Goal: Task Accomplishment & Management: Use online tool/utility

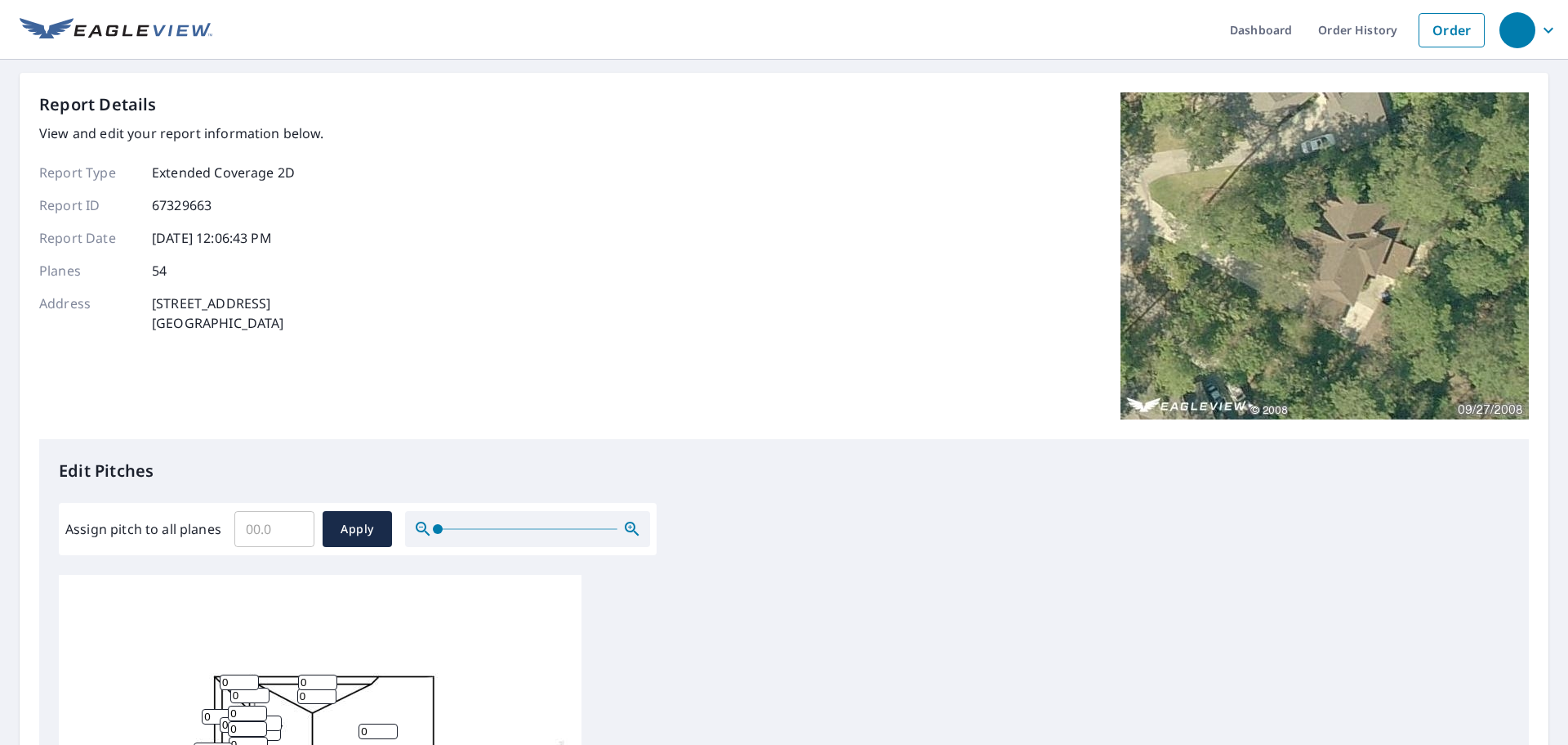
scroll to position [327, 0]
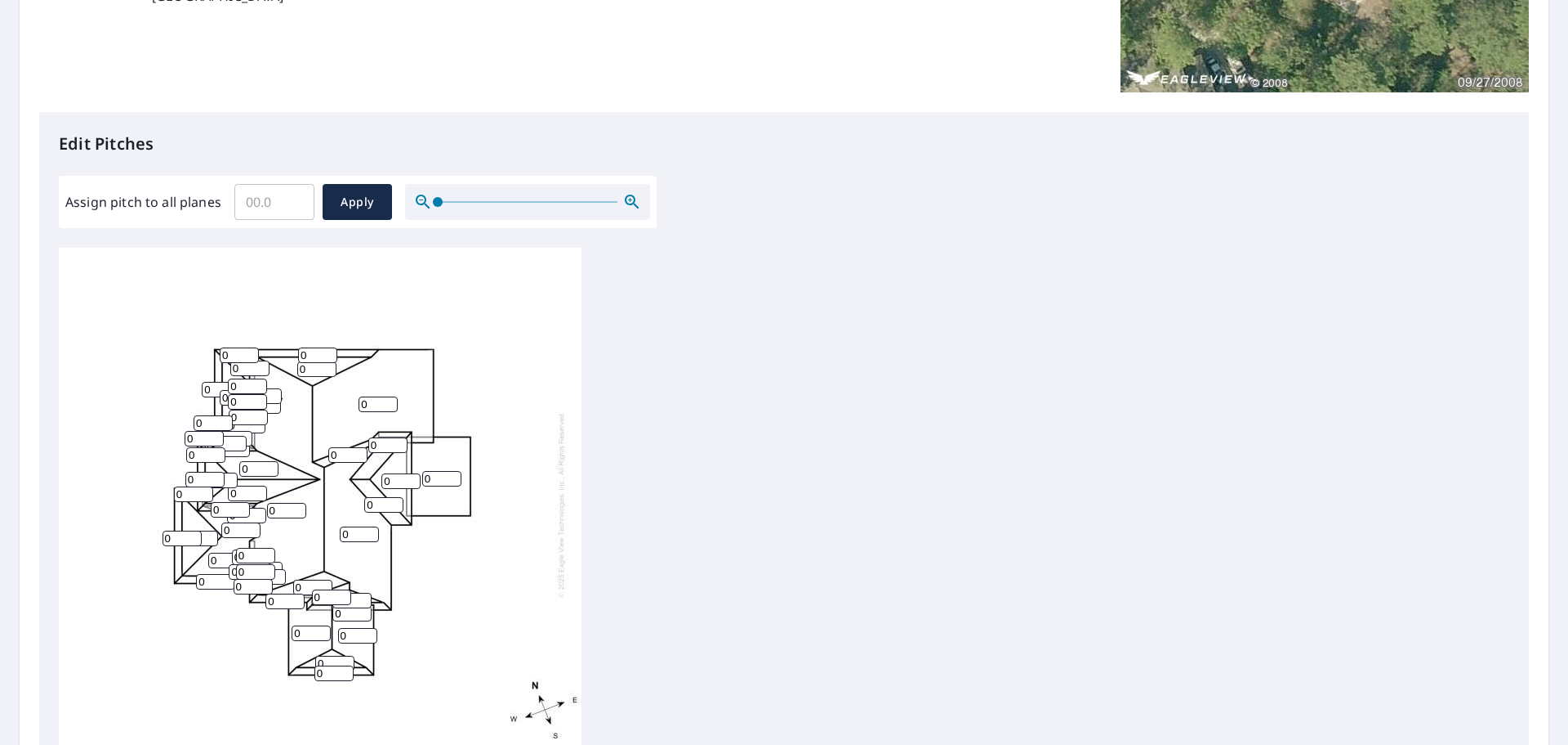
click at [327, 662] on input "0" at bounding box center [334, 663] width 39 height 16
drag, startPoint x: 327, startPoint y: 662, endPoint x: 312, endPoint y: 662, distance: 15.0
click at [312, 662] on div "0 0 0 0 0 0 0 0 0 0 0 0 0 0 0 0 0 0 0 0 0 0 0 0 0 0 0 0 0 0 0 0 0 0 0 0 0 0 0 0…" at bounding box center [320, 504] width 522 height 513
type input "16"
click at [312, 368] on input "0" at bounding box center [317, 369] width 39 height 16
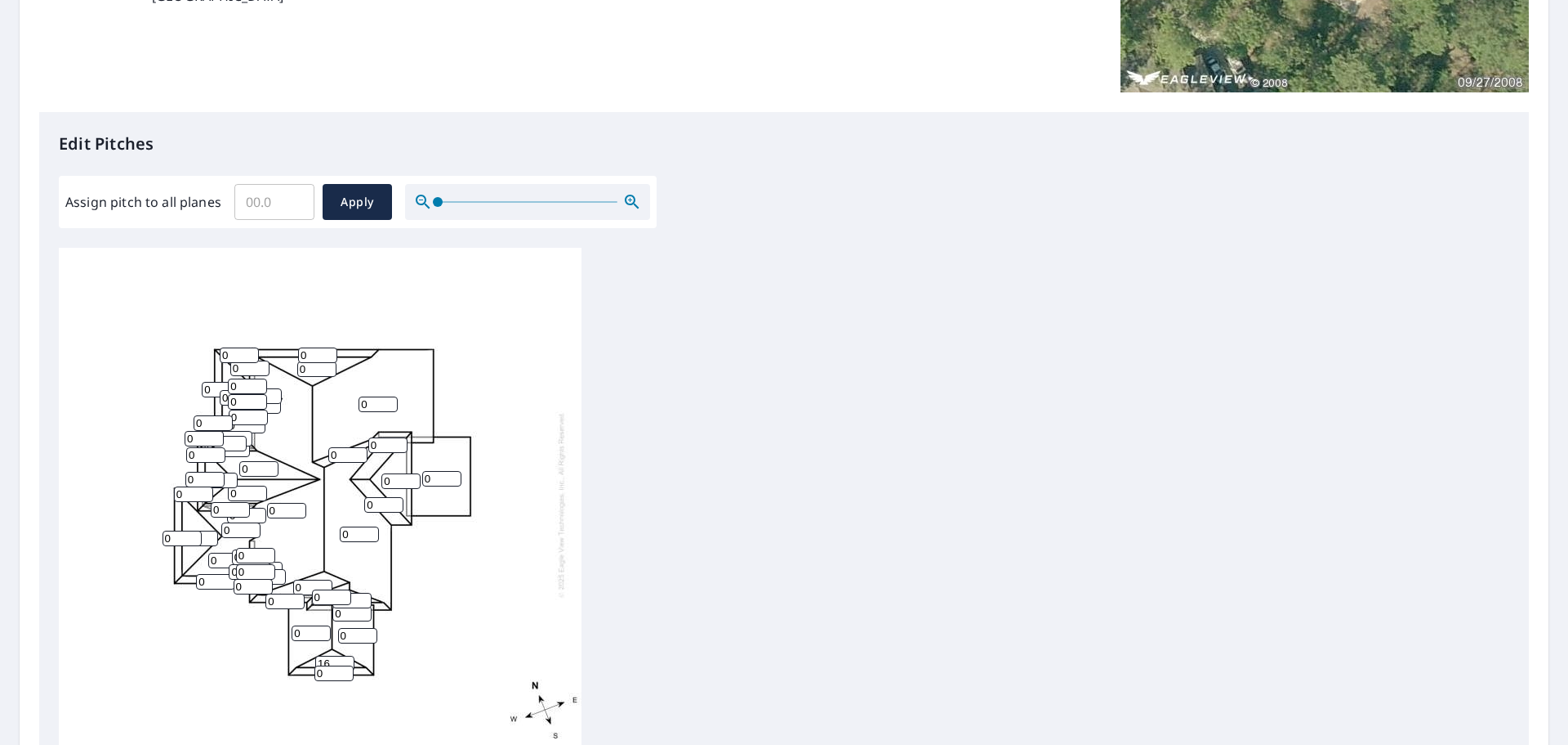
click at [312, 368] on input "0" at bounding box center [317, 369] width 39 height 16
drag, startPoint x: 312, startPoint y: 368, endPoint x: 299, endPoint y: 368, distance: 13.0
click at [299, 368] on input "0" at bounding box center [317, 369] width 39 height 16
type input "16"
drag, startPoint x: 239, startPoint y: 493, endPoint x: 223, endPoint y: 495, distance: 16.1
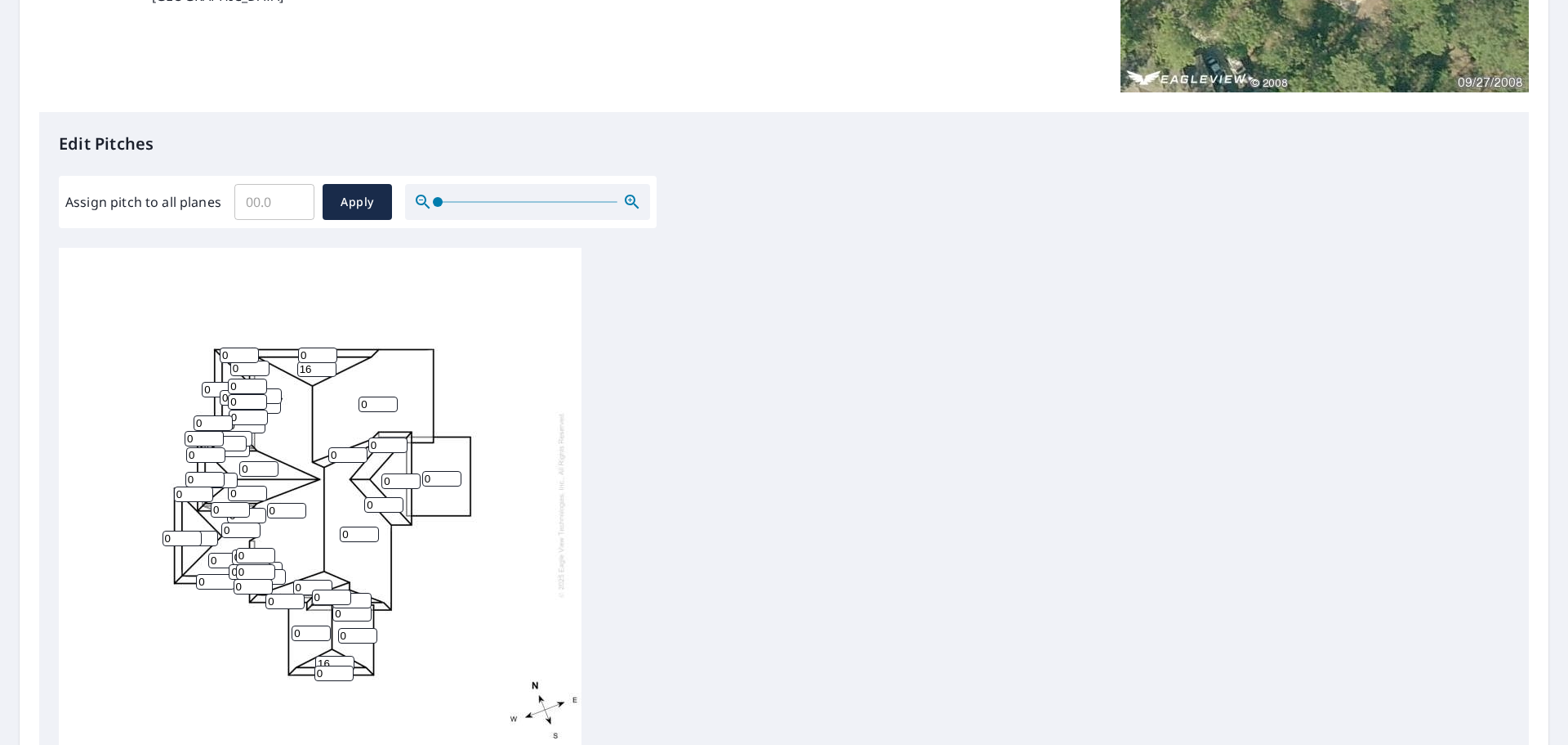
click at [223, 495] on div "0 0 0 0 0 0 0 0 0 0 16 0 0 0 0 0 0 0 0 0 16 0 0 0 0 0 0 0 0 0 0 0 0 0 0 0 0 0 0…" at bounding box center [320, 504] width 522 height 513
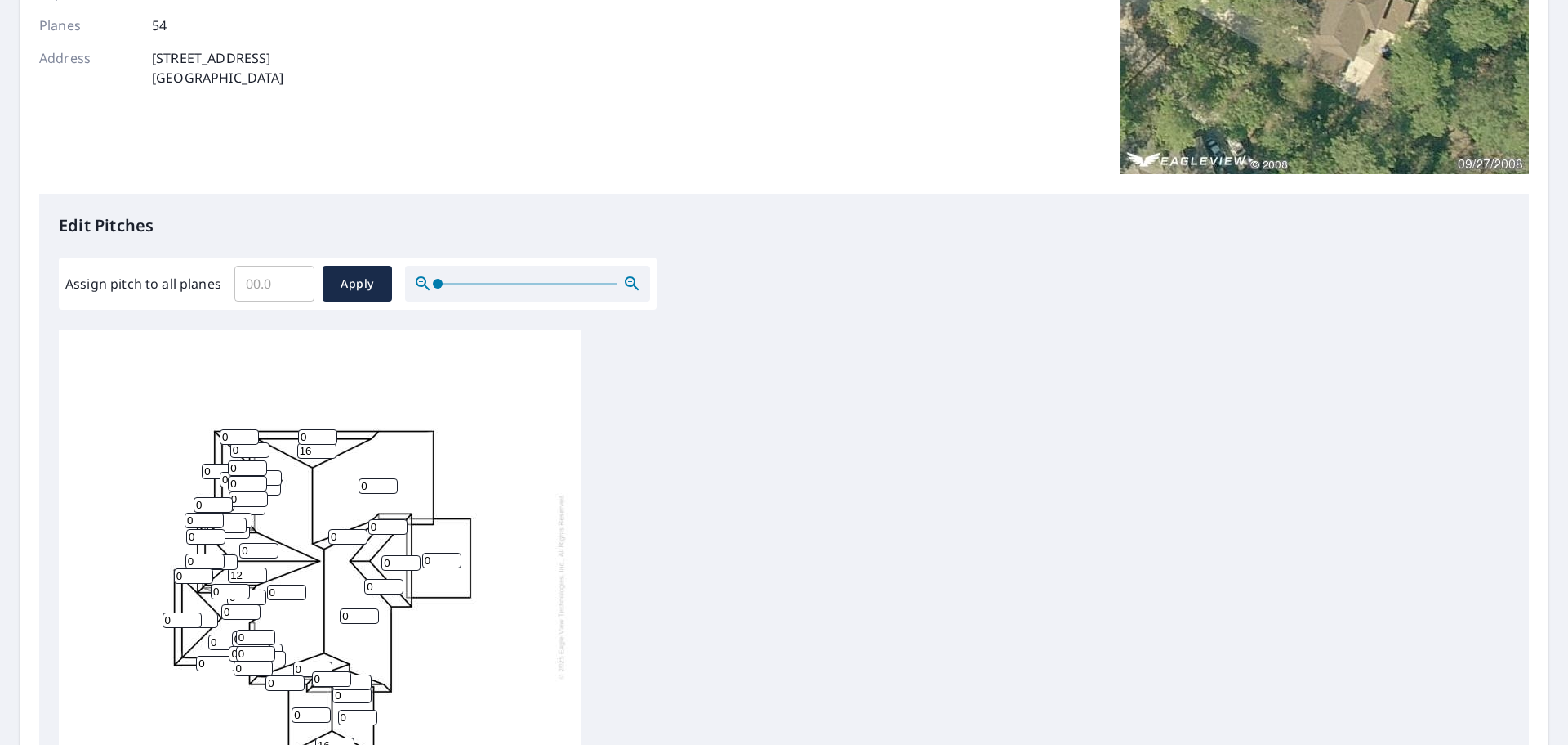
scroll to position [16, 0]
type input "12"
drag, startPoint x: 246, startPoint y: 529, endPoint x: 237, endPoint y: 531, distance: 9.2
click at [237, 531] on div "0 0 0 0 0 0 0 0 0 12 16 0 0 0 0 0 0 0 0 0 16 0 0 0 0 0 0 0 0 0 0 0 0 0 0 0 0 0 …" at bounding box center [320, 582] width 522 height 513
type input "12"
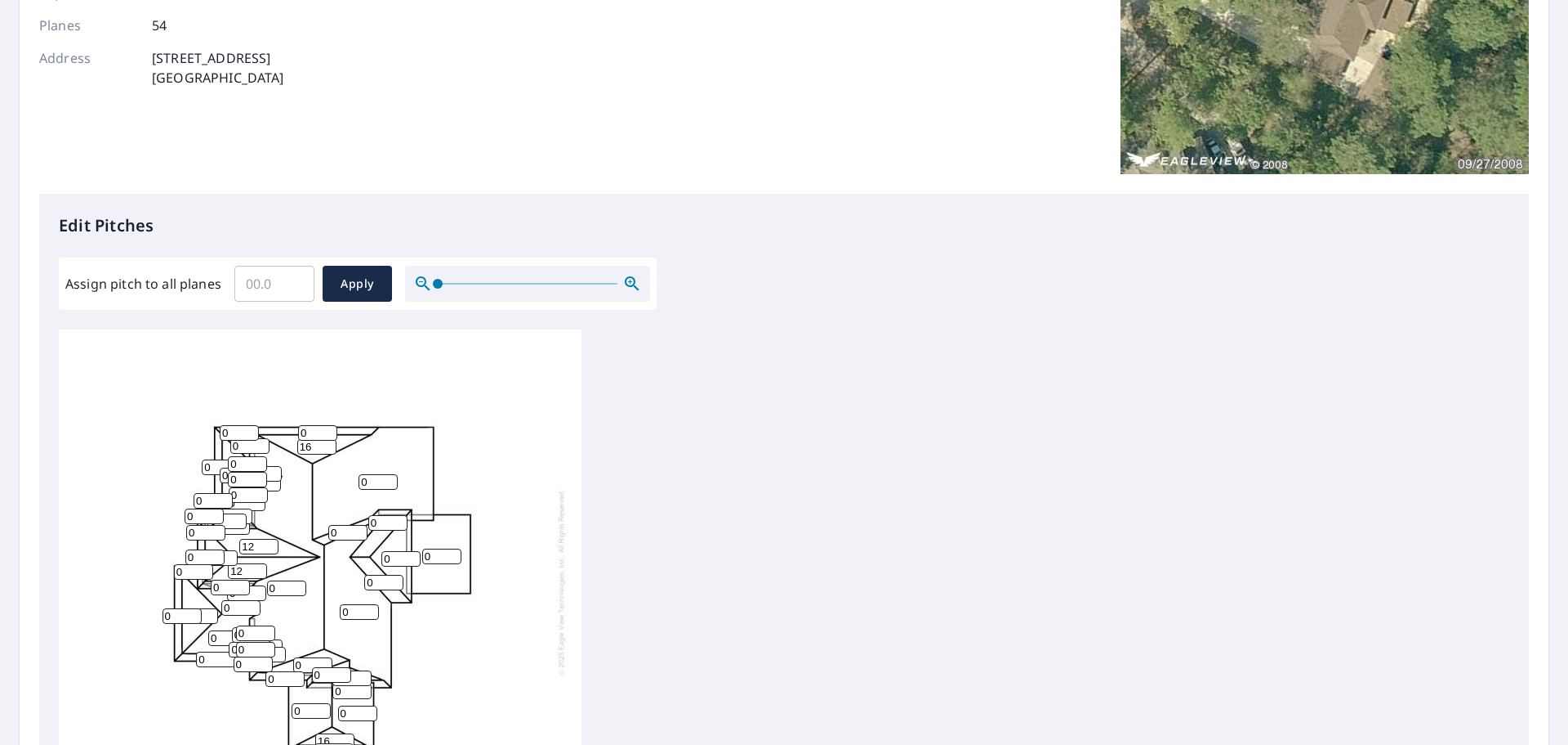
click at [219, 630] on input "0" at bounding box center [227, 638] width 39 height 16
click at [220, 630] on input "012" at bounding box center [227, 638] width 39 height 16
click at [217, 630] on input "012" at bounding box center [227, 638] width 39 height 16
type input "12"
click at [232, 600] on input "0" at bounding box center [240, 608] width 39 height 16
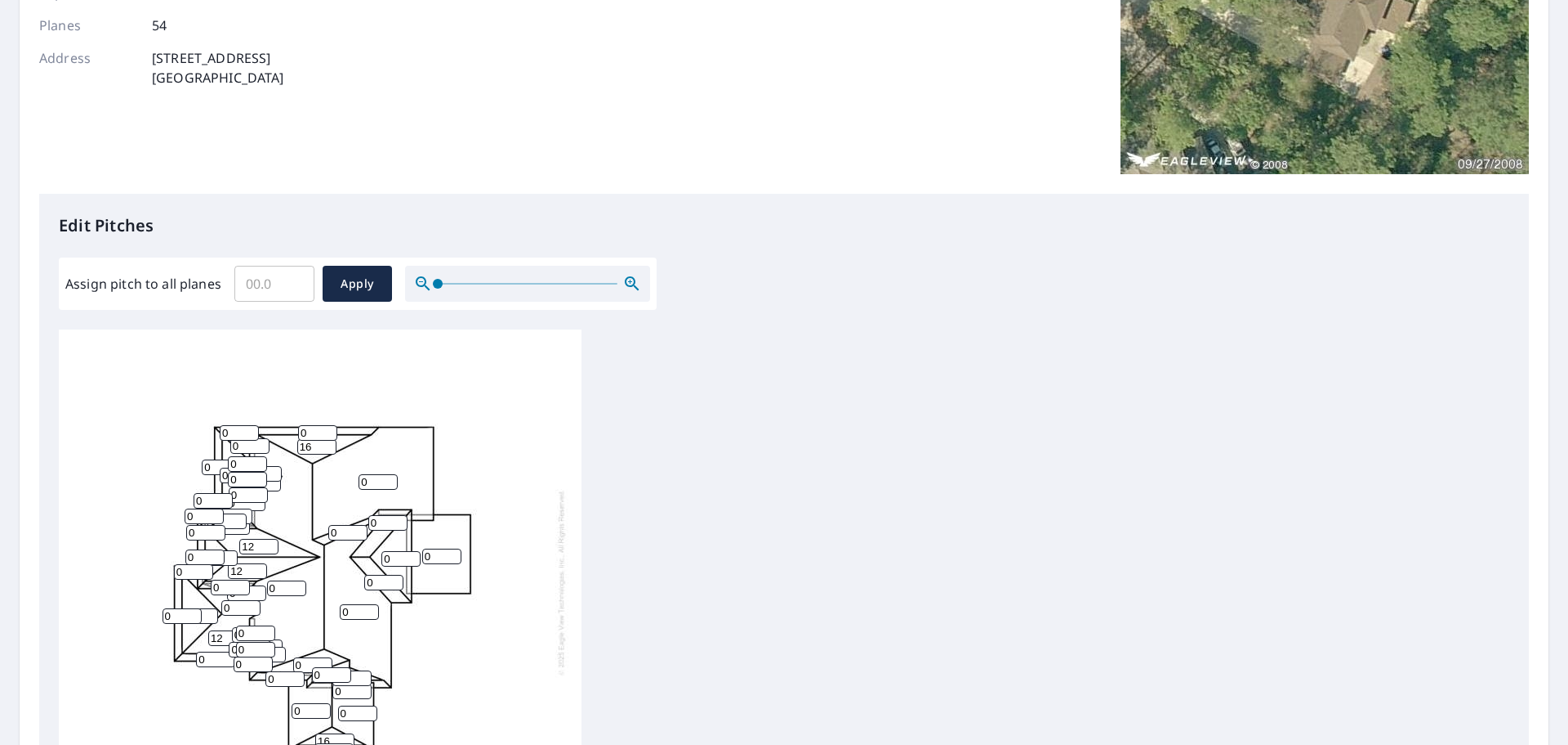
click at [232, 600] on input "0" at bounding box center [240, 608] width 39 height 16
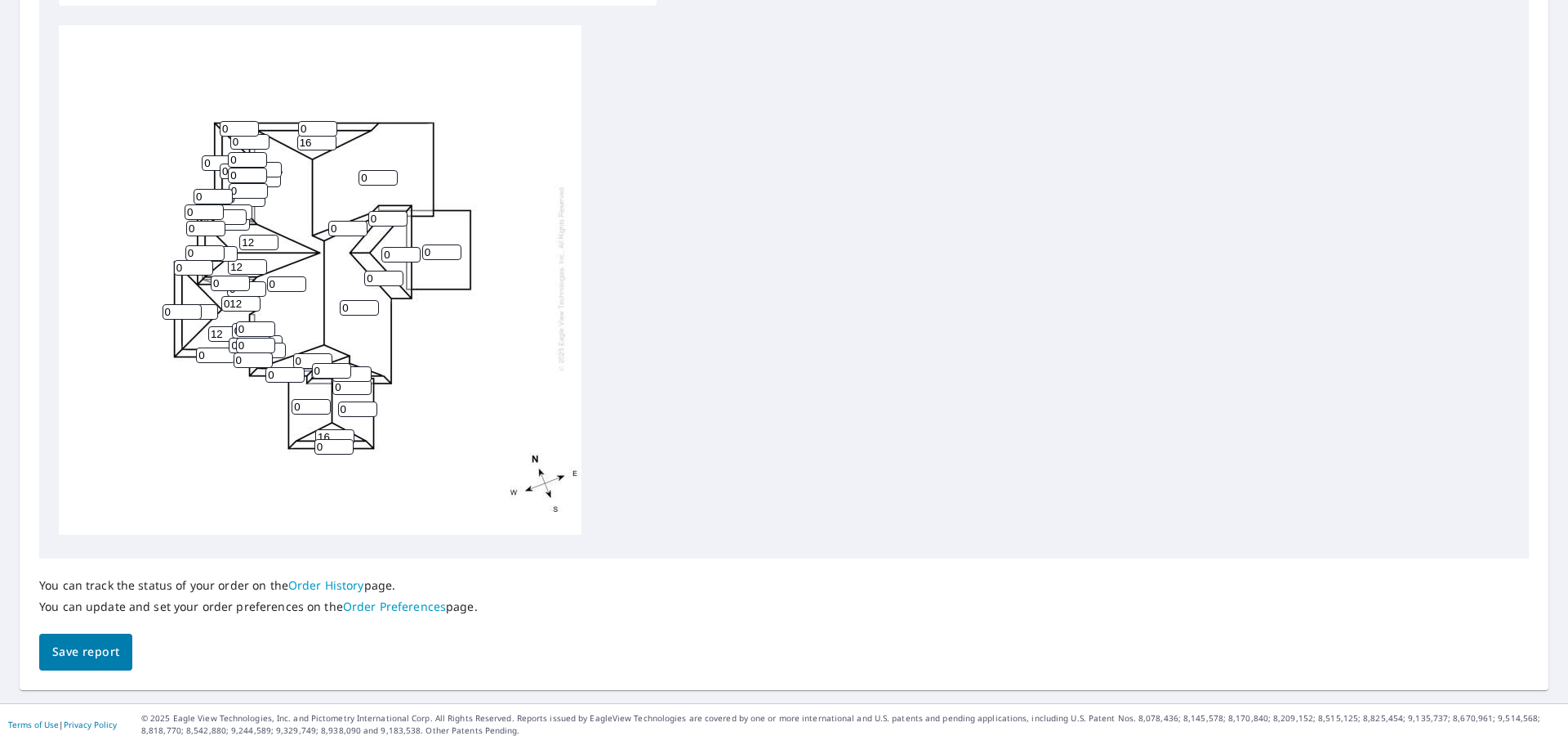
type input "012"
drag, startPoint x: 327, startPoint y: 423, endPoint x: 263, endPoint y: 419, distance: 64.1
click at [263, 419] on div "0 0 0 0 0 0 12 0 12 12 16 0 0 012 0 0 0 0 0 0 16 0 0 0 0 0 0 0 0 0 0 0 0 0 0 0 …" at bounding box center [320, 277] width 522 height 513
click at [256, 234] on input "12" at bounding box center [259, 242] width 39 height 16
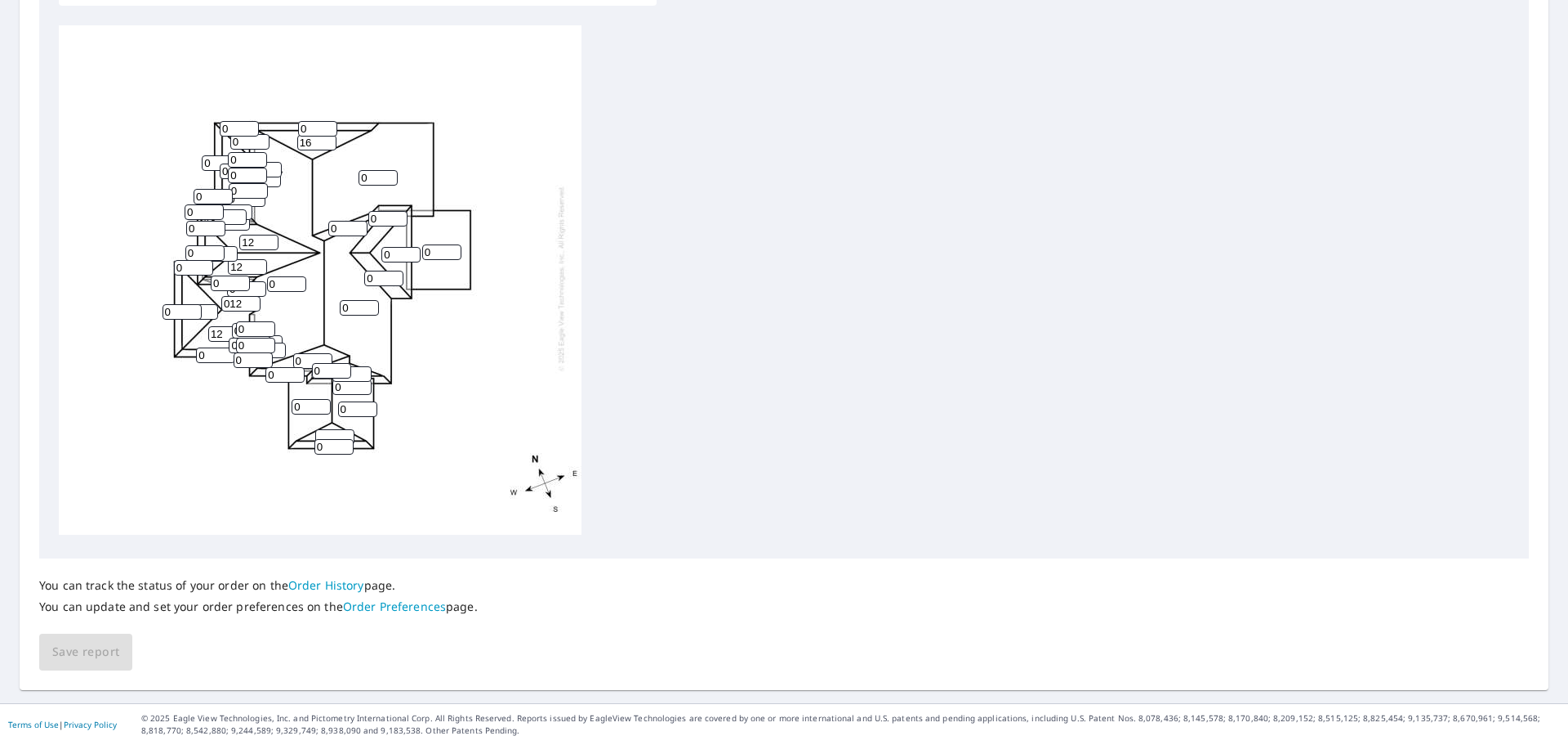
click at [256, 234] on input "12" at bounding box center [259, 242] width 39 height 16
click at [237, 247] on input "0" at bounding box center [218, 254] width 39 height 16
click at [239, 259] on input "12" at bounding box center [247, 267] width 39 height 16
click at [250, 234] on input "number" at bounding box center [259, 242] width 39 height 16
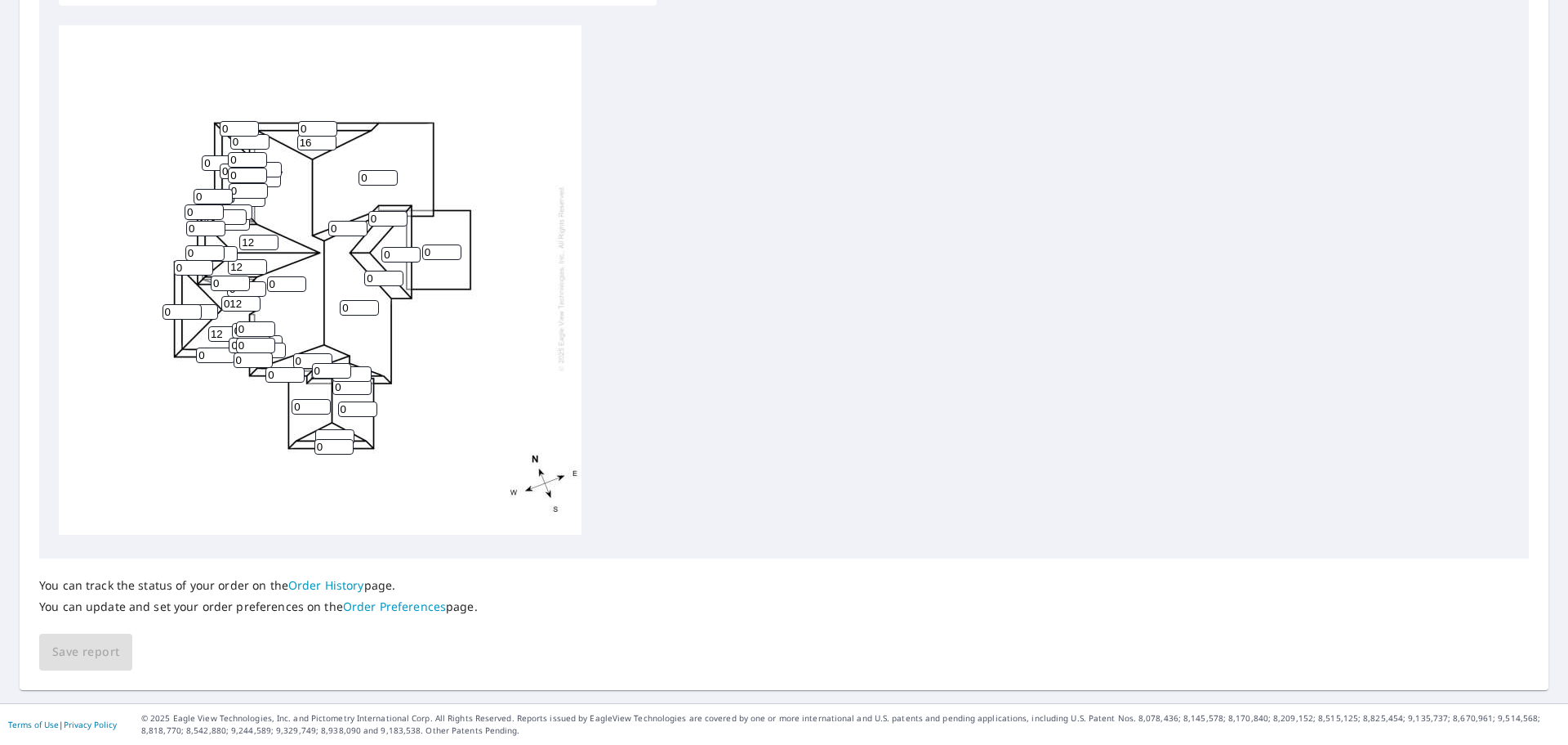
type input "12"
click at [332, 429] on input "number" at bounding box center [334, 437] width 39 height 16
type input "16"
click at [449, 244] on input "1" at bounding box center [442, 252] width 39 height 16
drag, startPoint x: 440, startPoint y: 240, endPoint x: 427, endPoint y: 241, distance: 13.0
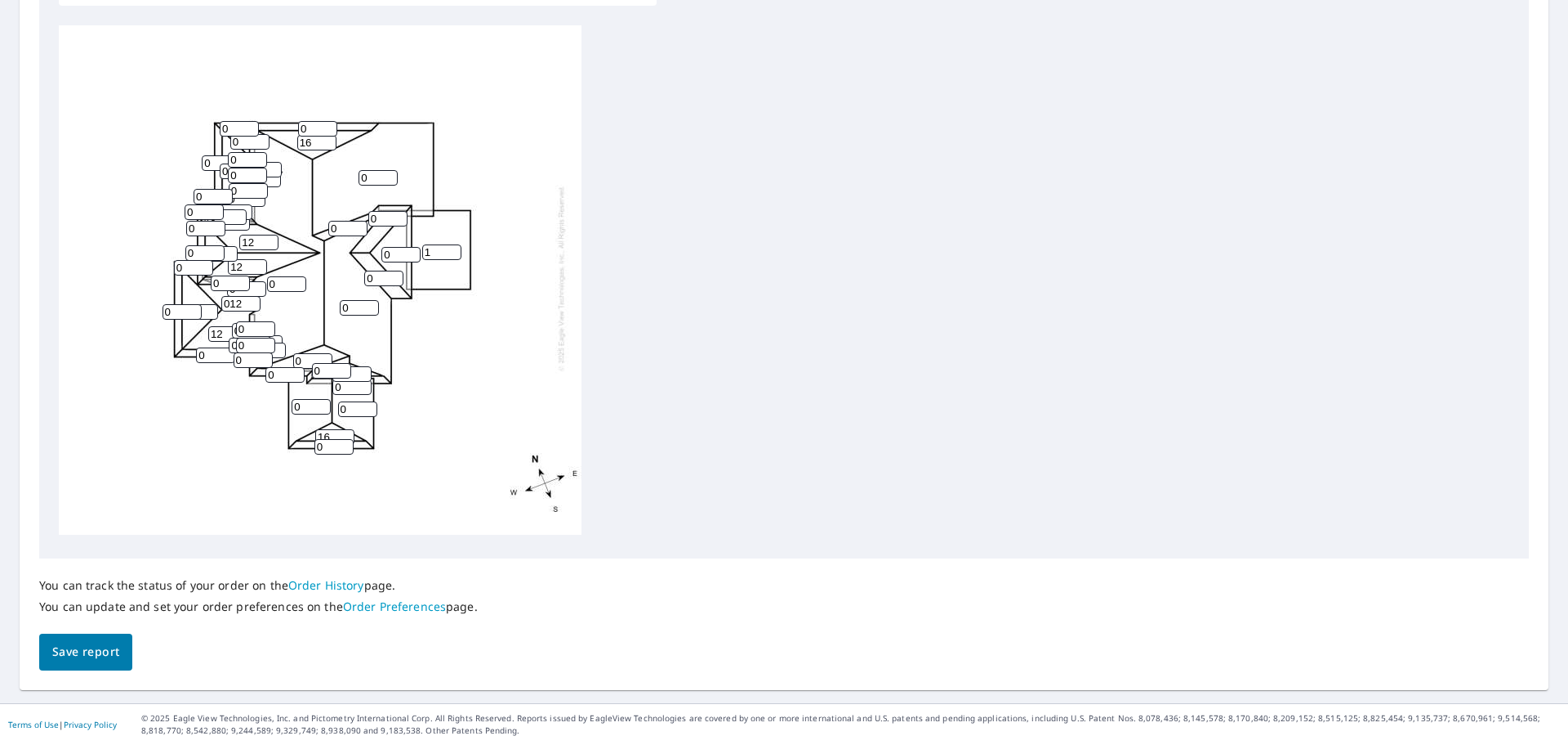
click at [427, 244] on input "1" at bounding box center [442, 252] width 39 height 16
type input "3"
drag, startPoint x: 397, startPoint y: 241, endPoint x: 383, endPoint y: 237, distance: 14.6
click at [384, 247] on input "0" at bounding box center [401, 254] width 39 height 16
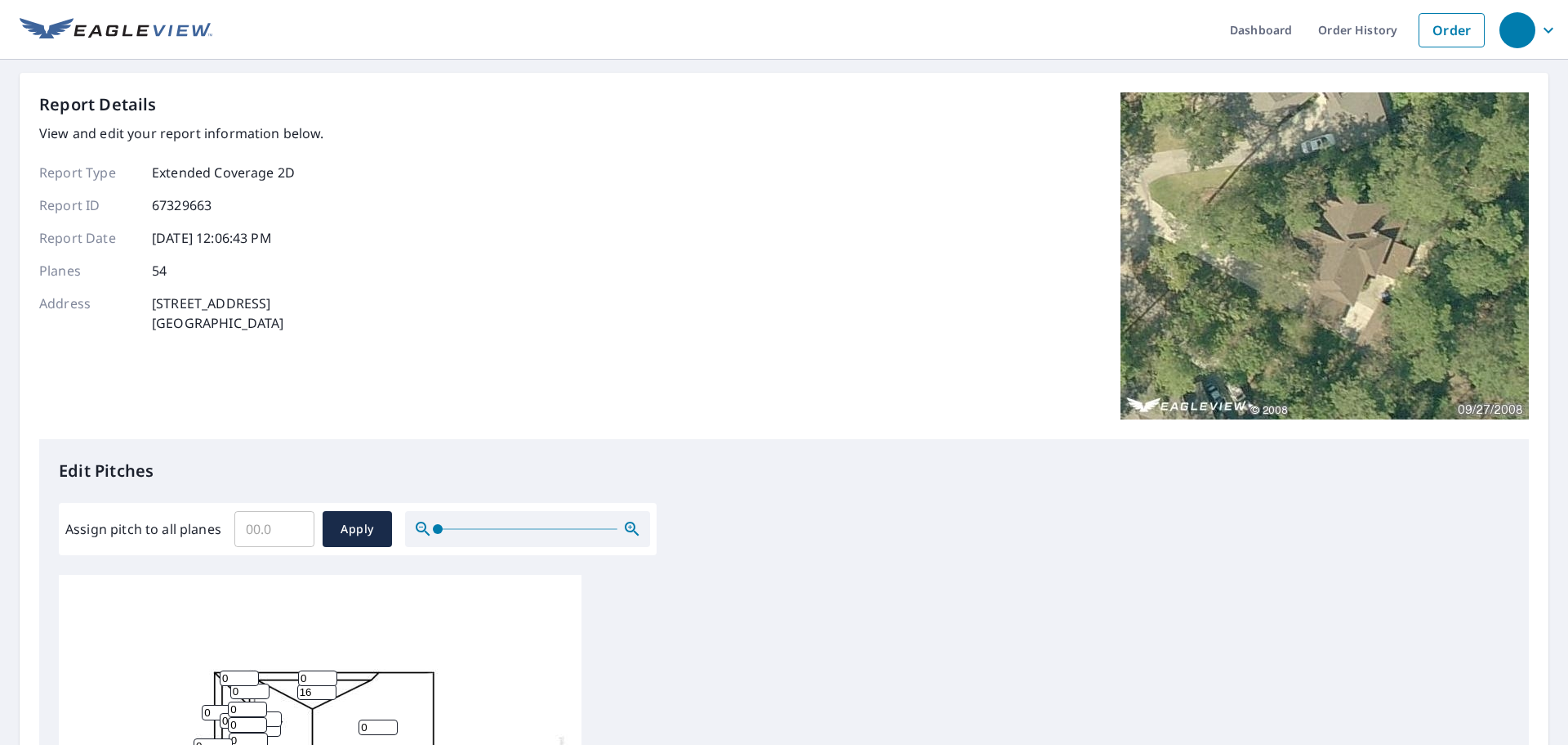
scroll to position [82, 0]
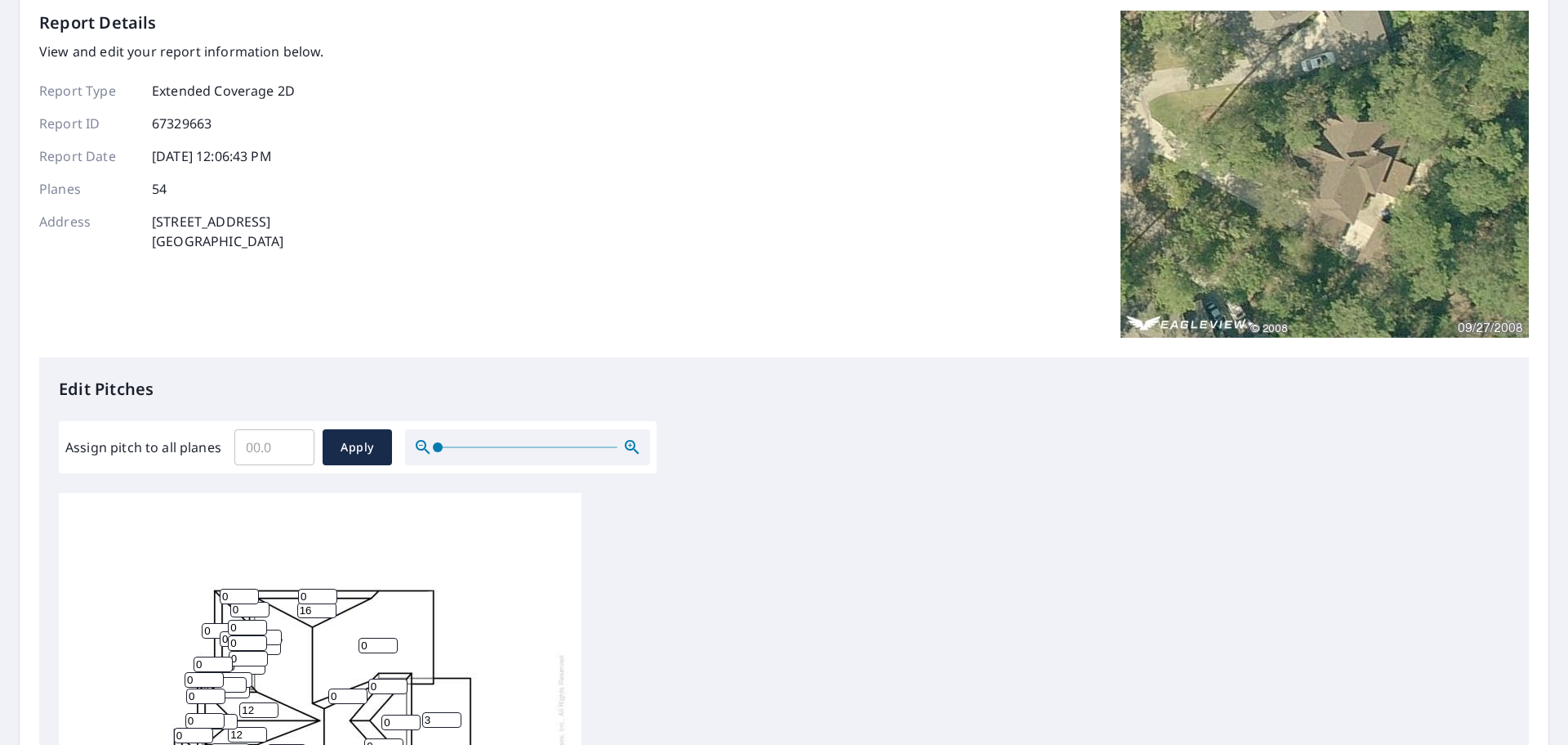
drag, startPoint x: 318, startPoint y: 582, endPoint x: 269, endPoint y: 578, distance: 49.2
click at [269, 578] on div "0 0 0 3 0 0 12 0 12 12 16 0 0 012 0 0 0 0 0 0 16 0 0 0 0 0 0 0 0 0 0 0 0 0 0 0 …" at bounding box center [320, 745] width 522 height 513
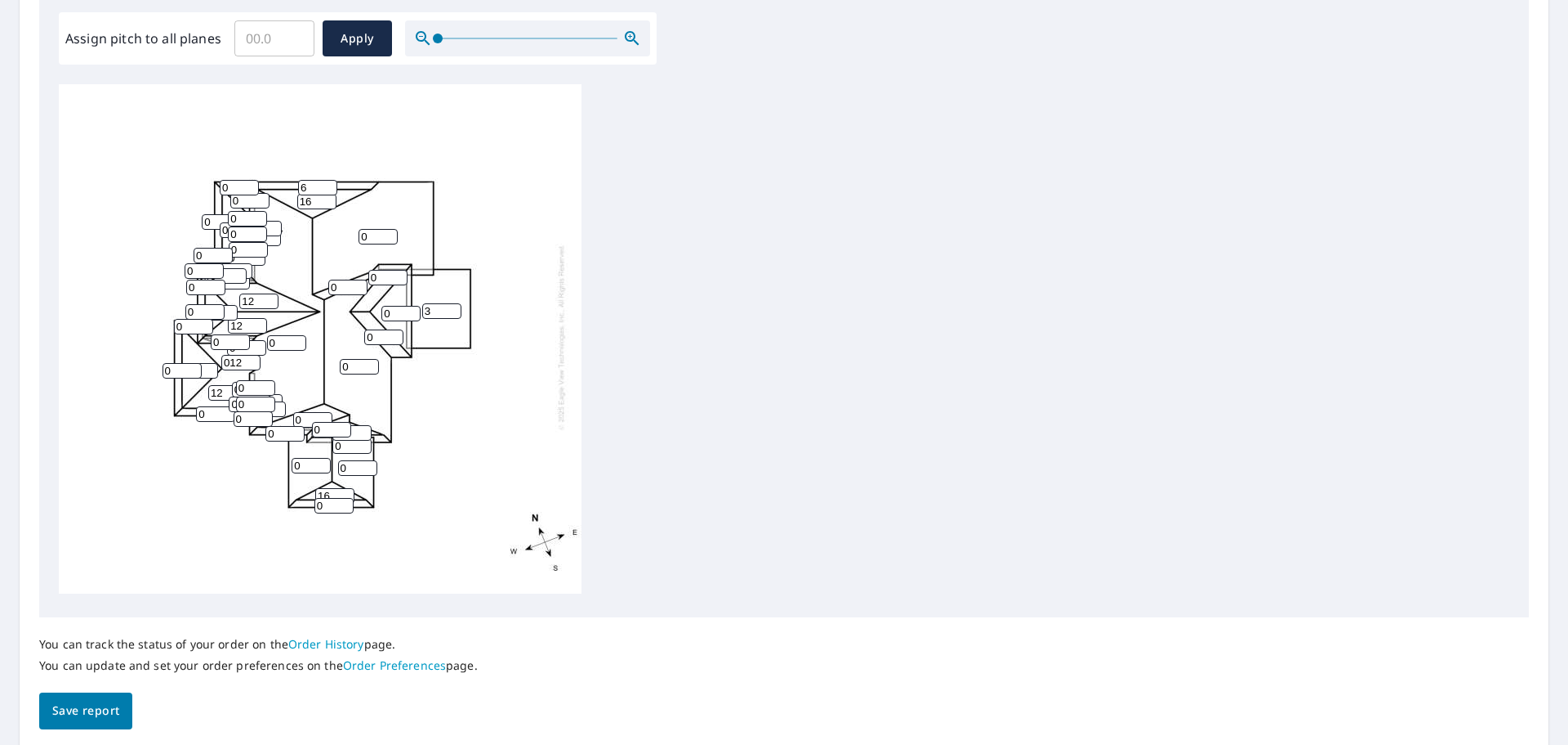
type input "6"
click at [327, 498] on input "0" at bounding box center [333, 505] width 39 height 16
type input "06"
click at [279, 335] on input "0" at bounding box center [286, 343] width 39 height 16
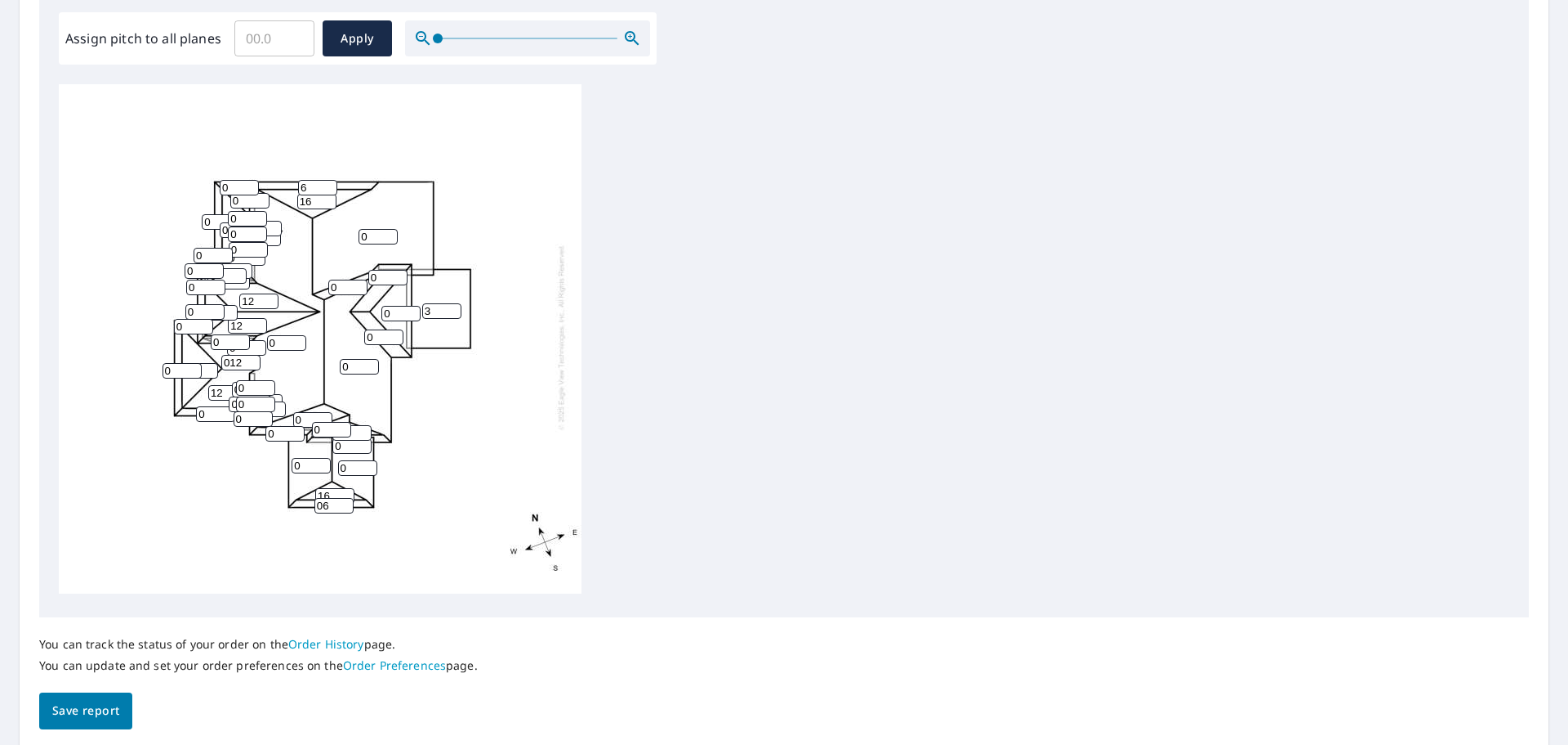
click at [279, 335] on input "0" at bounding box center [286, 343] width 39 height 16
type input "08"
click at [344, 359] on input "0" at bounding box center [359, 366] width 39 height 16
click at [344, 359] on input "0" at bounding box center [359, 366] width 39 height 16
type input "8"
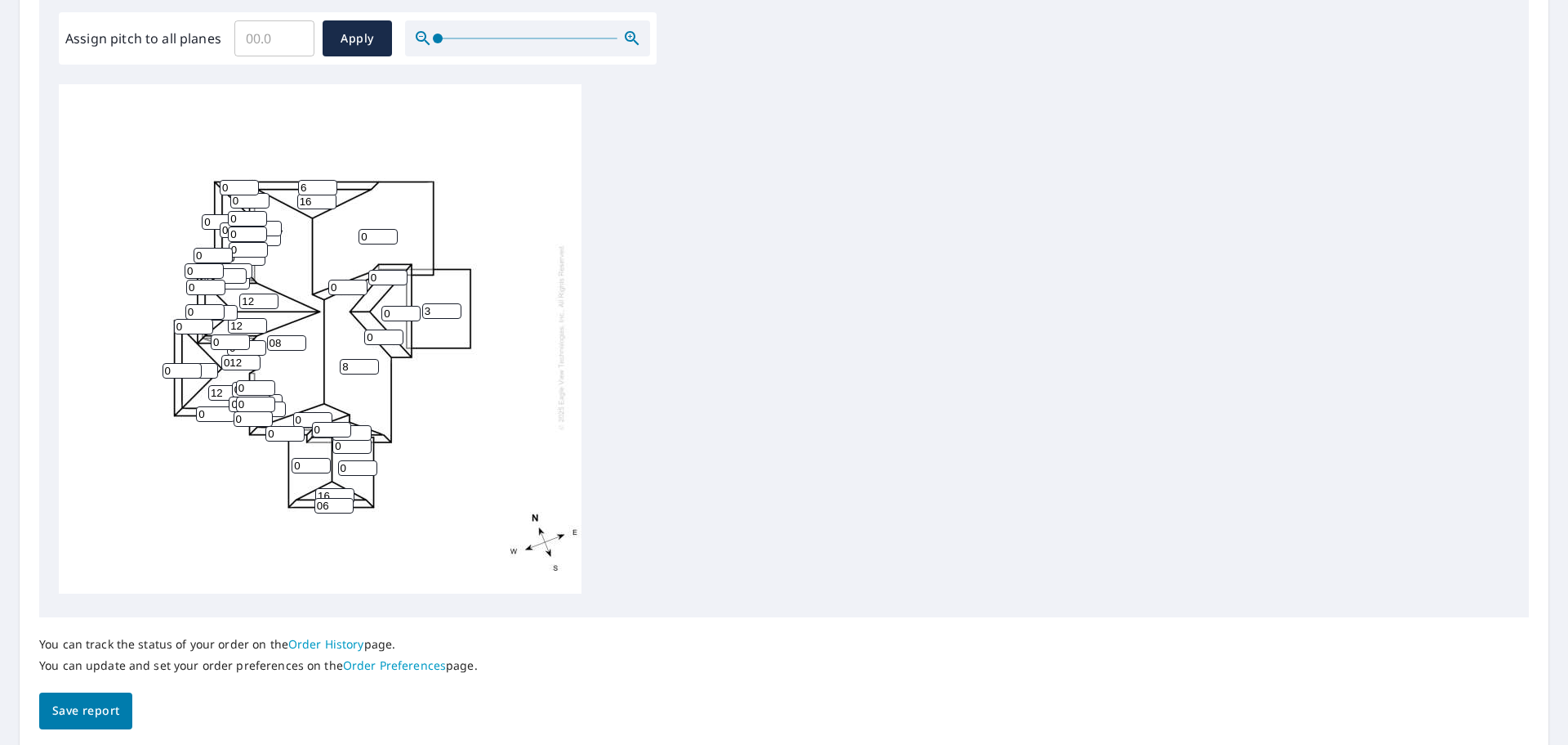
click at [341, 280] on input "0" at bounding box center [347, 287] width 39 height 16
type input "10"
click at [369, 229] on input "0" at bounding box center [377, 237] width 39 height 16
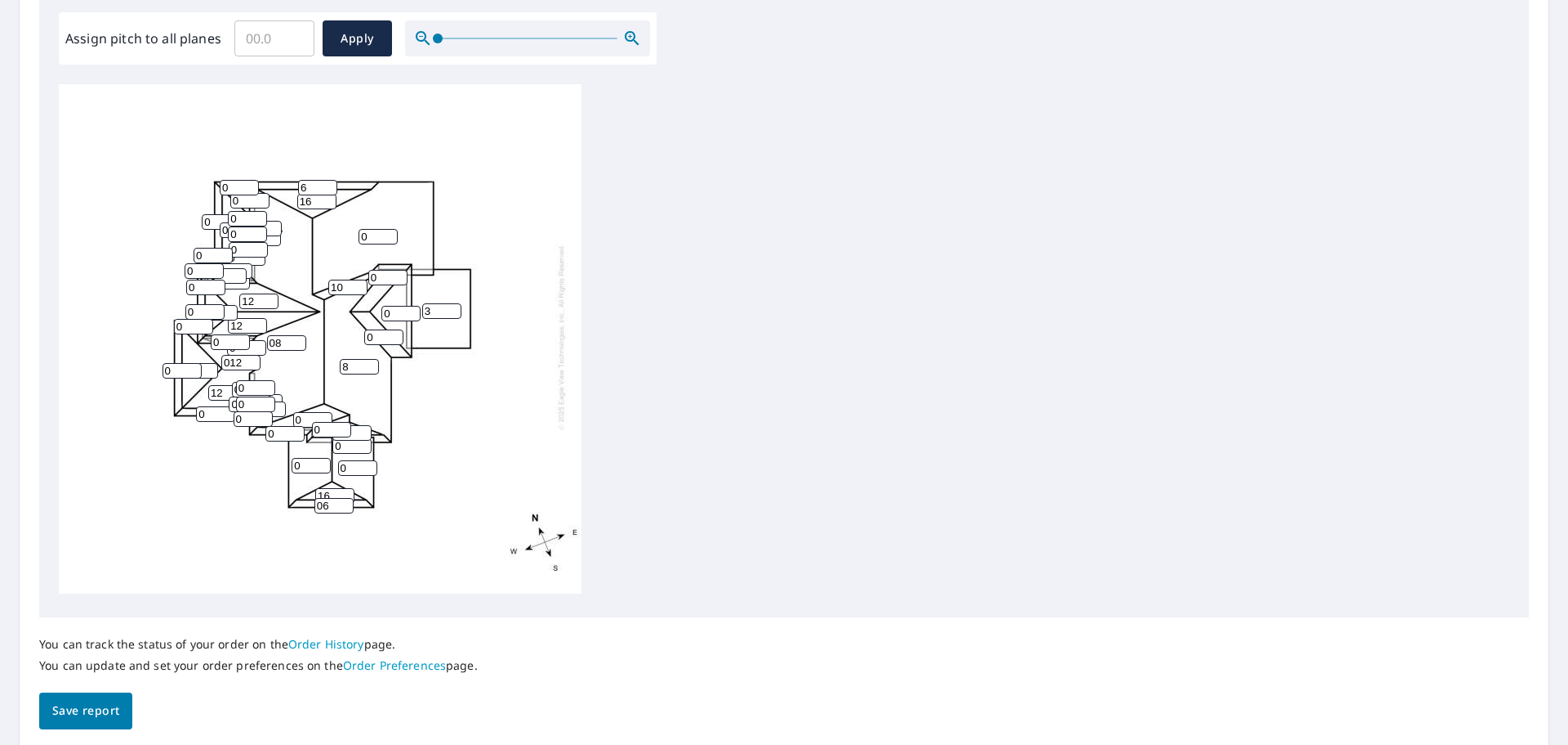
click at [369, 229] on input "0" at bounding box center [377, 237] width 39 height 16
click at [381, 270] on input "0" at bounding box center [388, 278] width 39 height 16
click at [367, 229] on input "08" at bounding box center [377, 237] width 39 height 16
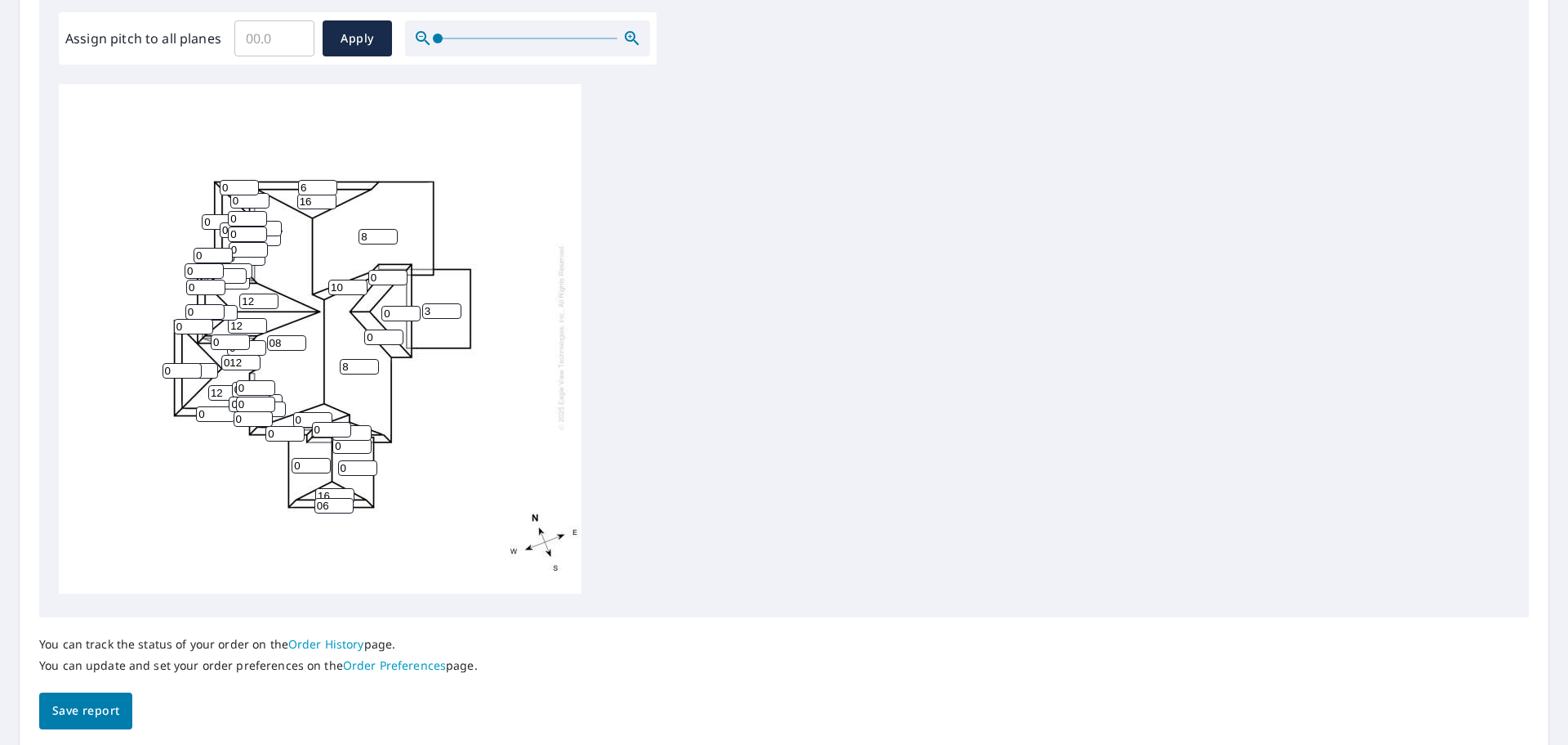
type input "8"
drag, startPoint x: 377, startPoint y: 265, endPoint x: 360, endPoint y: 261, distance: 17.5
click at [361, 261] on div "08 8 8 3 0 0 12 0 12 12 16 0 0 012 0 0 0 6 0 0 16 06 0 0 0 0 10 0 0 0 0 0 0 0 0…" at bounding box center [320, 336] width 522 height 513
type input "8"
drag, startPoint x: 397, startPoint y: 301, endPoint x: 364, endPoint y: 297, distance: 33.2
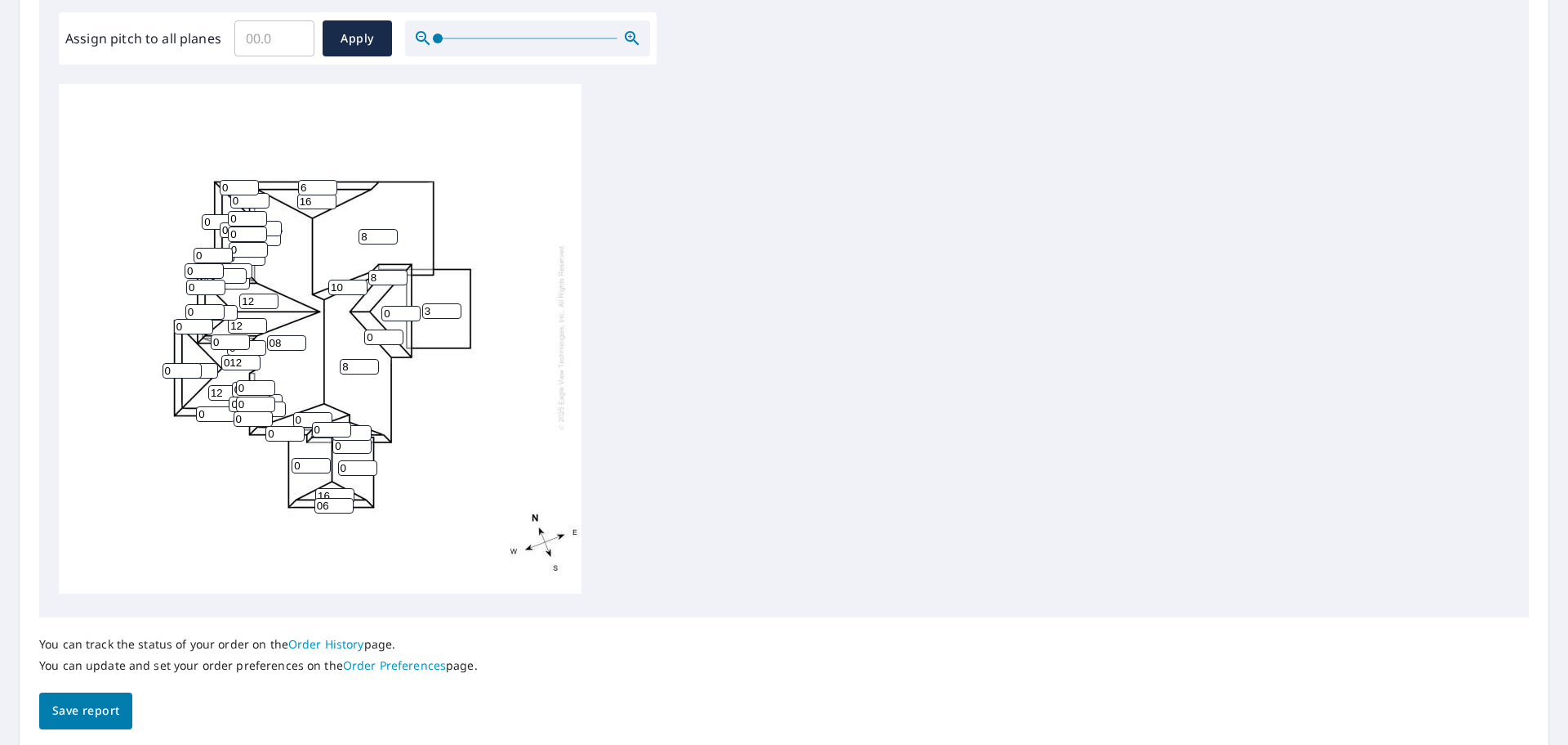
click at [364, 297] on div "08 8 8 3 0 0 12 0 12 12 16 0 0 012 8 0 0 6 0 0 16 06 0 0 0 0 10 0 0 0 0 0 0 0 0…" at bounding box center [320, 336] width 522 height 513
type input "10"
drag, startPoint x: 378, startPoint y: 333, endPoint x: 341, endPoint y: 319, distance: 39.6
click at [341, 319] on div "08 8 8 3 0 0 12 10 12 12 16 0 0 012 8 0 0 6 0 0 16 06 0 0 0 0 10 0 0 0 0 0 0 0 …" at bounding box center [320, 336] width 522 height 513
type input "8"
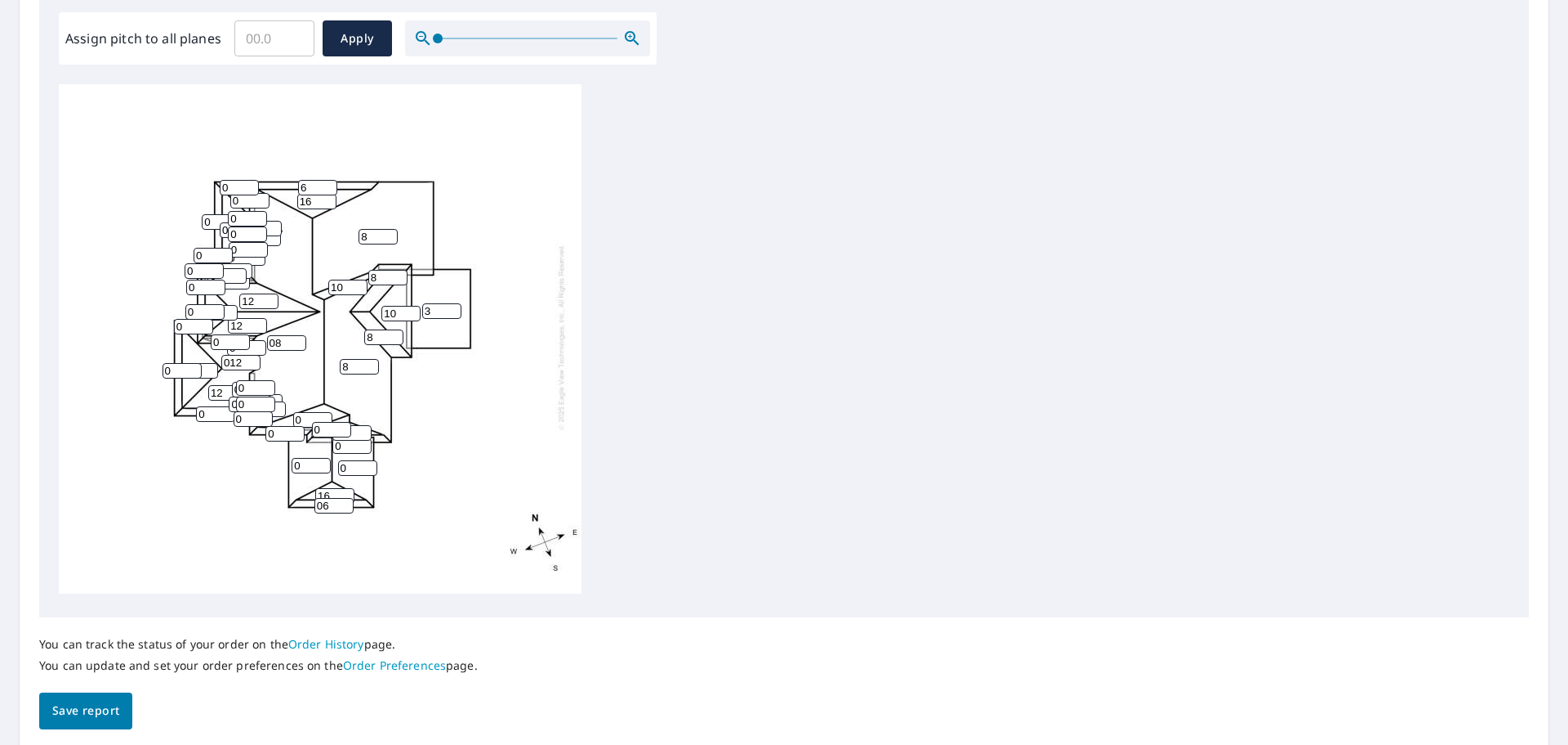
click at [361, 359] on input "8" at bounding box center [359, 366] width 39 height 16
drag, startPoint x: 281, startPoint y: 327, endPoint x: 253, endPoint y: 326, distance: 28.0
click at [253, 326] on div "08 8 8 3 0 0 12 10 12 12 16 0 0 012 8 0 8 6 0 0 16 06 0 0 0 0 10 0 0 0 0 0 0 0 …" at bounding box center [320, 336] width 522 height 513
type input "8"
drag, startPoint x: 240, startPoint y: 349, endPoint x: 206, endPoint y: 349, distance: 34.0
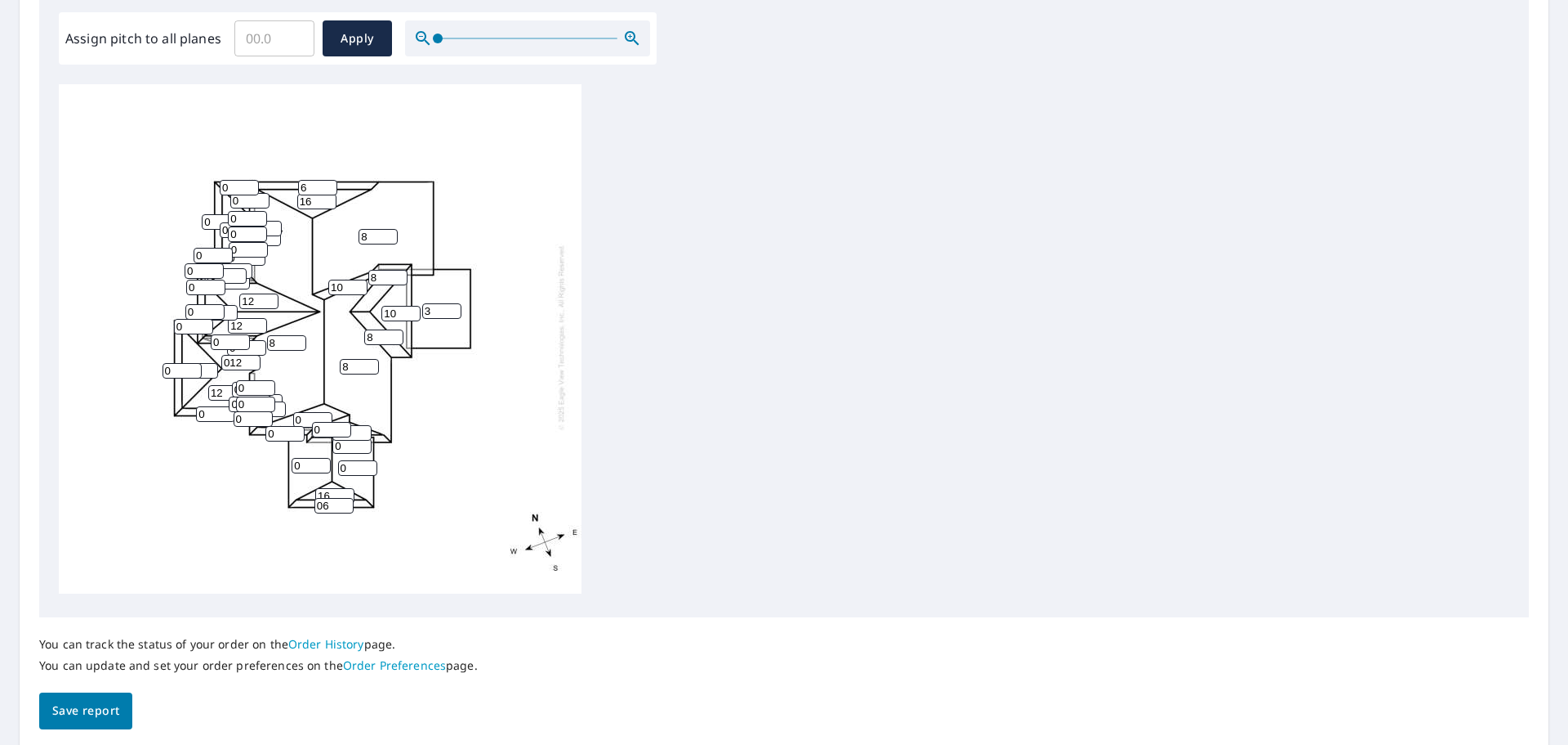
click at [207, 349] on div "8 8 8 3 0 0 12 10 12 12 16 0 0 012 8 0 8 6 0 0 16 06 0 0 0 0 10 0 0 0 0 0 0 0 0…" at bounding box center [320, 336] width 522 height 513
type input "12"
drag, startPoint x: 180, startPoint y: 357, endPoint x: 151, endPoint y: 353, distance: 29.3
click at [151, 353] on div "8 8 8 3 0 0 12 10 12 12 16 0 0 12 8 0 8 6 0 0 16 06 0 0 0 0 10 0 0 0 0 0 0 0 0 …" at bounding box center [320, 336] width 522 height 513
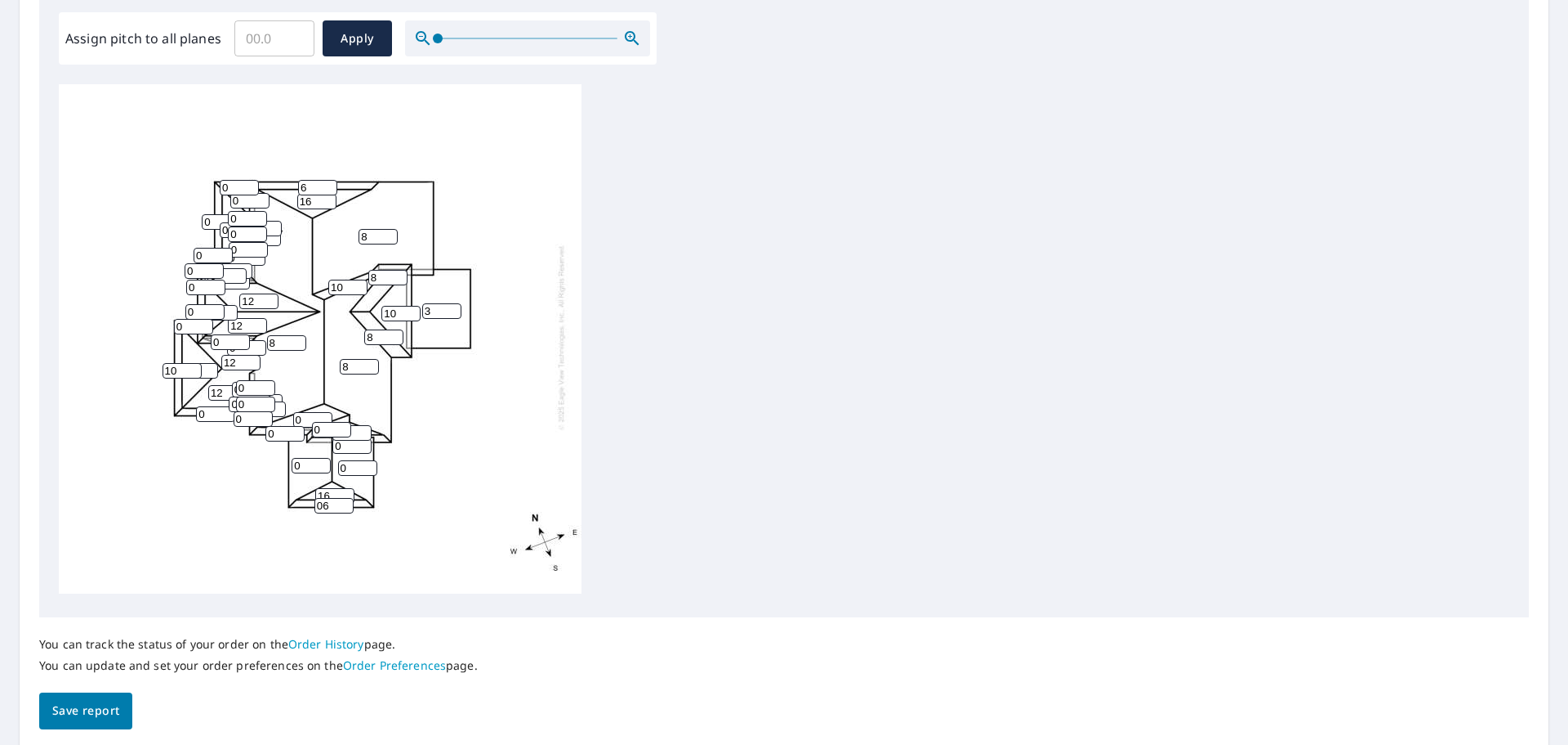
type input "10"
click at [628, 36] on icon "button" at bounding box center [630, 36] width 4 height 4
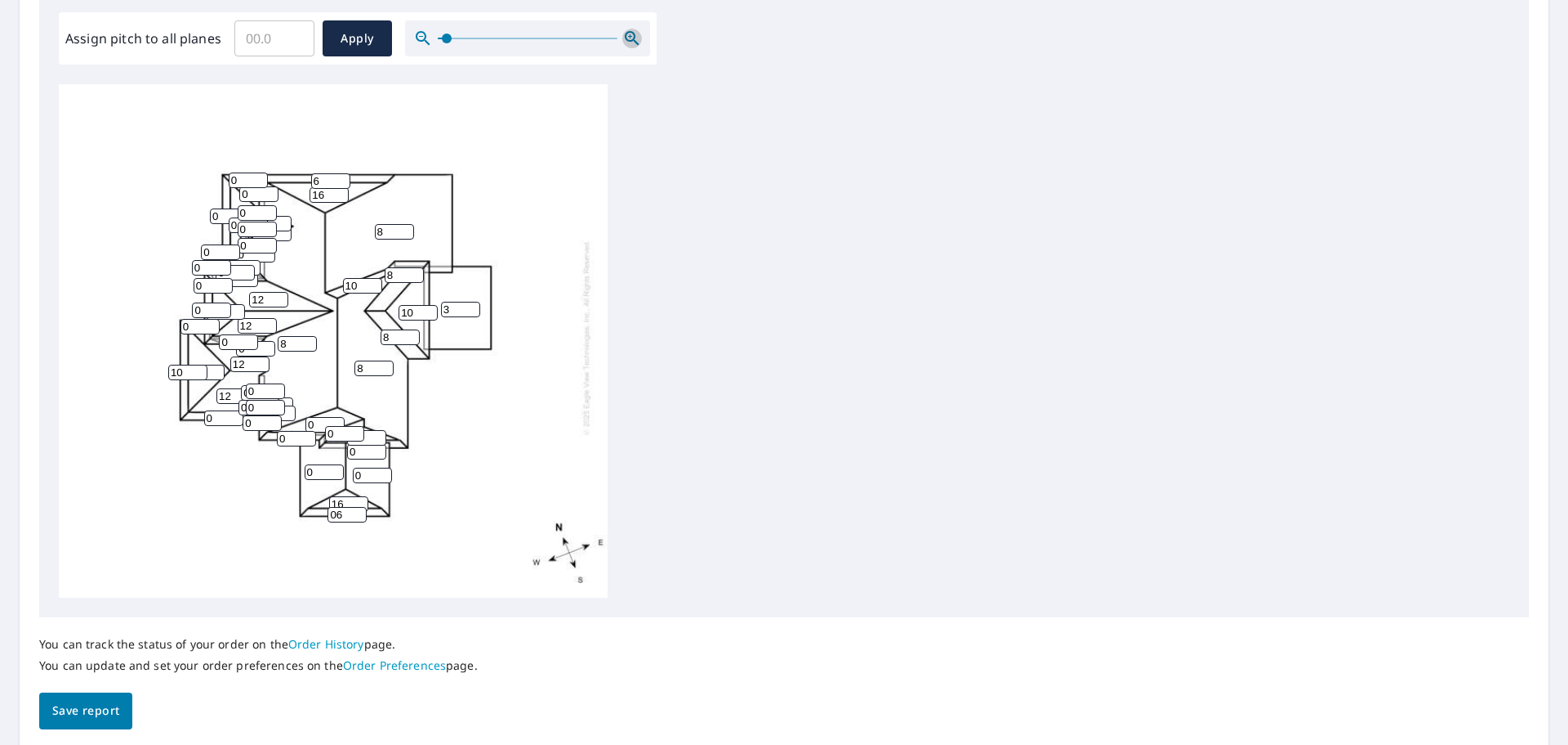
click at [628, 36] on icon "button" at bounding box center [630, 36] width 4 height 4
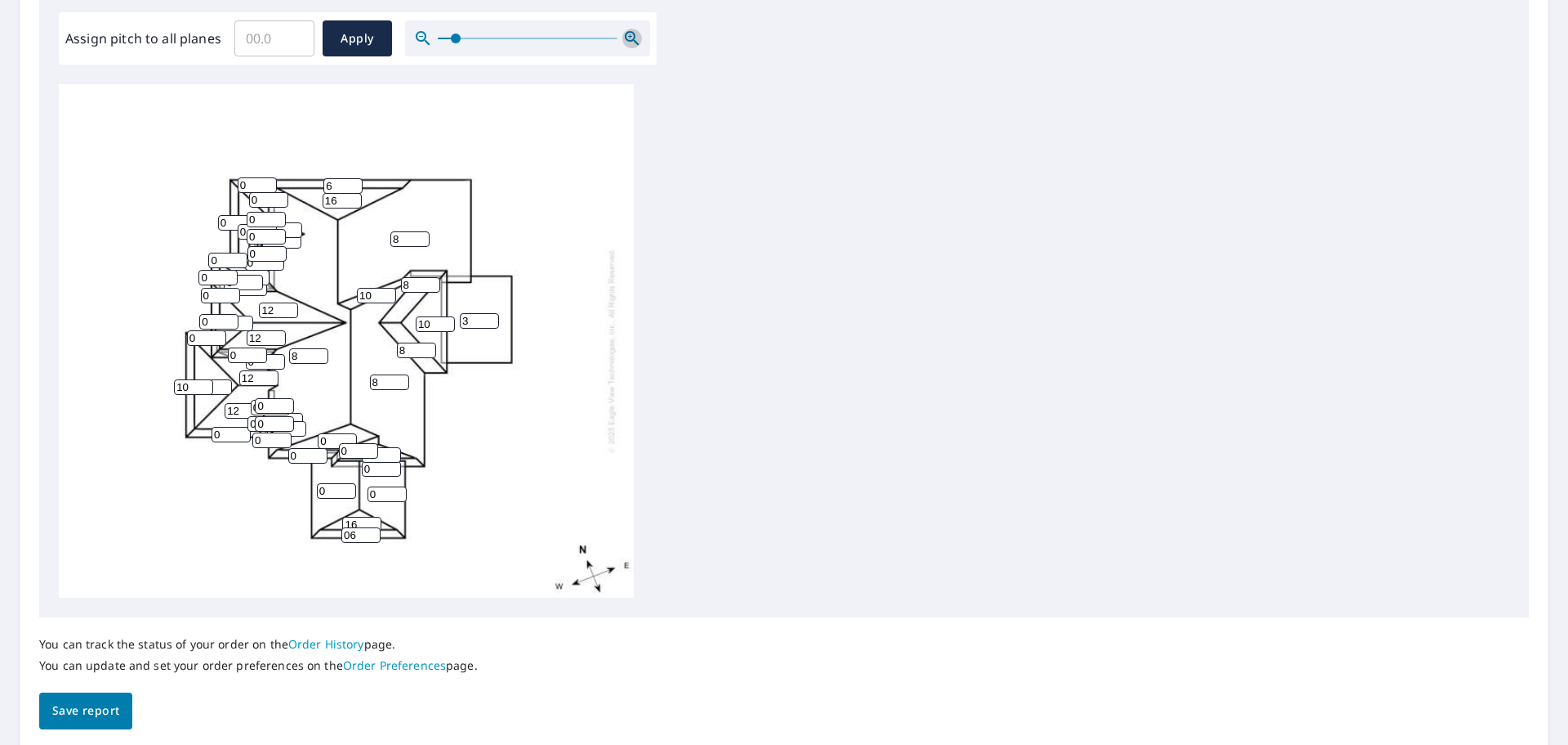
click at [628, 35] on icon "button" at bounding box center [632, 38] width 20 height 20
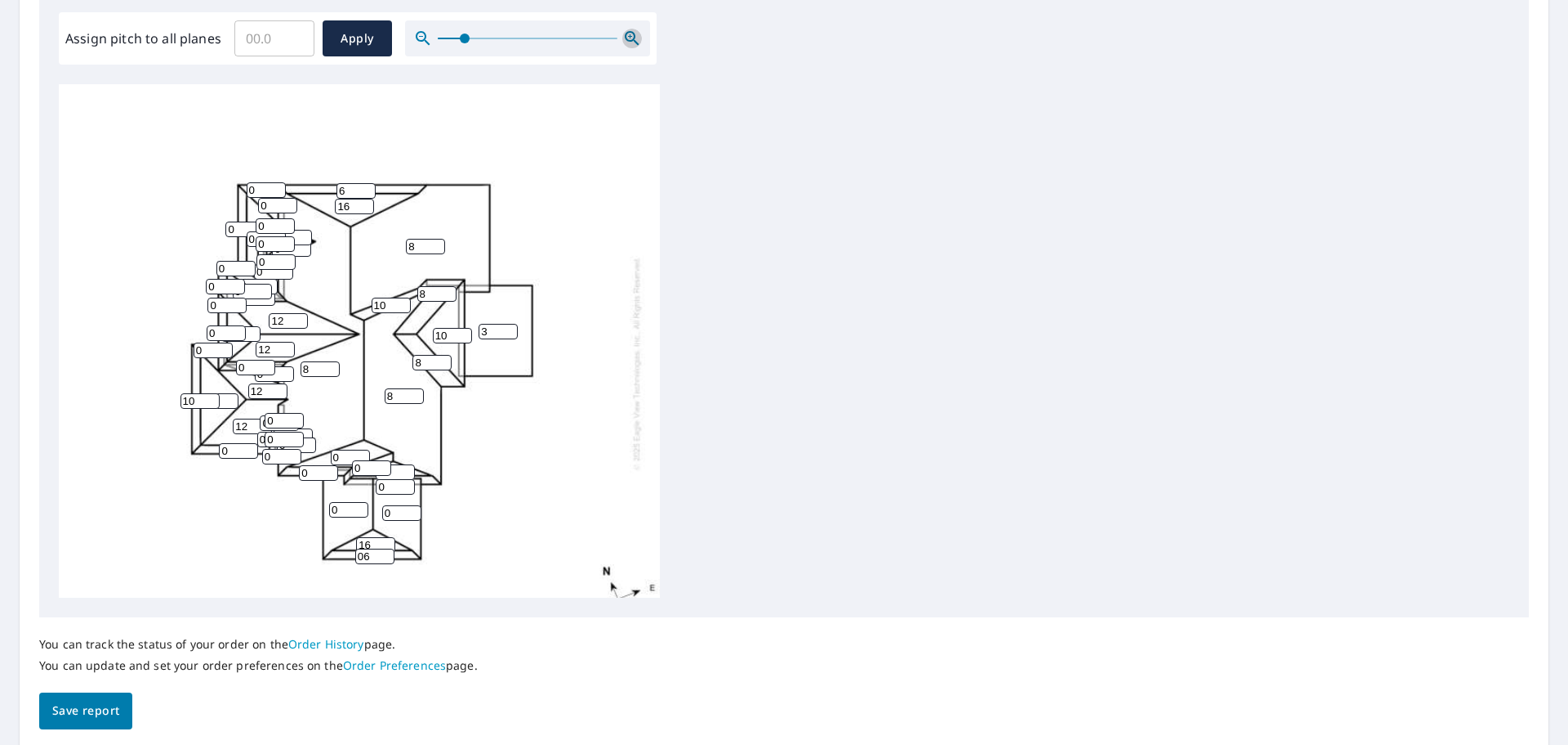
click at [628, 35] on icon "button" at bounding box center [632, 38] width 20 height 20
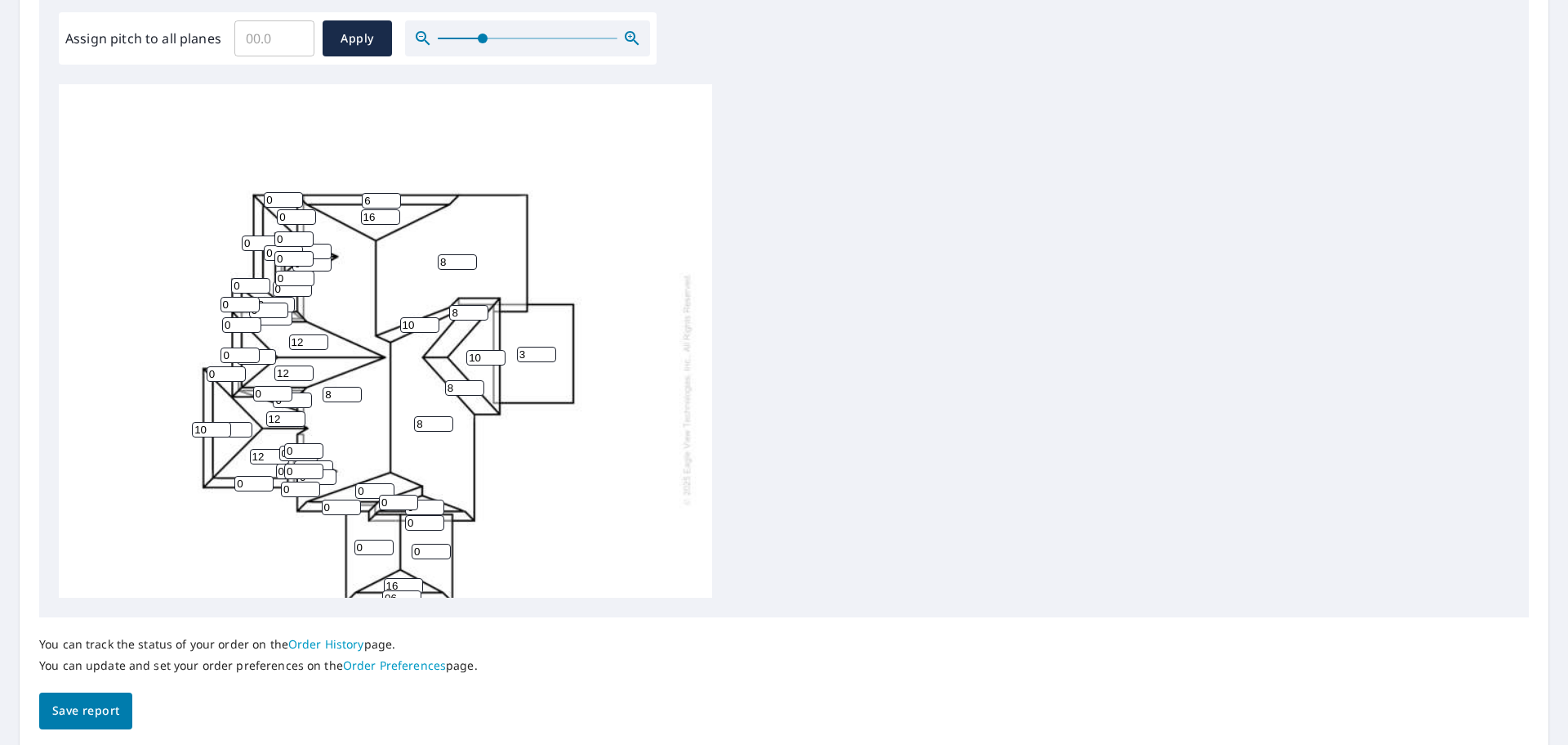
click at [628, 35] on icon "button" at bounding box center [632, 38] width 20 height 20
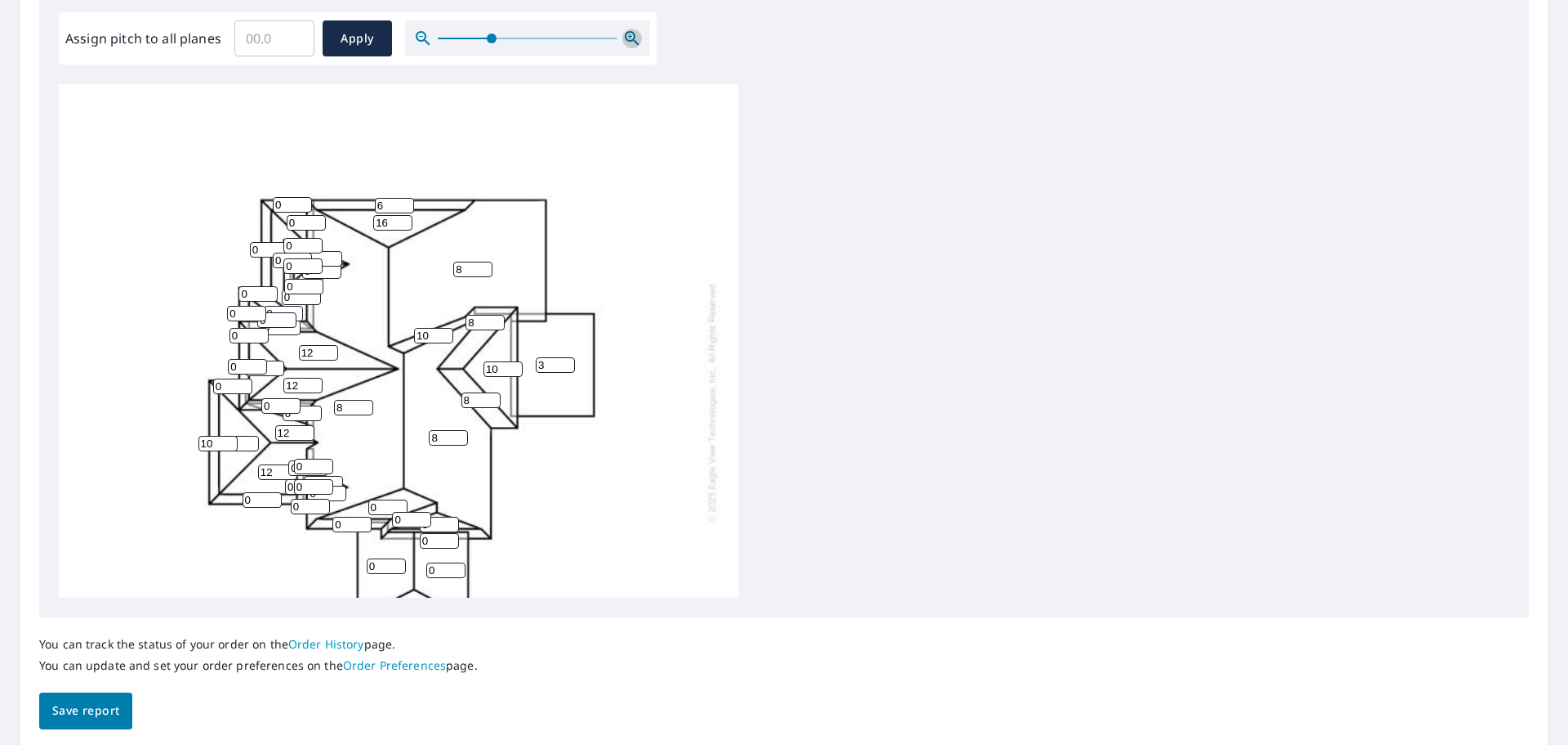
click at [628, 35] on icon "button" at bounding box center [632, 38] width 20 height 20
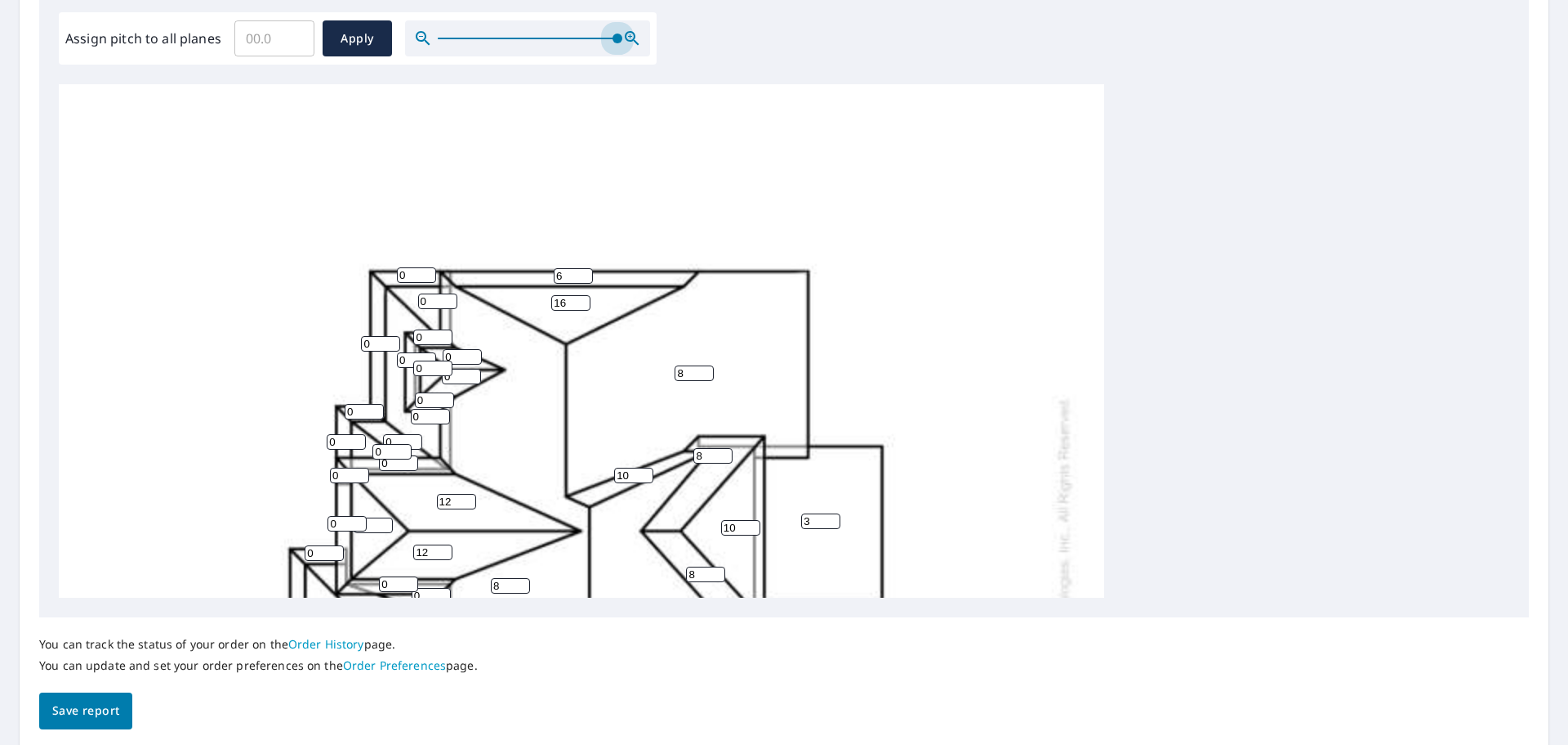
drag, startPoint x: 493, startPoint y: 37, endPoint x: 767, endPoint y: 67, distance: 275.6
click at [767, 67] on div "Edit Pitches Assign pitch to all planes ​ Apply 8 8 8 3 0 0 12 10 12 12 16 0 0 …" at bounding box center [784, 283] width 1490 height 669
drag, startPoint x: 508, startPoint y: 427, endPoint x: 499, endPoint y: 347, distance: 80.5
click at [499, 347] on div "8 8 8 3 0 0 12 10 12 12 16 0 0 12 8 0 8 6 0 10 16 06 0 0 0 0 10 0 0 0 0 0 0 0 0…" at bounding box center [581, 581] width 1046 height 1026
drag, startPoint x: 425, startPoint y: 339, endPoint x: 399, endPoint y: 339, distance: 26.0
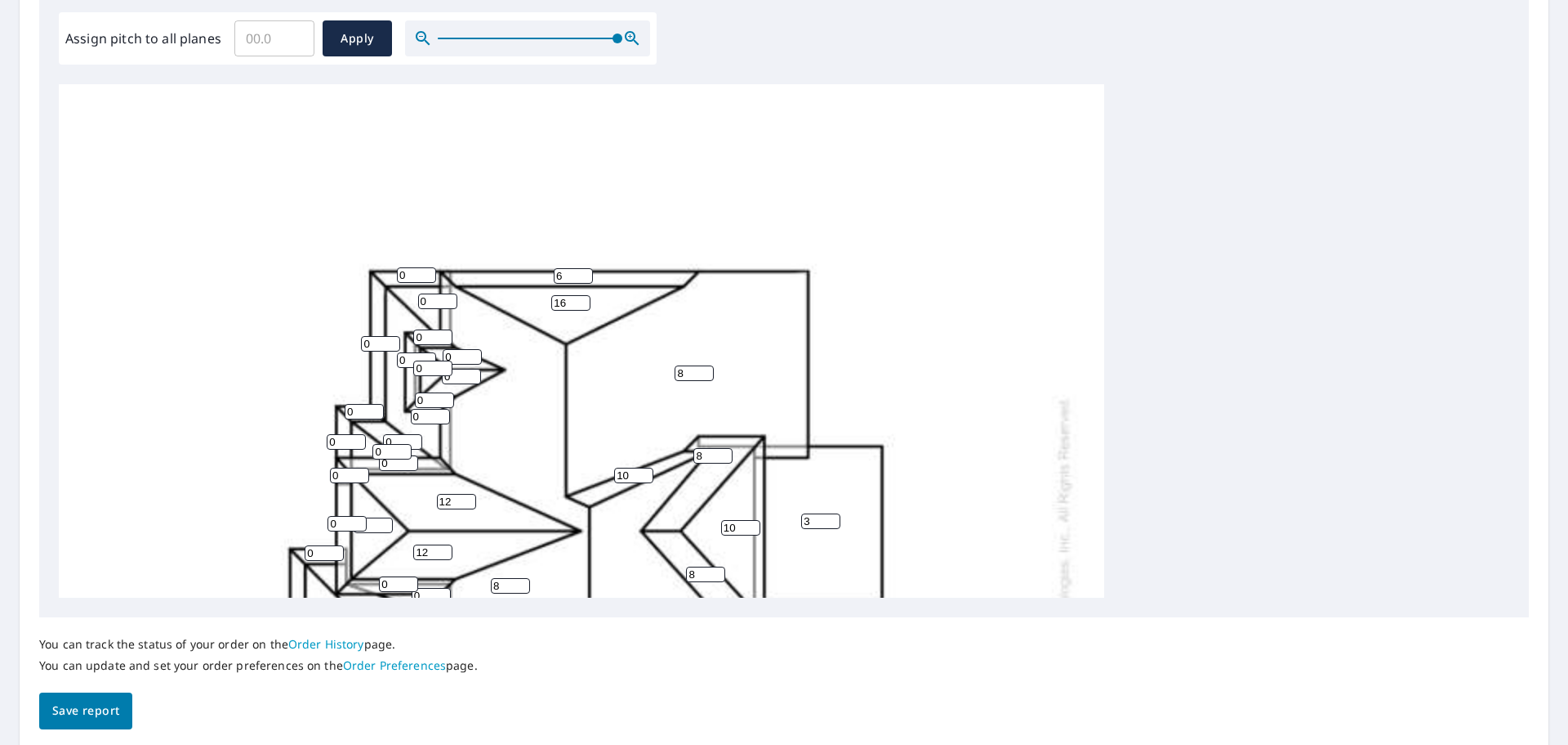
click at [401, 339] on div "8 8 8 3 0 0 12 10 12 12 16 0 0 12 8 0 8 6 0 10 16 06 0 0 0 0 10 0 0 0 0 0 0 0 0…" at bounding box center [581, 581] width 1046 height 1026
type input "6"
drag, startPoint x: 409, startPoint y: 360, endPoint x: 361, endPoint y: 352, distance: 48.7
click at [361, 352] on div "8 8 8 3 0 0 12 10 12 12 16 0 0 12 8 0 8 6 0 10 16 06 0 0 0 0 10 0 0 0 0 0 0 0 0…" at bounding box center [581, 581] width 1046 height 1026
type input "6"
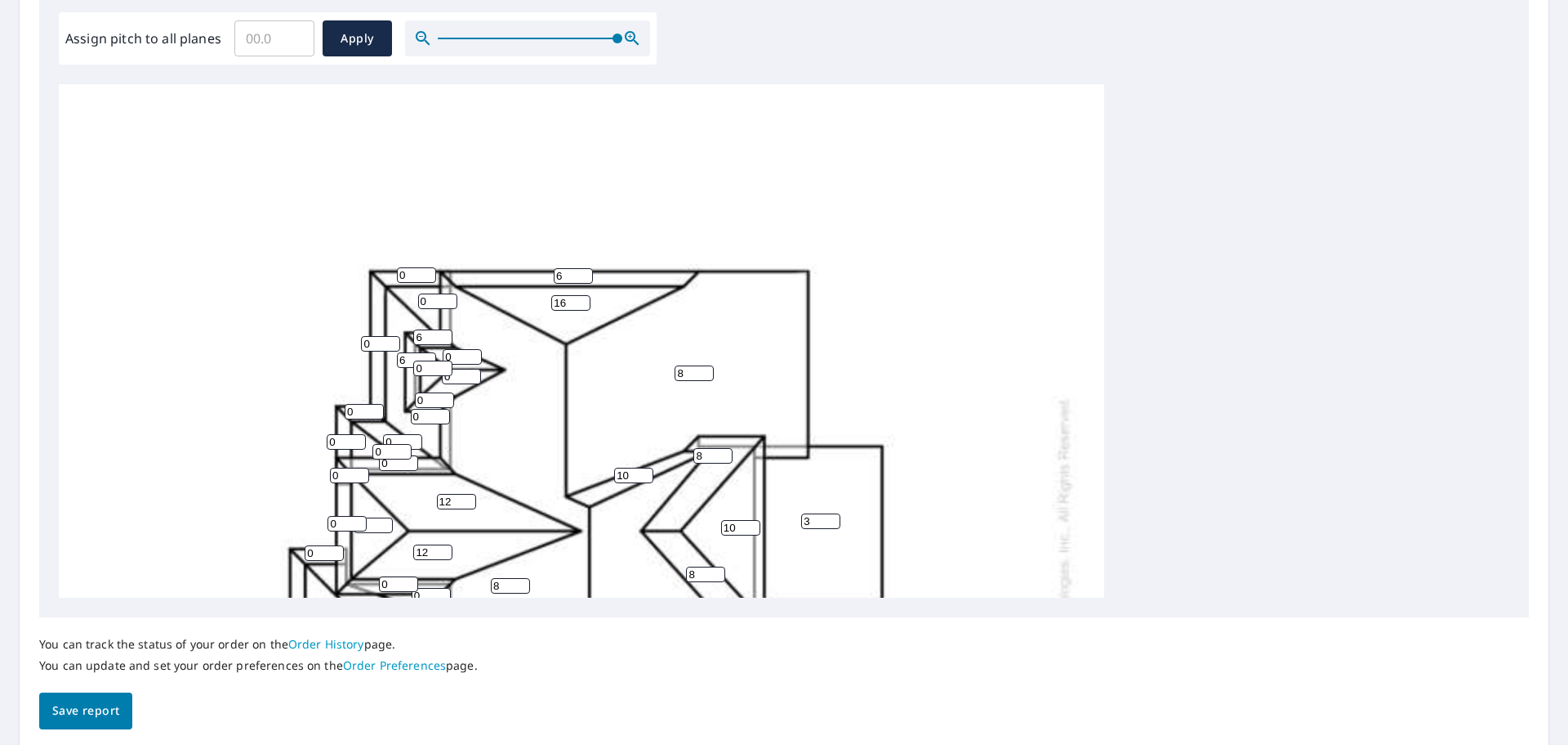
drag, startPoint x: 425, startPoint y: 420, endPoint x: 395, endPoint y: 415, distance: 30.4
click at [395, 415] on div "8 8 8 3 0 0 12 10 12 12 16 0 0 12 8 0 8 6 0 10 16 06 0 0 0 0 10 0 0 0 0 0 0 0 0…" at bounding box center [581, 581] width 1046 height 1026
type input "6"
drag, startPoint x: 430, startPoint y: 403, endPoint x: 372, endPoint y: 398, distance: 58.2
click at [372, 398] on div "8 8 8 3 0 0 12 10 12 12 16 0 6 12 8 0 8 6 0 10 16 06 0 0 0 0 10 0 0 0 0 0 0 0 0…" at bounding box center [581, 581] width 1046 height 1026
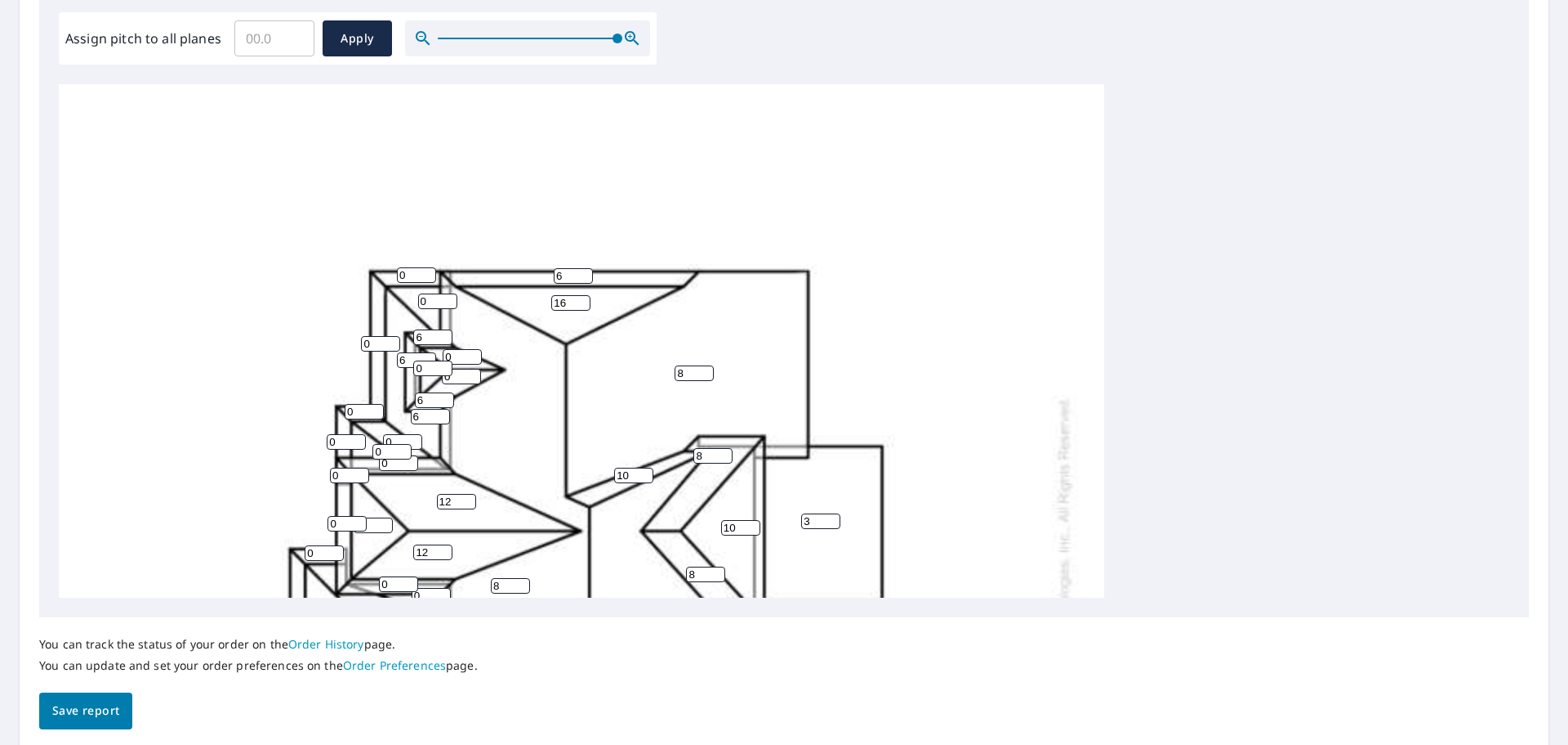
type input "6"
drag, startPoint x: 383, startPoint y: 346, endPoint x: 343, endPoint y: 346, distance: 40.0
click at [344, 346] on div "8 8 8 3 0 0 12 10 12 12 16 0 6 12 8 0 8 6 0 10 16 06 0 0 0 0 10 0 0 0 0 0 0 0 0…" at bounding box center [581, 581] width 1046 height 1026
type input "6"
drag, startPoint x: 416, startPoint y: 421, endPoint x: 391, endPoint y: 417, distance: 25.3
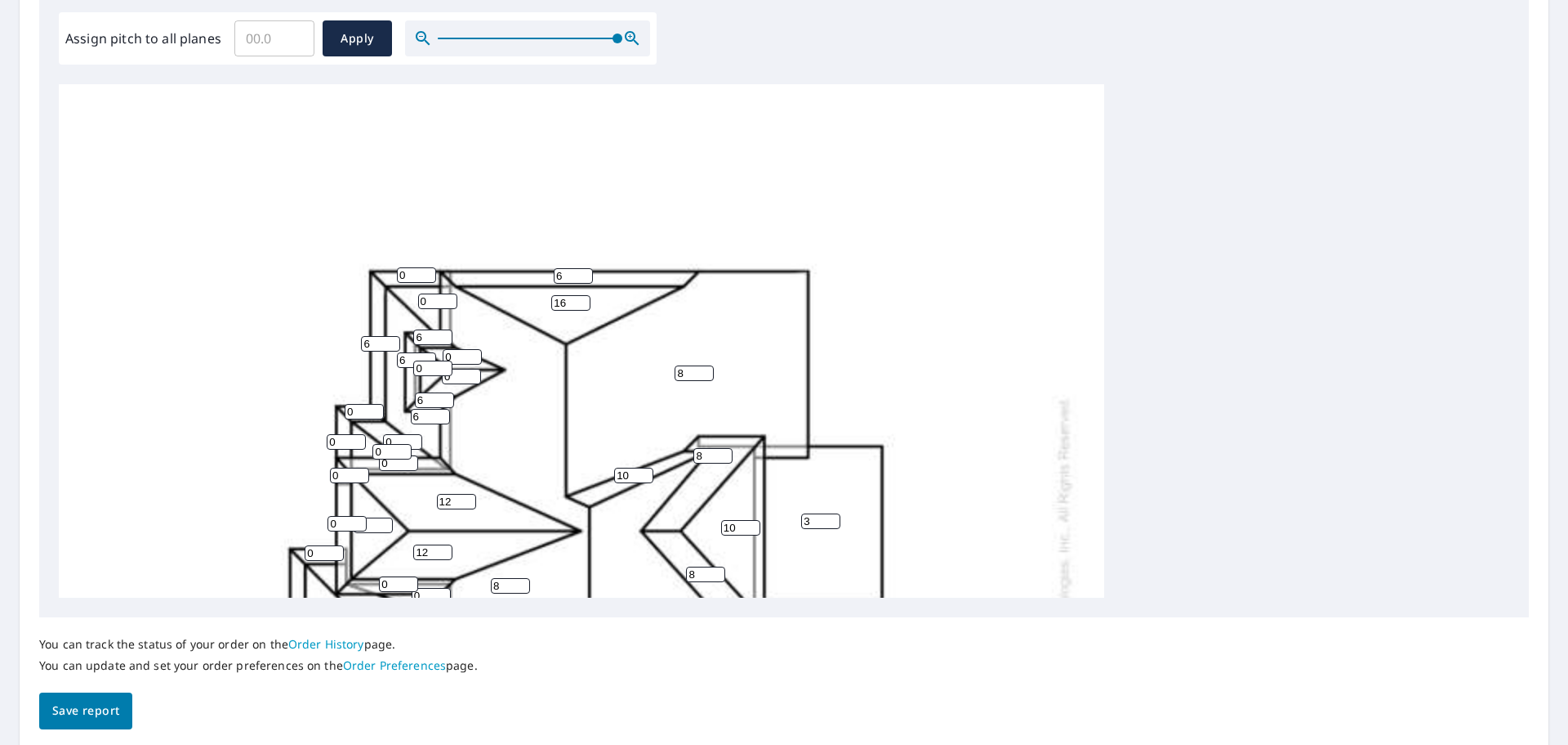
click at [393, 418] on div "8 8 8 3 0 0 12 10 12 12 16 0 6 12 8 0 8 6 0 10 16 06 0 0 6 0 10 0 0 0 0 0 0 0 0…" at bounding box center [581, 581] width 1046 height 1026
type input "8"
drag, startPoint x: 410, startPoint y: 274, endPoint x: 377, endPoint y: 276, distance: 33.1
click at [377, 276] on div "8 8 8 3 0 0 12 10 12 12 16 0 8 12 8 0 8 6 0 10 16 06 0 0 6 0 10 0 0 0 0 0 0 0 0…" at bounding box center [581, 581] width 1046 height 1026
type input "6"
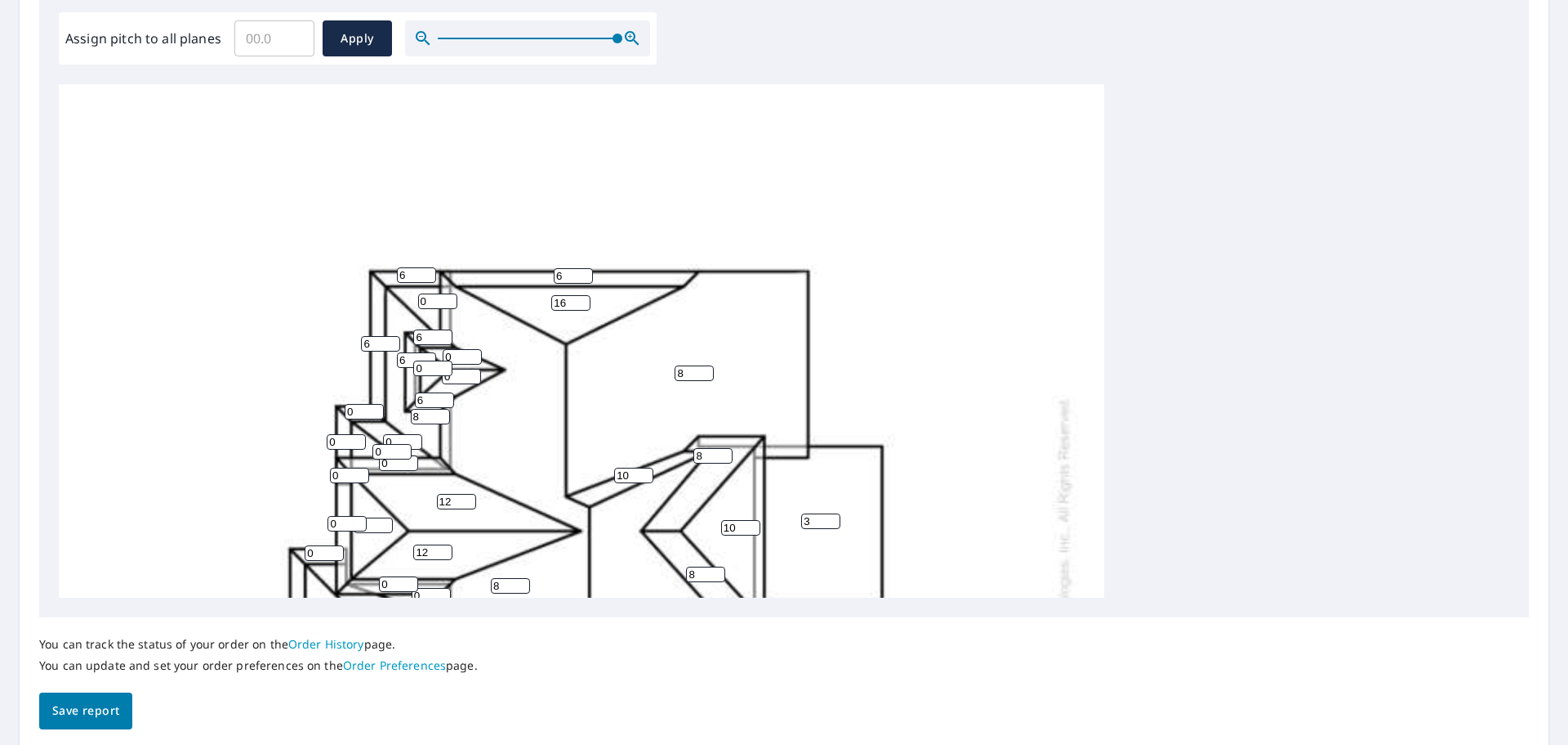
drag, startPoint x: 430, startPoint y: 301, endPoint x: 404, endPoint y: 298, distance: 26.2
click at [404, 298] on div "8 8 8 3 0 0 12 10 12 12 16 0 8 12 8 0 8 6 0 10 16 06 0 0 6 0 10 0 0 0 0 0 0 0 0…" at bounding box center [581, 581] width 1046 height 1026
type input "8"
drag, startPoint x: 456, startPoint y: 360, endPoint x: 439, endPoint y: 356, distance: 17.5
click at [440, 358] on div "8 8 8 3 0 0 12 10 12 12 16 0 8 12 8 0 8 6 0 10 16 06 0 0 6 8 10 0 0 0 0 0 0 0 0…" at bounding box center [581, 581] width 1046 height 1026
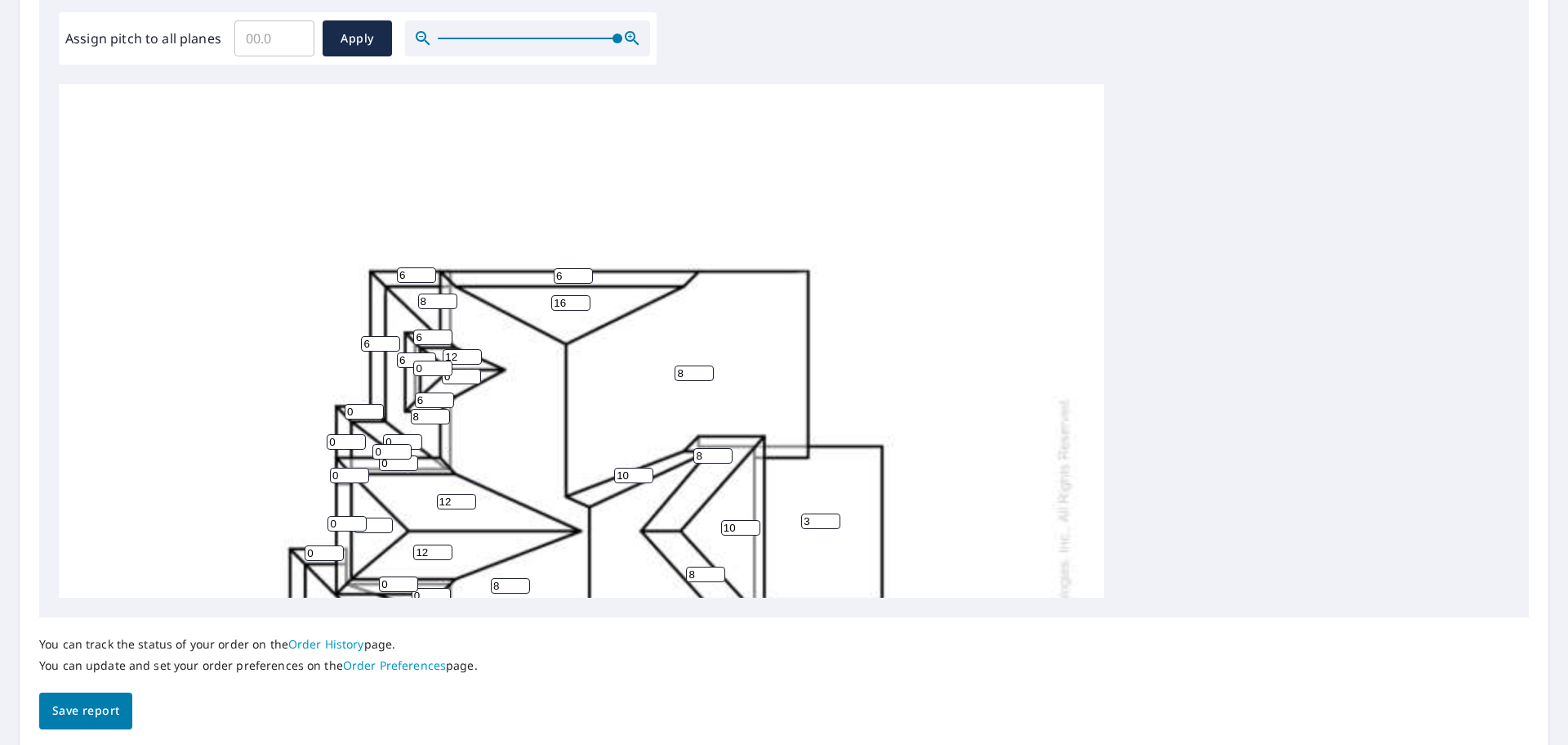
type input "12"
click at [438, 377] on div "8 8 8 3 0 0 12 10 12 12 16 0 8 12 8 0 8 6 0 10 16 06 0 0 6 8 10 0 0 0 0 0 0 0 0…" at bounding box center [581, 581] width 1046 height 1026
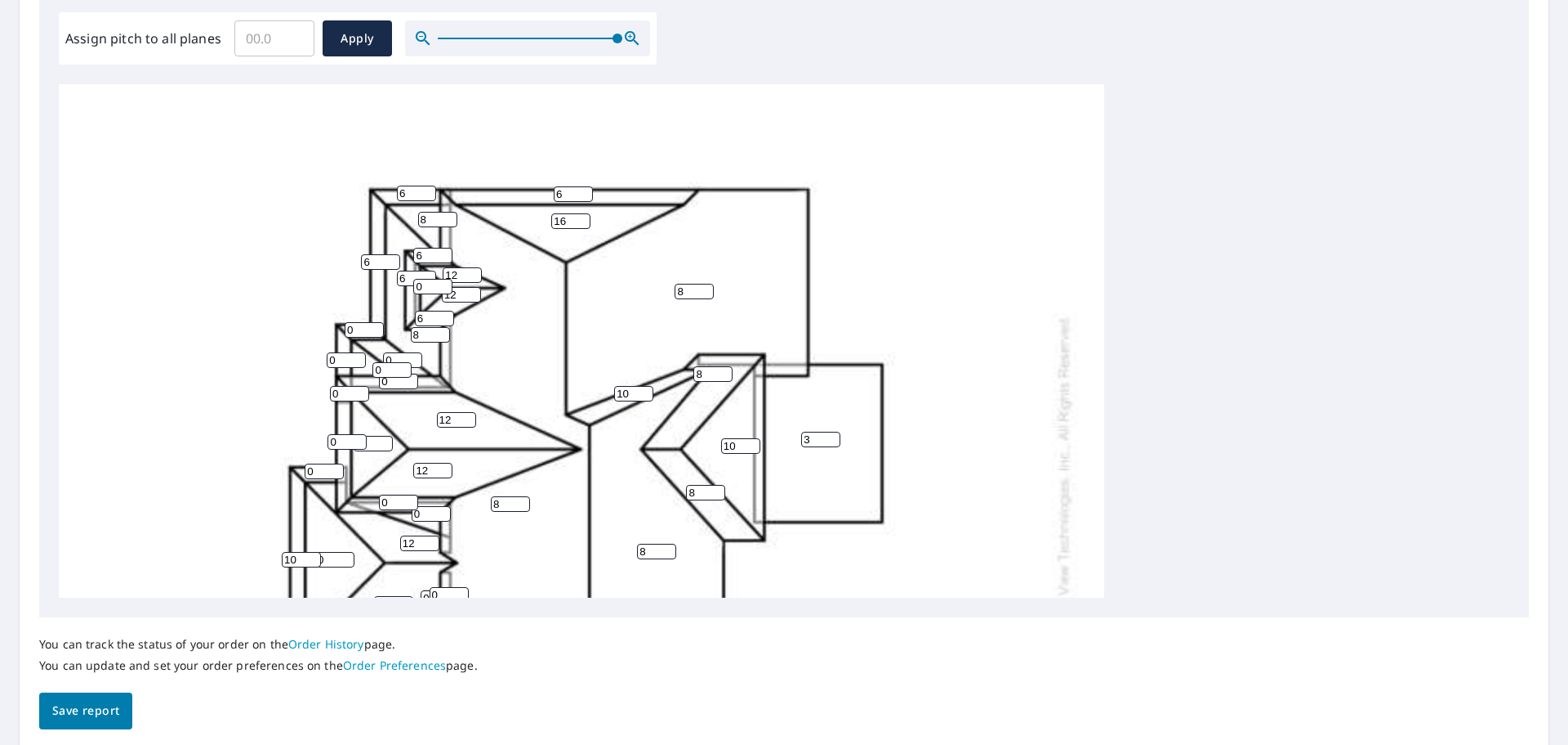
type input "12"
drag, startPoint x: 401, startPoint y: 355, endPoint x: 382, endPoint y: 355, distance: 19.0
click at [382, 355] on div "8 8 8 3 0 0 12 10 12 12 16 0 8 12 8 0 8 6 0 10 16 06 0 0 6 8 10 0 0 0 0 0 0 0 0…" at bounding box center [581, 499] width 1046 height 1026
type input "8"
drag, startPoint x: 364, startPoint y: 325, endPoint x: 336, endPoint y: 327, distance: 28.1
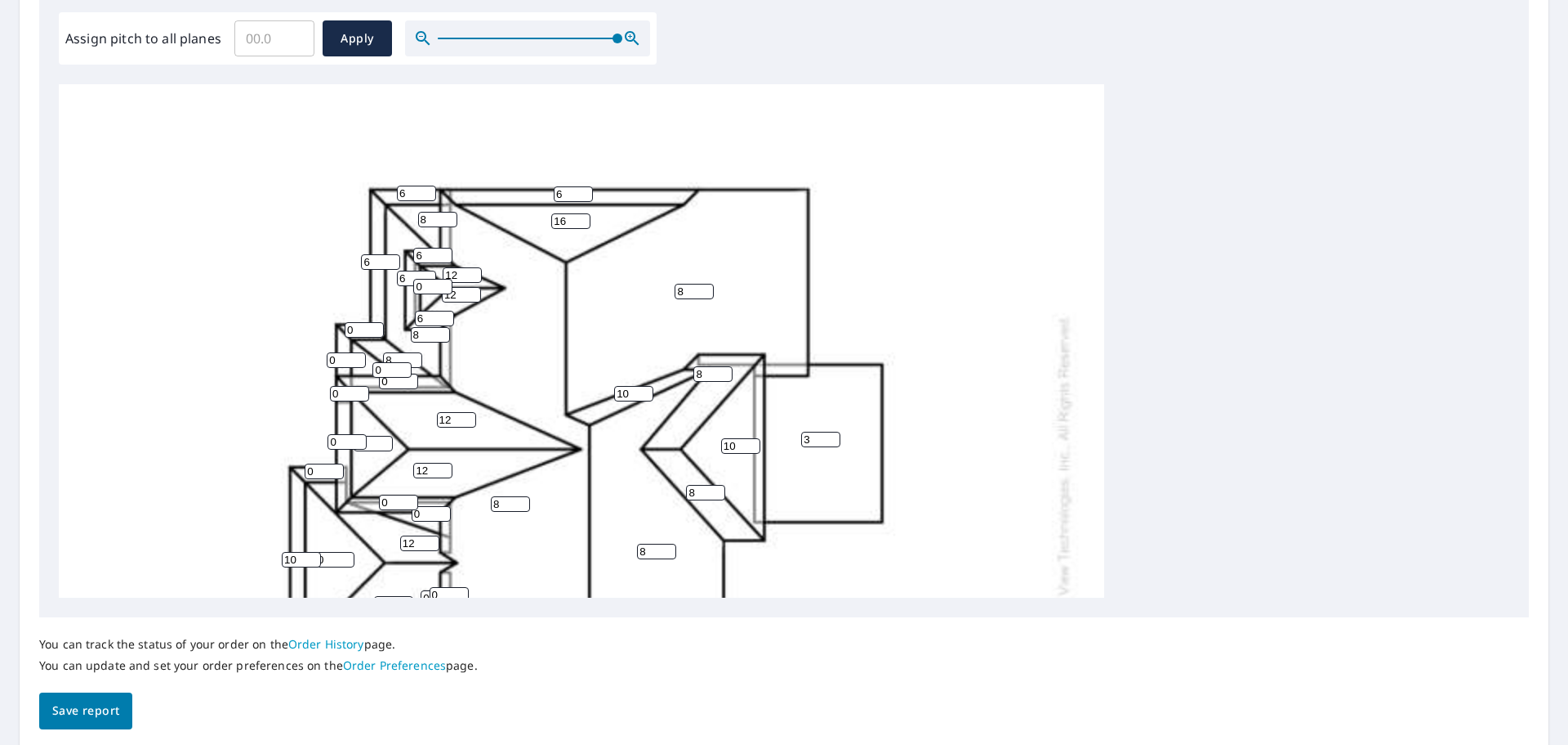
click at [336, 327] on div "8 8 8 3 0 0 12 10 12 12 16 0 8 12 8 0 8 6 0 10 16 06 0 0 6 8 10 0 0 0 0 0 8 0 0…" at bounding box center [581, 499] width 1046 height 1026
type input "6"
drag, startPoint x: 337, startPoint y: 364, endPoint x: 306, endPoint y: 355, distance: 32.3
click at [306, 355] on div "8 8 8 3 0 0 12 10 12 12 16 0 8 12 8 0 8 6 0 10 16 06 0 0 6 8 10 0 0 0 0 0 8 0 0…" at bounding box center [581, 499] width 1046 height 1026
type input "6"
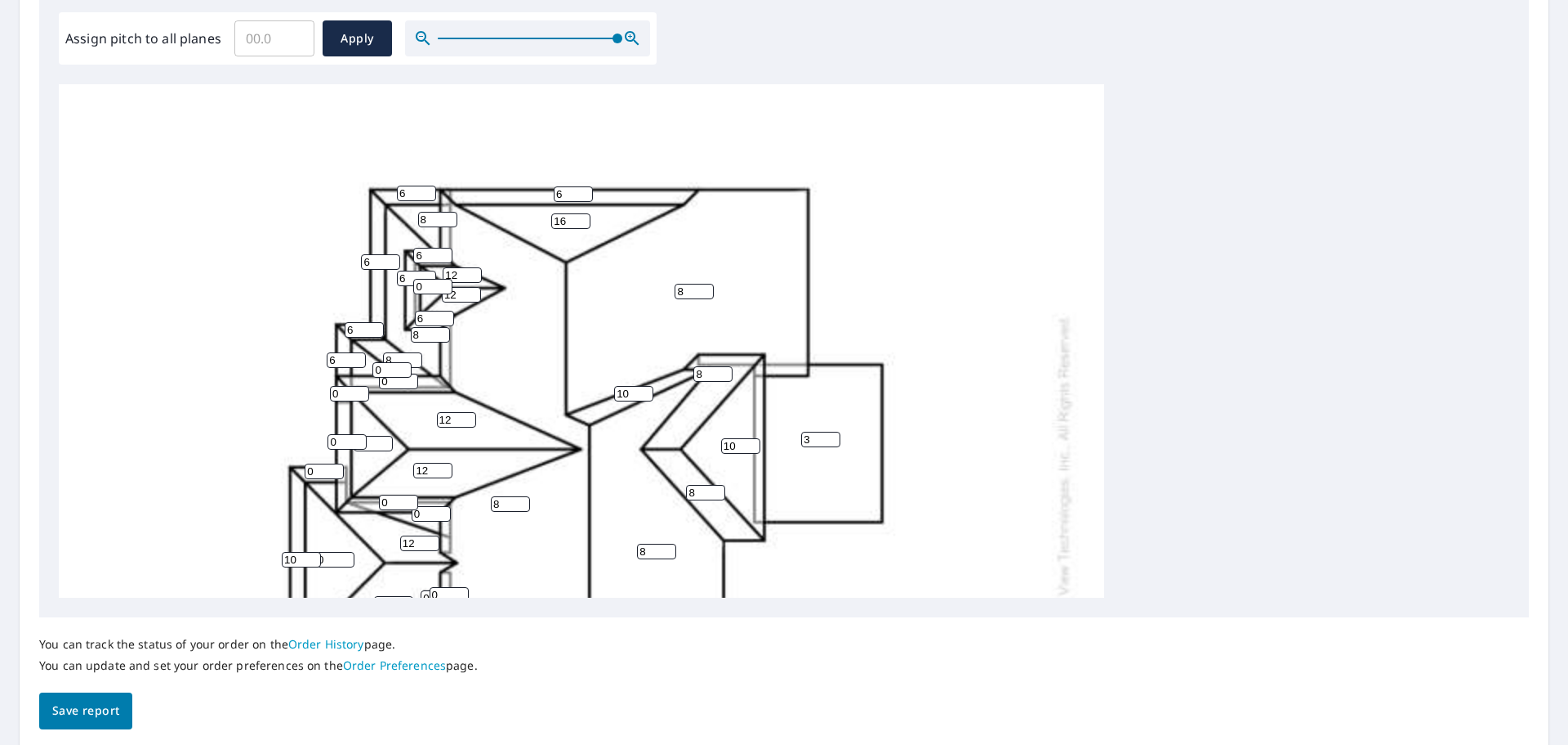
drag, startPoint x: 340, startPoint y: 395, endPoint x: 318, endPoint y: 393, distance: 22.1
click at [318, 393] on div "8 8 8 3 0 0 12 10 12 12 16 0 8 12 8 0 8 6 0 10 16 06 0 0 6 8 10 0 0 0 0 0 8 0 0…" at bounding box center [581, 499] width 1046 height 1026
type input "6"
drag, startPoint x: 344, startPoint y: 437, endPoint x: 324, endPoint y: 438, distance: 20.0
click at [324, 438] on div "8 8 8 3 0 0 12 10 12 12 16 0 8 12 8 0 8 6 0 10 16 06 0 0 6 8 10 0 0 0 0 0 8 0 0…" at bounding box center [581, 499] width 1046 height 1026
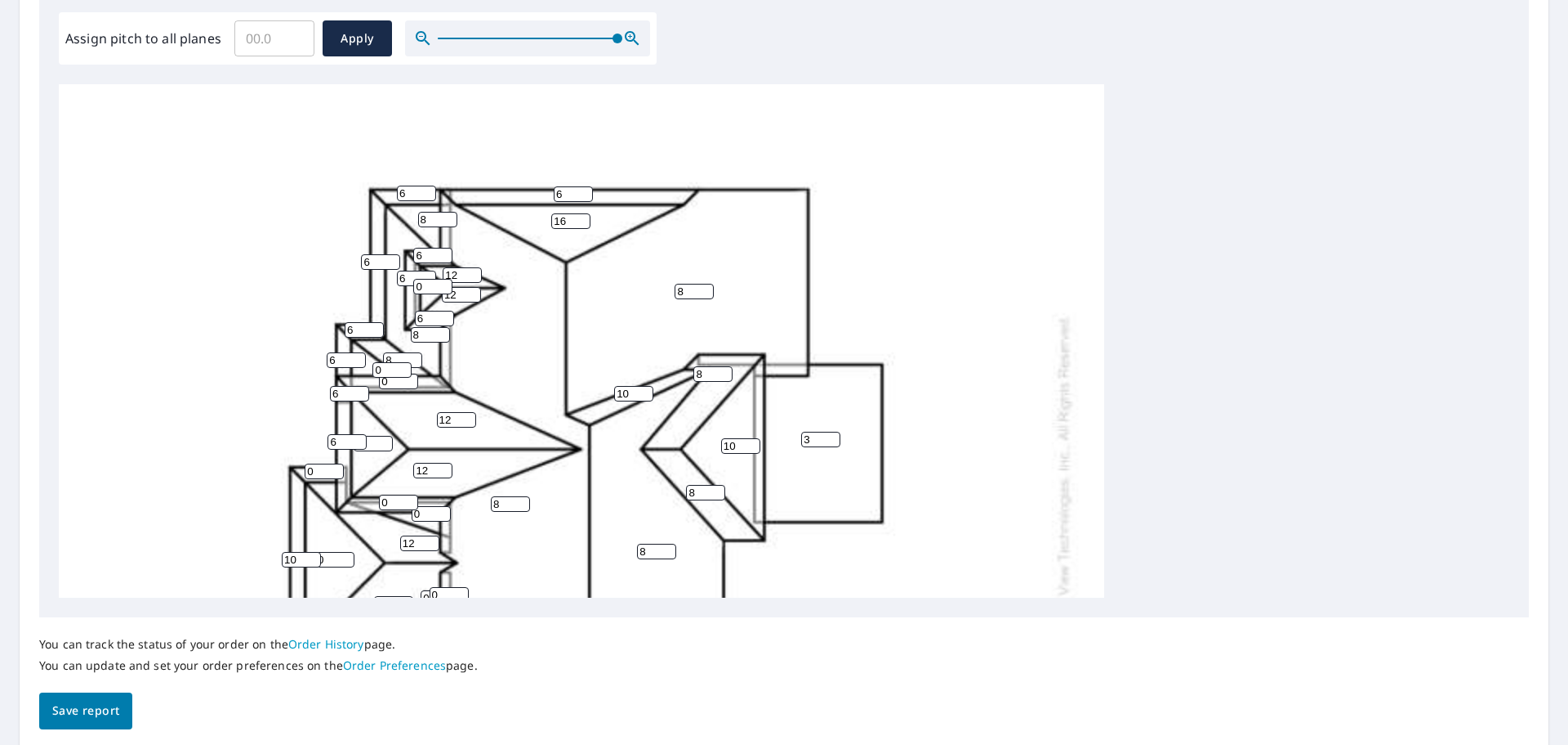
type input "6"
drag, startPoint x: 371, startPoint y: 444, endPoint x: 360, endPoint y: 444, distance: 11.0
click at [360, 444] on div "8 8 8 3 0 0 12 10 12 12 16 0 8 12 8 0 8 6 0 10 16 06 0 0 6 8 10 0 6 0 0 0 8 0 0…" at bounding box center [581, 499] width 1046 height 1026
click at [371, 445] on input "0" at bounding box center [373, 444] width 39 height 16
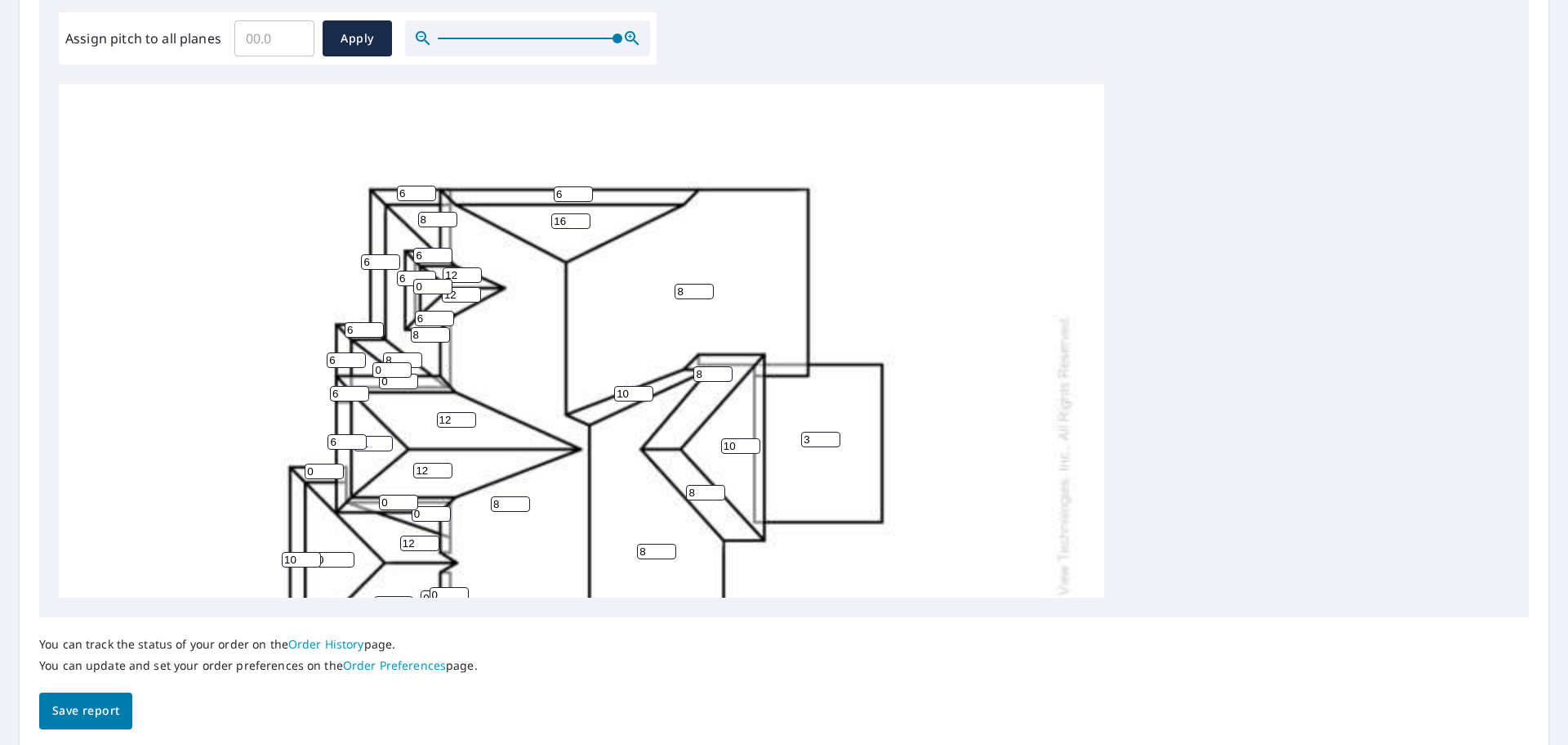
type input "0"
type input "10"
drag, startPoint x: 321, startPoint y: 471, endPoint x: 280, endPoint y: 474, distance: 41.1
click at [281, 474] on div "8 8 8 3 0 0 12 10 12 12 16 0 8 12 8 0 8 6 10 10 16 06 0 0 6 8 10 0 6 0 0 0 8 0 …" at bounding box center [581, 499] width 1046 height 1026
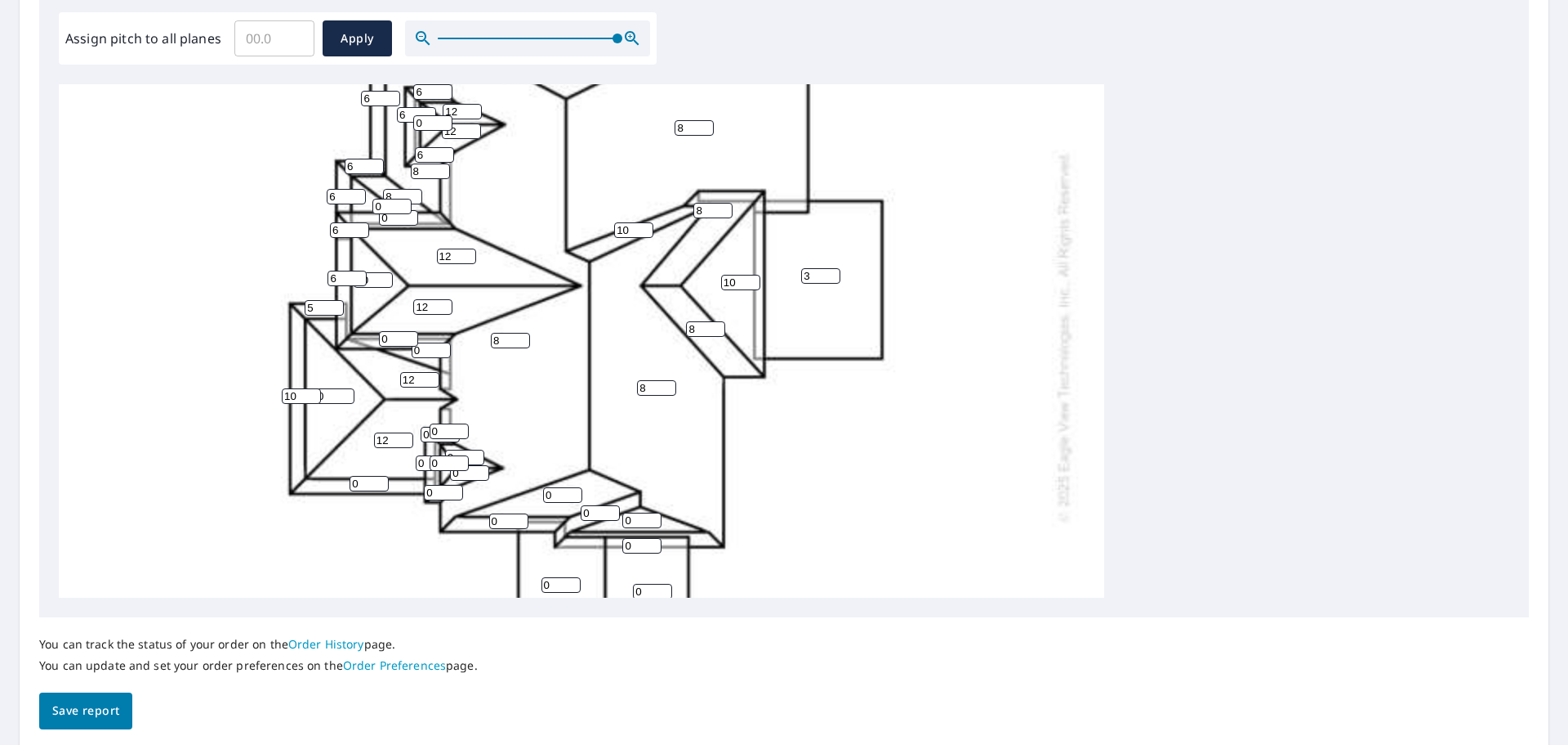
type input "5"
drag, startPoint x: 384, startPoint y: 339, endPoint x: 327, endPoint y: 351, distance: 58.2
click at [327, 350] on div "8 8 8 3 0 0 12 10 12 12 16 0 8 12 8 0 8 6 10 10 16 06 0 0 6 8 10 0 6 0 0 0 8 0 …" at bounding box center [581, 336] width 1046 height 1026
click at [388, 340] on input "0" at bounding box center [398, 339] width 39 height 16
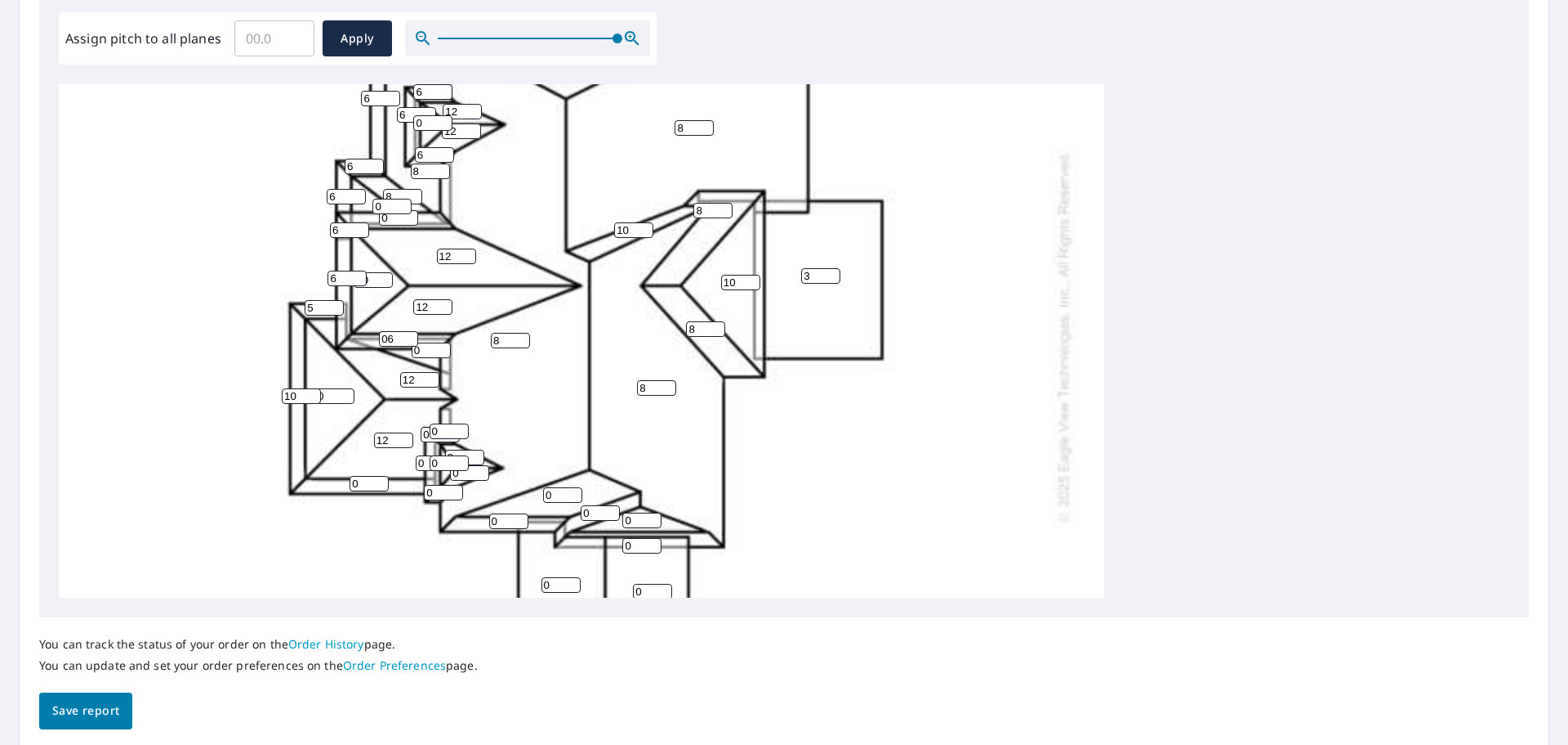
type input "0"
type input "6"
drag, startPoint x: 425, startPoint y: 353, endPoint x: 388, endPoint y: 356, distance: 37.1
click at [388, 356] on div "8 8 8 3 0 0 12 10 12 12 16 0 8 12 8 0 8 6 10 10 16 06 0 0 6 8 10 0 6 0 0 0 8 6 …" at bounding box center [581, 336] width 1046 height 1026
type input "8"
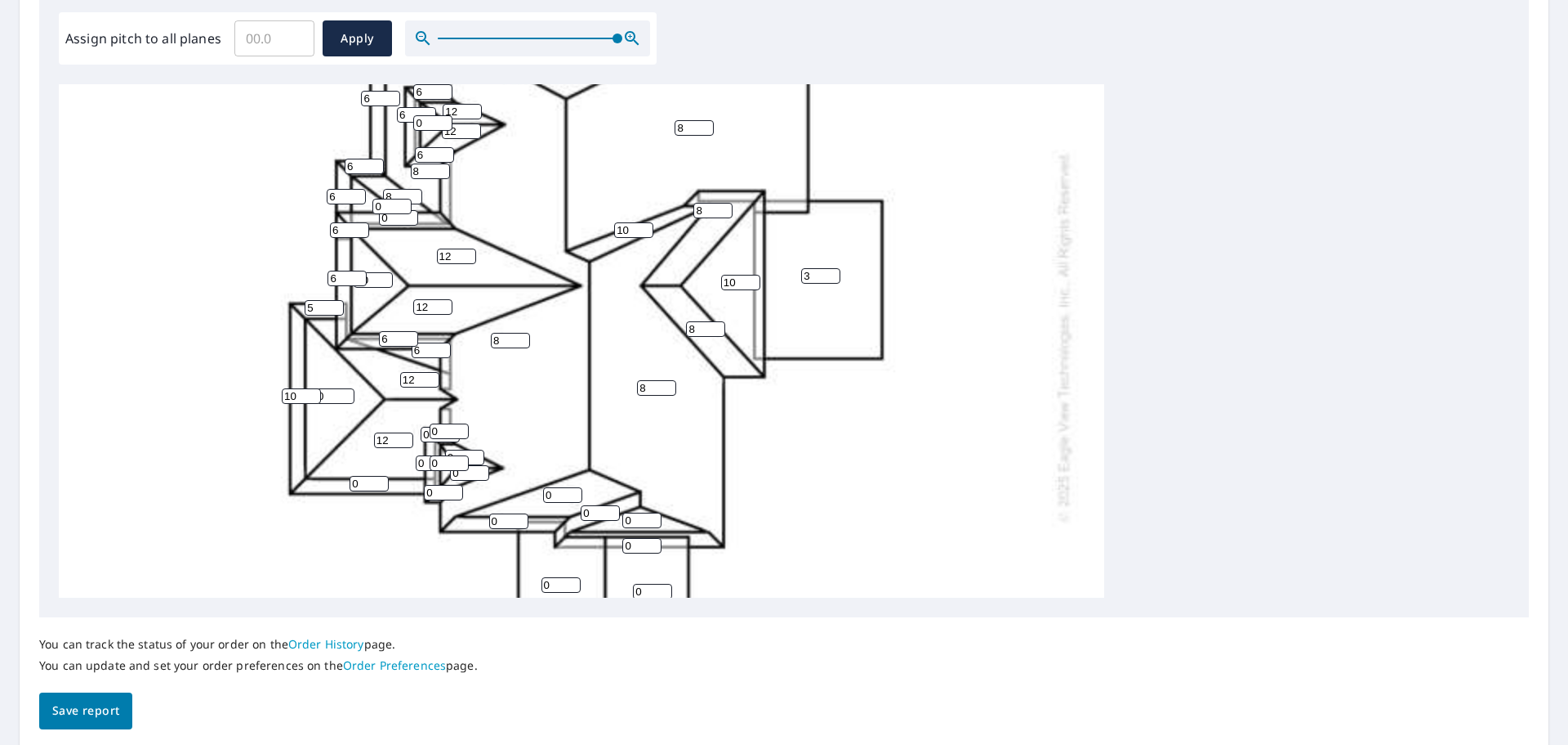
scroll to position [343, 0]
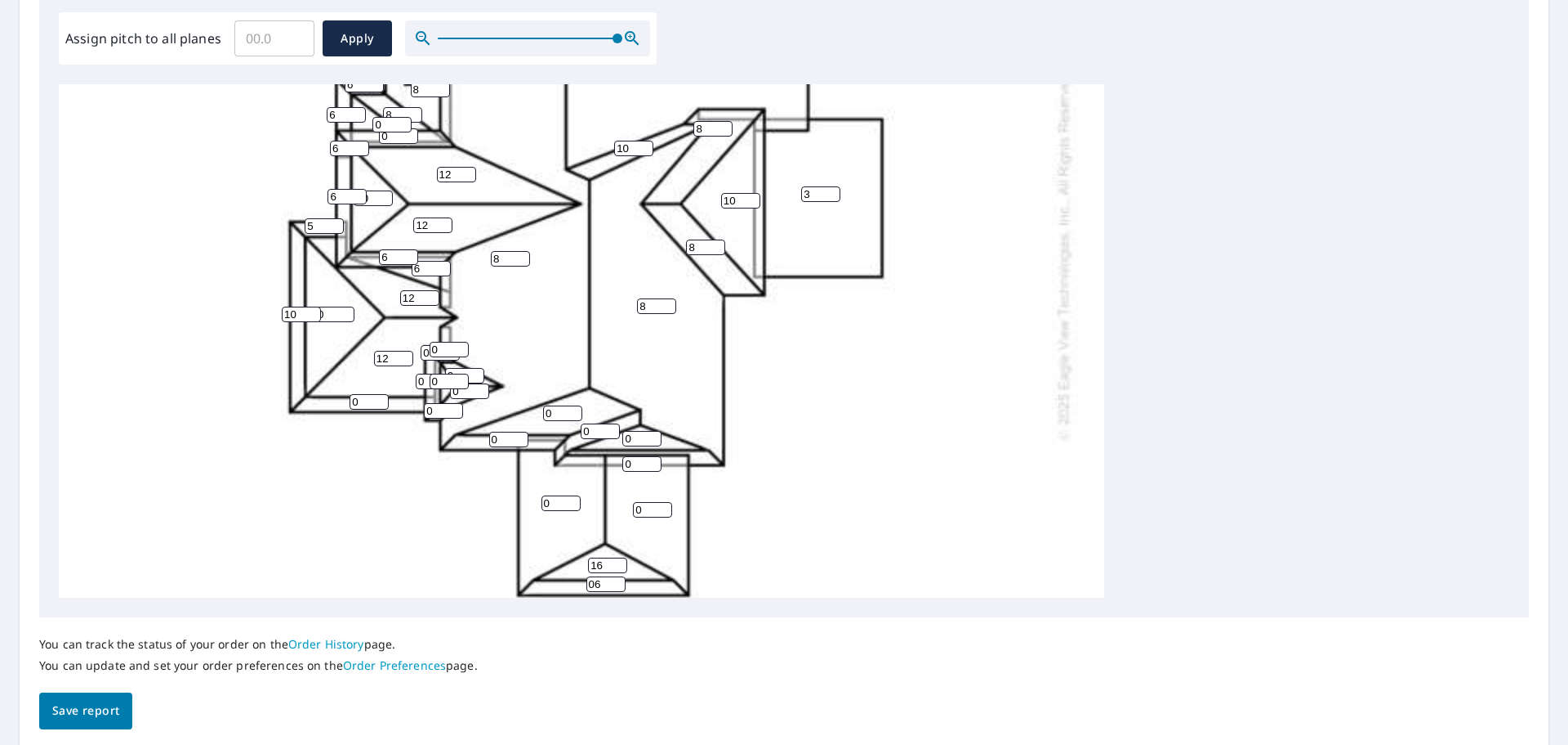
type input "6"
click at [331, 314] on input "0" at bounding box center [334, 314] width 39 height 16
drag, startPoint x: 331, startPoint y: 314, endPoint x: 261, endPoint y: 320, distance: 70.3
click at [265, 320] on div "8 8 8 3 0 0 12 10 12 12 16 0 8 12 8 0 8 6 10 10 16 06 0 0 6 8 10 6 6 0 0 0 8 6 …" at bounding box center [581, 254] width 1046 height 1026
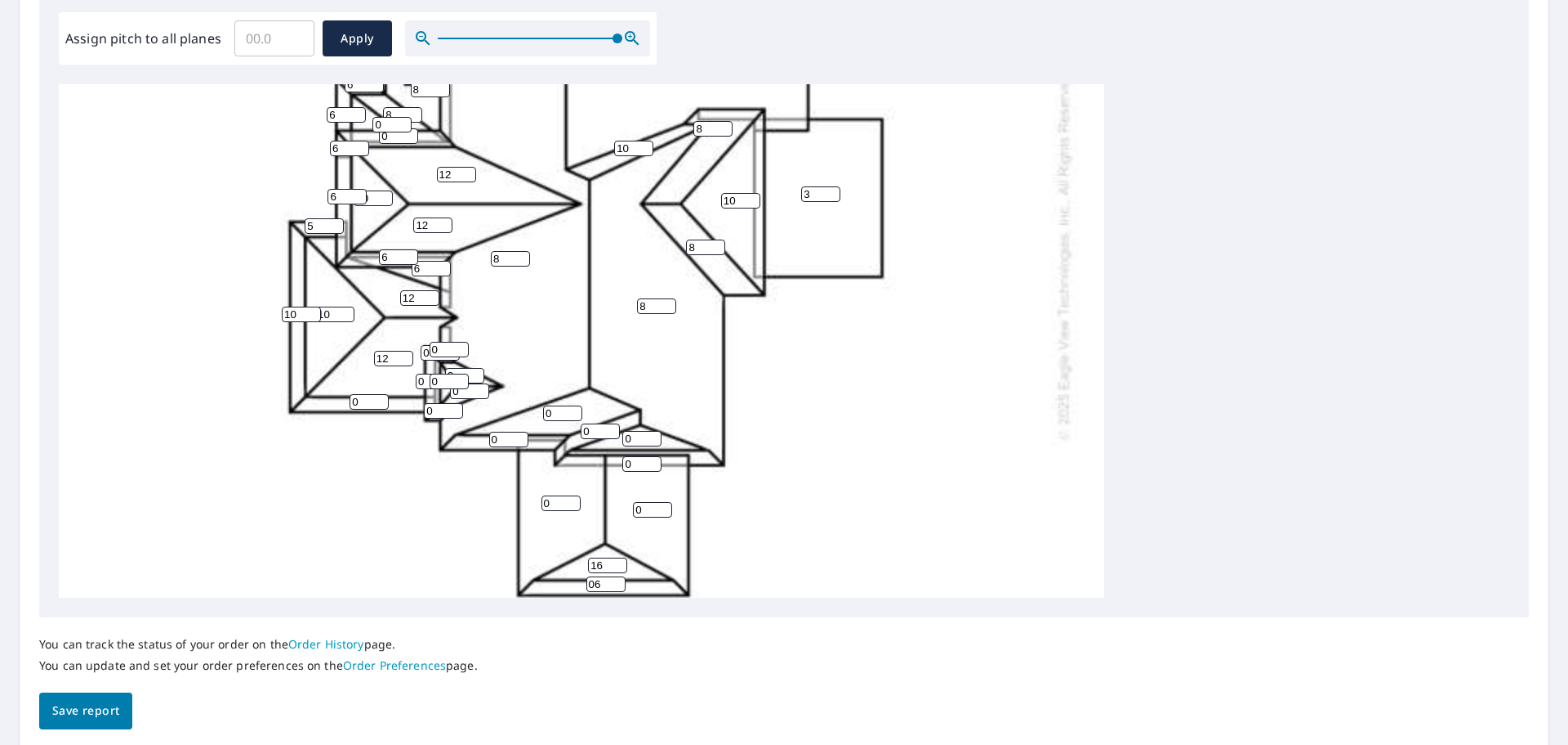
type input "10"
drag, startPoint x: 438, startPoint y: 354, endPoint x: 416, endPoint y: 354, distance: 22.0
click at [417, 354] on div "8 8 8 3 0 0 12 10 12 12 16 10 8 12 8 0 8 6 10 10 16 06 0 0 6 8 10 6 6 0 0 0 8 6…" at bounding box center [581, 254] width 1046 height 1026
type input "10"
drag, startPoint x: 431, startPoint y: 383, endPoint x: 402, endPoint y: 382, distance: 29.0
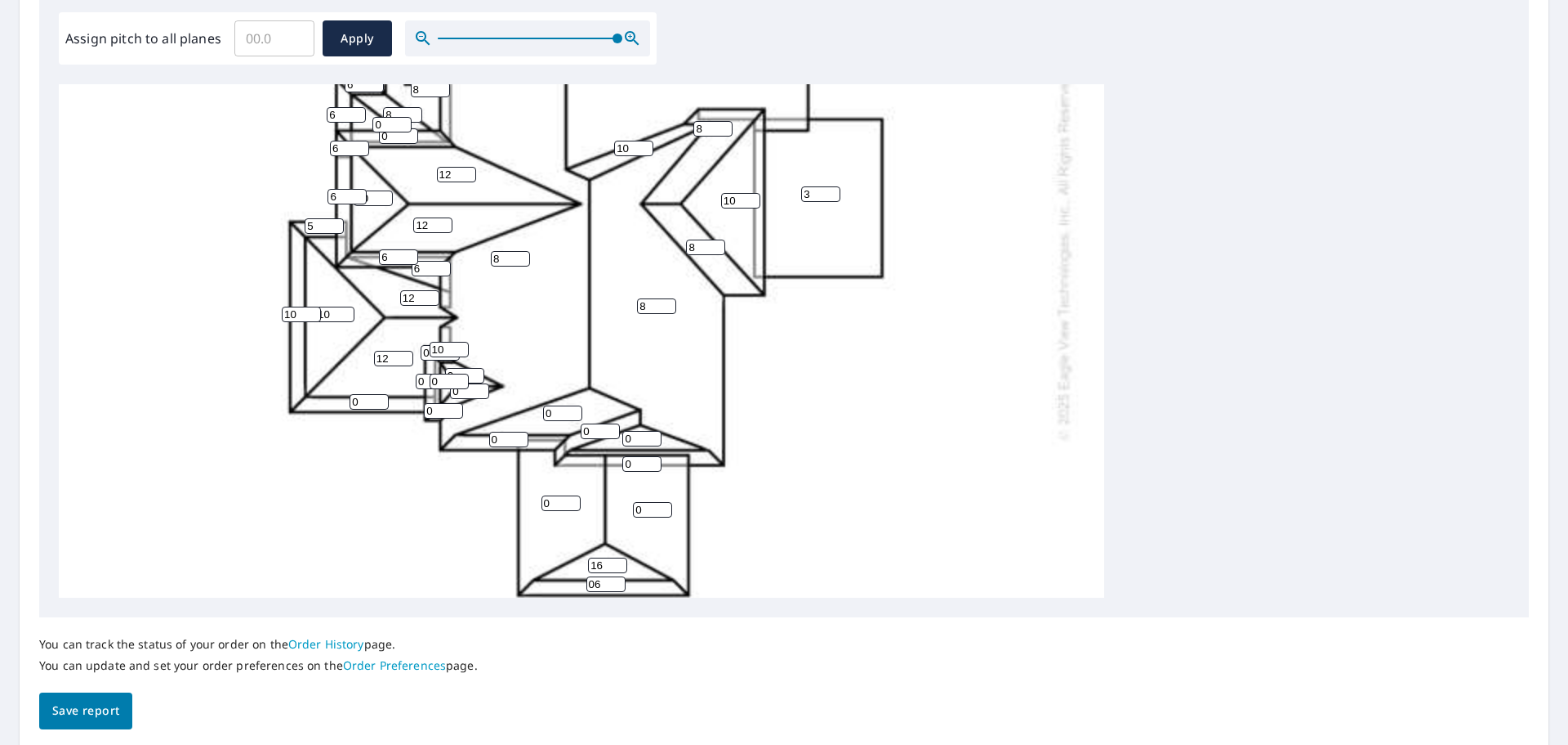
click at [402, 382] on div "8 8 8 3 0 0 12 10 12 12 16 10 8 12 8 0 8 6 10 10 16 06 0 0 6 8 10 6 6 0 0 0 8 6…" at bounding box center [581, 254] width 1046 height 1026
type input "1"
type input "12"
click at [467, 371] on input "0" at bounding box center [464, 376] width 39 height 16
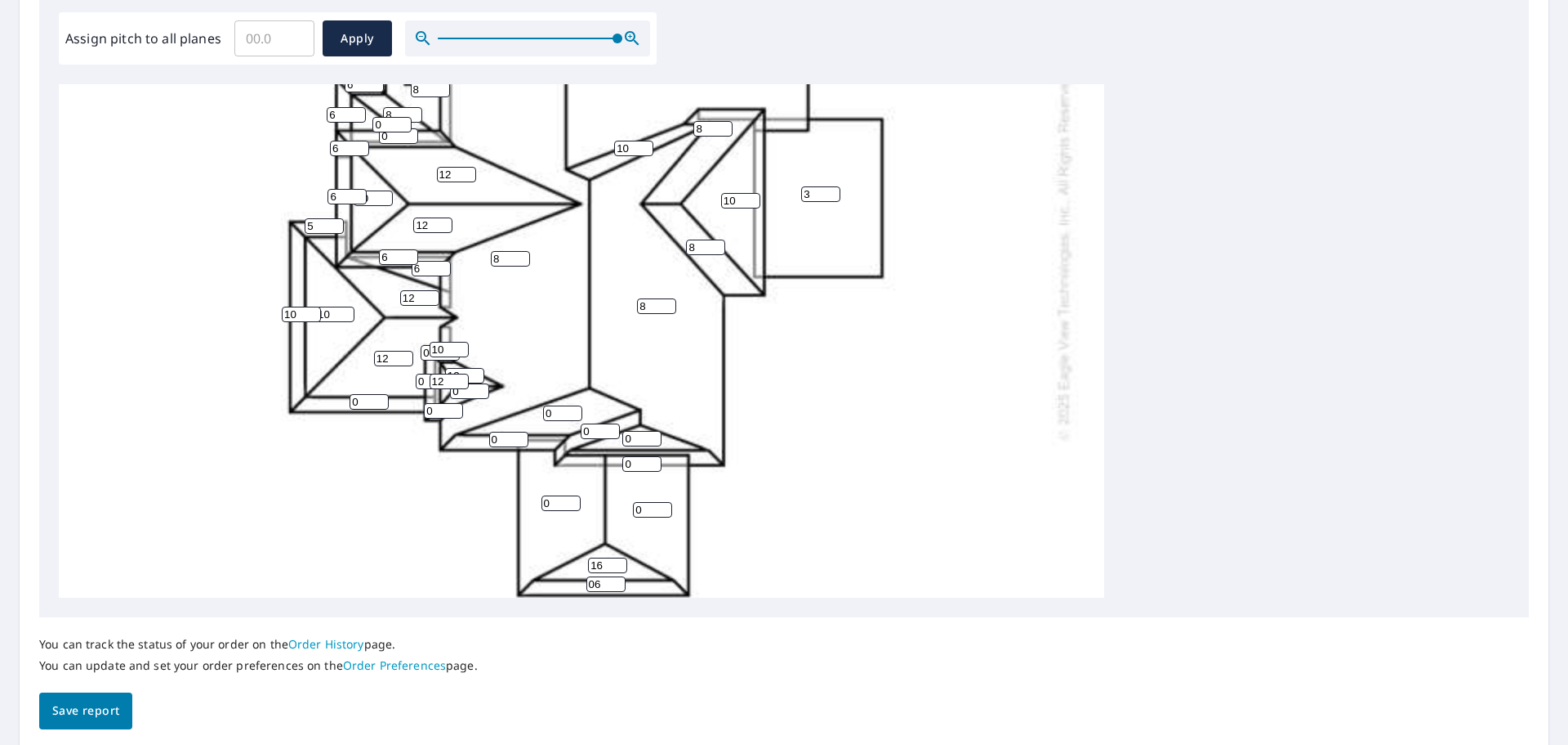
type input "12"
click at [469, 394] on input "0" at bounding box center [469, 391] width 39 height 16
type input "12"
drag, startPoint x: 439, startPoint y: 412, endPoint x: 411, endPoint y: 412, distance: 28.0
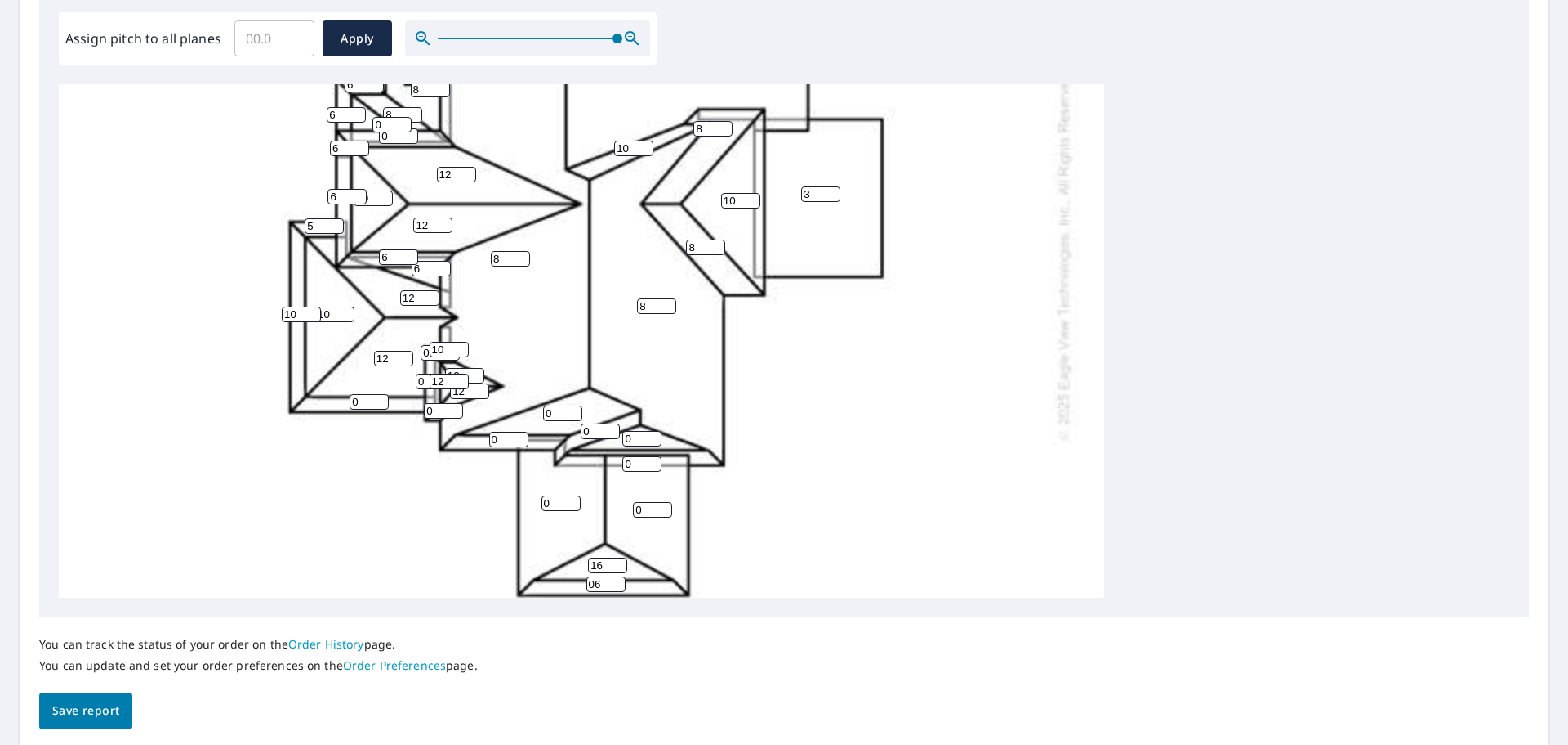
click at [411, 412] on div "8 8 8 3 0 0 12 10 12 12 16 10 8 12 8 0 8 6 10 10 16 06 0 0 6 8 10 6 6 0 0 0 8 6…" at bounding box center [581, 254] width 1046 height 1026
type input "8"
drag, startPoint x: 425, startPoint y: 383, endPoint x: 403, endPoint y: 383, distance: 22.0
click at [403, 383] on div "8 8 8 3 0 0 12 10 12 12 16 10 8 12 8 0 8 6 10 10 16 06 0 0 6 8 10 6 6 0 0 0 8 6…" at bounding box center [581, 254] width 1046 height 1026
type input "8"
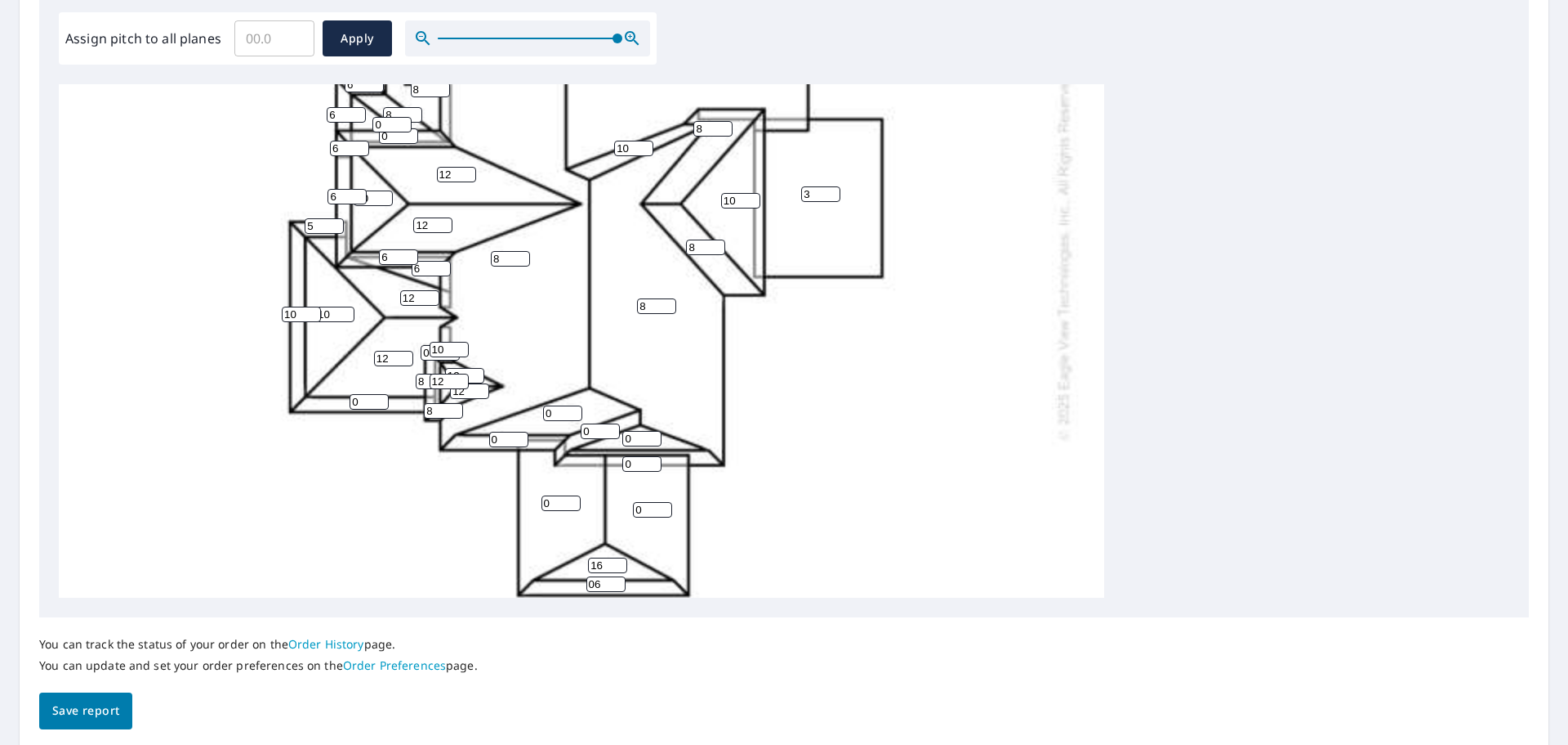
click at [425, 352] on input "0" at bounding box center [440, 353] width 39 height 16
click at [426, 352] on input "0" at bounding box center [440, 353] width 39 height 16
type input "12"
drag, startPoint x: 427, startPoint y: 377, endPoint x: 403, endPoint y: 378, distance: 24.0
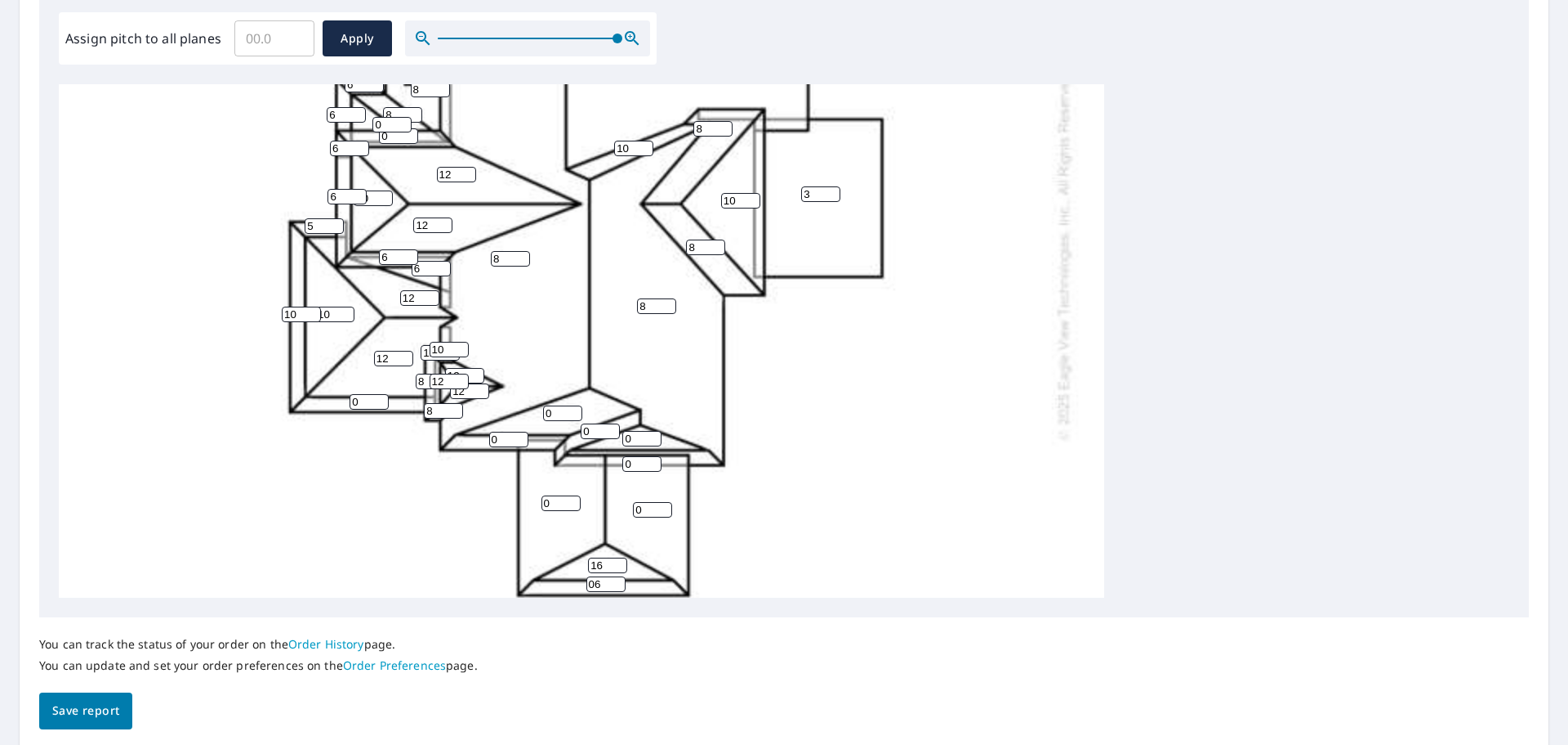
click at [403, 378] on div "8 8 8 3 0 0 12 10 12 12 16 10 8 12 8 0 8 6 10 10 16 06 0 0 6 8 10 6 6 0 0 0 8 6…" at bounding box center [581, 254] width 1046 height 1026
type input "12"
drag, startPoint x: 436, startPoint y: 412, endPoint x: 394, endPoint y: 402, distance: 43.2
click at [394, 402] on div "8 8 8 3 0 0 12 10 12 12 16 10 8 12 8 0 8 6 10 10 16 06 0 0 6 8 10 6 6 0 0 0 8 6…" at bounding box center [581, 254] width 1046 height 1026
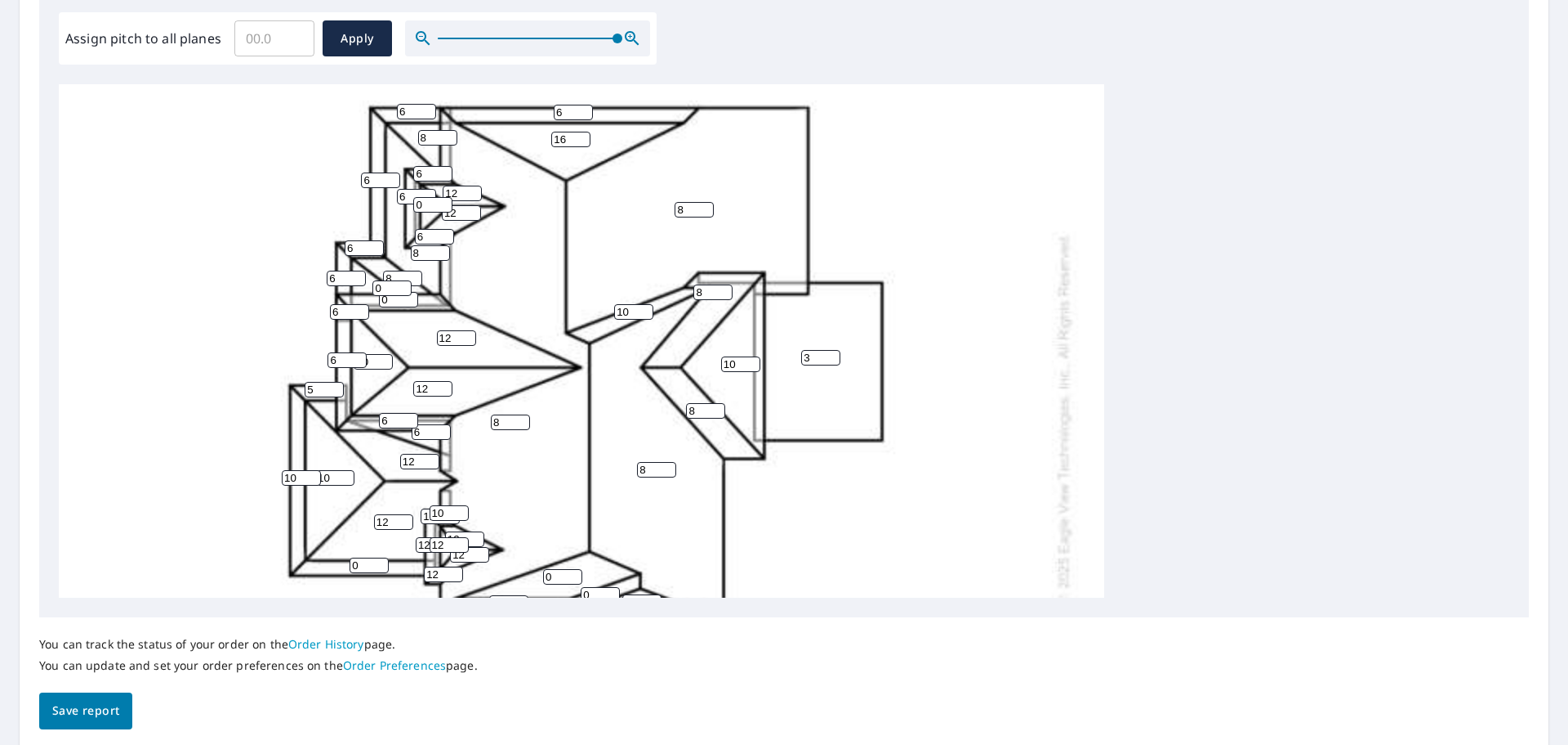
type input "12"
drag, startPoint x: 427, startPoint y: 202, endPoint x: 396, endPoint y: 208, distance: 31.6
click at [396, 208] on div "8 8 8 3 0 0 12 10 12 12 16 10 8 12 8 0 8 6 10 10 16 06 0 0 6 8 10 6 6 0 0 0 8 6…" at bounding box center [581, 418] width 1046 height 1026
type input "12"
drag, startPoint x: 389, startPoint y: 289, endPoint x: 354, endPoint y: 288, distance: 35.0
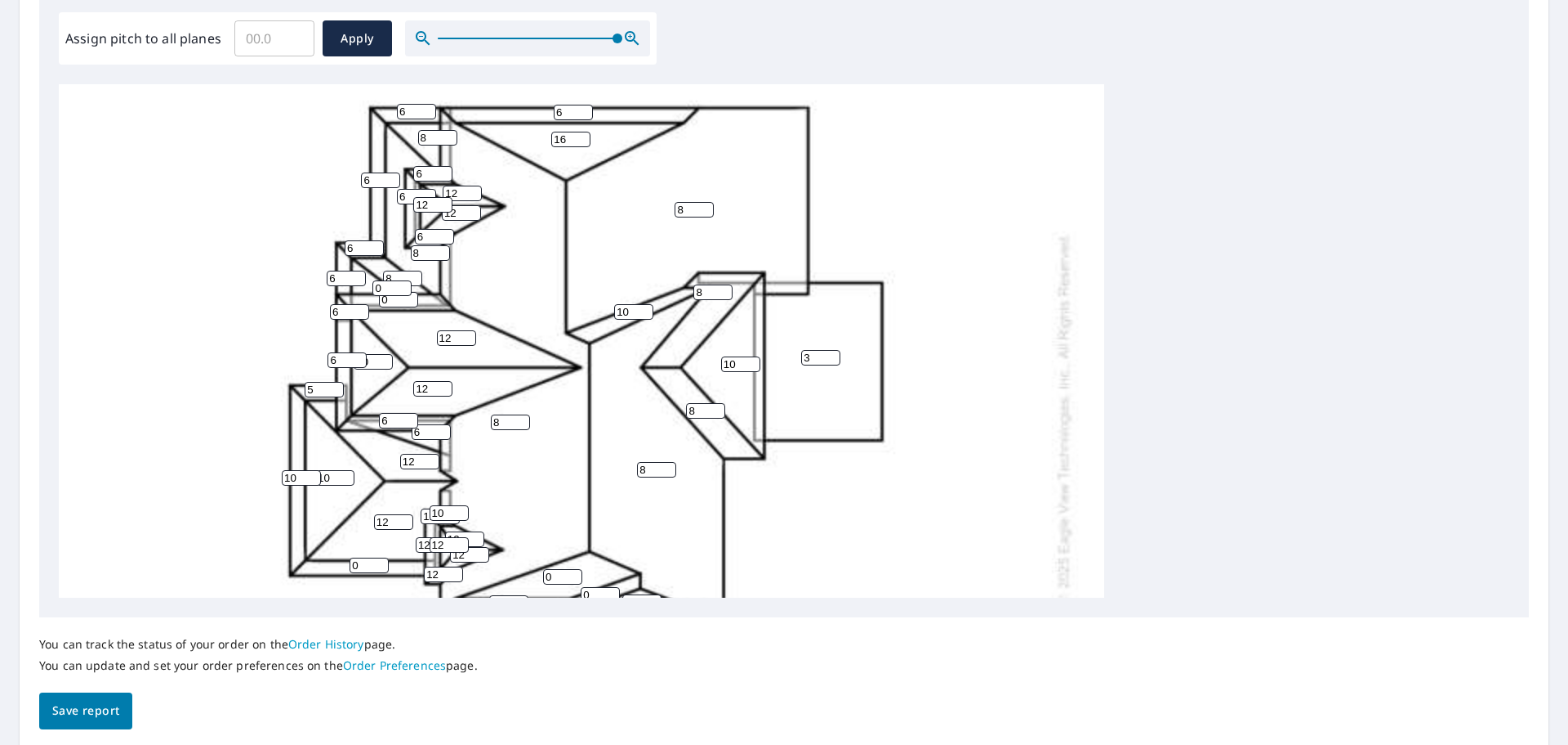
click at [354, 288] on div "8 8 8 3 0 0 12 10 12 12 16 10 8 12 8 0 8 6 10 10 16 06 0 0 6 8 10 6 6 0 0 0 8 6…" at bounding box center [581, 418] width 1046 height 1026
drag, startPoint x: 387, startPoint y: 304, endPoint x: 344, endPoint y: 300, distance: 43.2
click at [345, 300] on div "8 8 8 3 0 0 12 10 12 12 16 10 8 12 8 0 8 6 10 10 16 06 0 0 6 8 10 6 6 0 0 0 8 6…" at bounding box center [581, 418] width 1046 height 1026
type input "8"
drag, startPoint x: 390, startPoint y: 285, endPoint x: 357, endPoint y: 284, distance: 33.0
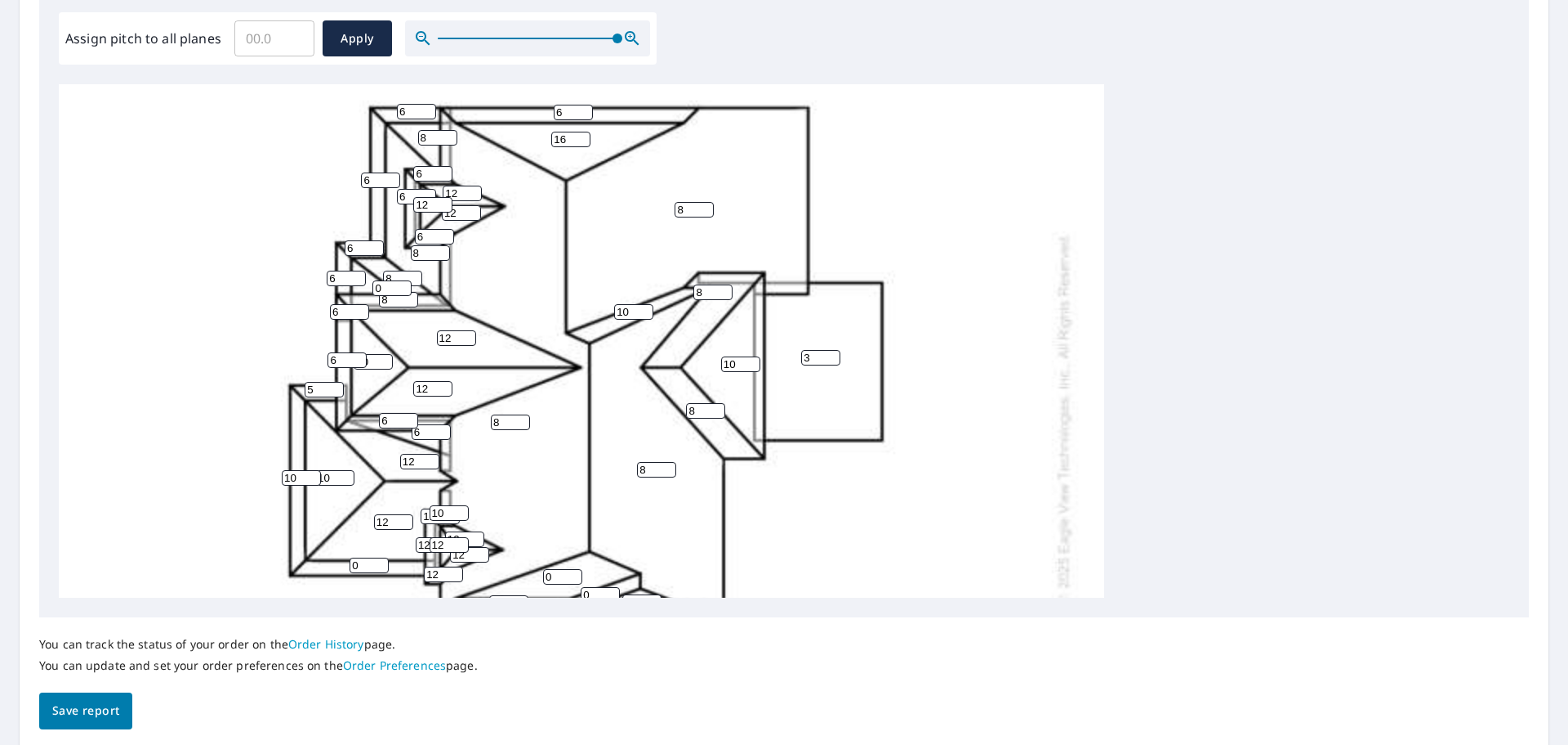
click at [358, 285] on div "8 8 8 3 0 0 12 10 12 12 16 10 8 12 8 0 8 6 10 10 16 06 0 0 6 8 10 6 6 0 0 8 8 6…" at bounding box center [581, 418] width 1046 height 1026
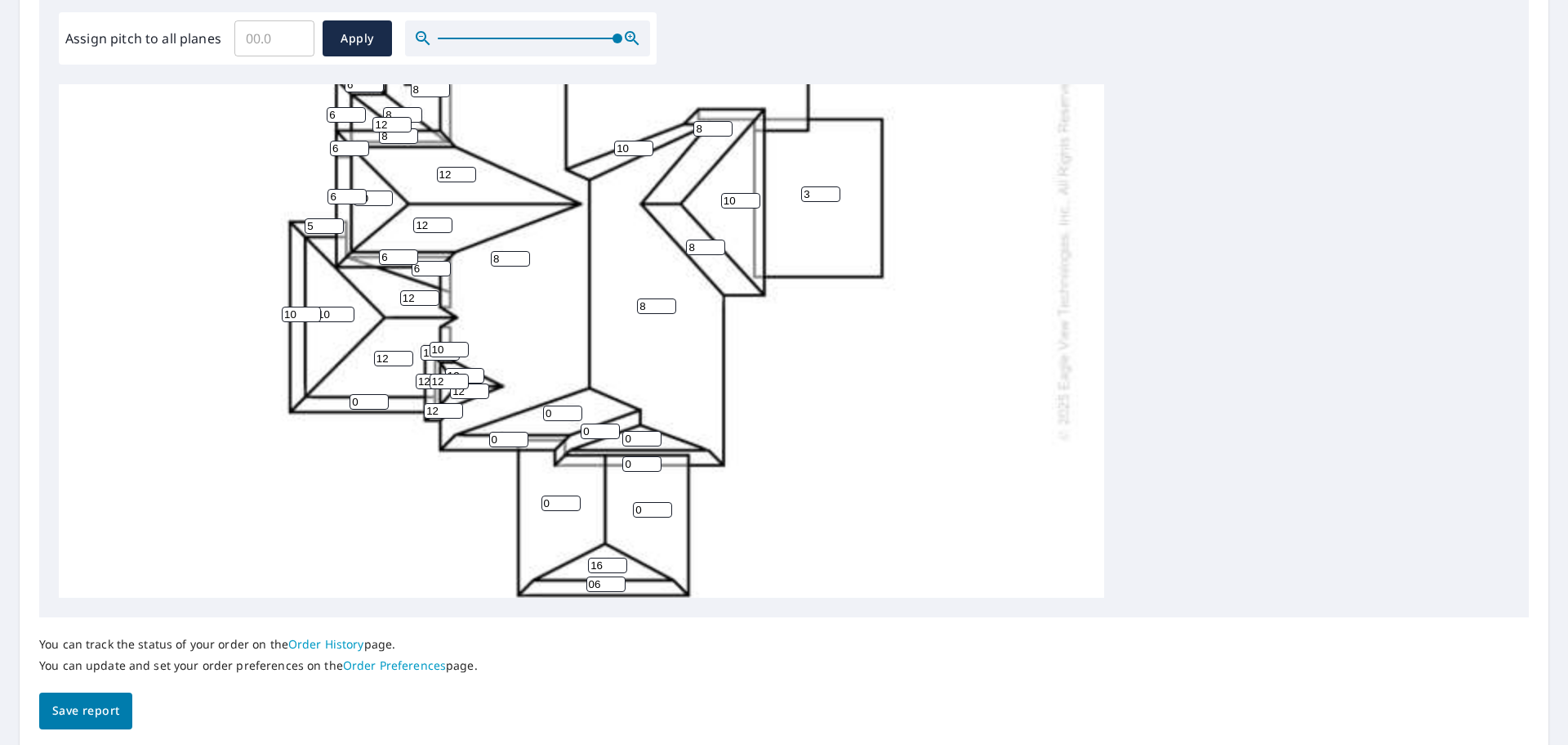
scroll to position [425, 0]
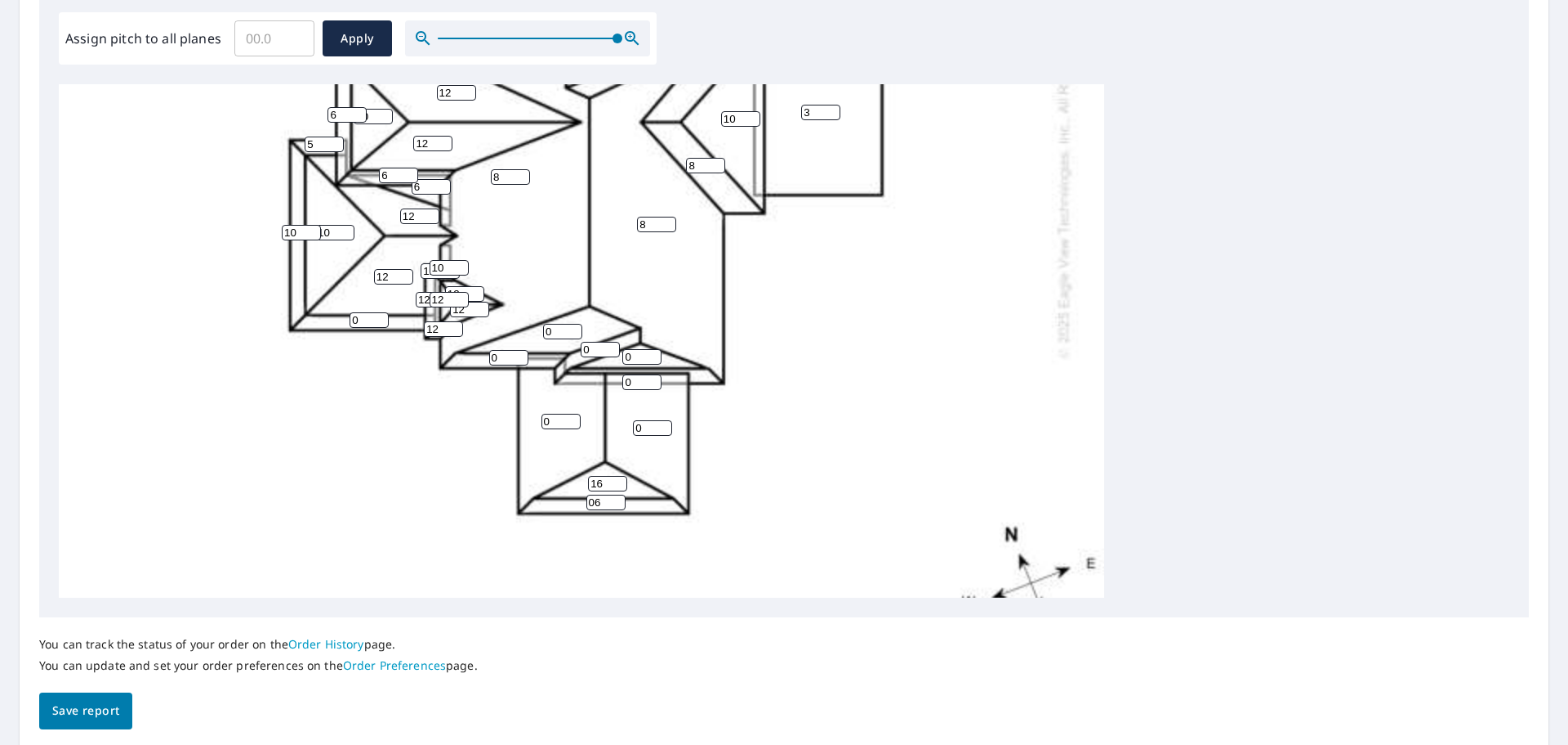
type input "12"
drag, startPoint x: 554, startPoint y: 335, endPoint x: 527, endPoint y: 335, distance: 27.0
click at [527, 335] on div "8 8 8 3 0 0 12 10 12 12 16 10 8 12 8 0 8 6 10 10 16 06 0 0 6 8 10 6 6 0 0 8 8 6…" at bounding box center [581, 172] width 1046 height 1026
type input "16"
drag, startPoint x: 508, startPoint y: 353, endPoint x: 465, endPoint y: 357, distance: 43.2
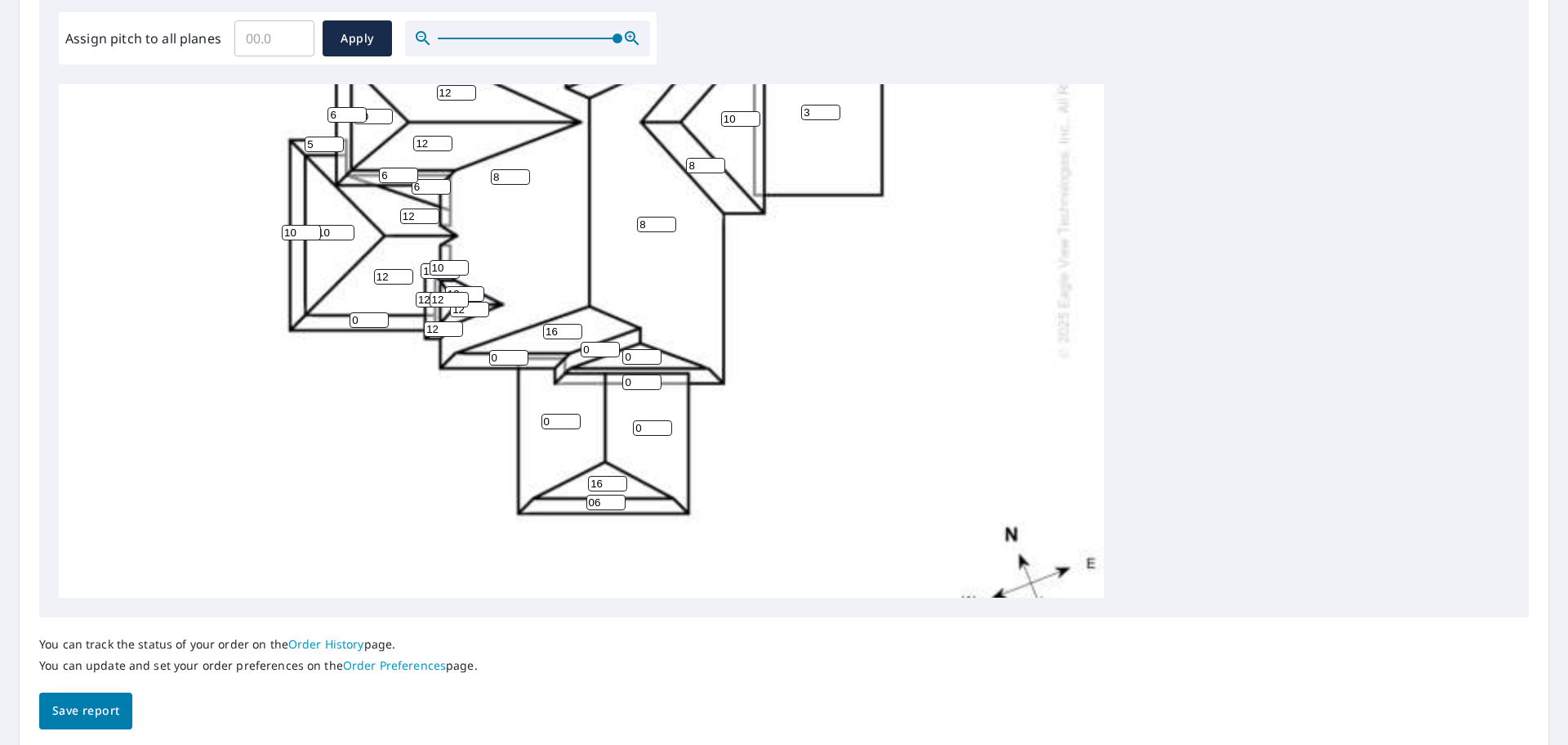
click at [465, 357] on div "8 8 8 3 0 0 12 10 12 12 16 10 8 12 8 16 8 6 10 10 16 06 0 0 6 8 10 6 6 0 0 8 8 …" at bounding box center [581, 172] width 1046 height 1026
type input "8"
drag, startPoint x: 603, startPoint y: 352, endPoint x: 560, endPoint y: 349, distance: 43.1
click at [560, 349] on div "8 8 8 3 0 0 12 10 12 12 16 10 8 12 8 16 8 6 10 10 16 06 0 0 6 8 10 6 6 0 8 8 8 …" at bounding box center [581, 172] width 1046 height 1026
type input "12"
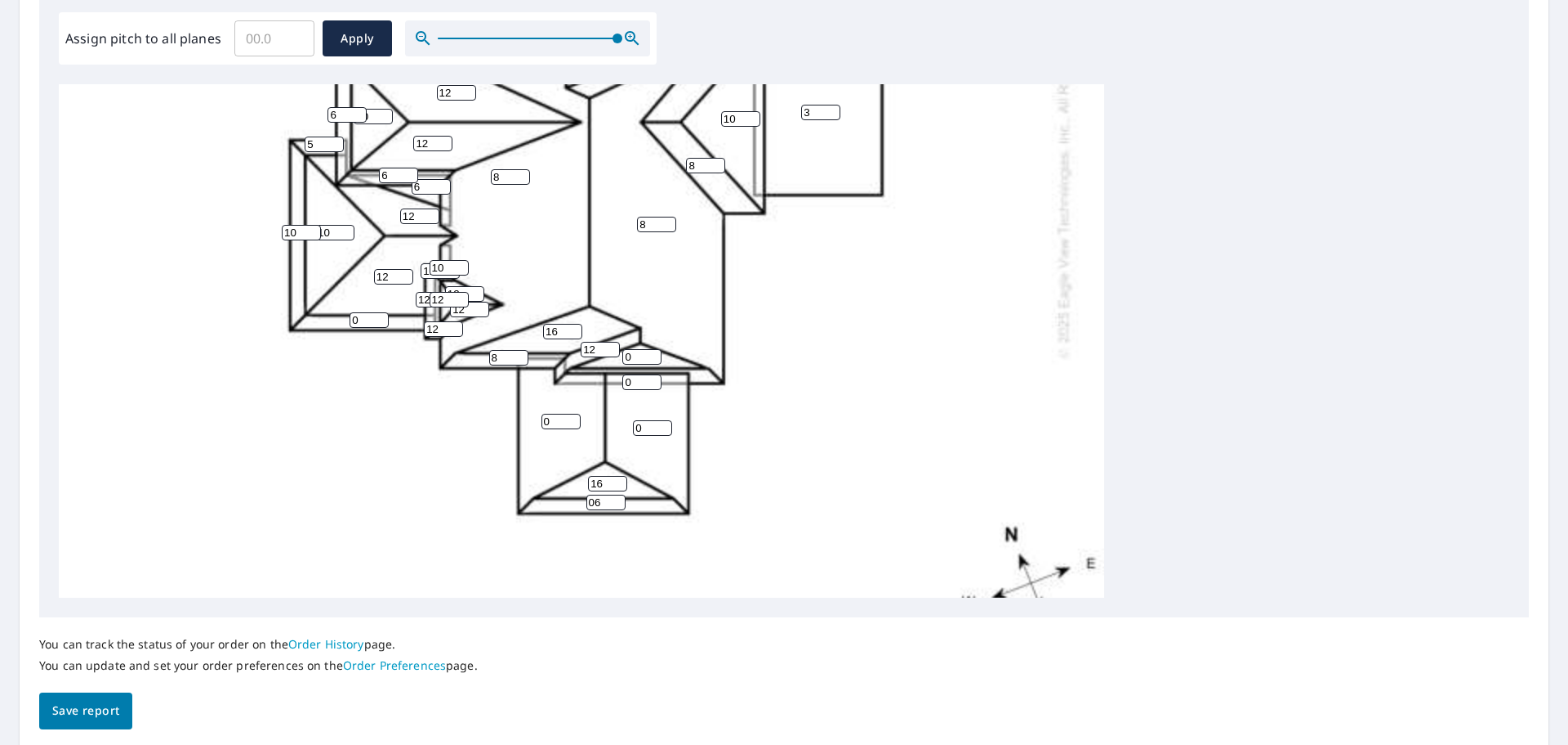
drag, startPoint x: 637, startPoint y: 358, endPoint x: 592, endPoint y: 355, distance: 45.1
click at [592, 355] on div "8 8 8 3 0 0 12 10 12 12 16 10 8 12 8 16 8 6 10 10 16 06 0 0 6 8 10 6 6 0 8 8 8 …" at bounding box center [581, 172] width 1046 height 1026
type input "16"
drag, startPoint x: 636, startPoint y: 381, endPoint x: 614, endPoint y: 377, distance: 22.4
click at [616, 377] on div "8 8 8 3 0 0 12 10 12 12 16 10 8 12 8 16 8 6 10 10 16 06 0 0 6 8 10 6 6 16 8 8 8…" at bounding box center [581, 172] width 1046 height 1026
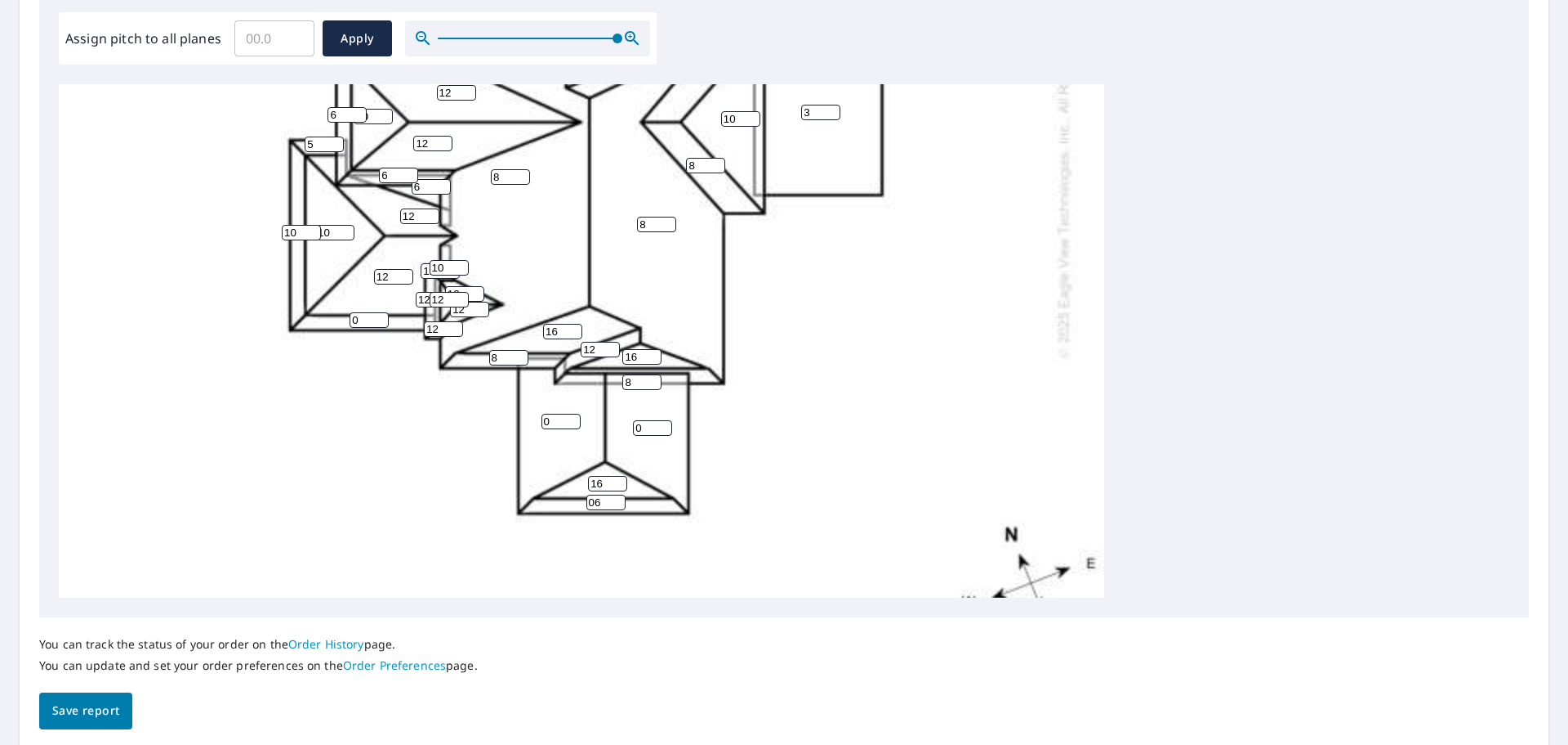
type input "8"
drag, startPoint x: 550, startPoint y: 421, endPoint x: 514, endPoint y: 424, distance: 36.1
click at [520, 424] on div "8 8 8 3 0 0 12 10 12 12 16 10 8 12 8 16 8 6 10 10 16 06 8 0 6 8 10 6 6 16 8 8 8…" at bounding box center [581, 172] width 1046 height 1026
type input "8"
drag, startPoint x: 646, startPoint y: 425, endPoint x: 606, endPoint y: 429, distance: 40.2
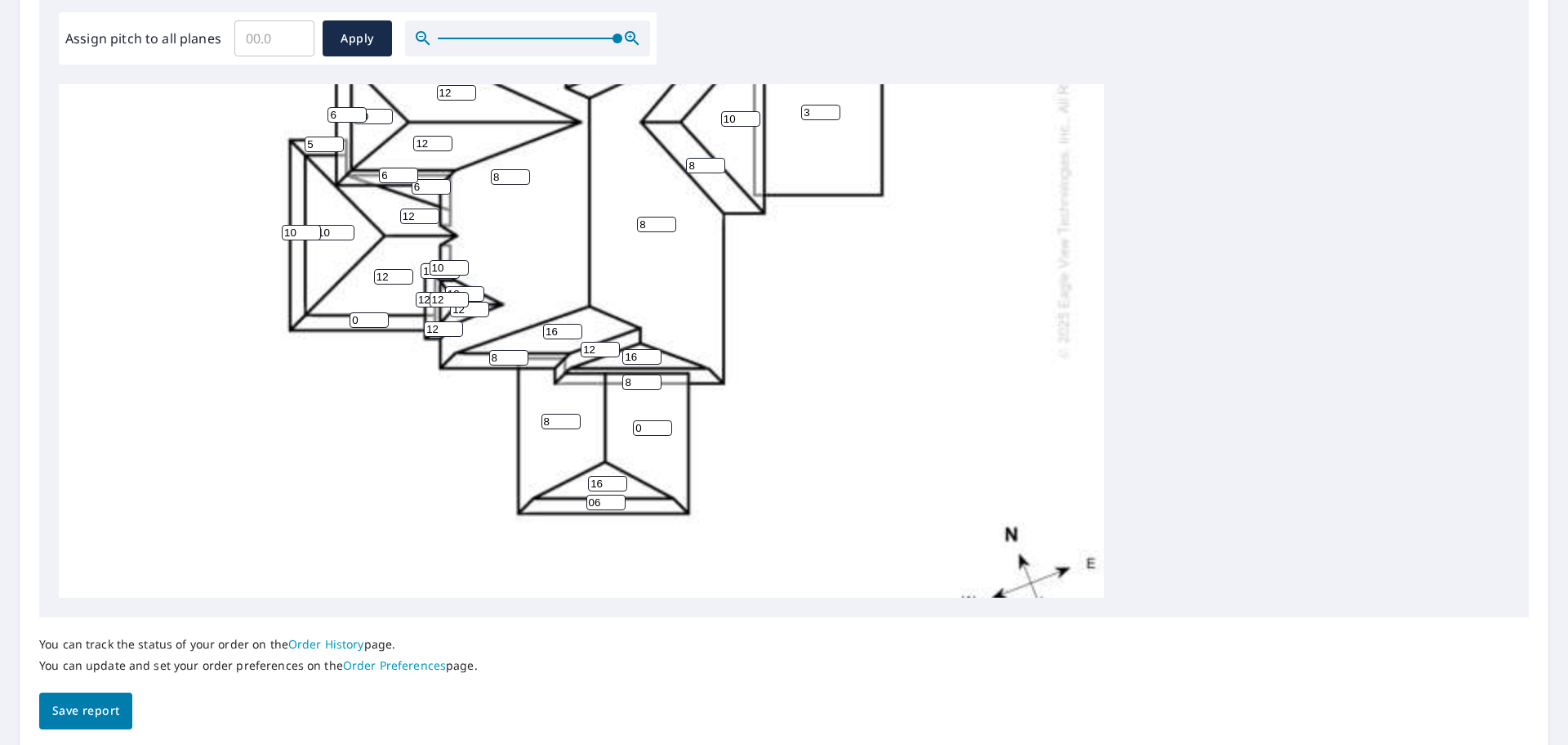
click at [607, 429] on div "8 8 8 3 8 0 12 10 12 12 16 10 8 12 8 16 8 6 10 10 16 06 8 0 6 8 10 6 6 16 8 8 8…" at bounding box center [581, 172] width 1046 height 1026
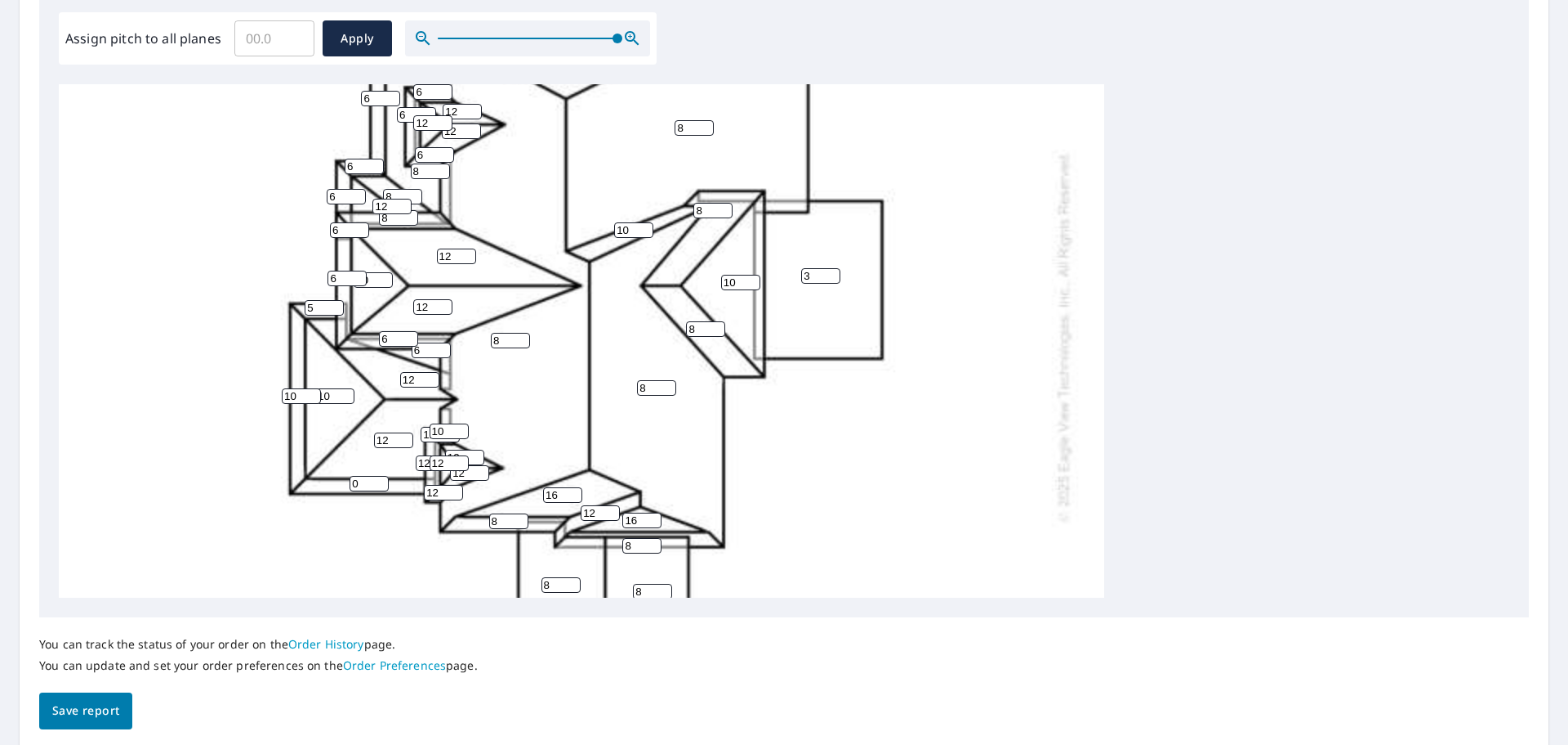
scroll to position [343, 0]
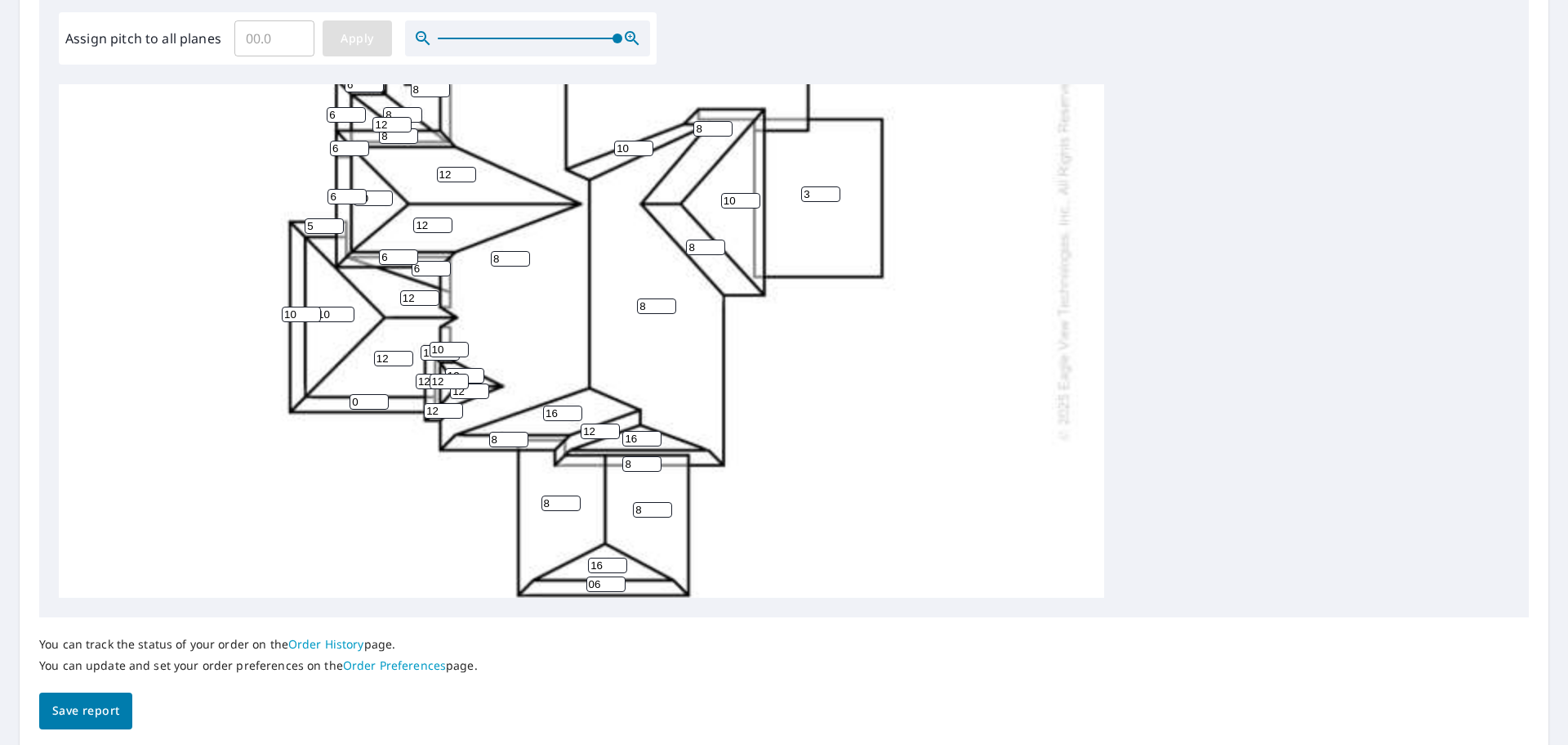
type input "8"
click at [363, 37] on span "Apply" at bounding box center [358, 39] width 43 height 21
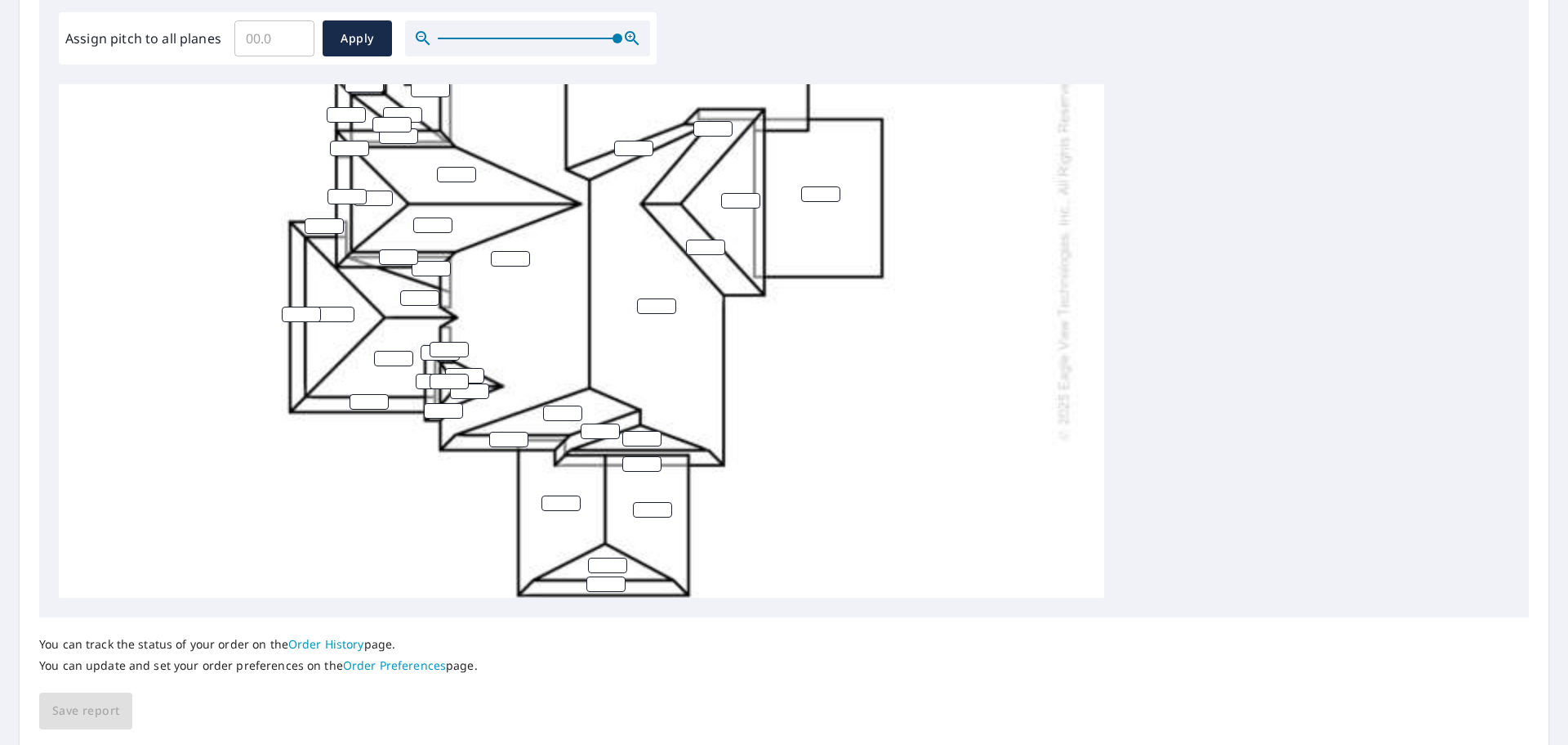
click at [419, 35] on icon "button" at bounding box center [423, 38] width 20 height 20
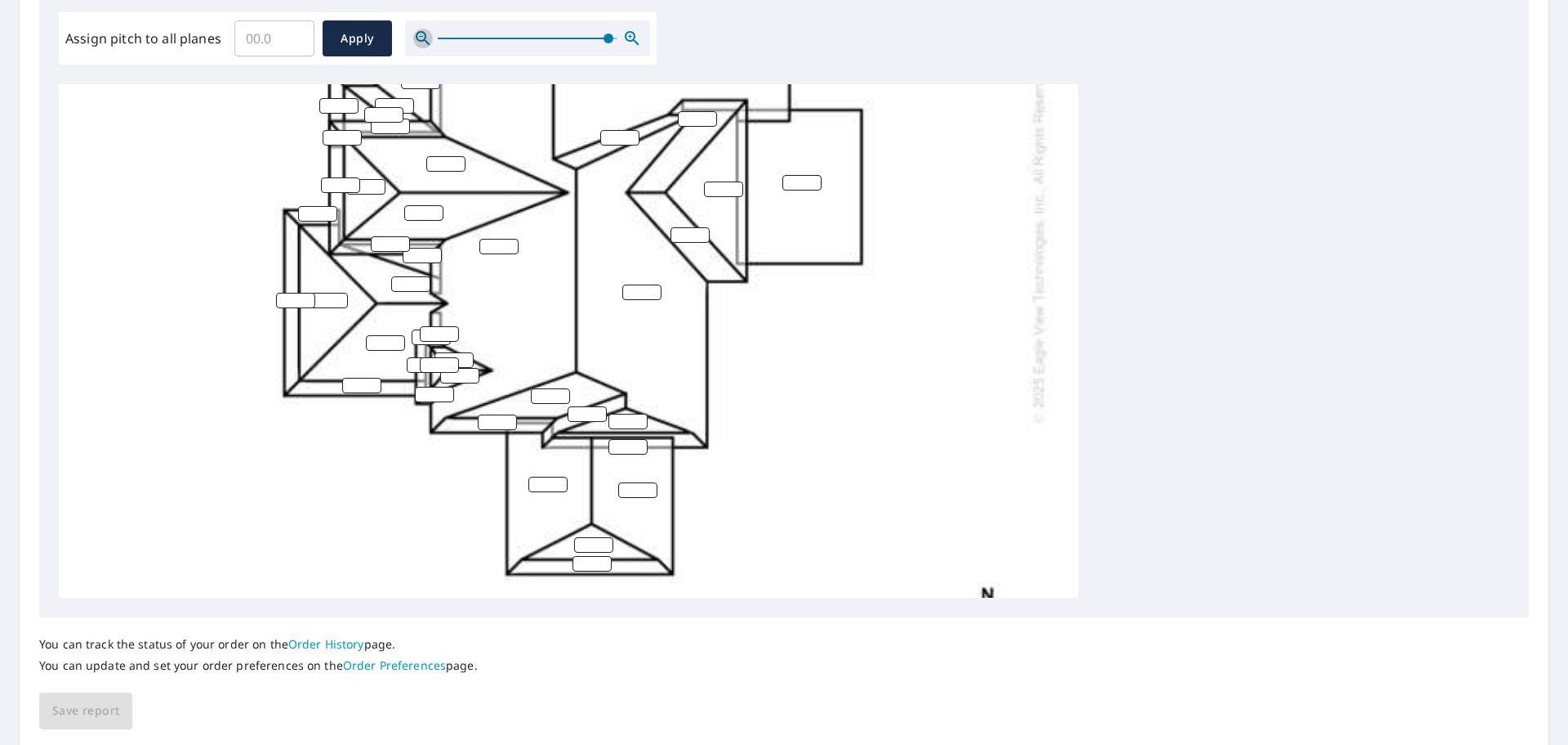
click at [421, 35] on icon "button" at bounding box center [423, 38] width 20 height 20
click at [423, 36] on icon "button" at bounding box center [423, 38] width 20 height 20
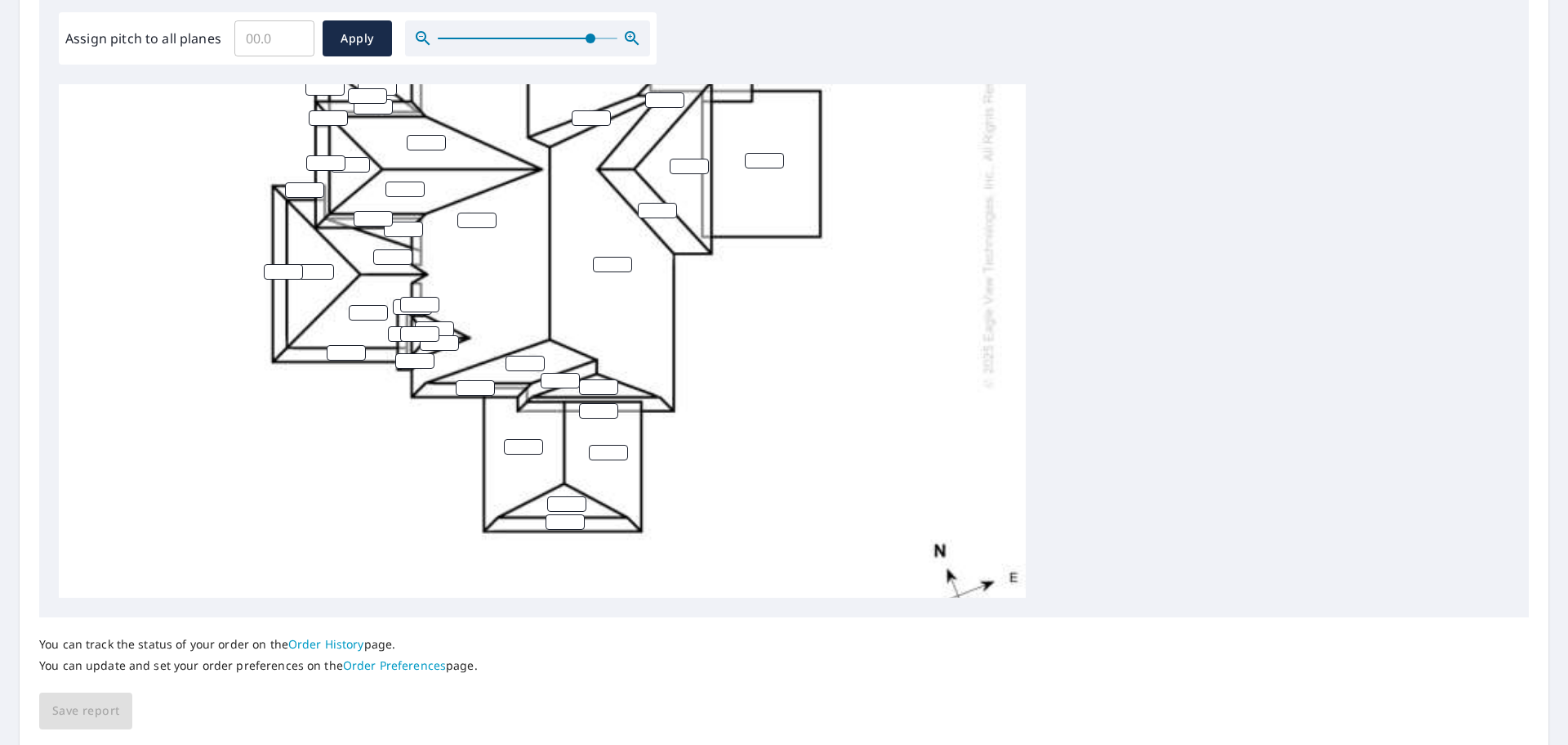
click at [423, 36] on icon "button" at bounding box center [423, 38] width 20 height 20
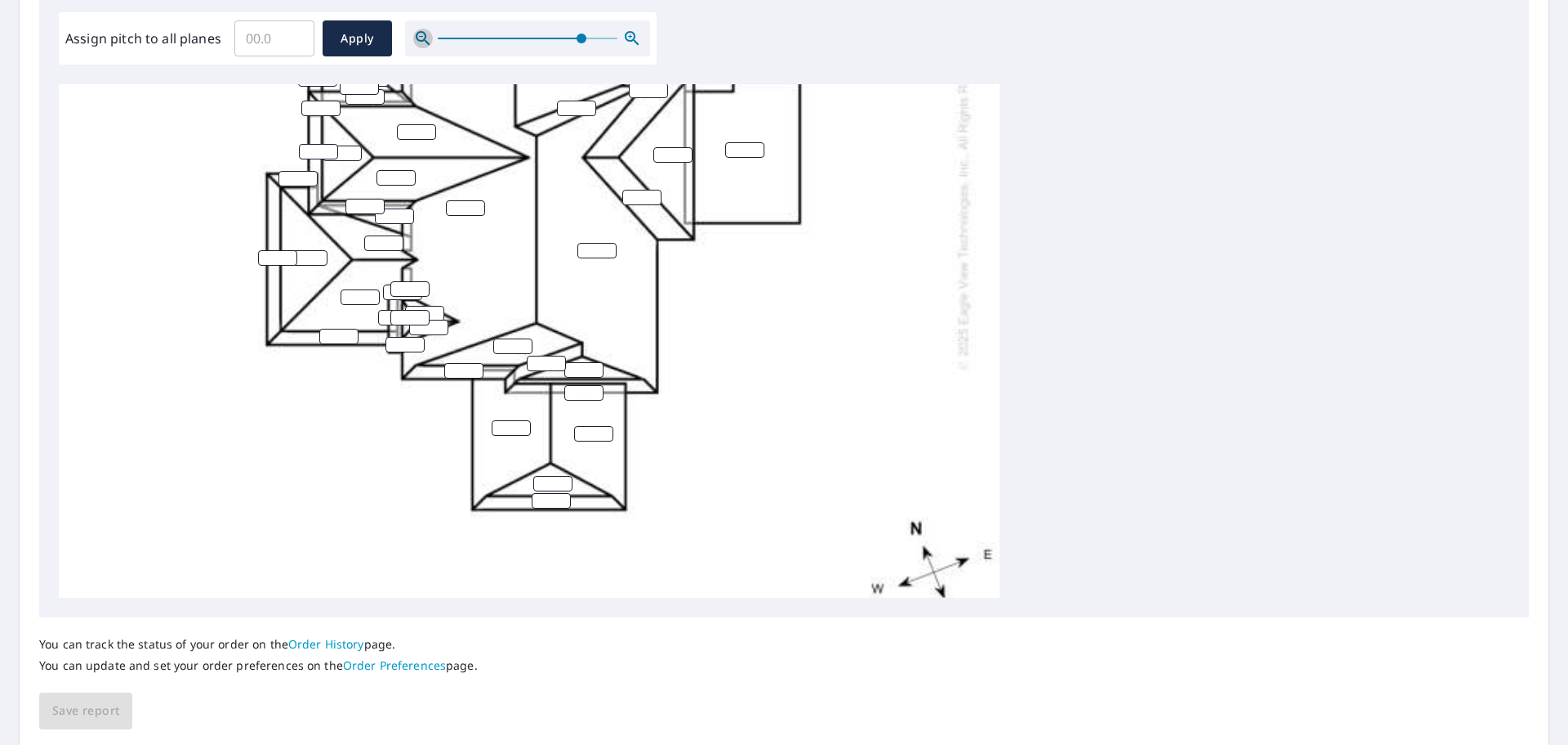
click at [424, 36] on icon "button" at bounding box center [423, 38] width 20 height 20
click at [425, 36] on icon "button" at bounding box center [423, 38] width 14 height 14
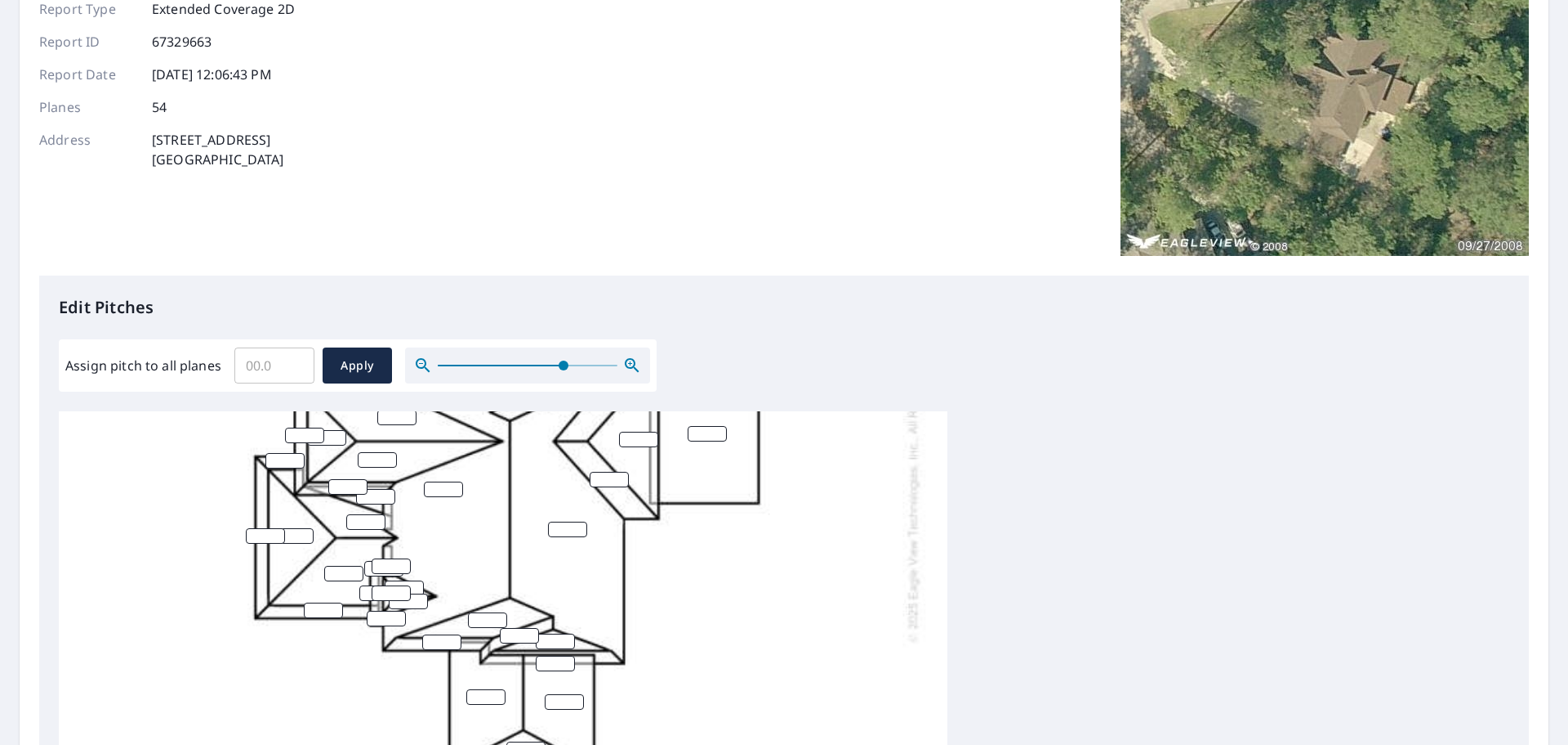
scroll to position [550, 0]
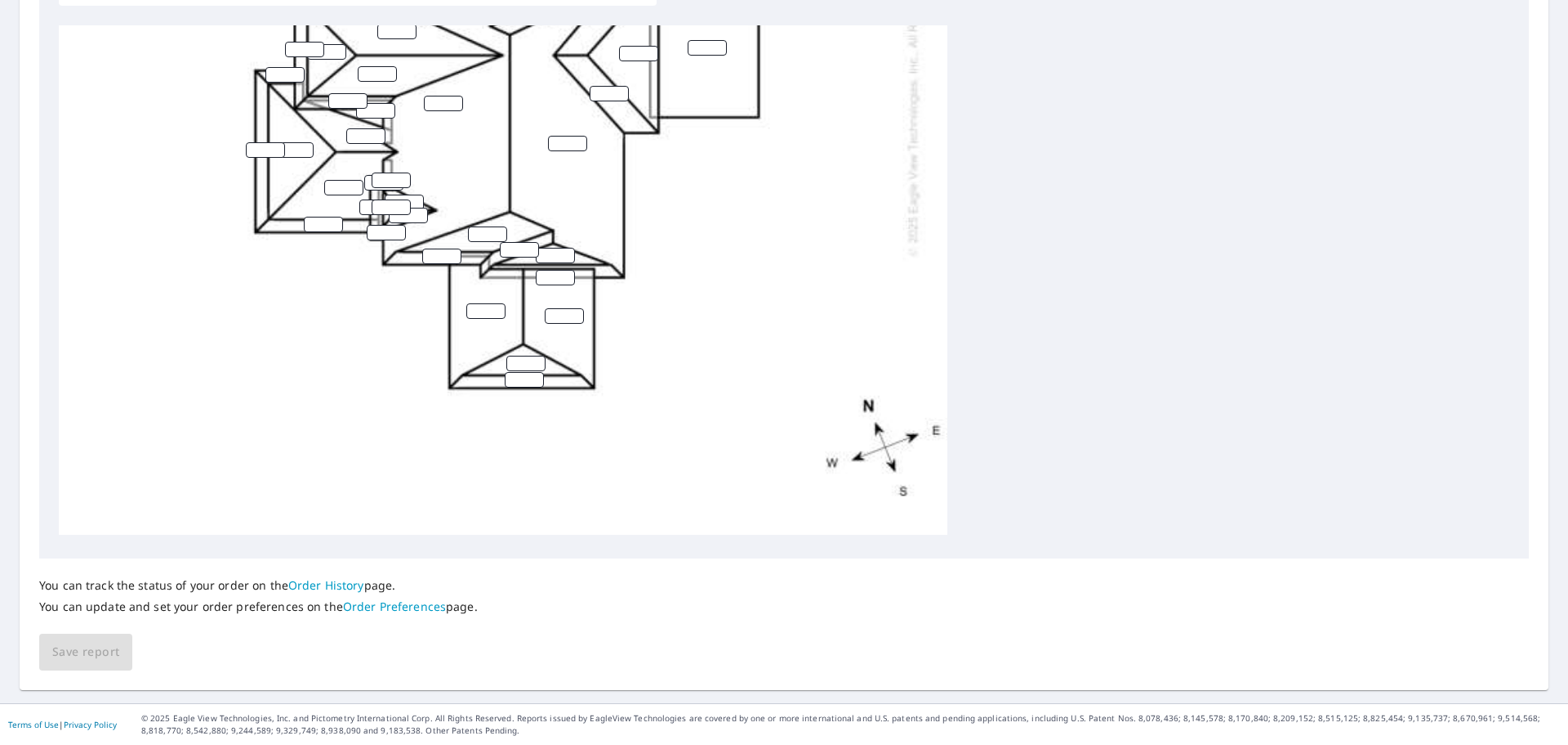
drag, startPoint x: 66, startPoint y: 603, endPoint x: 555, endPoint y: 630, distance: 489.7
click at [555, 630] on div "You can track the status of your order on the Order History page. You can updat…" at bounding box center [784, 614] width 1490 height 112
click at [556, 629] on div "You can track the status of your order on the Order History page. You can updat…" at bounding box center [784, 614] width 1490 height 112
click at [554, 609] on div "You can track the status of your order on the Order History page. You can updat…" at bounding box center [784, 614] width 1490 height 112
drag, startPoint x: 482, startPoint y: 600, endPoint x: 30, endPoint y: 614, distance: 452.2
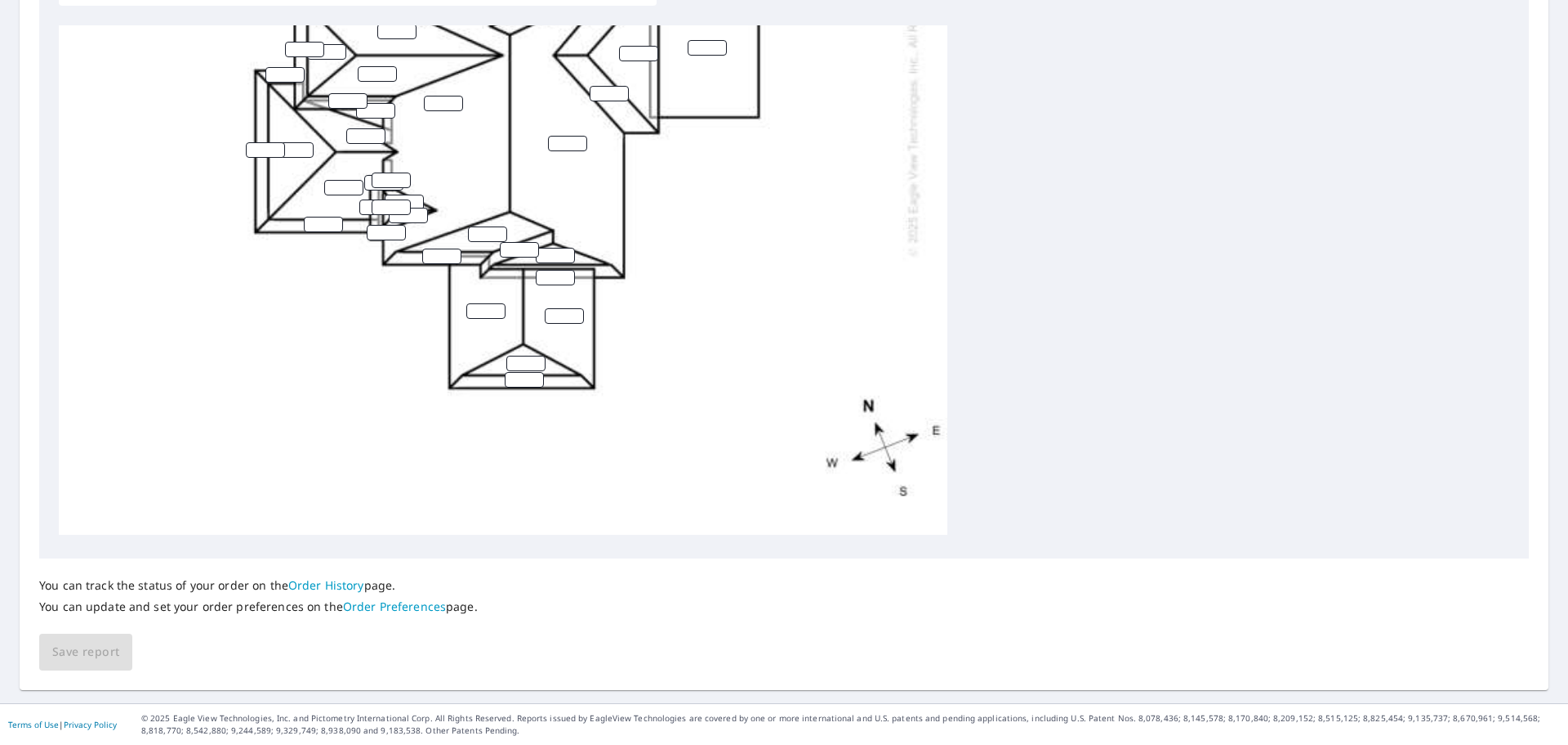
click at [30, 614] on div "Report Details View and edit your report information below. Report Type Extende…" at bounding box center [784, 106] width 1529 height 1166
drag, startPoint x: 535, startPoint y: 589, endPoint x: 523, endPoint y: 592, distance: 12.4
click at [528, 589] on div "You can track the status of your order on the Order History page. You can updat…" at bounding box center [784, 614] width 1490 height 112
drag, startPoint x: 472, startPoint y: 601, endPoint x: 19, endPoint y: 607, distance: 453.0
click at [19, 607] on div "Dashboard Order History Order Report Details View and edit your report informat…" at bounding box center [784, 372] width 1568 height 745
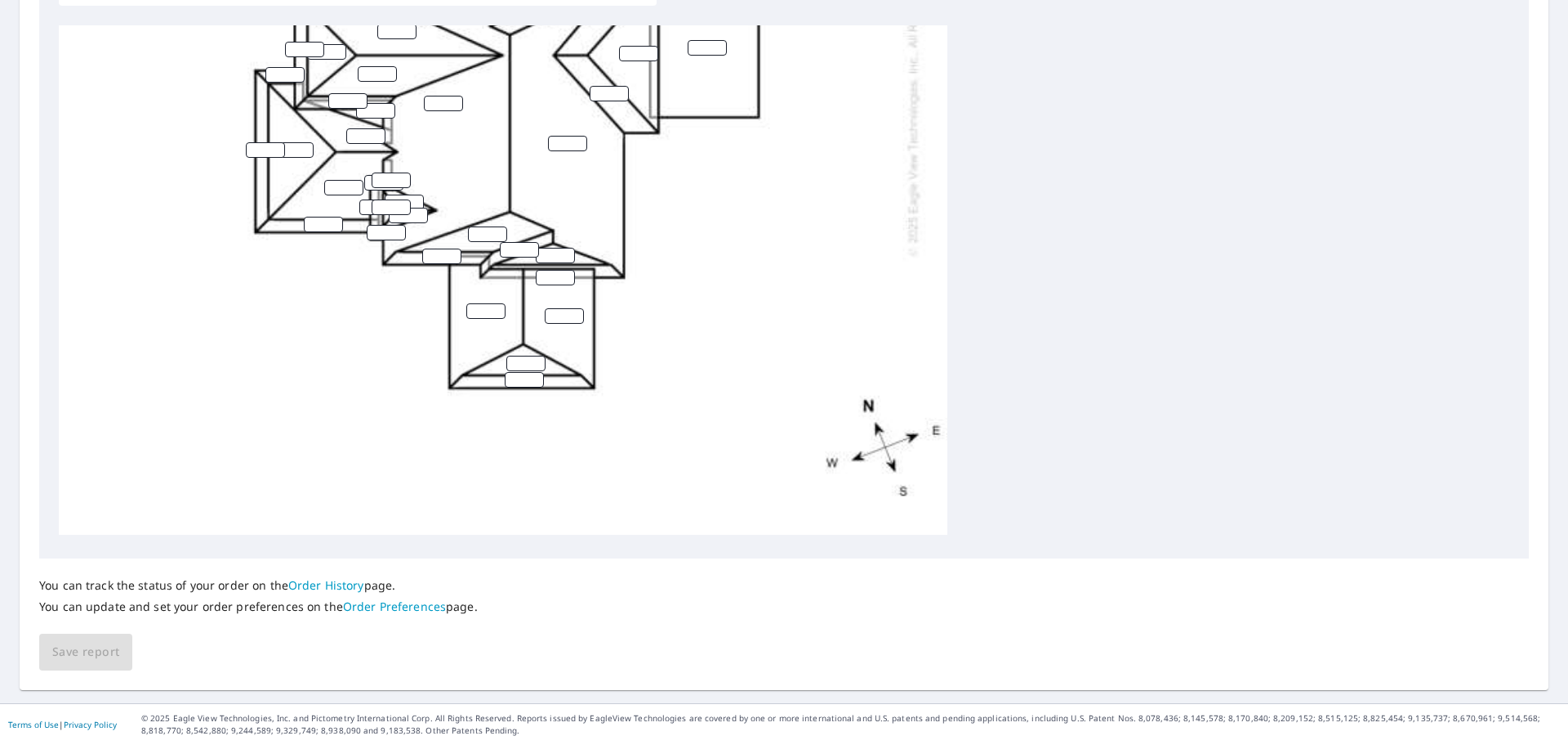
click at [300, 586] on link "Order History" at bounding box center [326, 585] width 76 height 16
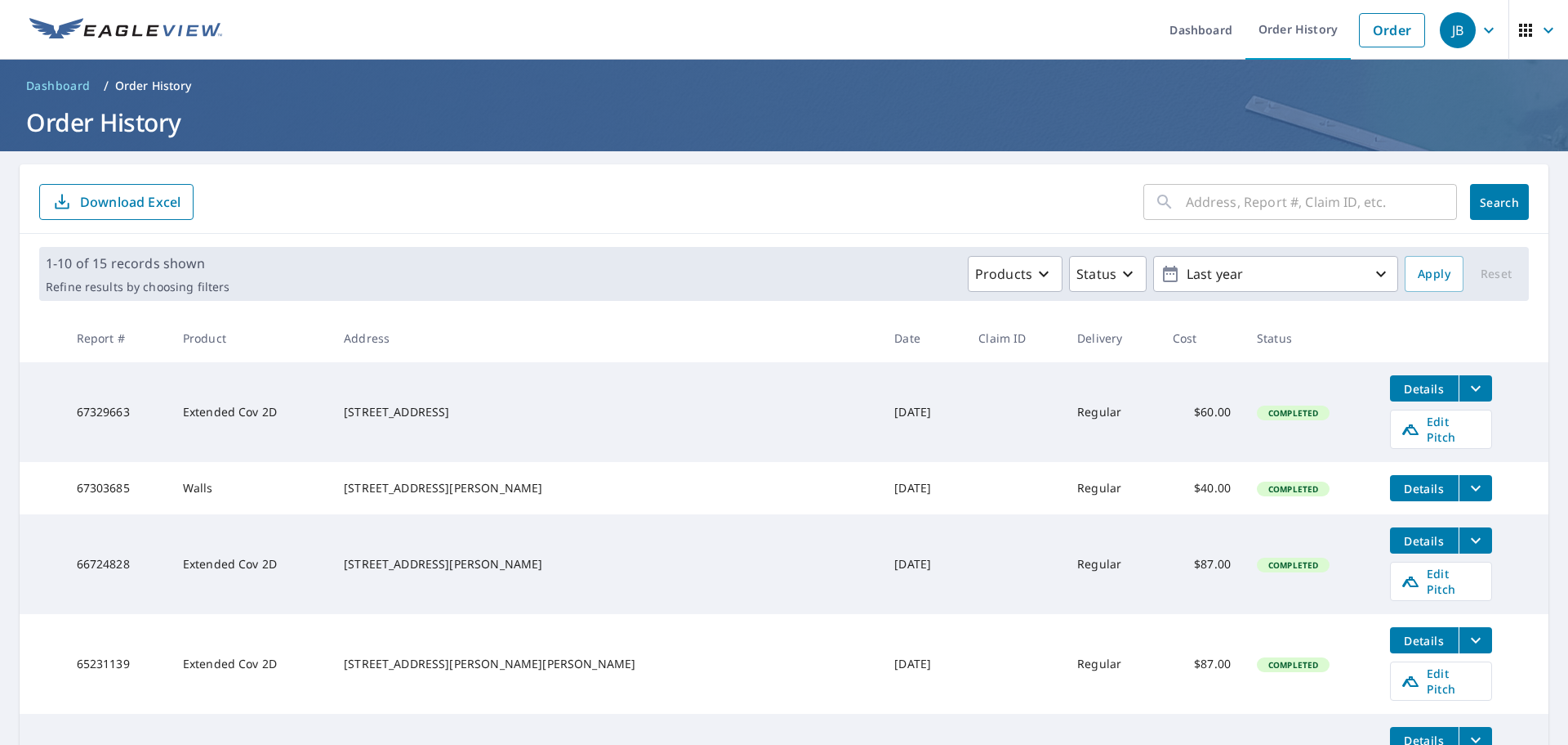
click at [1466, 386] on icon "filesDropdownBtn-67329663" at bounding box center [1476, 388] width 20 height 20
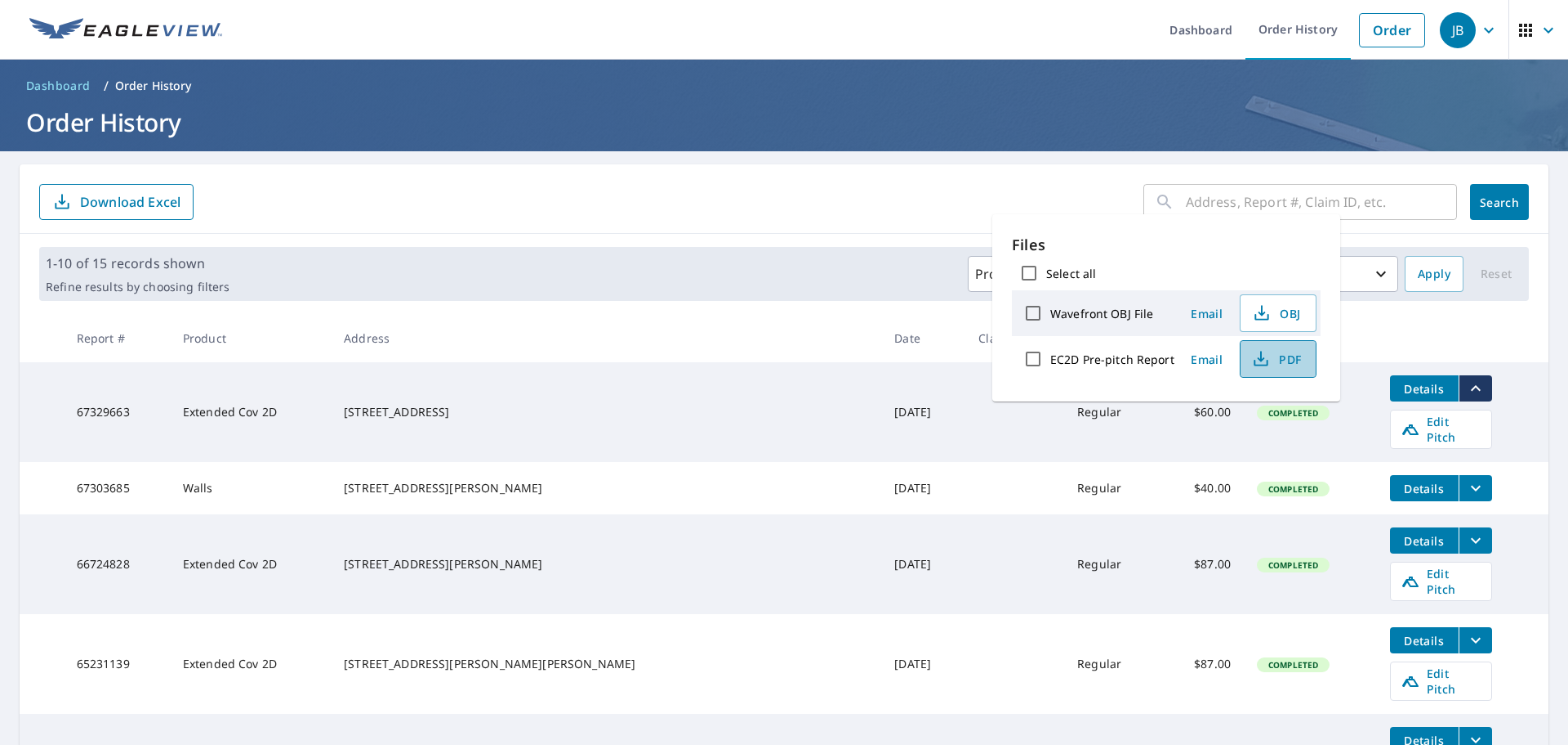
click at [1283, 357] on span "PDF" at bounding box center [1276, 359] width 52 height 20
click at [1273, 303] on span "OBJ" at bounding box center [1276, 313] width 52 height 20
click at [1197, 226] on div "Files Select all Wavefront OBJ File Email OBJ EC2D Pre-pitch Report Email PDF" at bounding box center [1166, 308] width 348 height 188
click at [1453, 354] on th at bounding box center [1463, 338] width 172 height 49
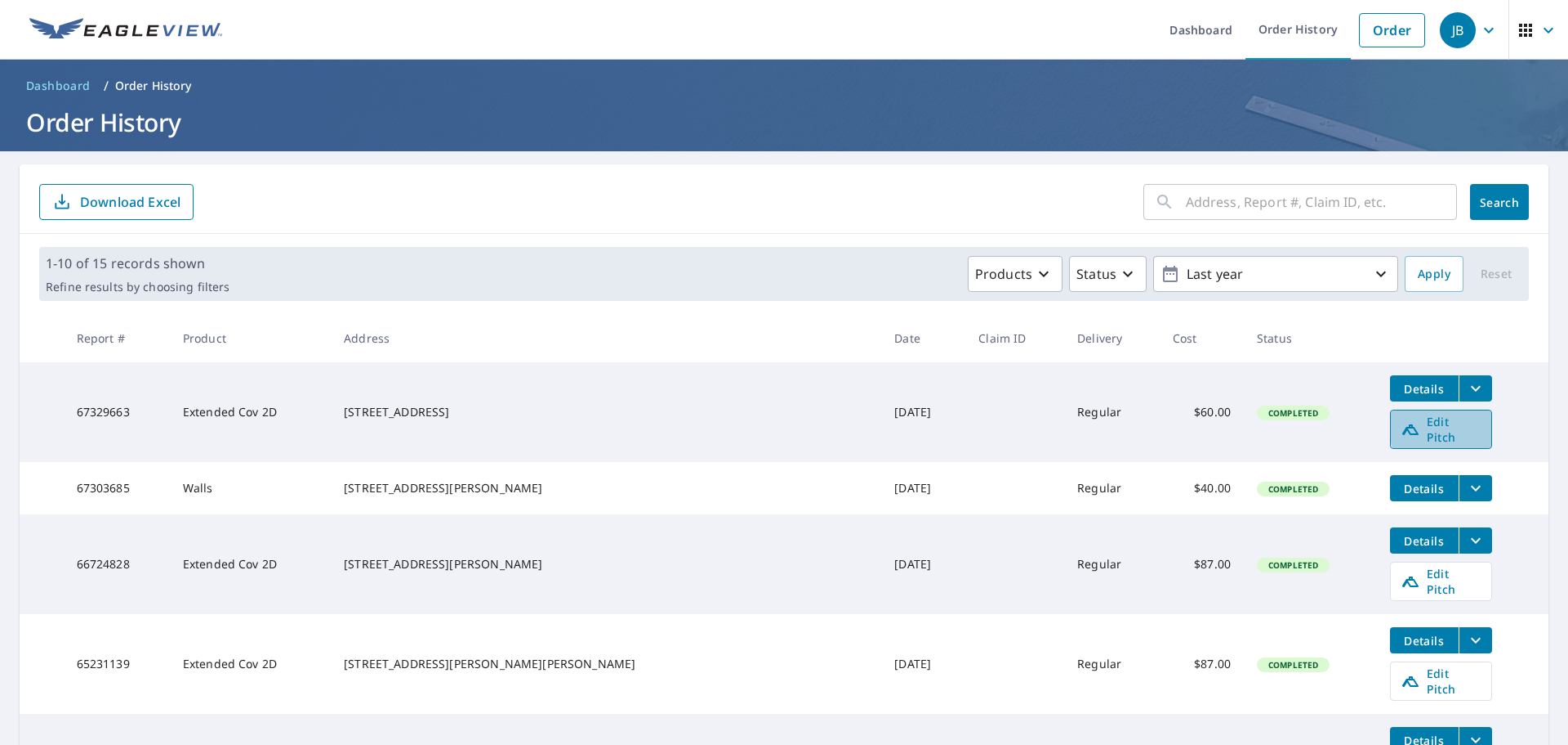
click at [1415, 421] on span "Edit Pitch" at bounding box center [1440, 429] width 81 height 31
click at [1466, 389] on icon "filesDropdownBtn-67329663" at bounding box center [1476, 388] width 20 height 20
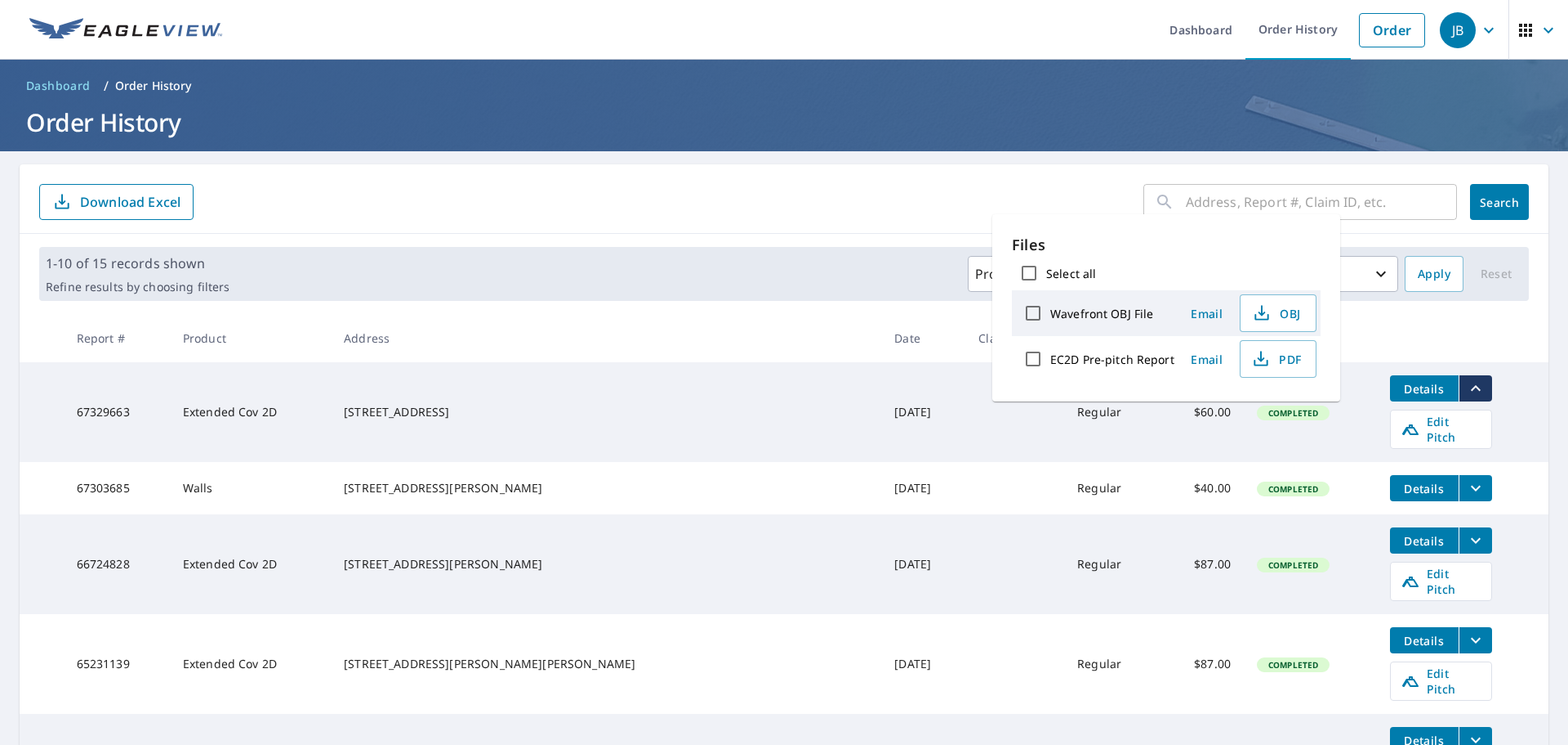
click at [966, 410] on td at bounding box center [1015, 412] width 99 height 100
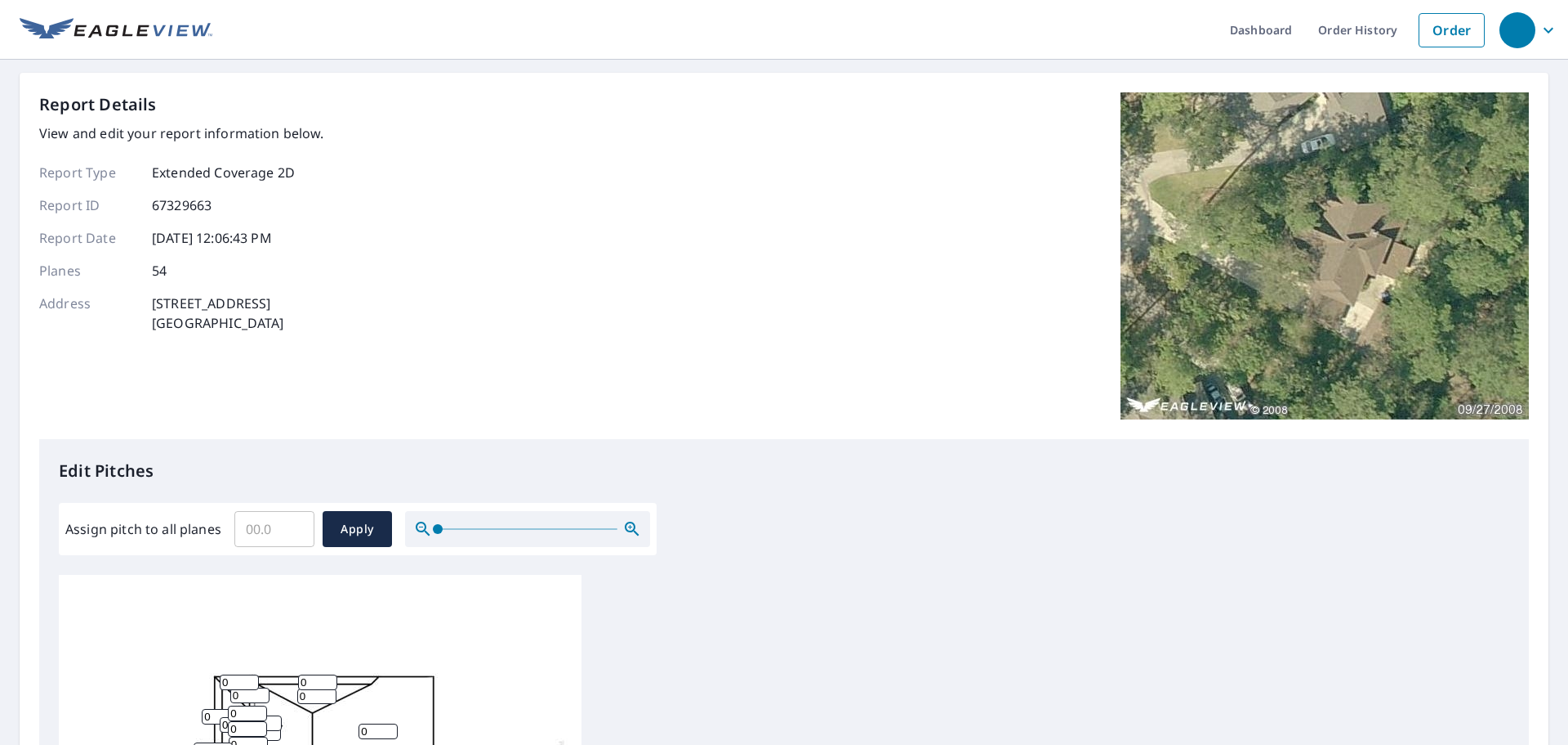
scroll to position [327, 0]
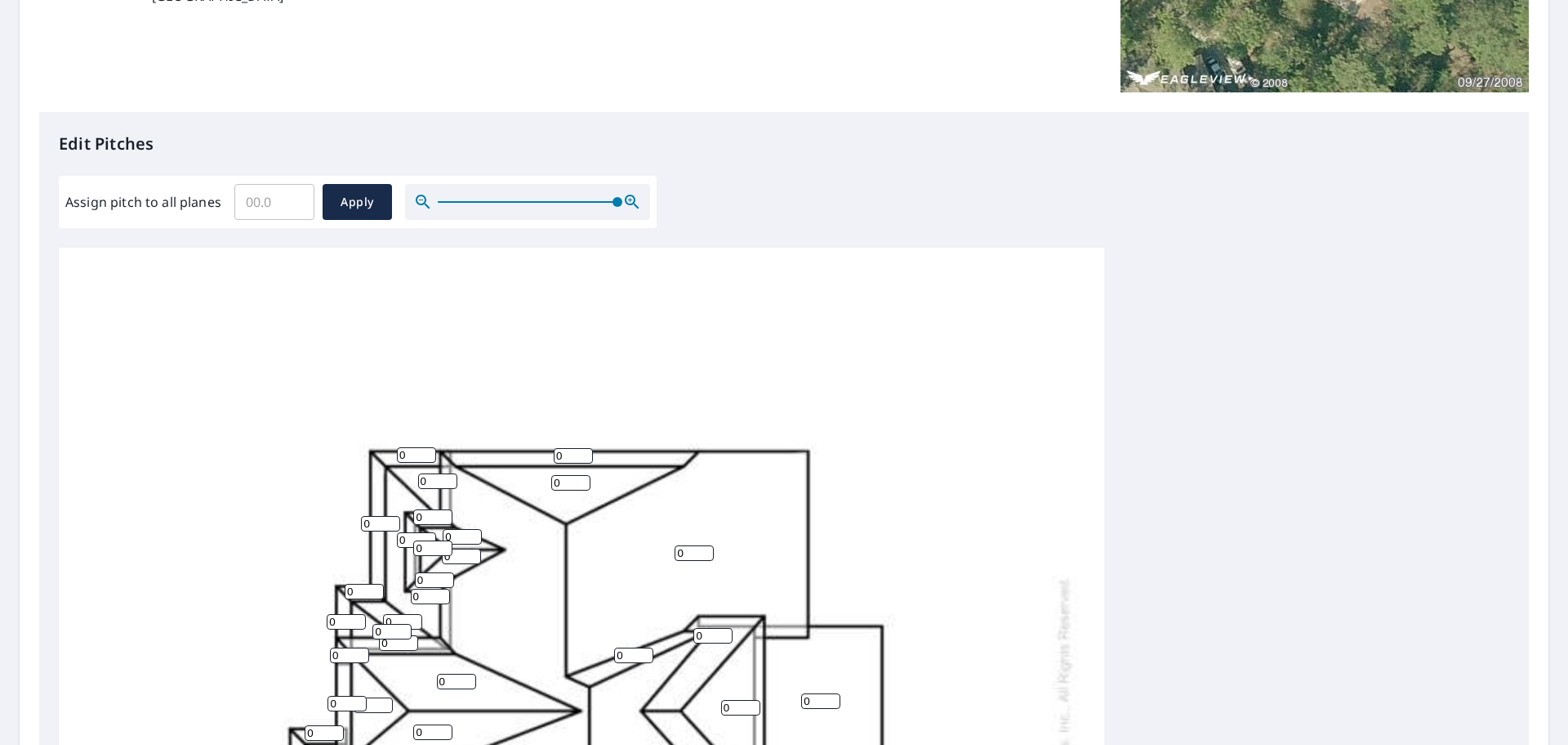
drag, startPoint x: 571, startPoint y: 204, endPoint x: 828, endPoint y: 205, distance: 257.0
click at [832, 203] on div "Edit Pitches Assign pitch to all planes ​ Apply 0 0 0 0 0 0 0 0 0 0 0 0 0 0 0 0…" at bounding box center [784, 446] width 1490 height 669
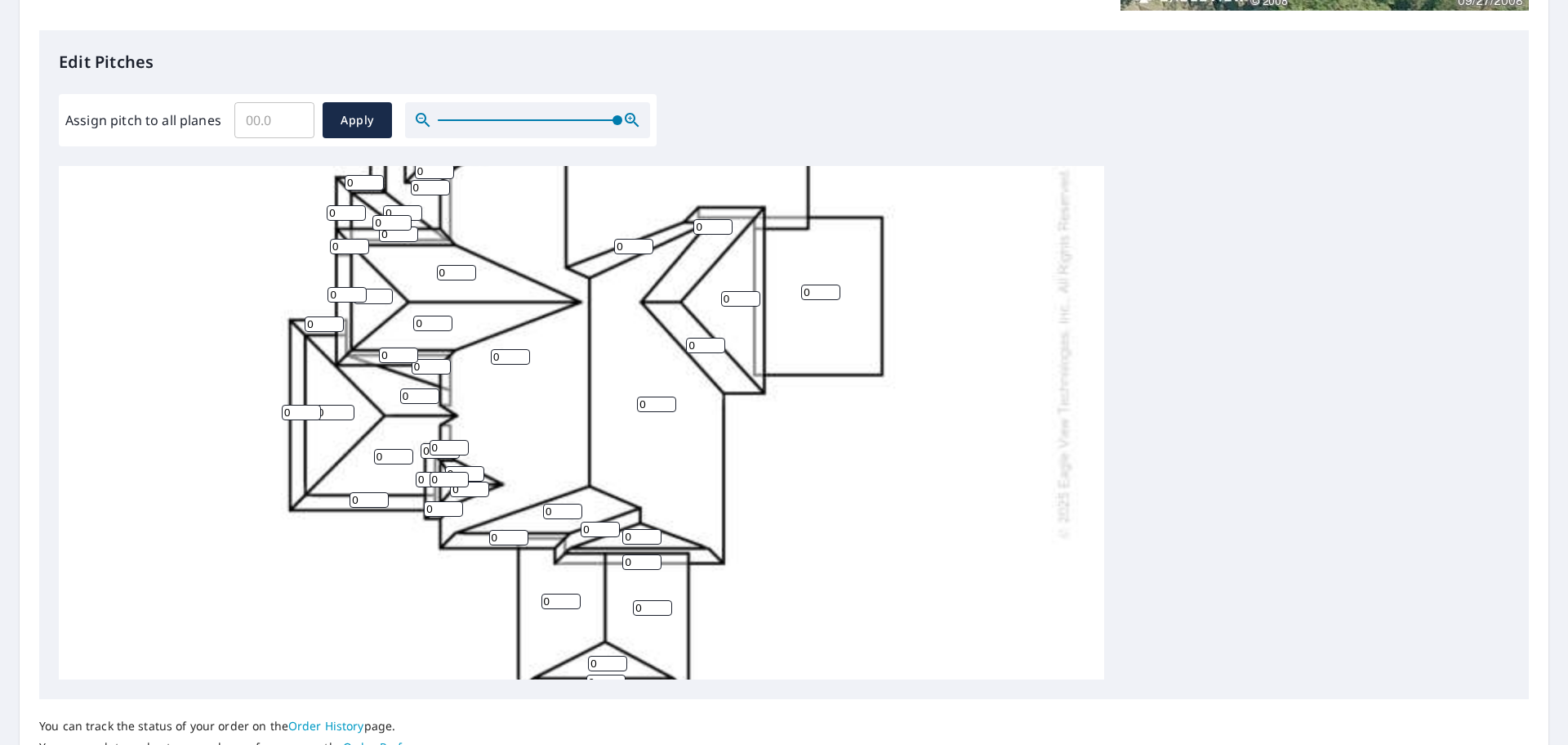
scroll to position [491, 0]
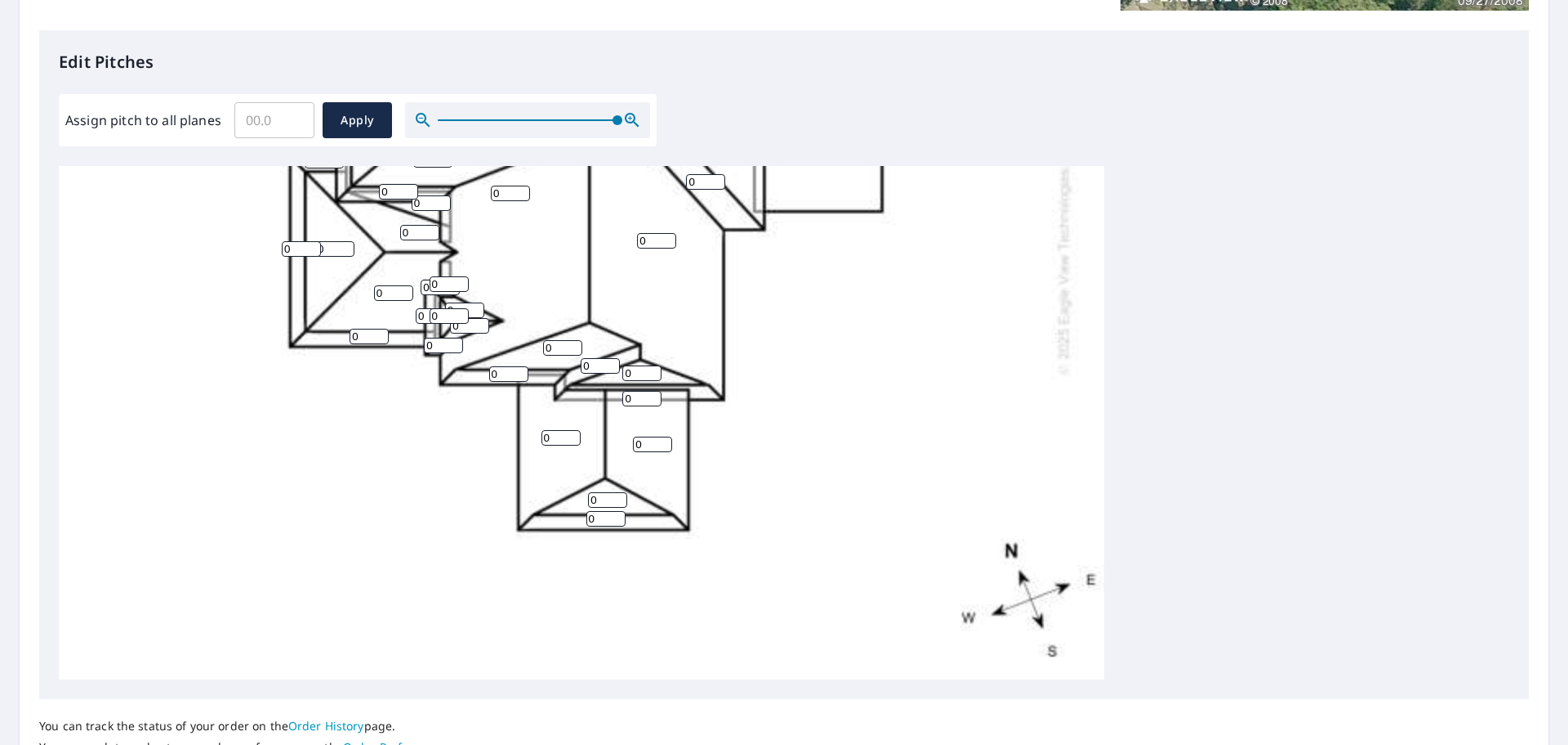
click at [607, 524] on input "0" at bounding box center [606, 518] width 39 height 16
drag, startPoint x: 606, startPoint y: 524, endPoint x: 575, endPoint y: 518, distance: 31.6
click at [576, 518] on div "0 0 0 0 0 0 0 0 0 0 0 0 0 0 0 0 0 0 0 0 0 0 0 0 0 0 0 0 0 0 0 0 0 0 0 0 0 0 0 0…" at bounding box center [581, 188] width 1046 height 1026
type input "8"
drag, startPoint x: 599, startPoint y: 498, endPoint x: 584, endPoint y: 498, distance: 15.0
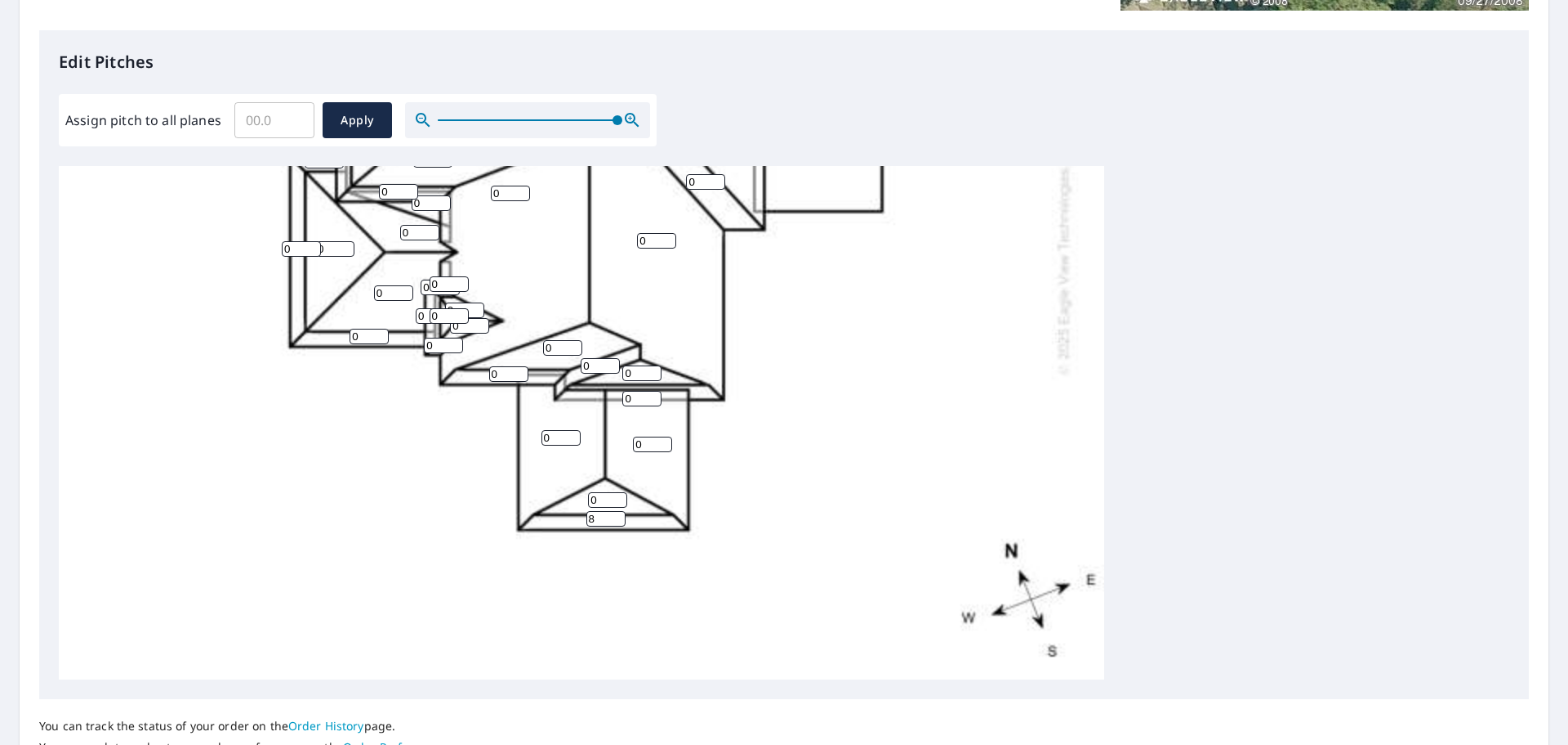
click at [584, 498] on div "0 0 0 0 0 0 0 0 0 0 0 0 0 0 0 0 0 0 0 0 0 8 0 0 0 0 0 0 0 0 0 0 0 0 0 0 0 0 0 0…" at bounding box center [581, 188] width 1046 height 1026
type input "16"
click at [652, 373] on input "0" at bounding box center [641, 373] width 39 height 16
type input "16"
click at [571, 347] on input "1" at bounding box center [562, 348] width 39 height 16
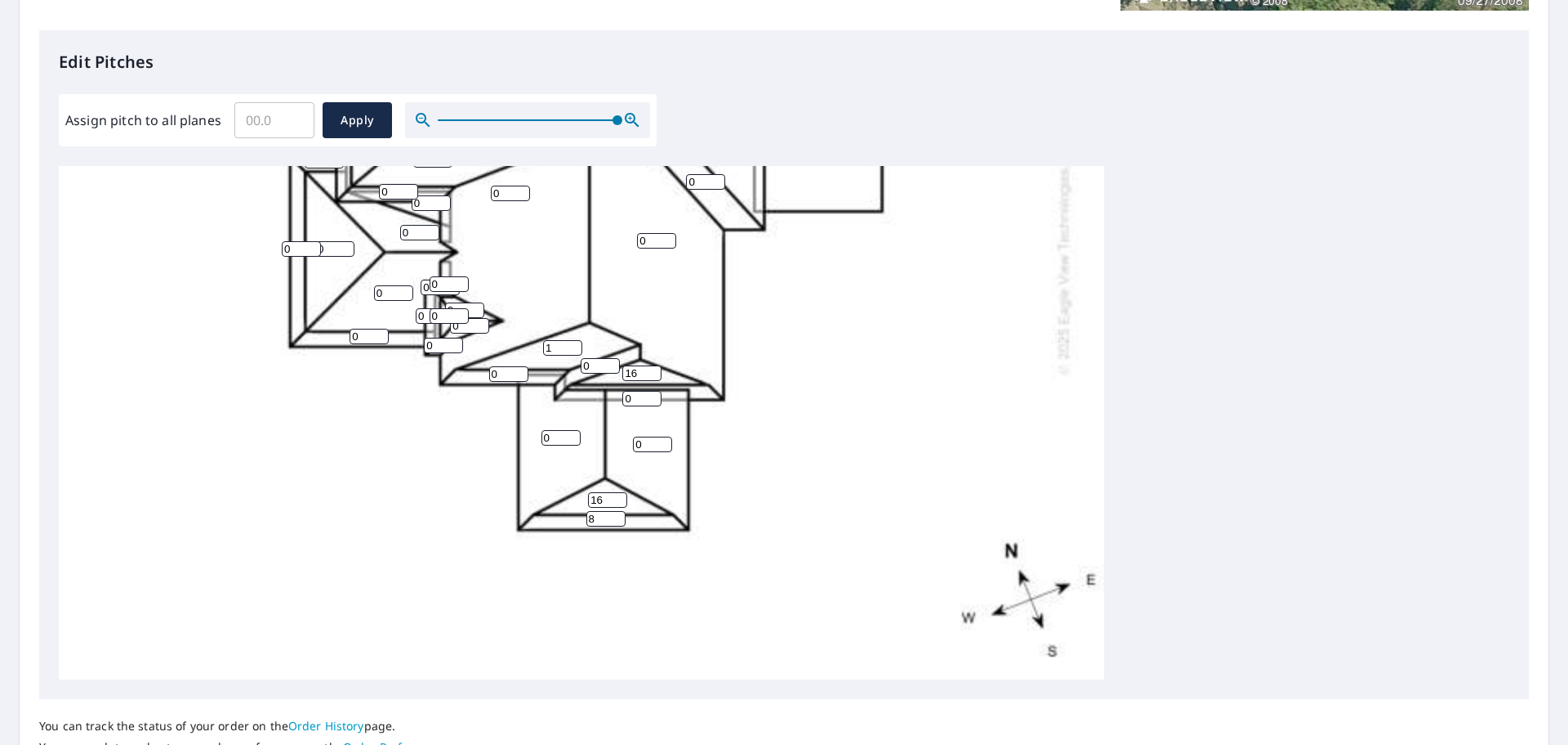
click at [560, 348] on input "1" at bounding box center [562, 348] width 39 height 16
type input "16"
click at [583, 366] on input "0" at bounding box center [600, 366] width 39 height 16
drag, startPoint x: 594, startPoint y: 366, endPoint x: 574, endPoint y: 367, distance: 20.0
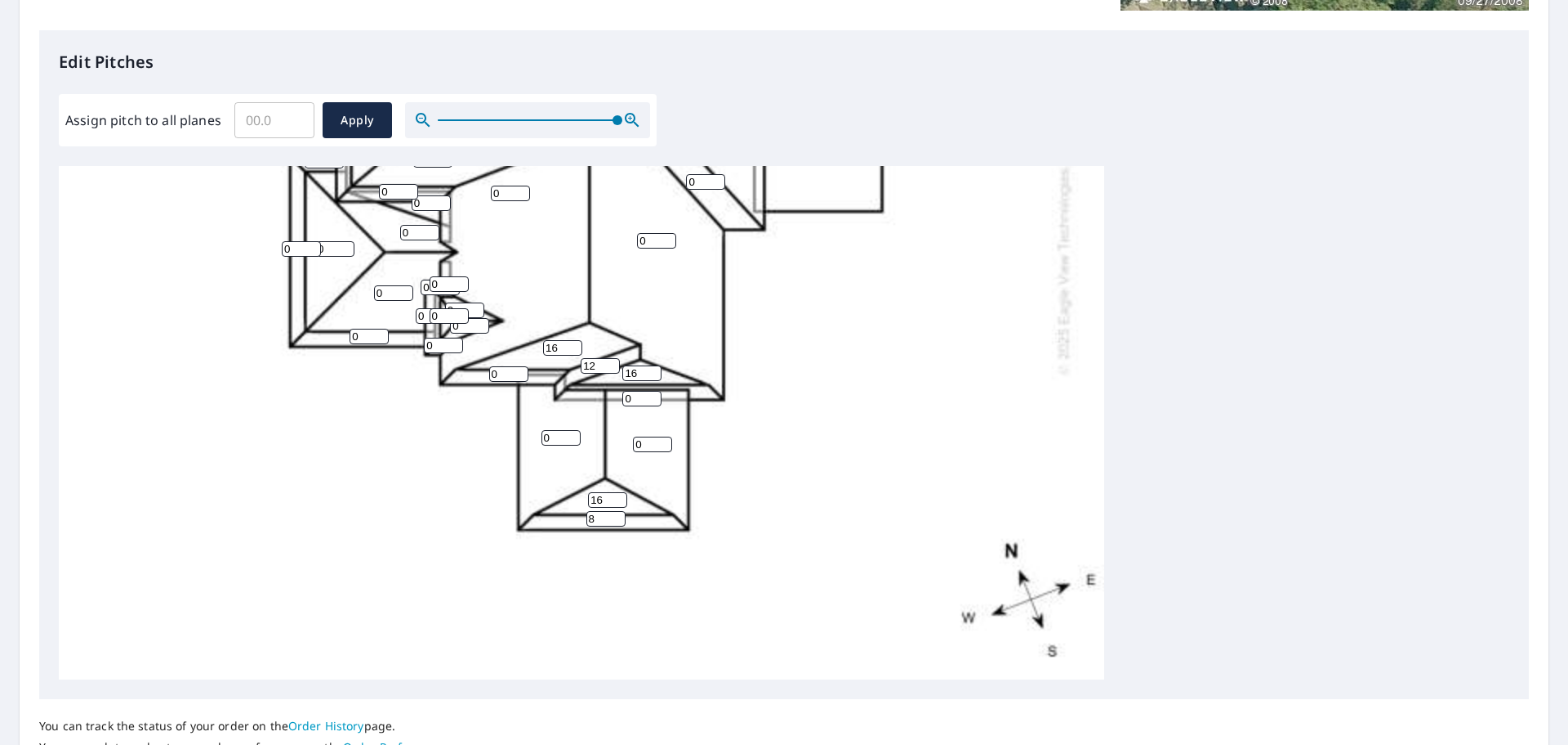
click at [574, 367] on div "0 0 0 0 0 0 0 0 0 0 0 0 0 0 0 16 0 0 0 0 16 8 0 0 0 0 0 0 0 16 0 0 0 0 0 12 0 0…" at bounding box center [581, 188] width 1046 height 1026
type input "10"
click at [635, 398] on input "0" at bounding box center [641, 399] width 39 height 16
type input "08"
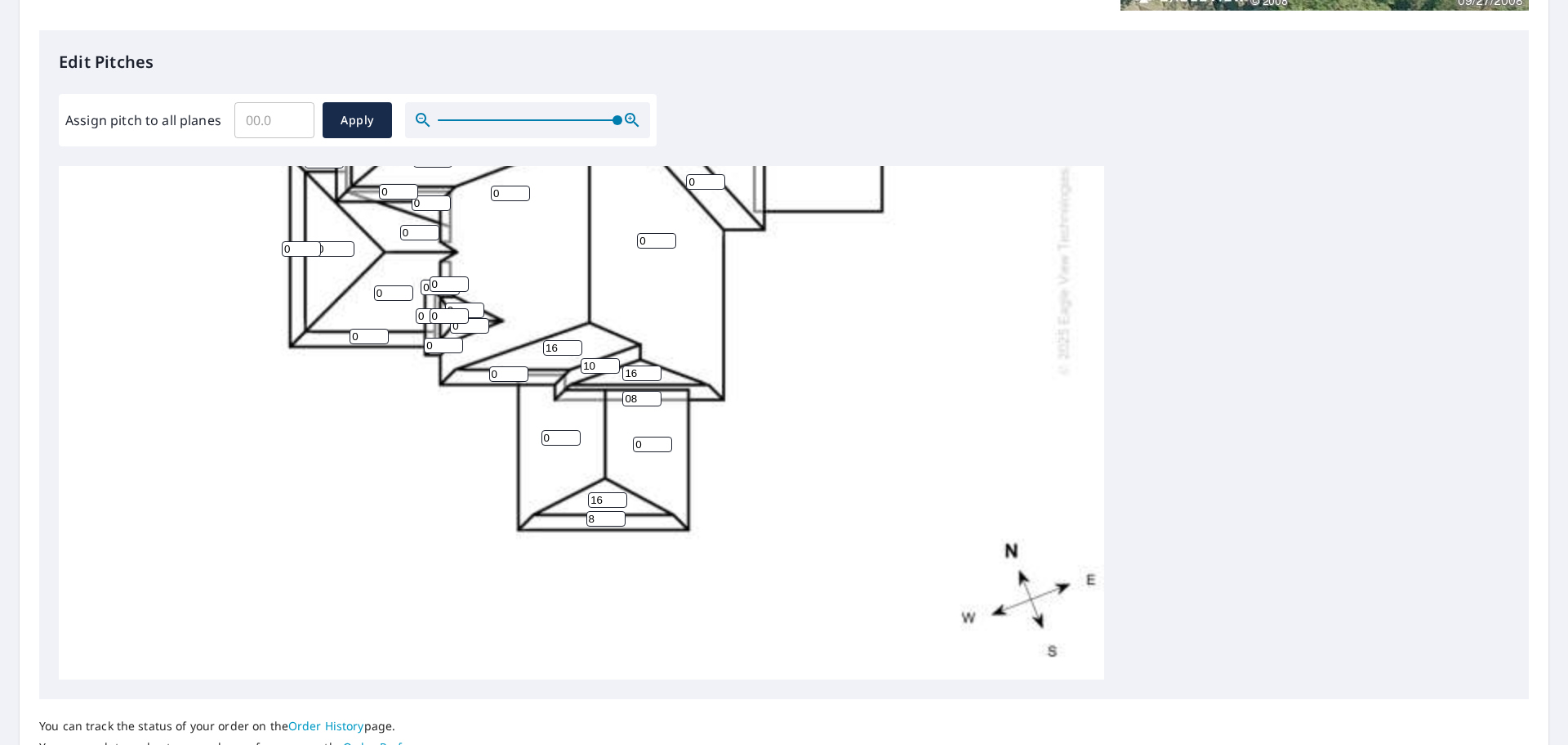
click at [511, 366] on input "0" at bounding box center [508, 374] width 39 height 16
drag, startPoint x: 508, startPoint y: 370, endPoint x: 474, endPoint y: 372, distance: 34.1
click at [474, 372] on div "0 0 0 0 0 0 0 0 0 0 0 0 0 0 0 16 0 0 0 0 16 8 08 0 0 0 0 0 0 16 0 0 0 0 0 10 0 …" at bounding box center [581, 188] width 1046 height 1026
type input "8"
drag, startPoint x: 451, startPoint y: 346, endPoint x: 410, endPoint y: 346, distance: 41.0
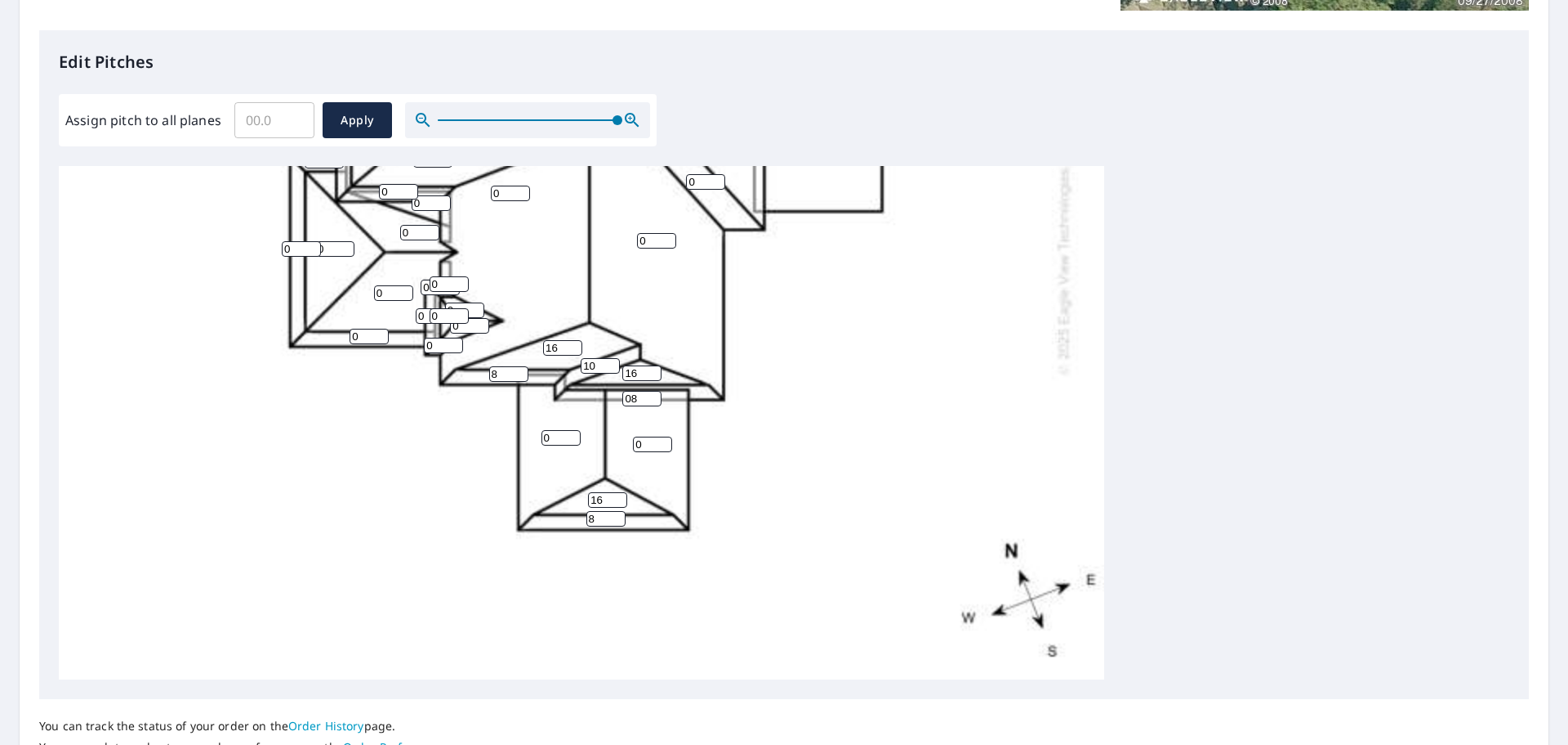
click at [424, 346] on input "0" at bounding box center [443, 346] width 39 height 16
type input "1"
type input "8"
click at [426, 286] on input "0" at bounding box center [440, 287] width 39 height 16
click at [427, 286] on input "0" at bounding box center [440, 287] width 39 height 16
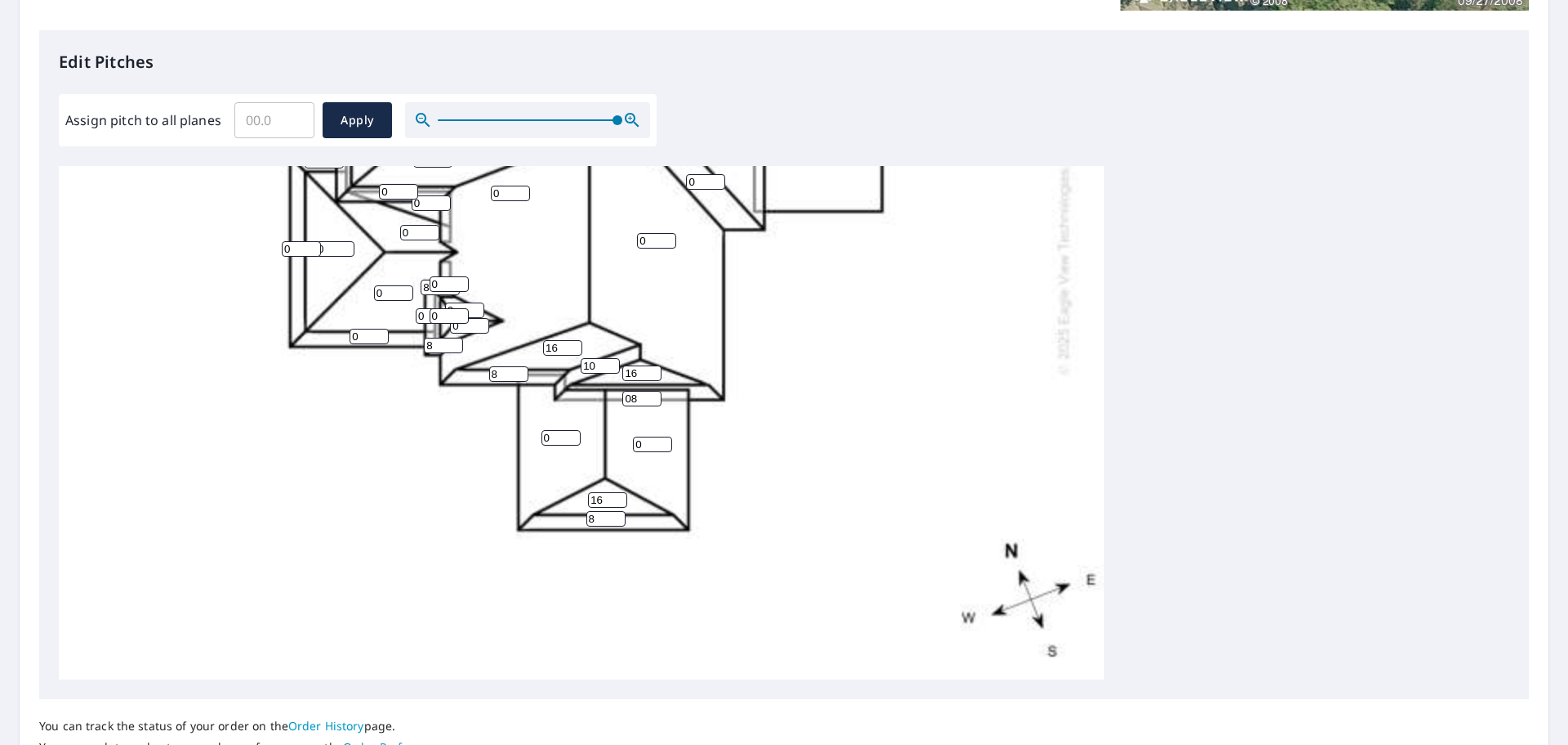
type input "8"
click at [421, 315] on input "0" at bounding box center [435, 316] width 39 height 16
type input "8"
click at [436, 317] on input "0" at bounding box center [449, 316] width 39 height 16
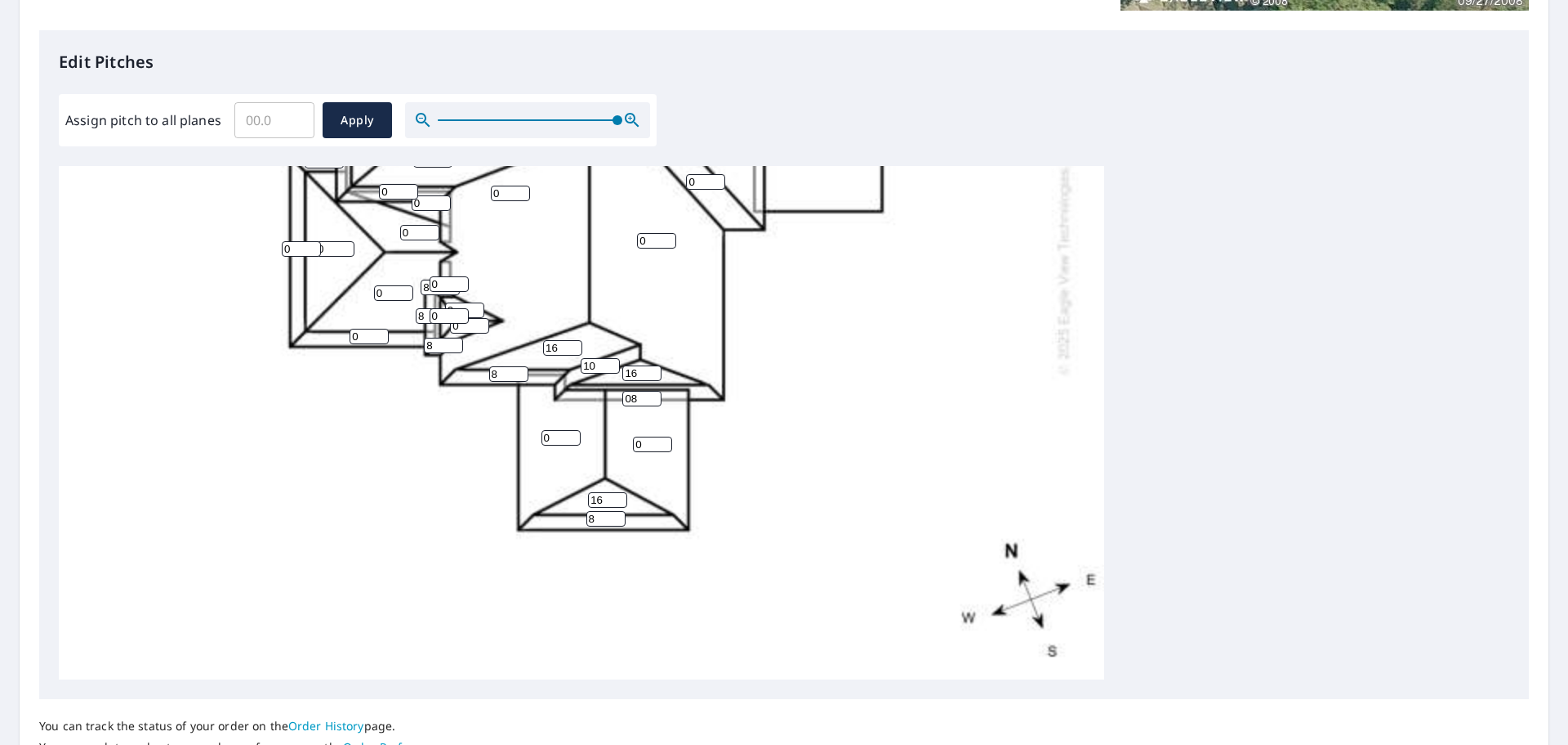
click at [437, 317] on input "0" at bounding box center [449, 316] width 39 height 16
click at [444, 314] on input "012" at bounding box center [449, 316] width 39 height 16
type input "12"
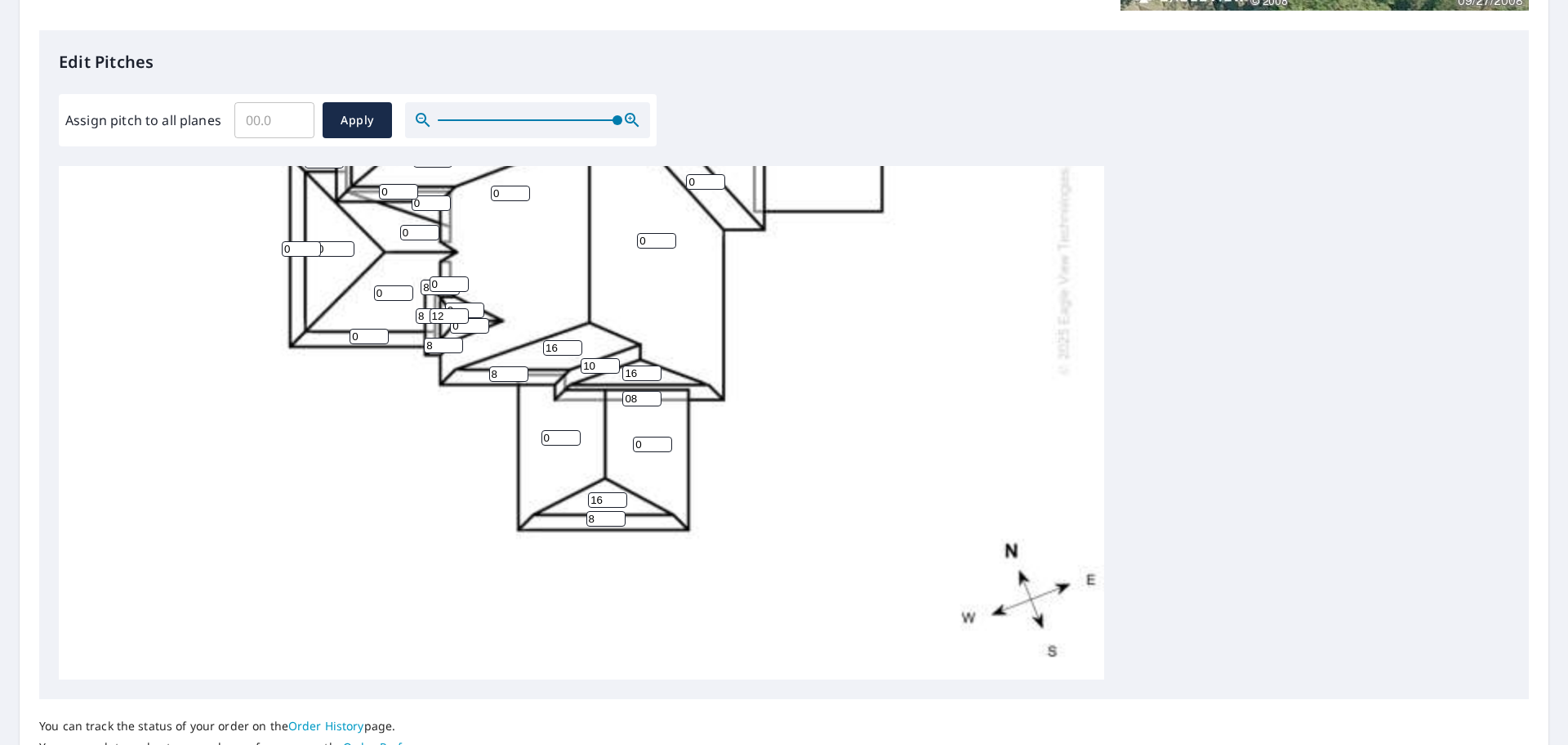
click at [471, 328] on input "0" at bounding box center [469, 326] width 39 height 16
click at [471, 328] on input "01" at bounding box center [469, 326] width 39 height 16
click at [471, 327] on input "01" at bounding box center [469, 326] width 39 height 16
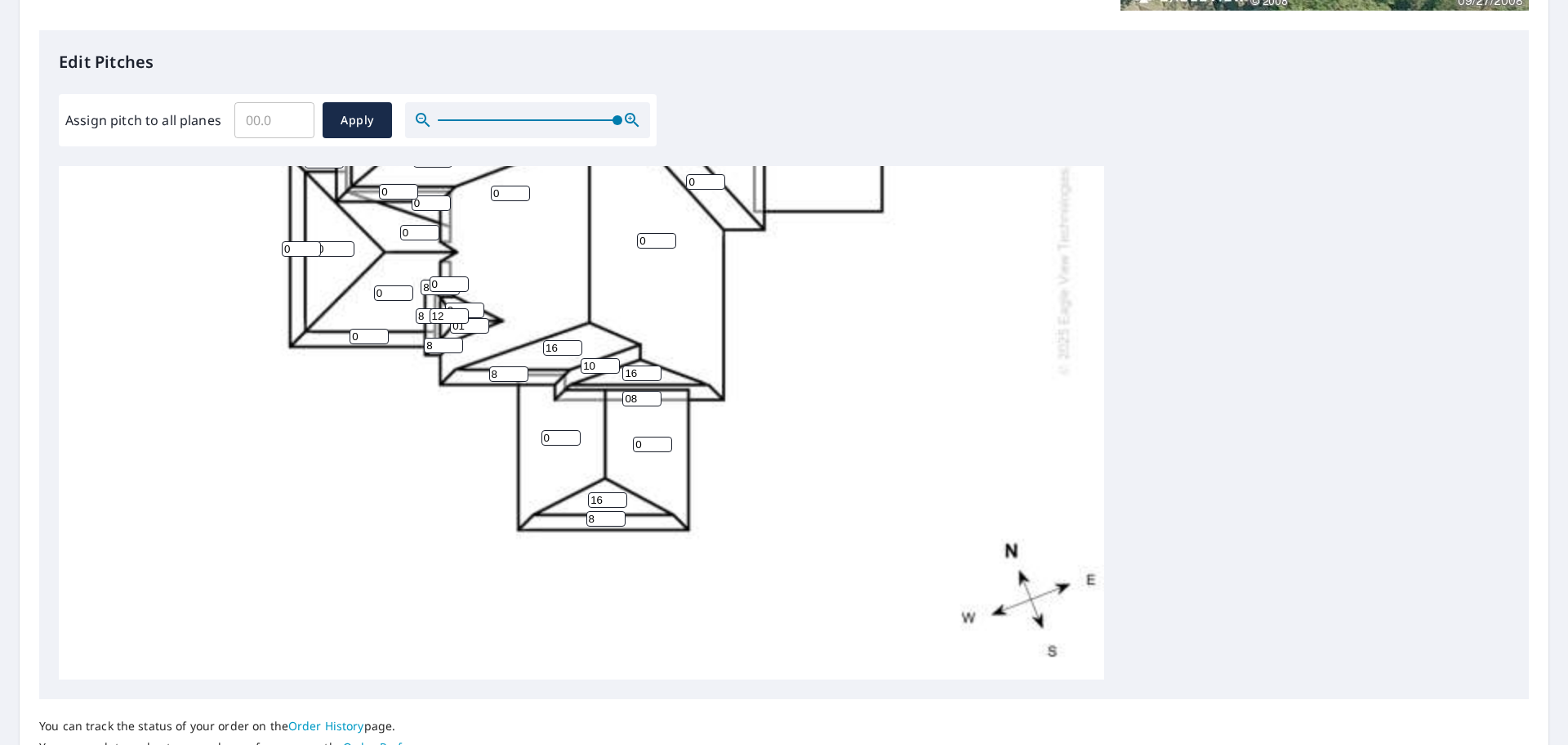
click at [471, 327] on input "01" at bounding box center [469, 326] width 39 height 16
type input "12"
click at [467, 307] on input "0" at bounding box center [464, 310] width 39 height 16
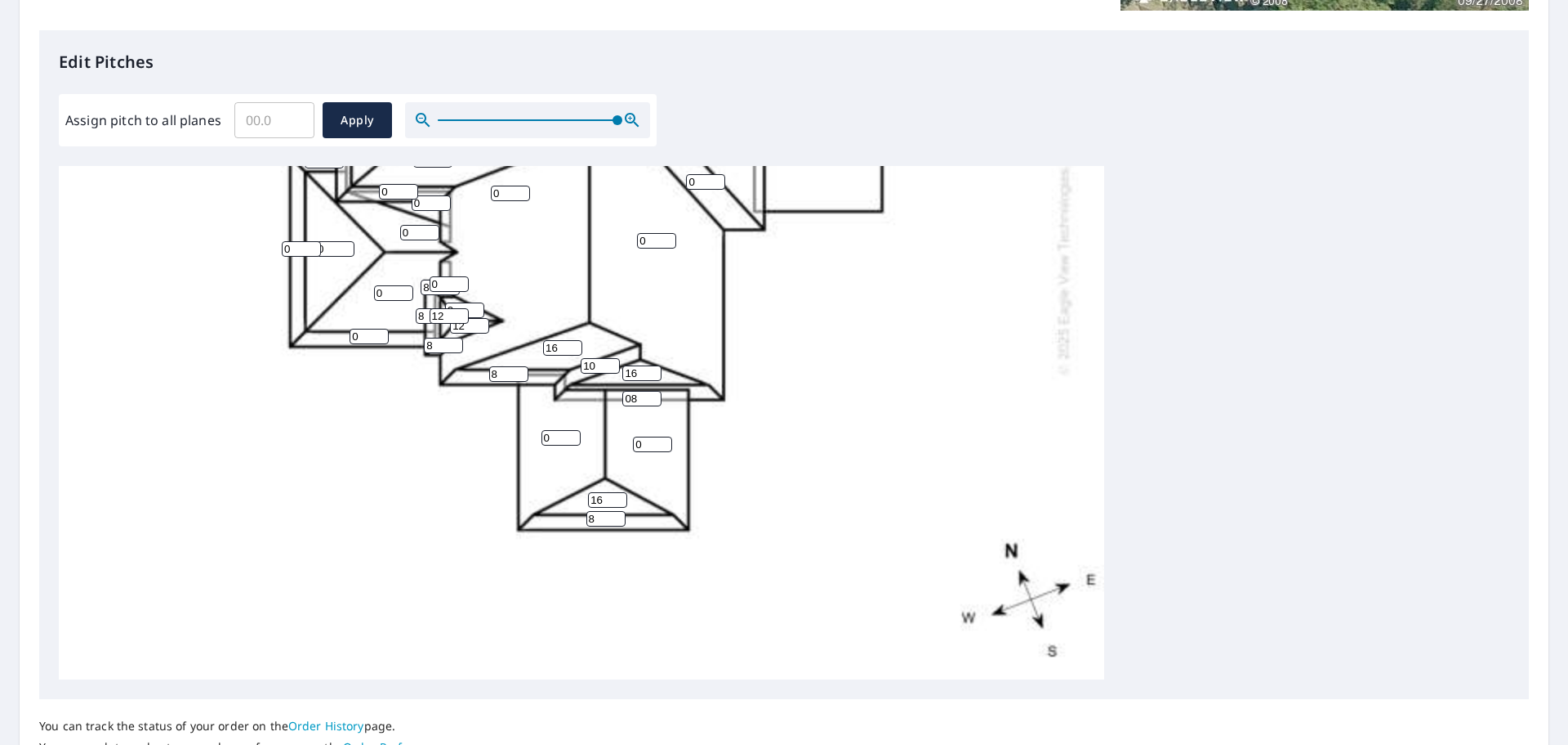
click at [467, 307] on input "0" at bounding box center [464, 310] width 39 height 16
type input "12"
click at [445, 280] on input "0" at bounding box center [449, 284] width 39 height 16
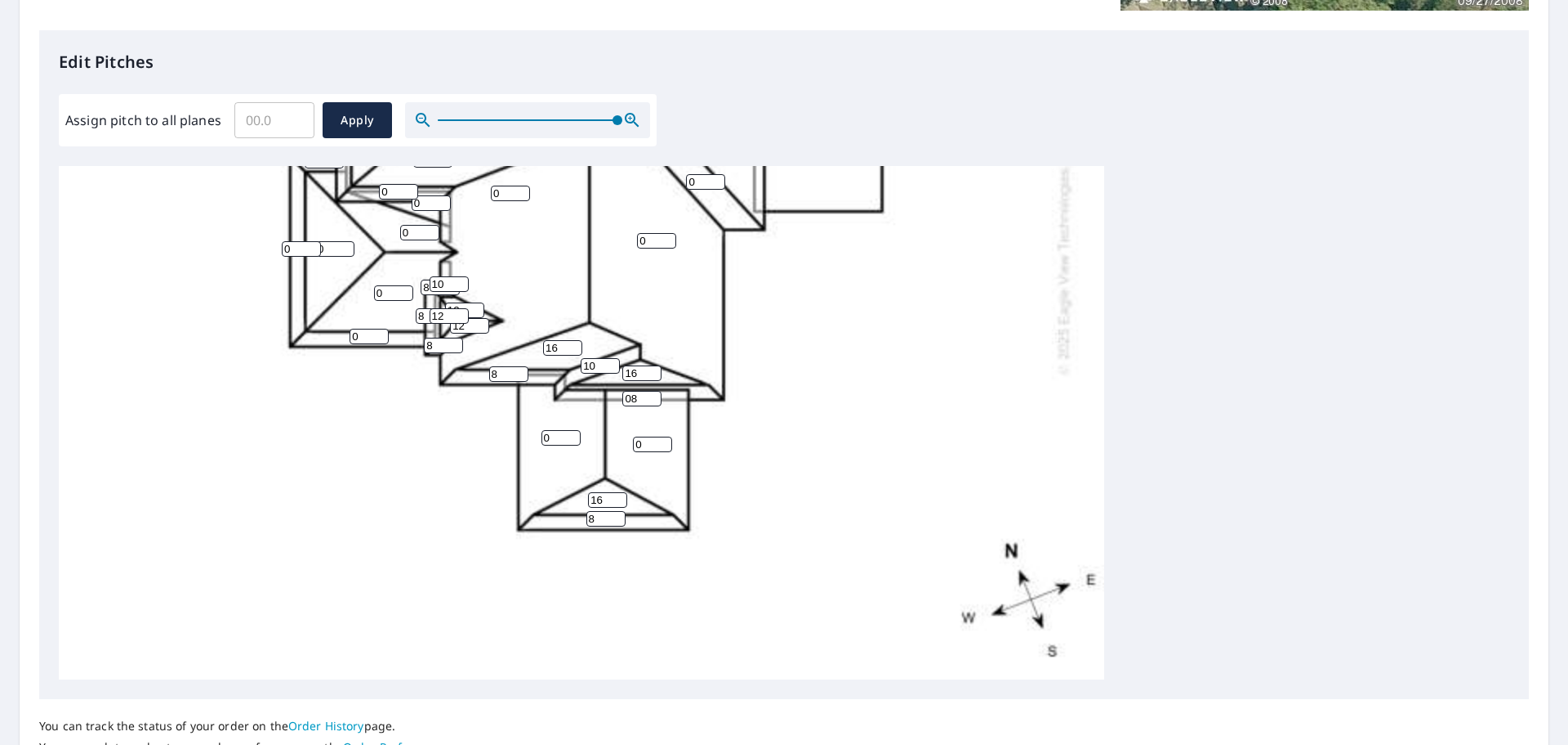
type input "10"
click at [384, 293] on input "0" at bounding box center [393, 293] width 39 height 16
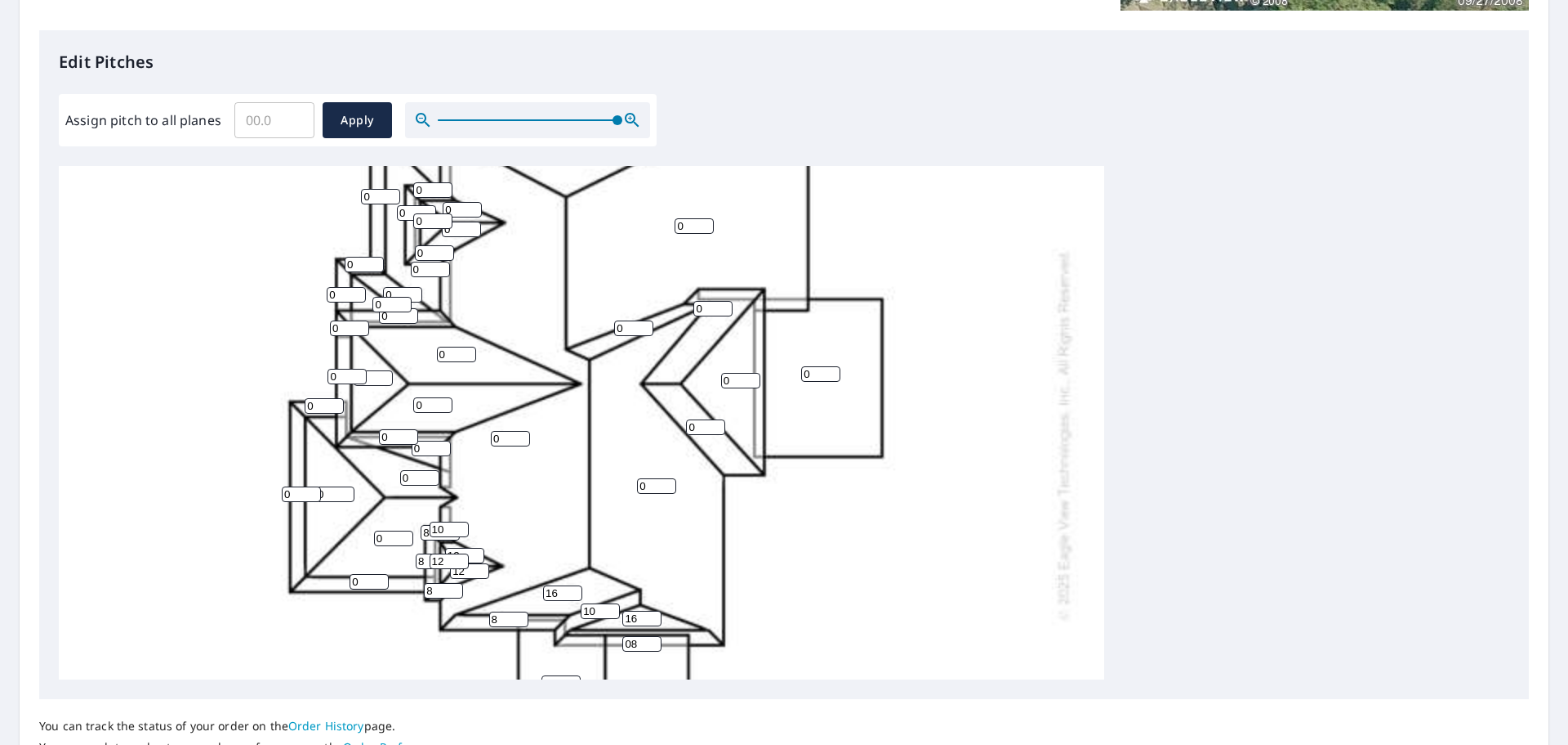
scroll to position [327, 0]
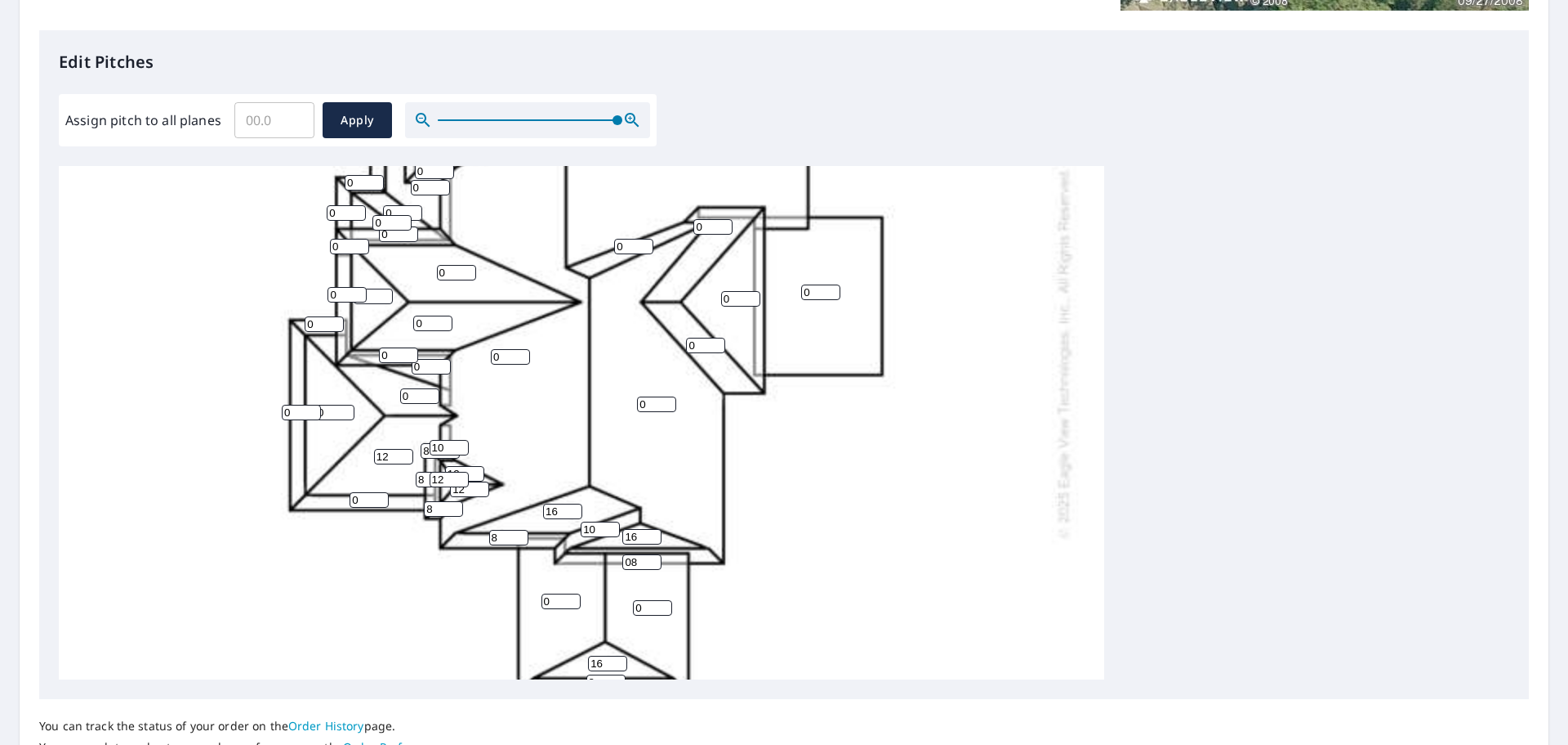
type input "12"
drag, startPoint x: 414, startPoint y: 398, endPoint x: 393, endPoint y: 396, distance: 21.1
click at [393, 396] on div "0 0 0 0 0 0 0 0 12 0 0 0 0 0 0 16 0 0 0 0 16 8 08 0 0 0 0 0 0 16 8 0 0 0 0 10 0…" at bounding box center [581, 353] width 1046 height 1026
type input "12"
drag, startPoint x: 370, startPoint y: 498, endPoint x: 337, endPoint y: 497, distance: 33.0
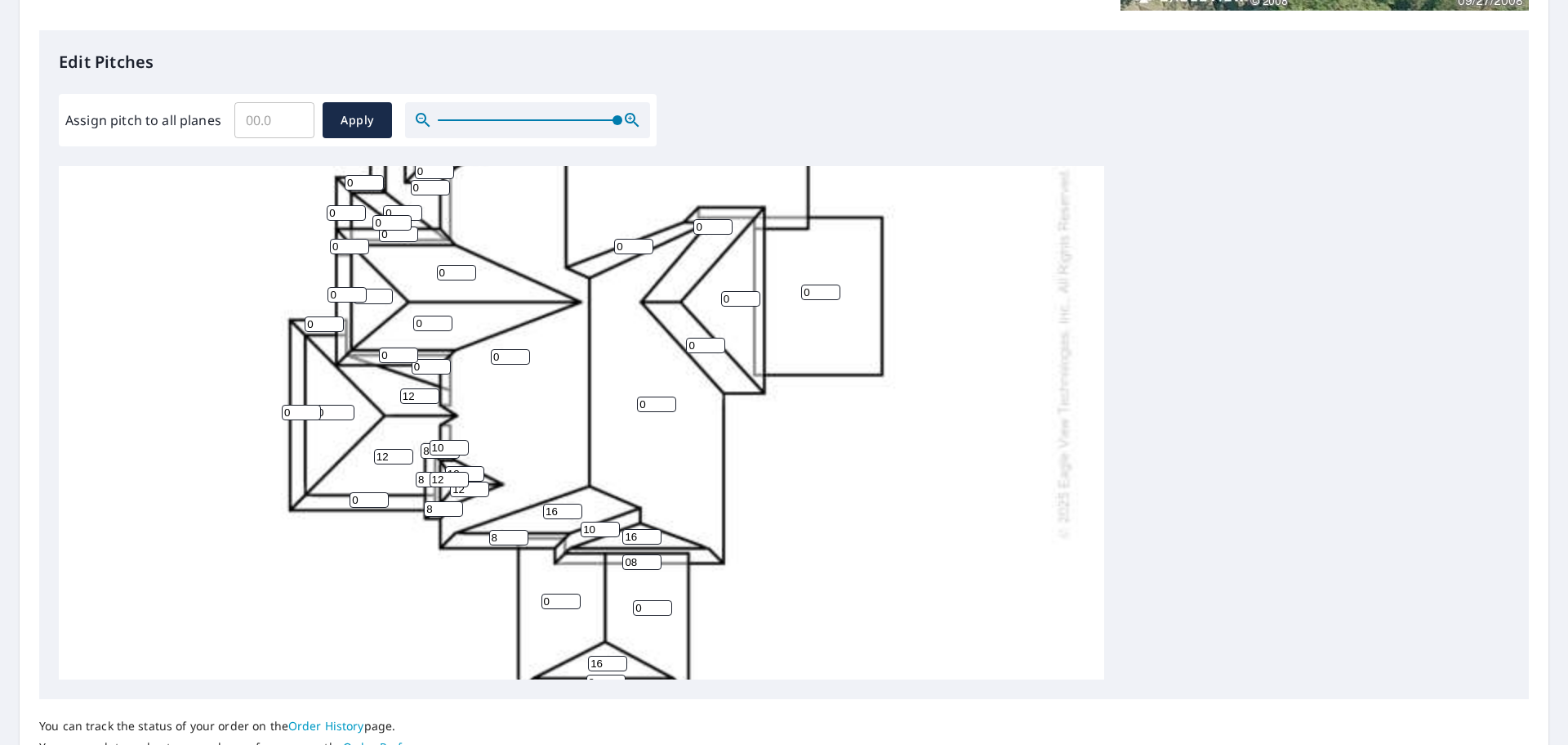
click at [338, 497] on div "0 0 0 0 0 0 0 0 12 0 0 0 0 12 0 16 0 0 0 0 16 8 08 0 0 0 0 0 0 16 8 0 0 0 0 10 …" at bounding box center [581, 353] width 1046 height 1026
type input "8"
drag, startPoint x: 303, startPoint y: 410, endPoint x: 276, endPoint y: 410, distance: 27.0
click at [277, 410] on div "0 0 0 0 0 0 0 0 12 0 0 0 0 12 0 16 0 0 0 0 16 8 08 8 0 0 0 0 0 16 8 0 0 0 0 10 …" at bounding box center [581, 353] width 1046 height 1026
type input "8"
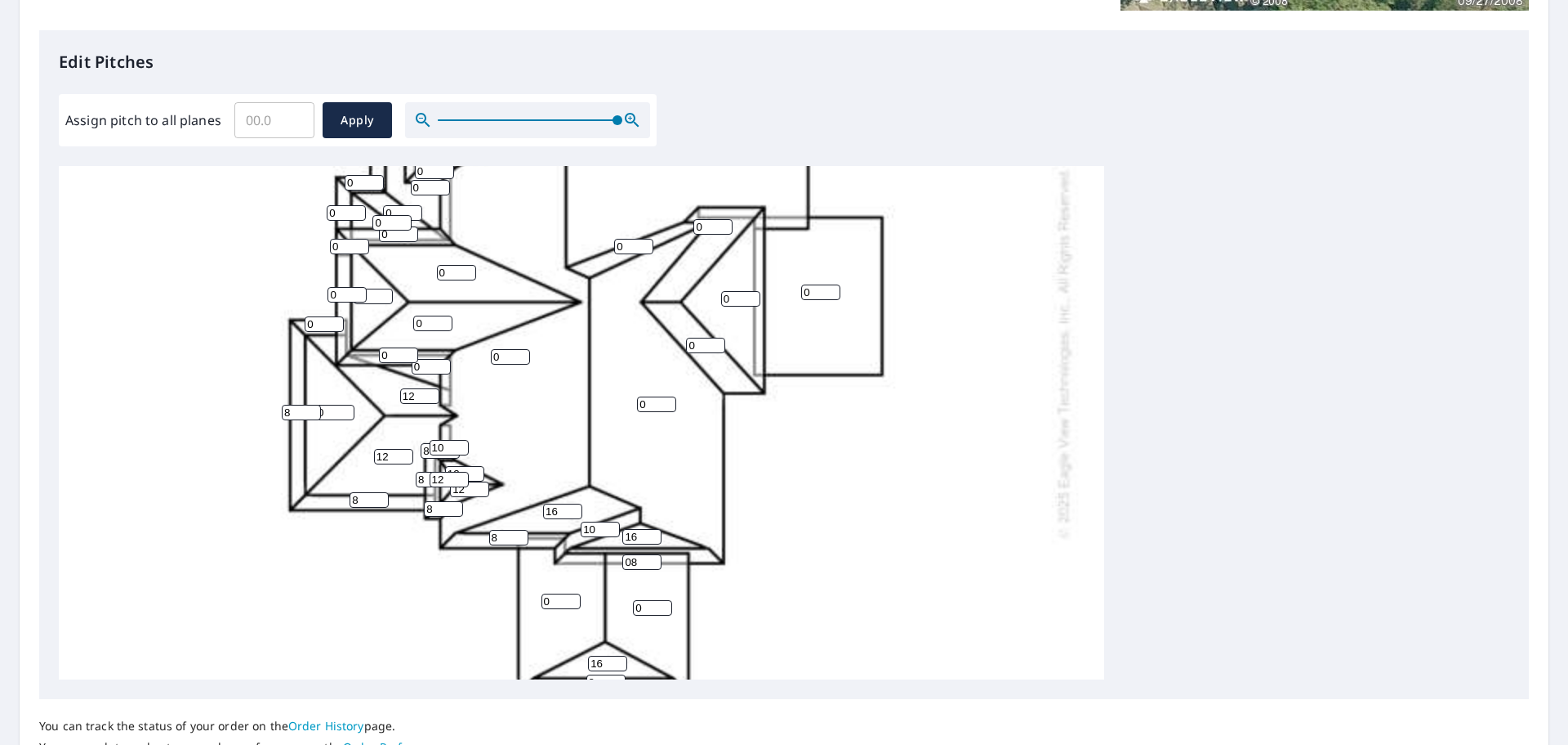
click at [411, 367] on input "0" at bounding box center [430, 366] width 39 height 16
type input "8"
drag, startPoint x: 397, startPoint y: 359, endPoint x: 373, endPoint y: 357, distance: 24.1
click at [373, 357] on div "0 0 0 0 0 0 0 0 12 0 0 0 0 12 0 16 0 0 0 8 16 8 08 8 0 0 0 8 0 16 8 0 0 0 0 10 …" at bounding box center [581, 353] width 1046 height 1026
type input "8"
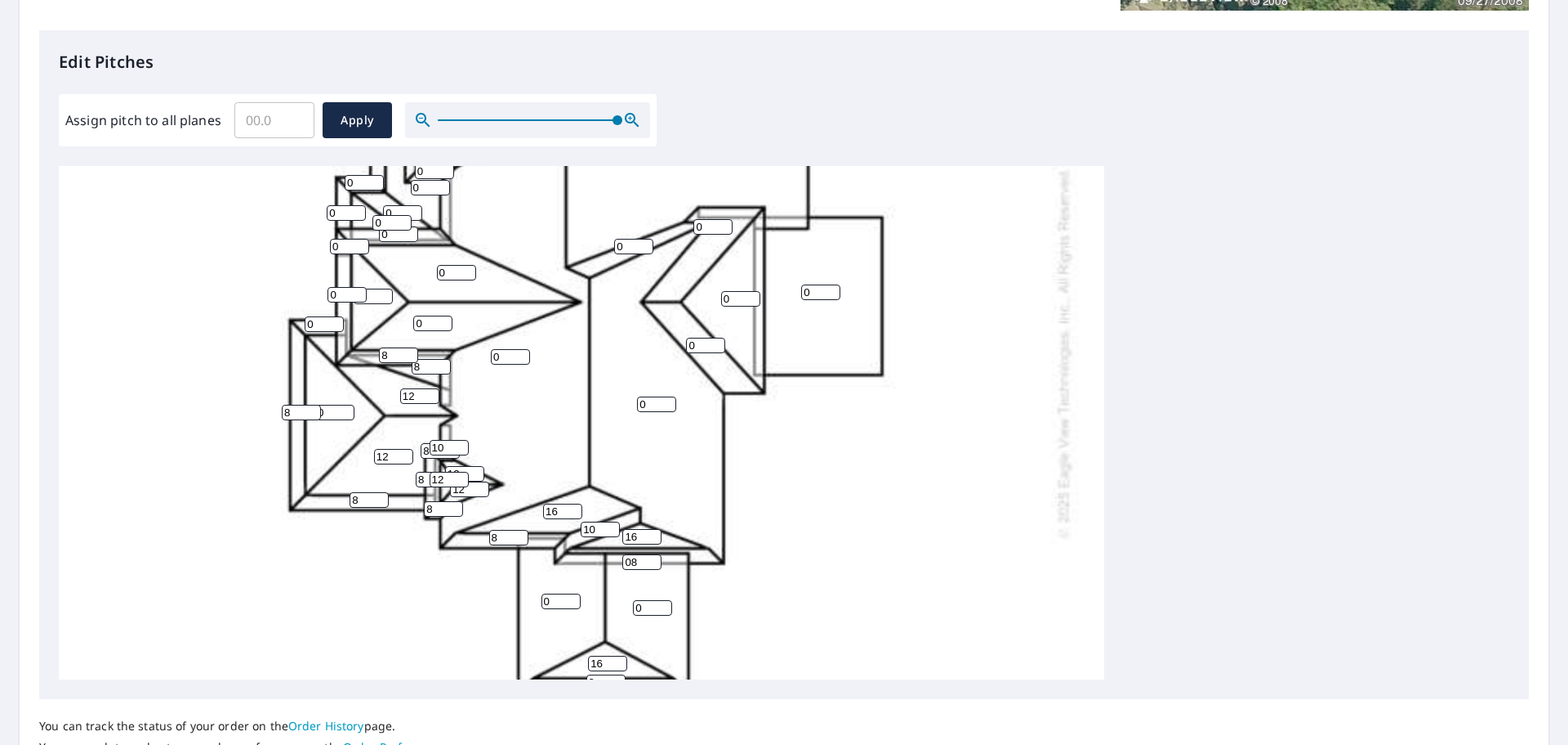
drag, startPoint x: 324, startPoint y: 326, endPoint x: 307, endPoint y: 324, distance: 17.1
click at [307, 324] on input "0" at bounding box center [324, 324] width 39 height 16
type input "8"
drag, startPoint x: 349, startPoint y: 294, endPoint x: 331, endPoint y: 294, distance: 18.0
click at [331, 294] on input "0" at bounding box center [346, 294] width 39 height 16
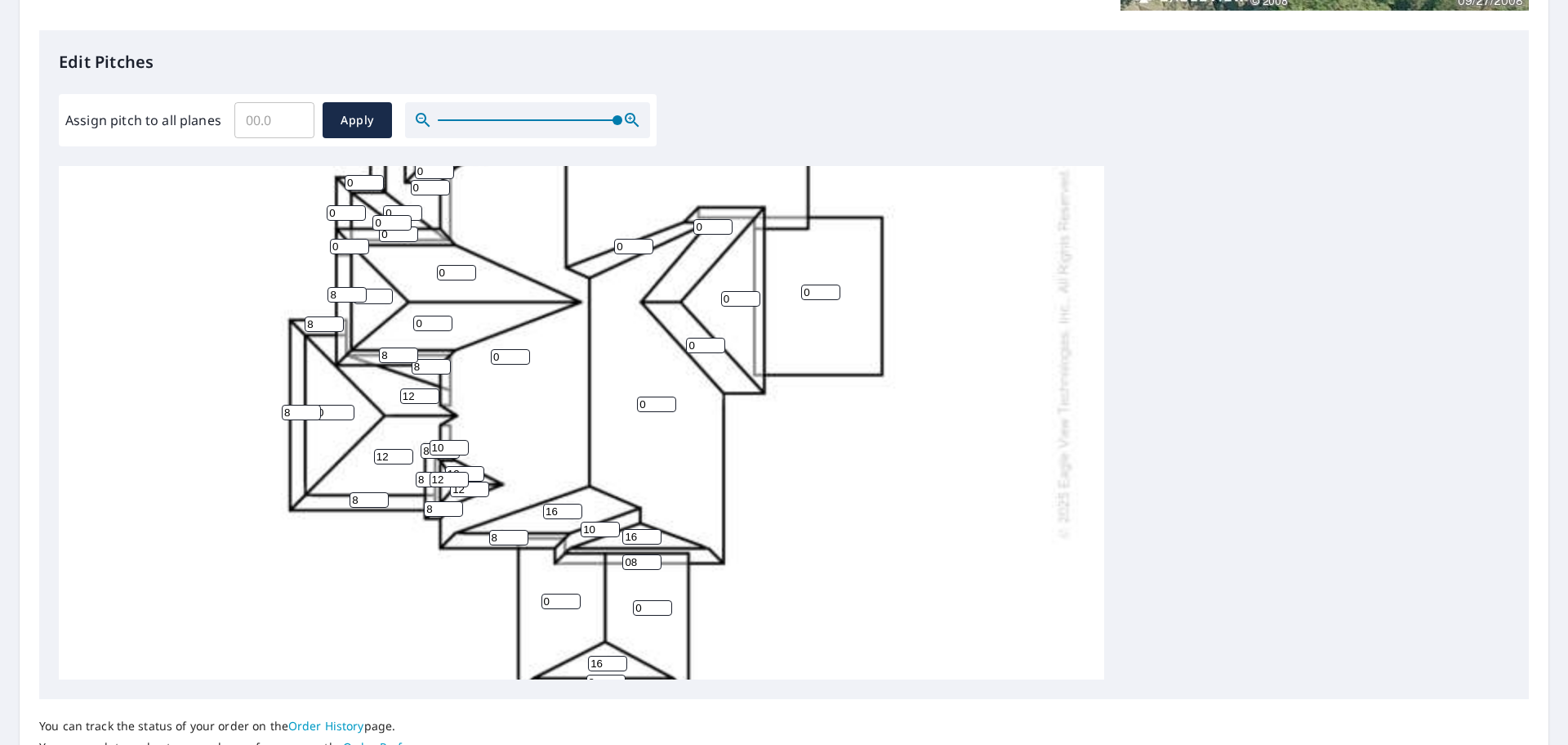
type input "8"
drag, startPoint x: 431, startPoint y: 322, endPoint x: 396, endPoint y: 323, distance: 35.0
click at [396, 323] on div "0 0 0 0 0 0 0 0 12 0 0 0 0 12 0 16 0 0 0 8 16 8 08 8 0 0 0 8 8 16 8 0 0 8 0 10 …" at bounding box center [581, 353] width 1046 height 1026
type input "12"
drag, startPoint x: 450, startPoint y: 271, endPoint x: 438, endPoint y: 271, distance: 12.0
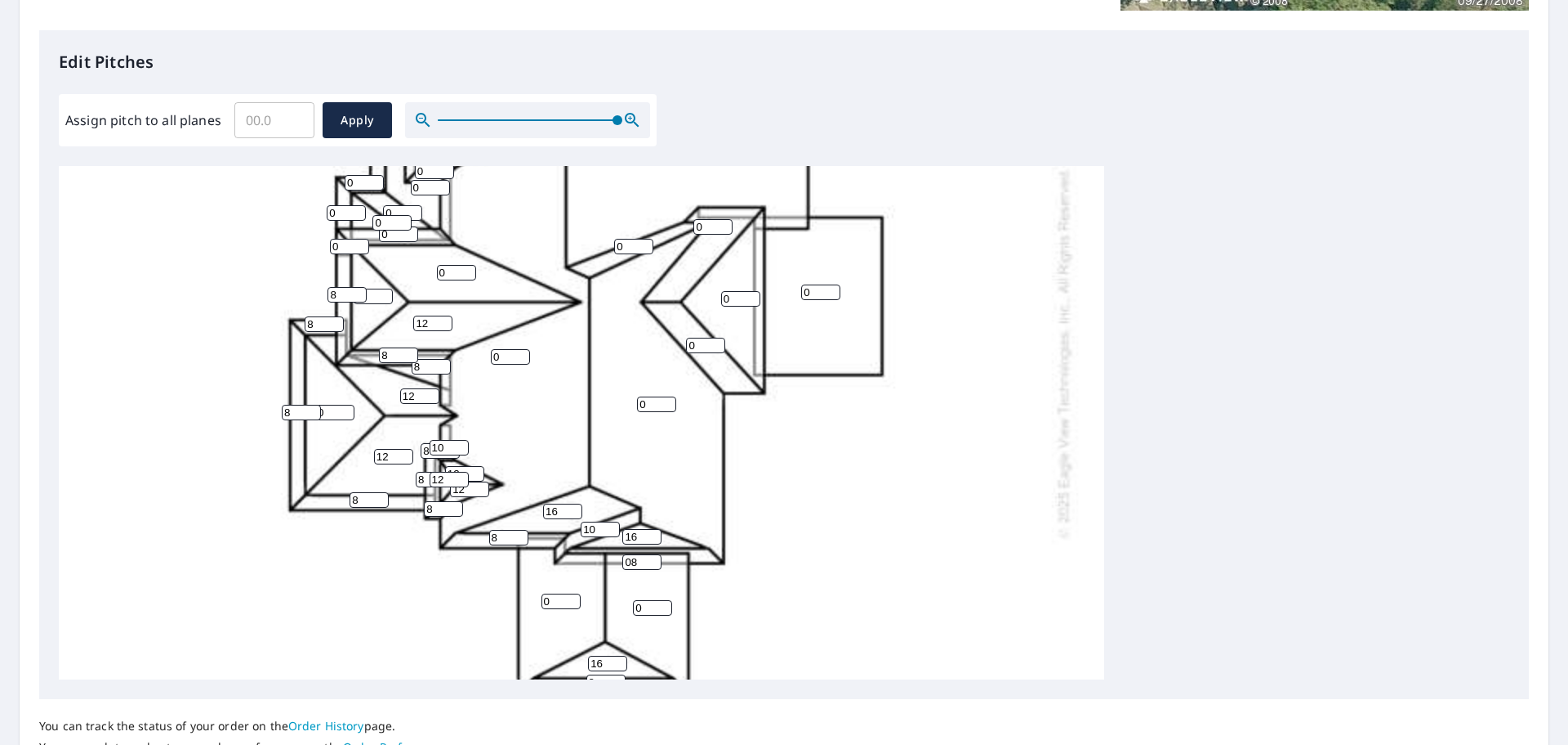
click at [438, 271] on input "0" at bounding box center [456, 273] width 39 height 16
type input "12"
click at [375, 293] on input "0" at bounding box center [373, 296] width 39 height 16
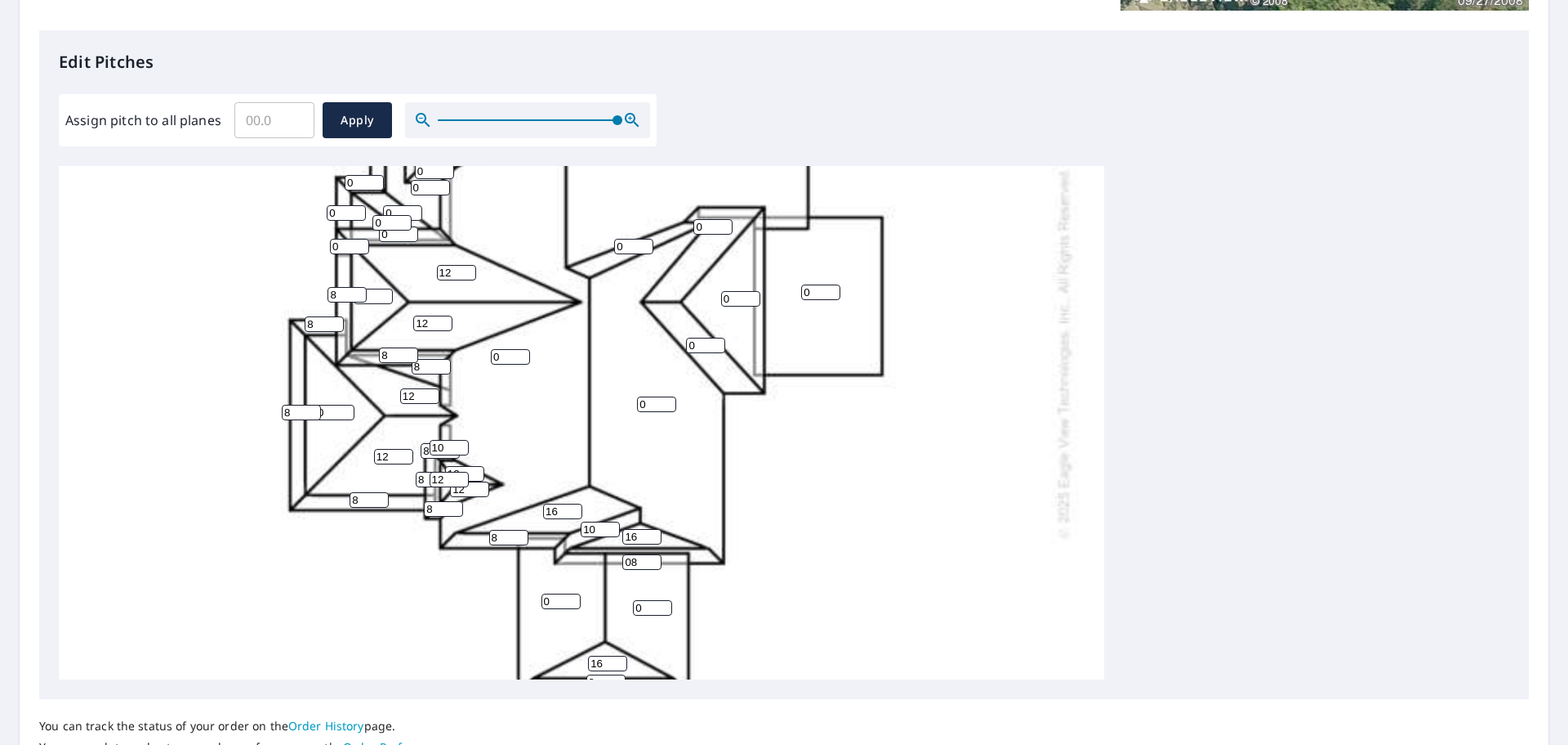
click at [375, 293] on input "0" at bounding box center [373, 296] width 39 height 16
drag, startPoint x: 375, startPoint y: 293, endPoint x: 321, endPoint y: 294, distance: 54.0
click at [322, 294] on div "0 0 0 0 0 0 12 0 12 12 0 0 0 12 0 16 0 0 0 8 16 8 08 8 0 0 0 8 8 16 8 0 0 8 0 1…" at bounding box center [581, 353] width 1046 height 1026
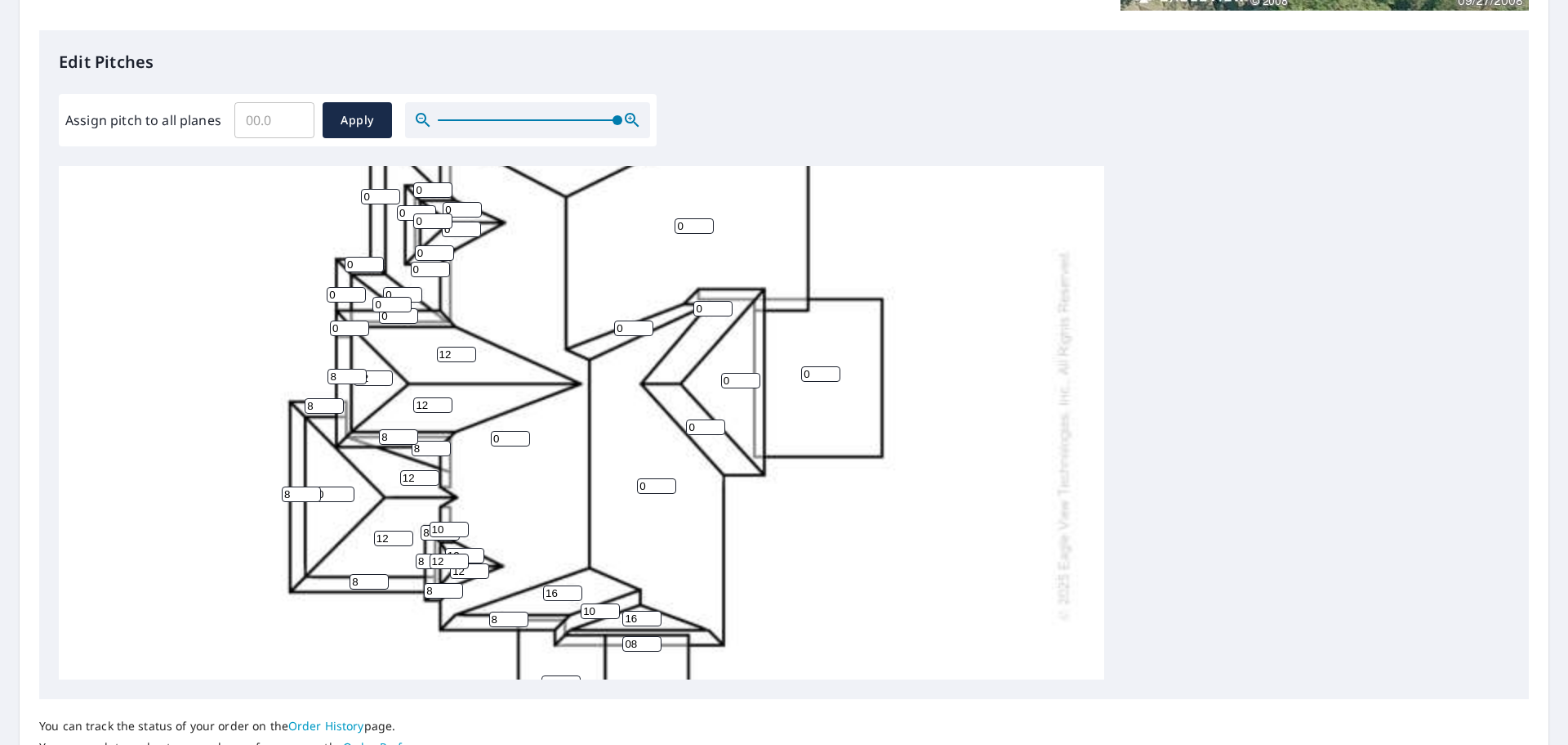
type input "12"
click at [346, 326] on input "0" at bounding box center [349, 328] width 39 height 16
type input "08"
click at [395, 319] on input "0" at bounding box center [398, 316] width 39 height 16
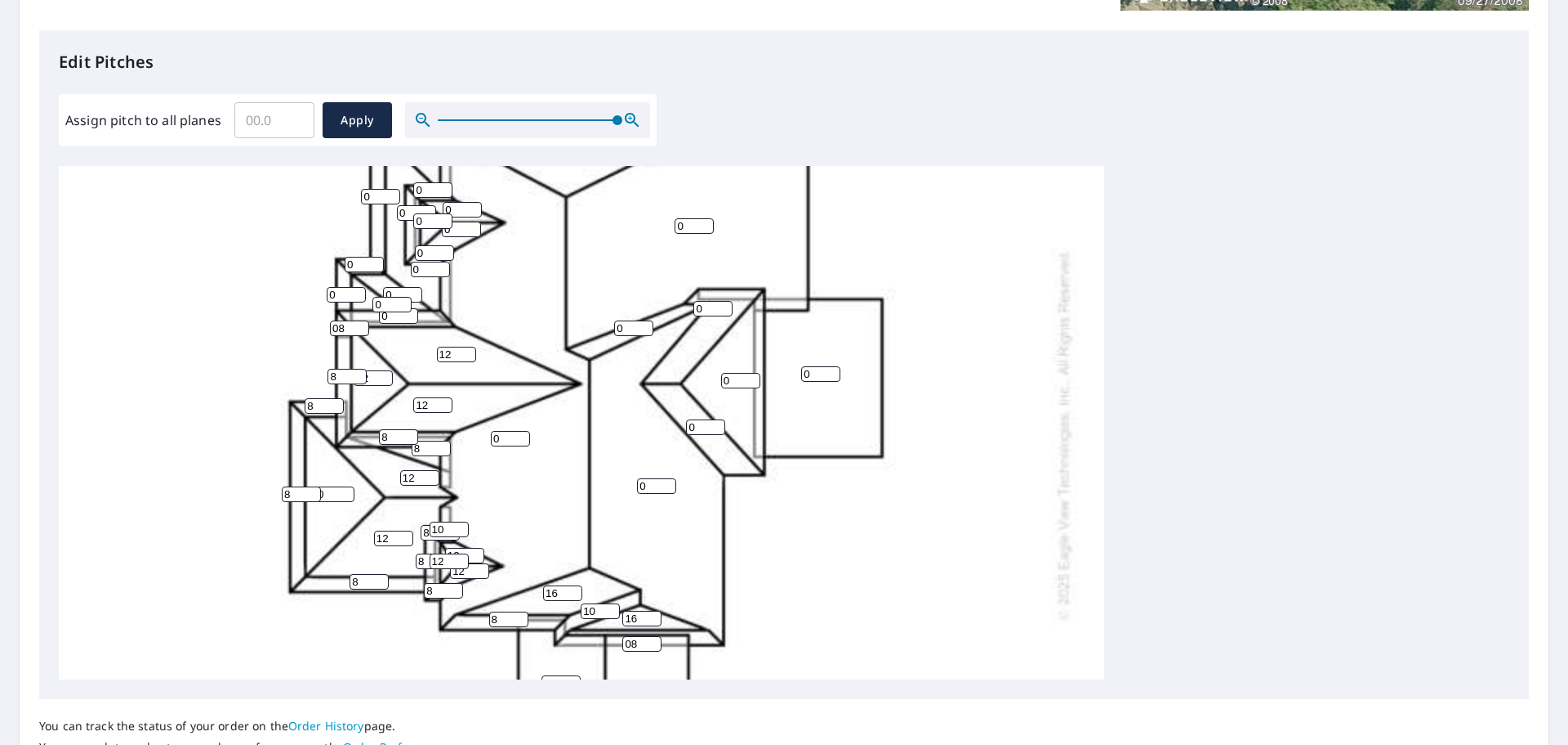
click at [395, 319] on input "0" at bounding box center [398, 316] width 39 height 16
click at [396, 319] on input "0" at bounding box center [398, 316] width 39 height 16
type input "8"
click at [386, 307] on input "0" at bounding box center [391, 305] width 39 height 16
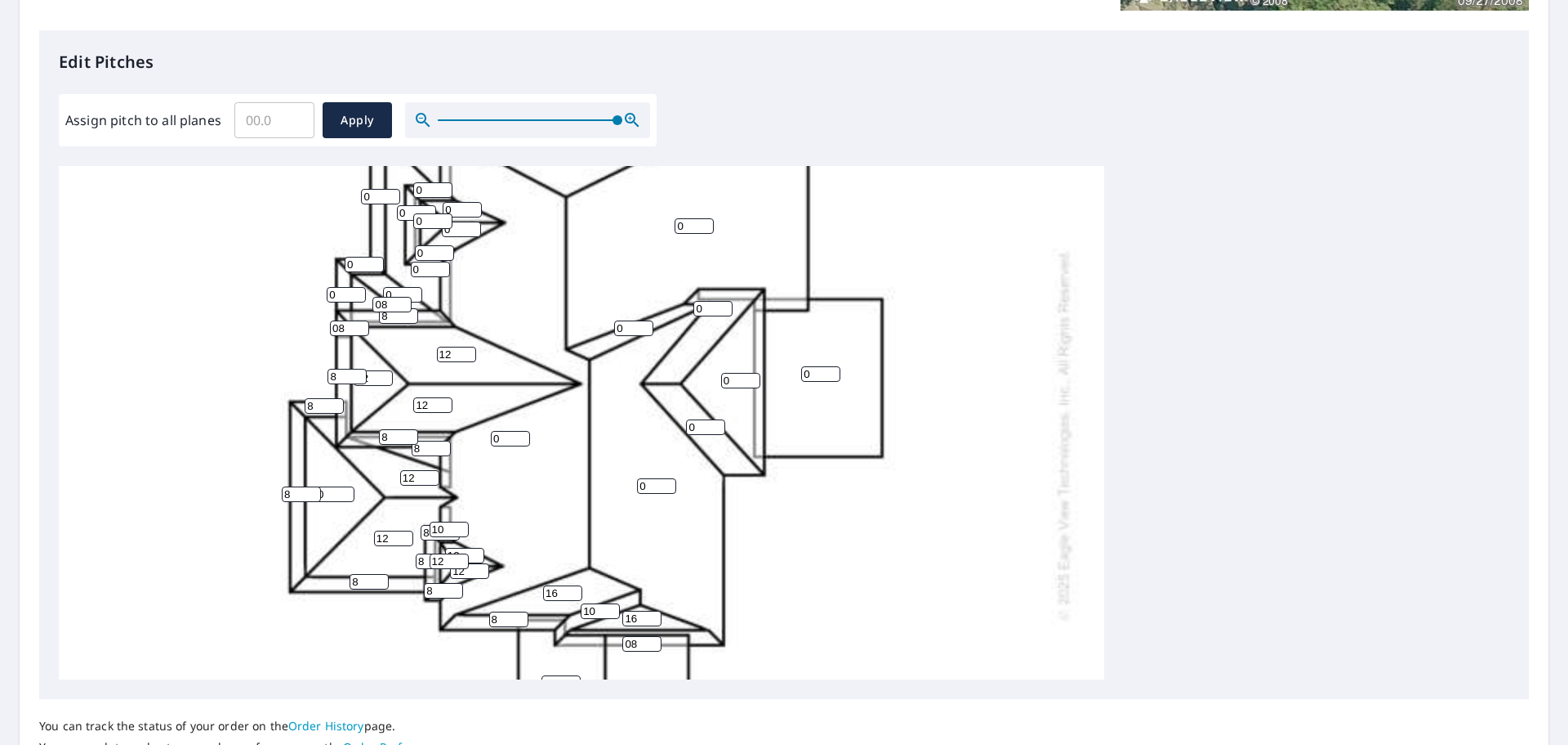
drag, startPoint x: 390, startPoint y: 300, endPoint x: 360, endPoint y: 304, distance: 30.3
click at [360, 304] on div "0 0 0 0 0 0 12 0 12 12 0 0 0 12 0 16 0 0 12 8 16 8 08 8 0 0 0 8 8 16 8 8 0 8 08…" at bounding box center [581, 434] width 1046 height 1026
type input "8"
drag, startPoint x: 390, startPoint y: 290, endPoint x: 363, endPoint y: 296, distance: 27.7
click at [363, 296] on div "0 0 0 0 0 0 12 0 12 12 0 0 0 12 0 16 0 0 12 8 16 8 08 8 0 0 0 8 8 16 8 8 0 8 8 …" at bounding box center [581, 434] width 1046 height 1026
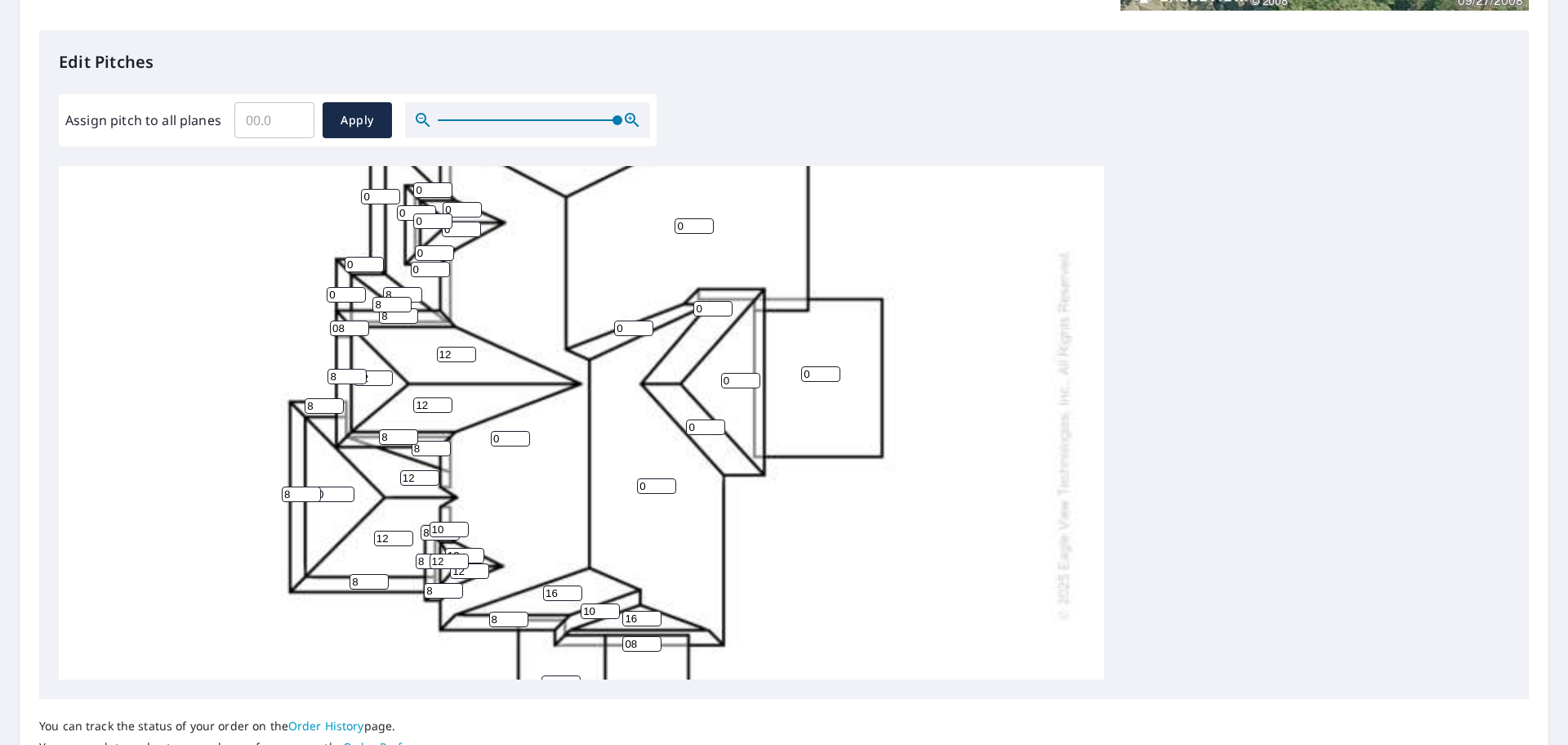
type input "8"
drag, startPoint x: 343, startPoint y: 293, endPoint x: 312, endPoint y: 295, distance: 31.1
click at [312, 295] on div "0 0 0 0 0 0 12 0 12 12 0 0 0 12 0 16 0 0 12 8 16 8 08 8 0 0 0 8 8 16 8 8 8 8 8 …" at bounding box center [581, 434] width 1046 height 1026
type input "8"
drag, startPoint x: 354, startPoint y: 269, endPoint x: 325, endPoint y: 269, distance: 29.0
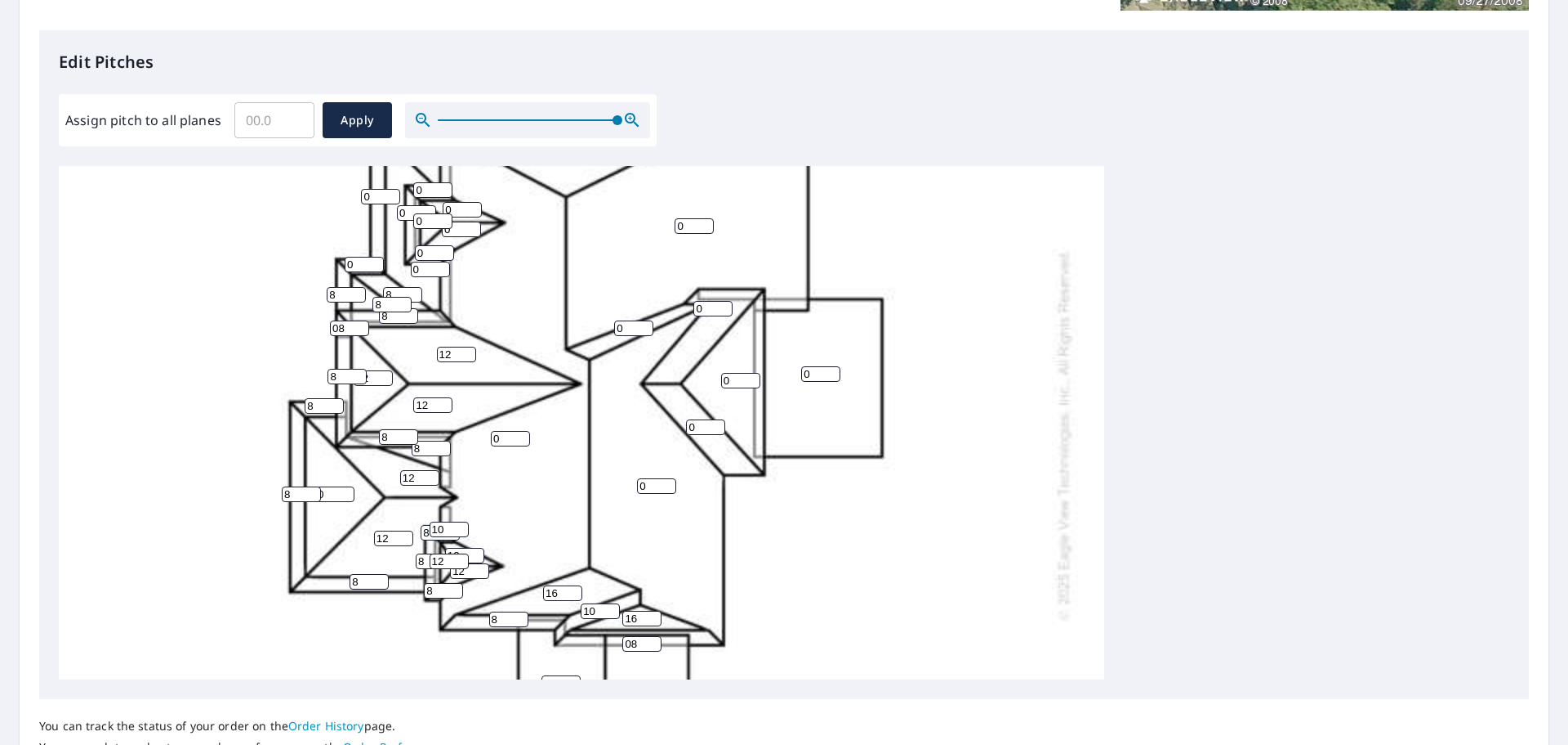
click at [325, 269] on div "0 0 0 0 0 0 12 0 12 12 0 0 0 12 0 16 0 0 12 8 16 8 08 8 0 0 0 8 8 16 8 8 8 8 8 …" at bounding box center [581, 434] width 1046 height 1026
type input "8"
drag, startPoint x: 422, startPoint y: 272, endPoint x: 384, endPoint y: 267, distance: 38.3
click at [384, 267] on div "0 0 0 0 0 0 12 0 12 12 0 0 0 12 0 16 0 0 12 8 16 8 08 8 0 0 0 8 8 16 8 8 8 8 8 …" at bounding box center [581, 434] width 1046 height 1026
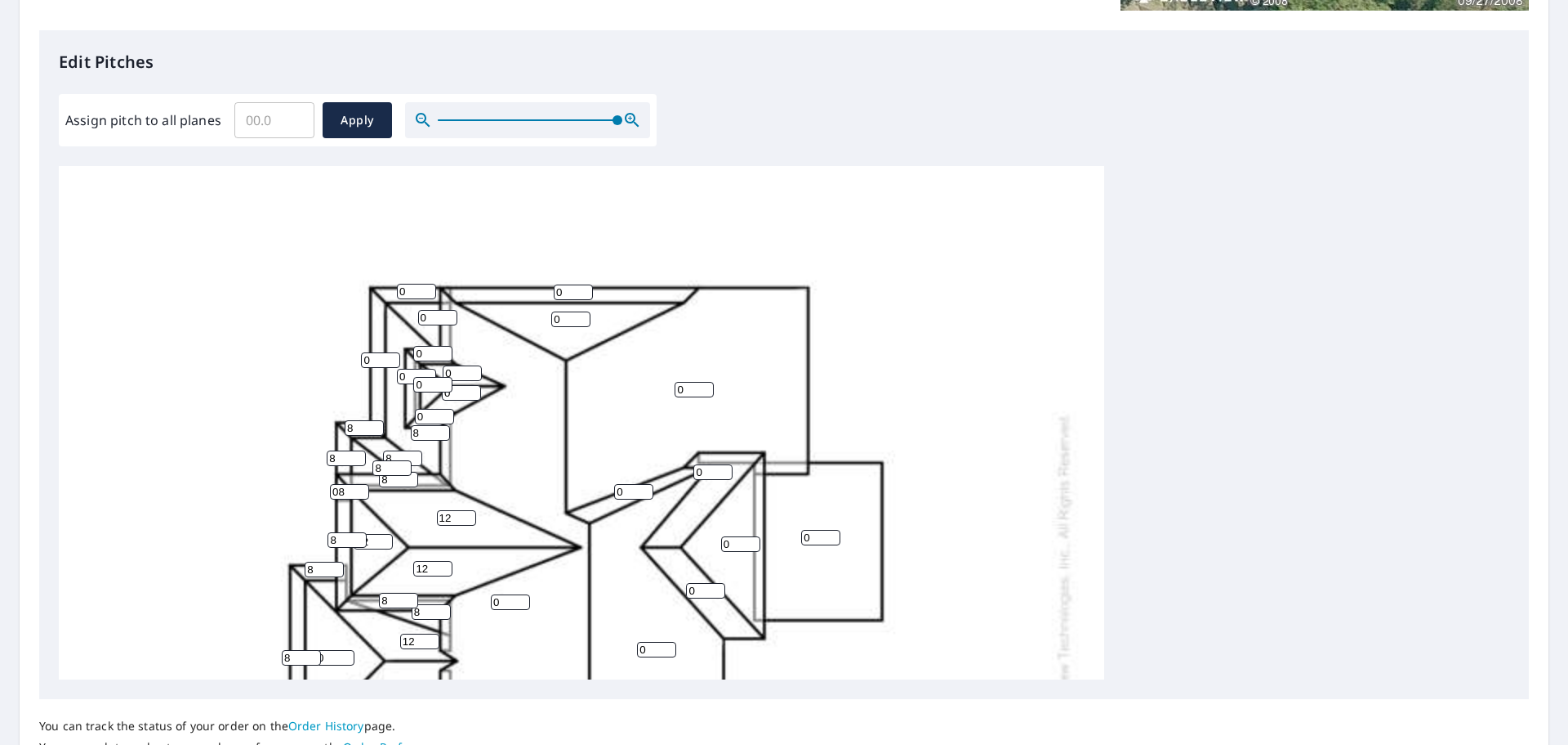
type input "8"
drag, startPoint x: 376, startPoint y: 359, endPoint x: 327, endPoint y: 358, distance: 49.0
click at [327, 358] on div "0 0 0 0 0 0 12 0 12 12 0 0 8 12 0 16 0 0 12 8 16 8 08 8 0 0 0 8 8 16 8 8 8 8 8 …" at bounding box center [581, 597] width 1046 height 1026
type input "6"
drag, startPoint x: 412, startPoint y: 290, endPoint x: 378, endPoint y: 289, distance: 34.0
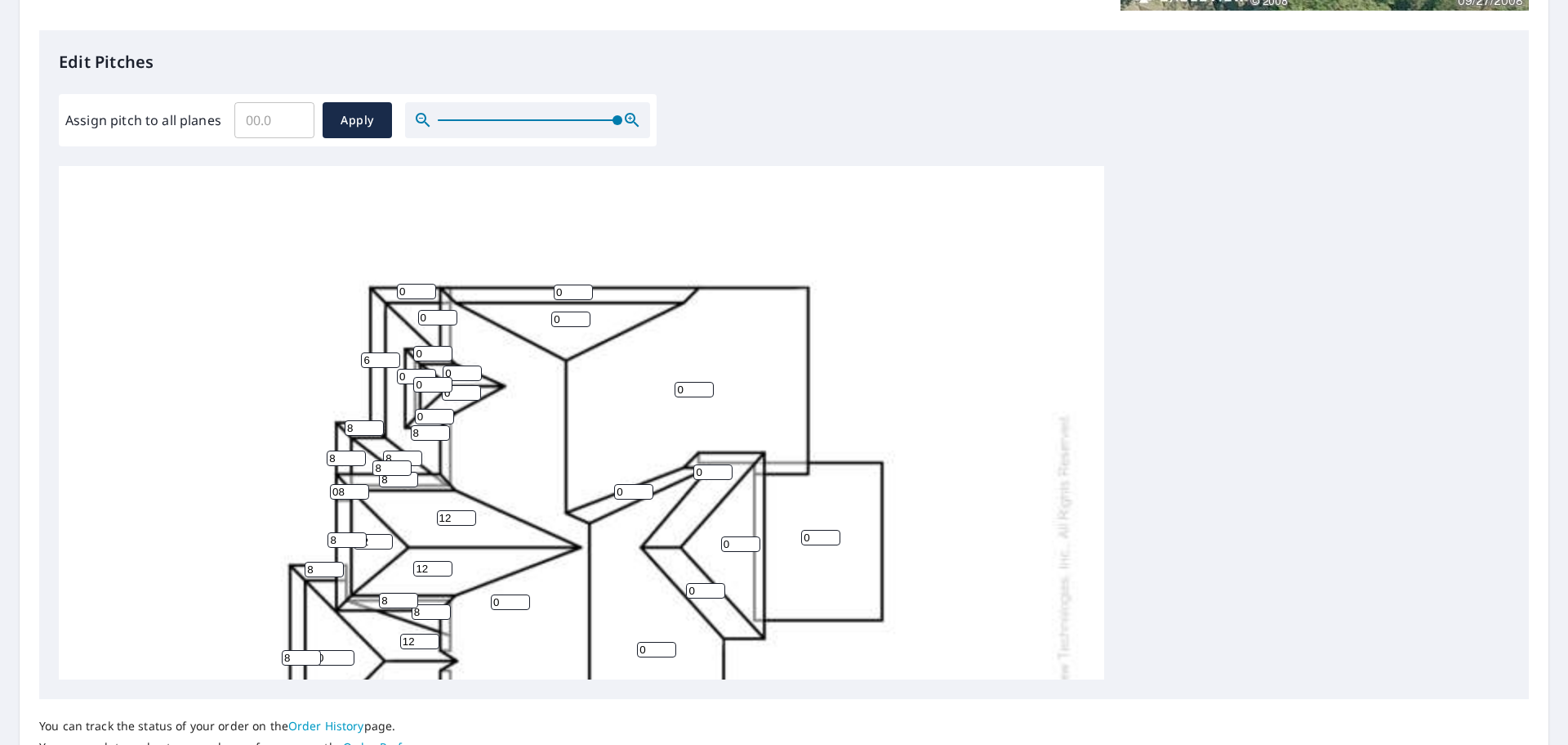
click at [378, 289] on div "0 0 0 0 0 0 12 0 12 12 0 0 8 12 0 16 0 0 12 8 16 8 08 8 6 0 0 8 8 16 8 8 8 8 8 …" at bounding box center [581, 597] width 1046 height 1026
type input "6"
drag, startPoint x: 561, startPoint y: 293, endPoint x: 536, endPoint y: 297, distance: 25.3
click at [536, 296] on div "0 0 0 0 0 0 12 0 12 12 0 0 8 12 0 16 0 0 12 8 16 8 08 8 6 0 0 8 8 16 8 8 8 8 8 …" at bounding box center [581, 597] width 1046 height 1026
type input "6"
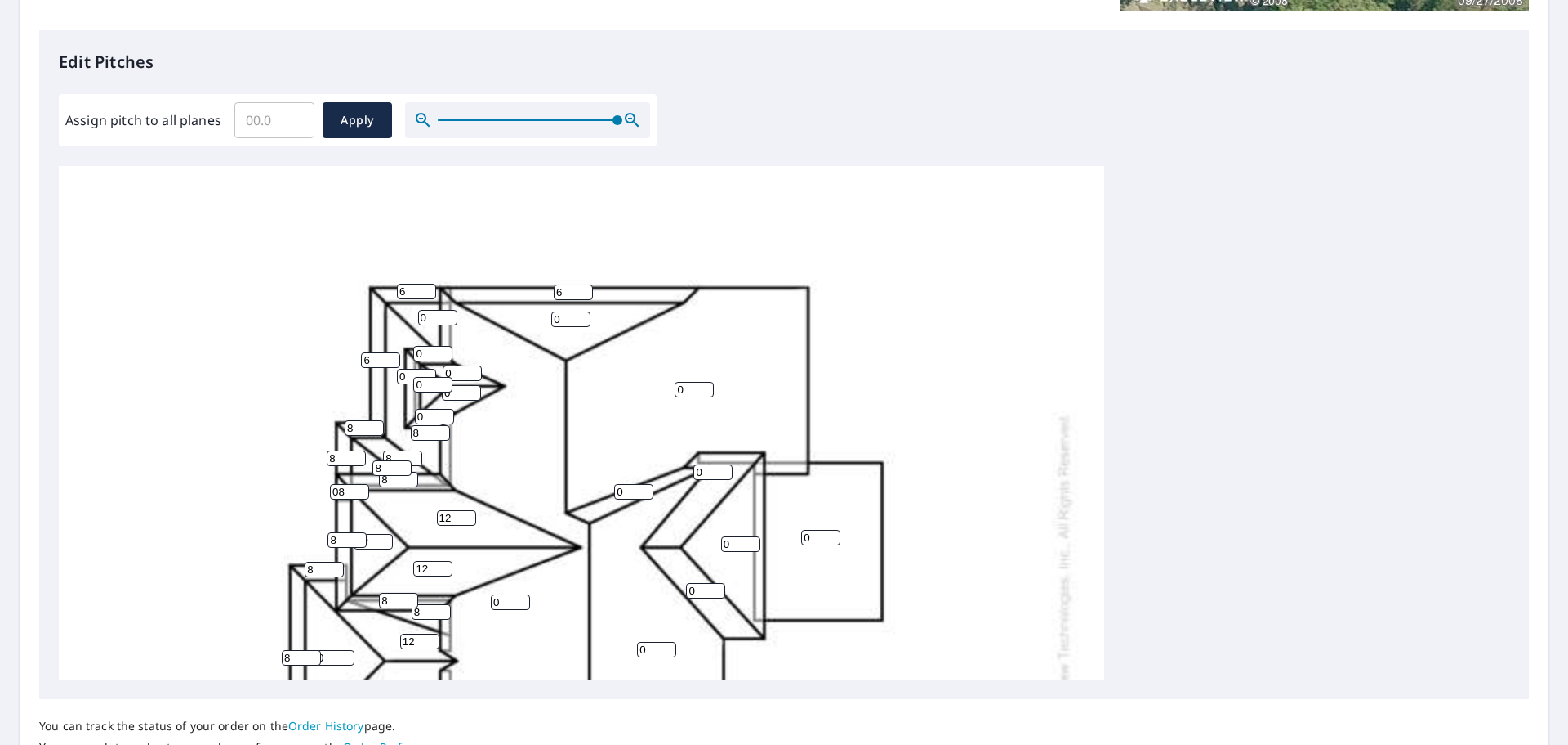
drag, startPoint x: 560, startPoint y: 319, endPoint x: 514, endPoint y: 326, distance: 46.5
click at [515, 326] on div "0 0 0 0 0 0 12 0 12 12 0 0 8 12 0 16 0 6 12 8 16 8 08 8 6 0 0 8 8 16 8 8 8 8 8 …" at bounding box center [581, 597] width 1046 height 1026
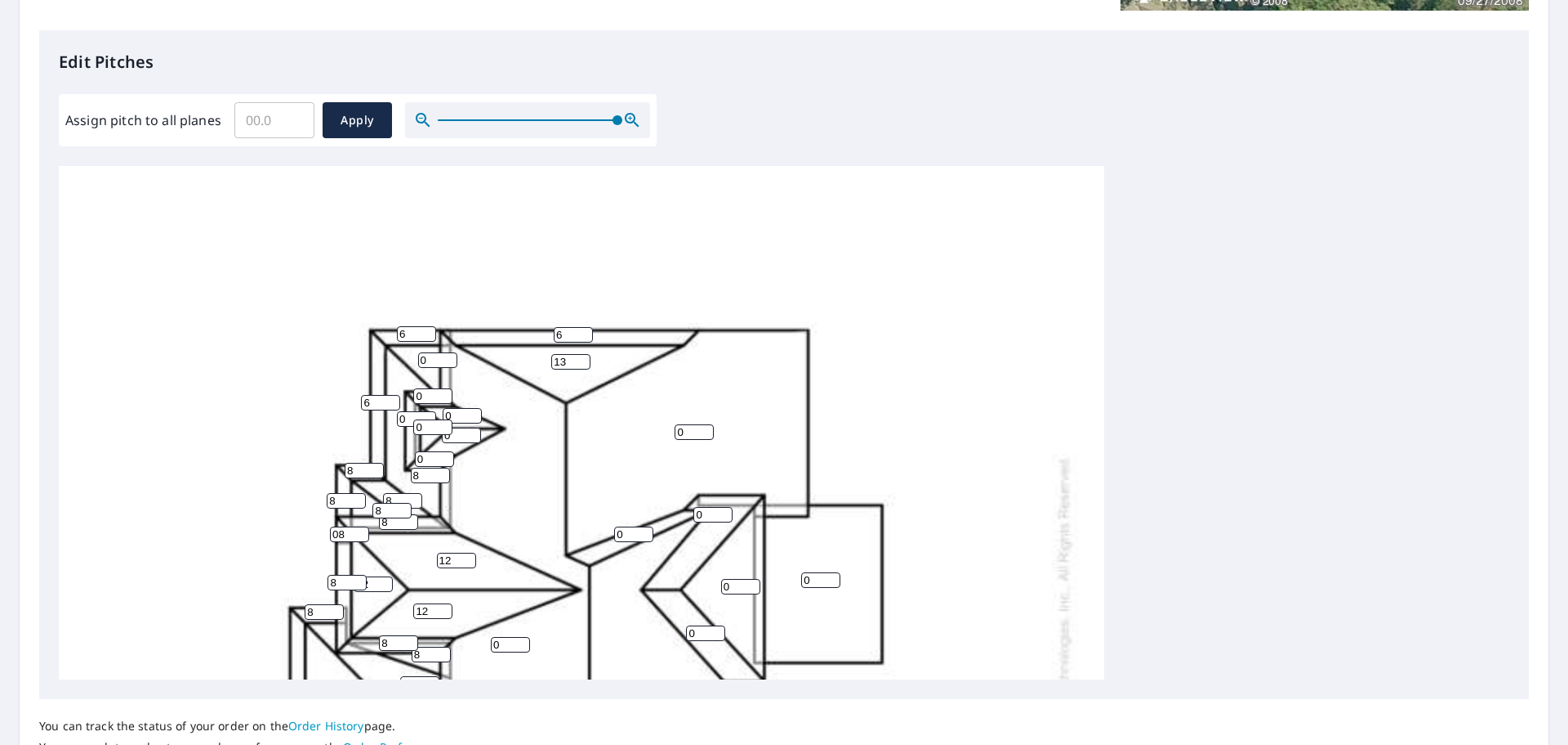
scroll to position [530, 0]
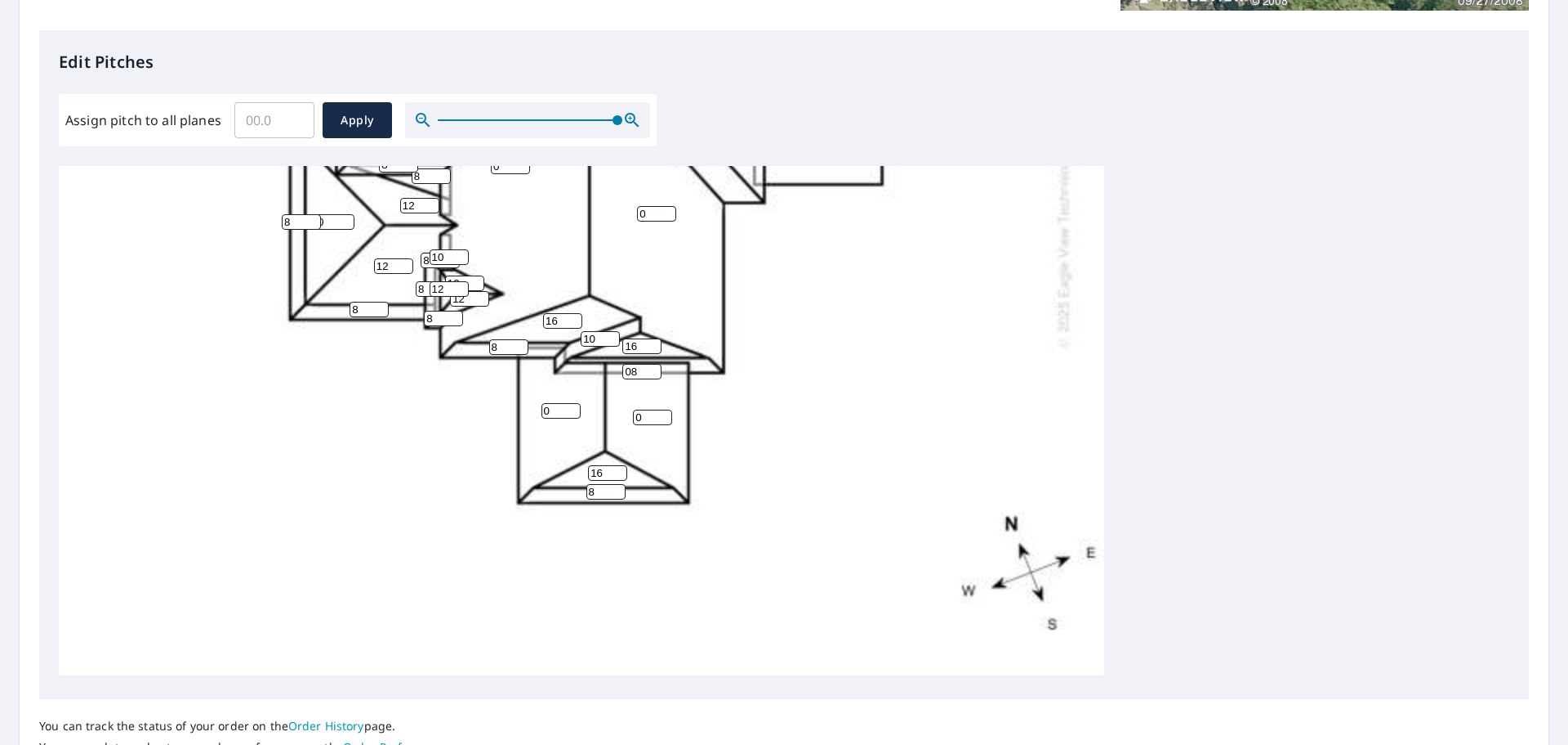
type input "13"
drag, startPoint x: 600, startPoint y: 460, endPoint x: 553, endPoint y: 460, distance: 47.0
click at [554, 460] on div "0 0 0 0 0 0 12 0 12 12 13 0 8 12 0 16 0 6 12 8 16 8 08 8 6 0 0 8 8 16 8 8 8 8 8…" at bounding box center [581, 162] width 1046 height 1026
type input "14"
drag, startPoint x: 635, startPoint y: 330, endPoint x: 581, endPoint y: 338, distance: 54.6
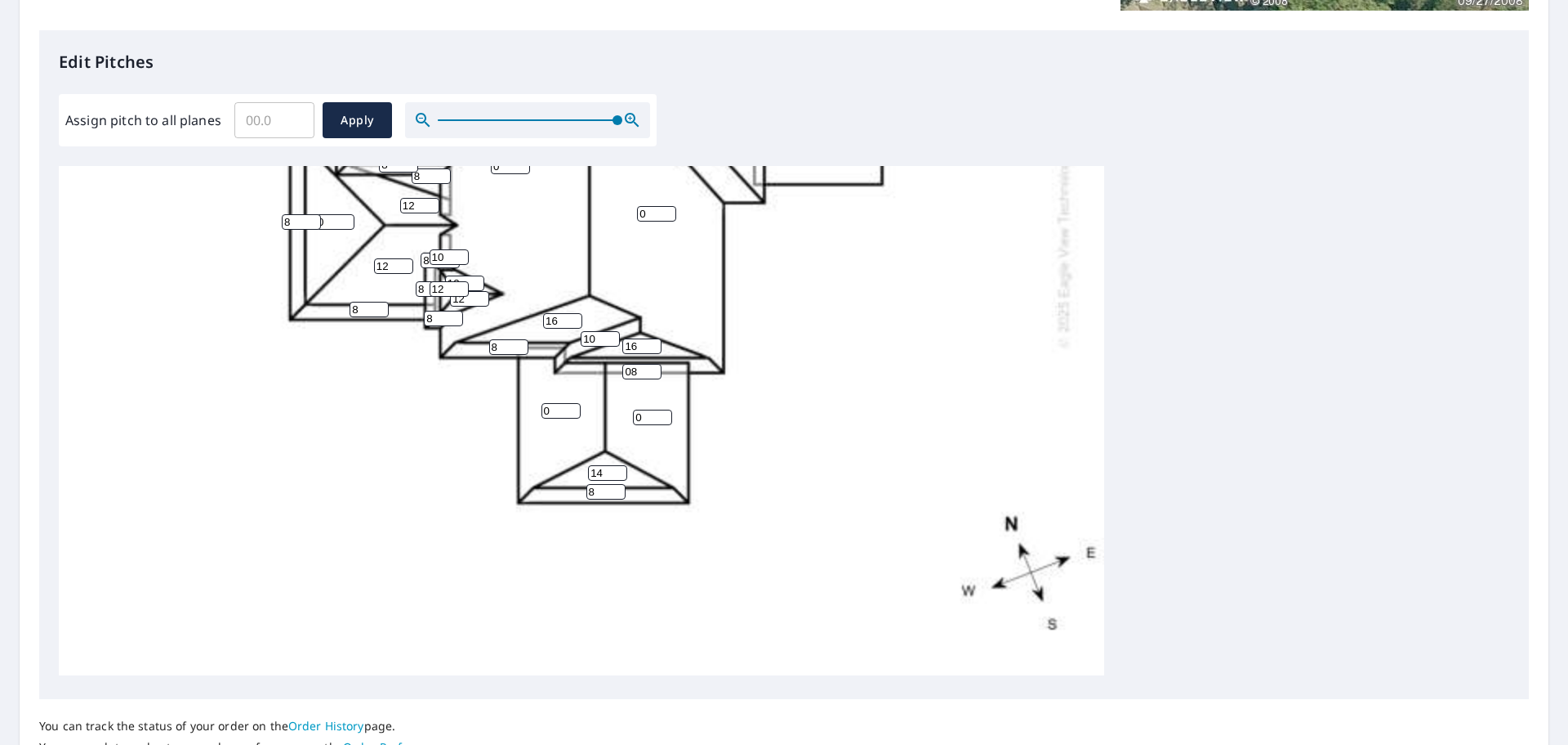
click at [581, 338] on div "0 0 0 0 0 0 12 0 12 12 13 0 8 12 0 16 0 6 12 8 14 8 08 8 6 0 0 8 8 16 8 8 8 8 8…" at bounding box center [581, 162] width 1046 height 1026
type input "14"
click at [559, 313] on input "16" at bounding box center [562, 321] width 39 height 16
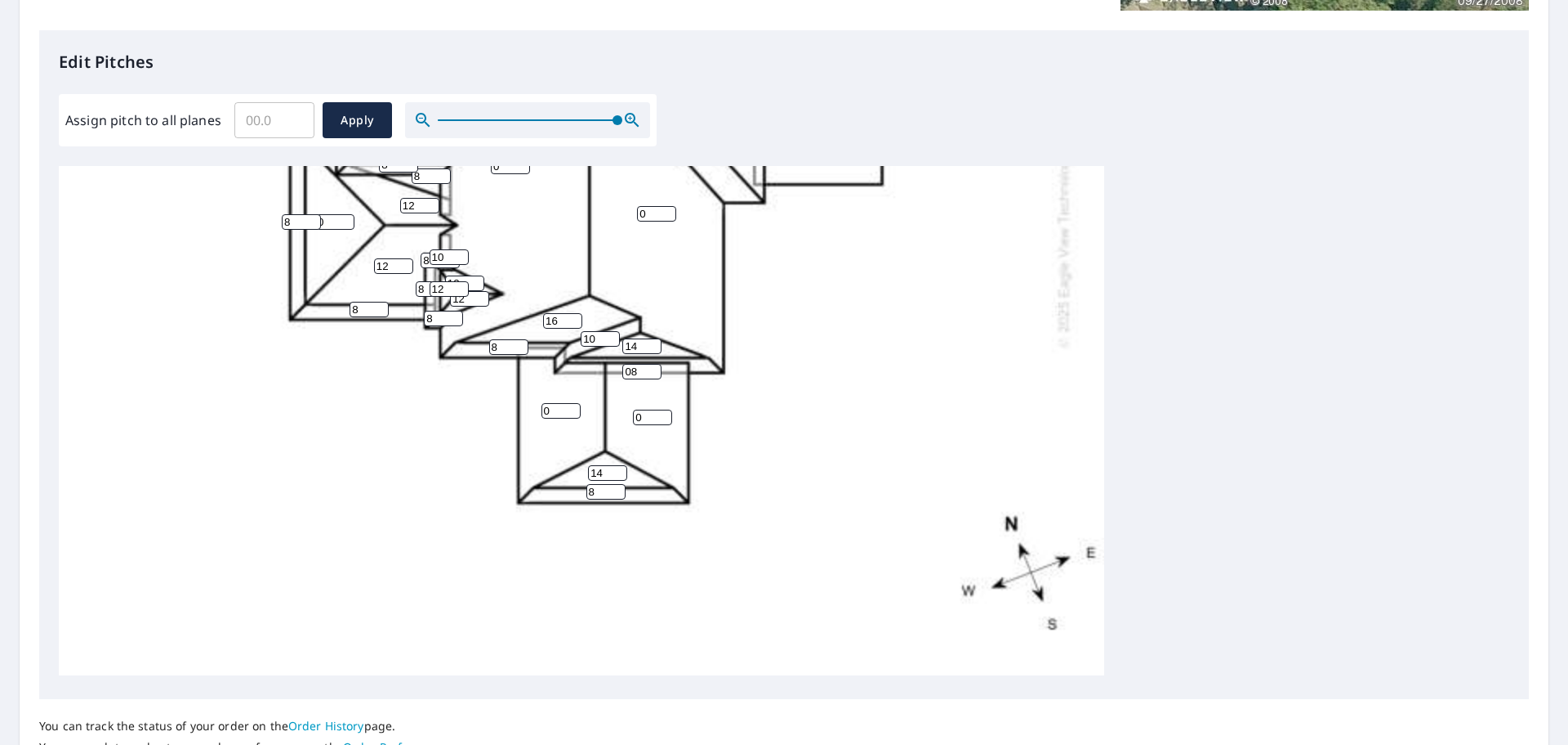
click at [559, 313] on input "16" at bounding box center [562, 321] width 39 height 16
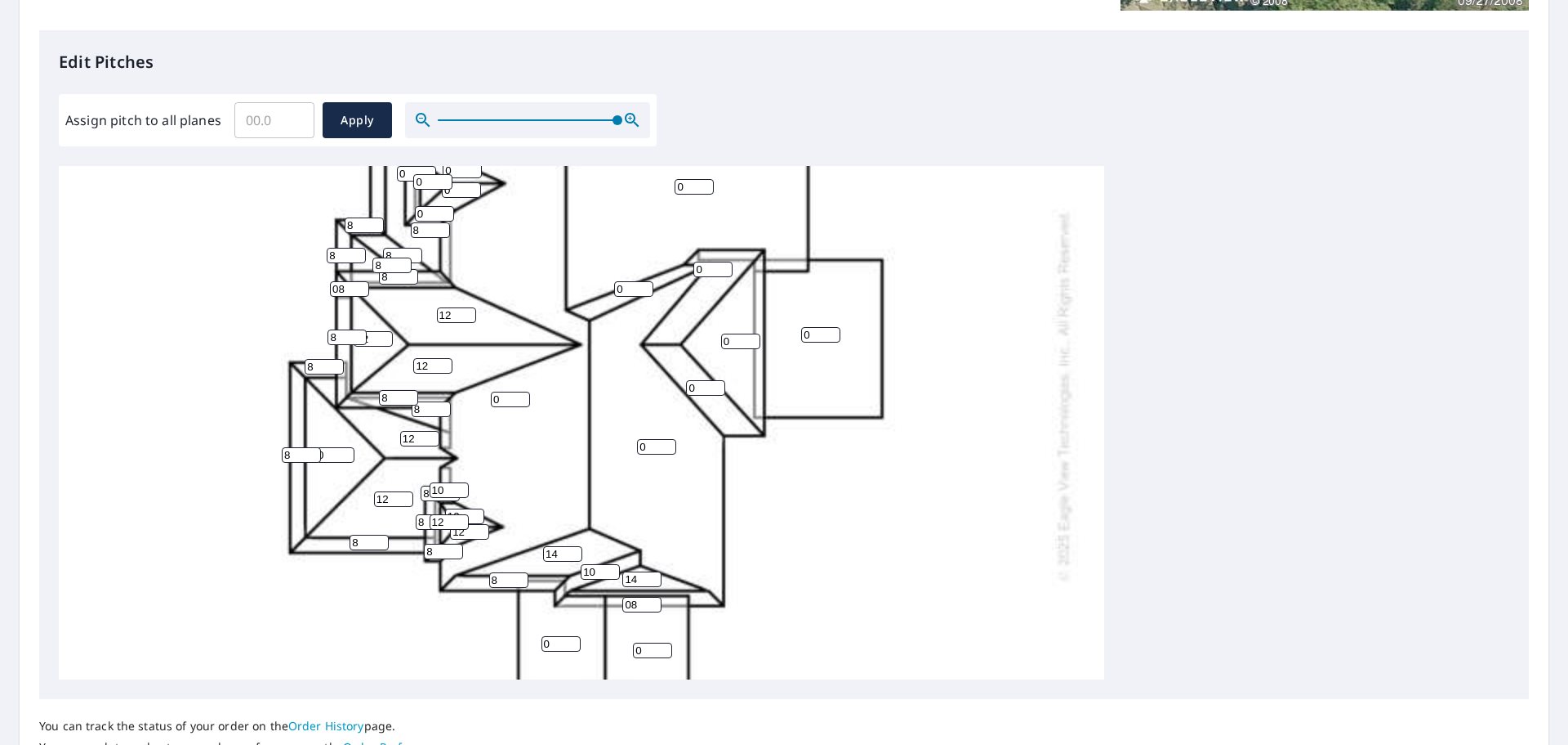
scroll to position [121, 0]
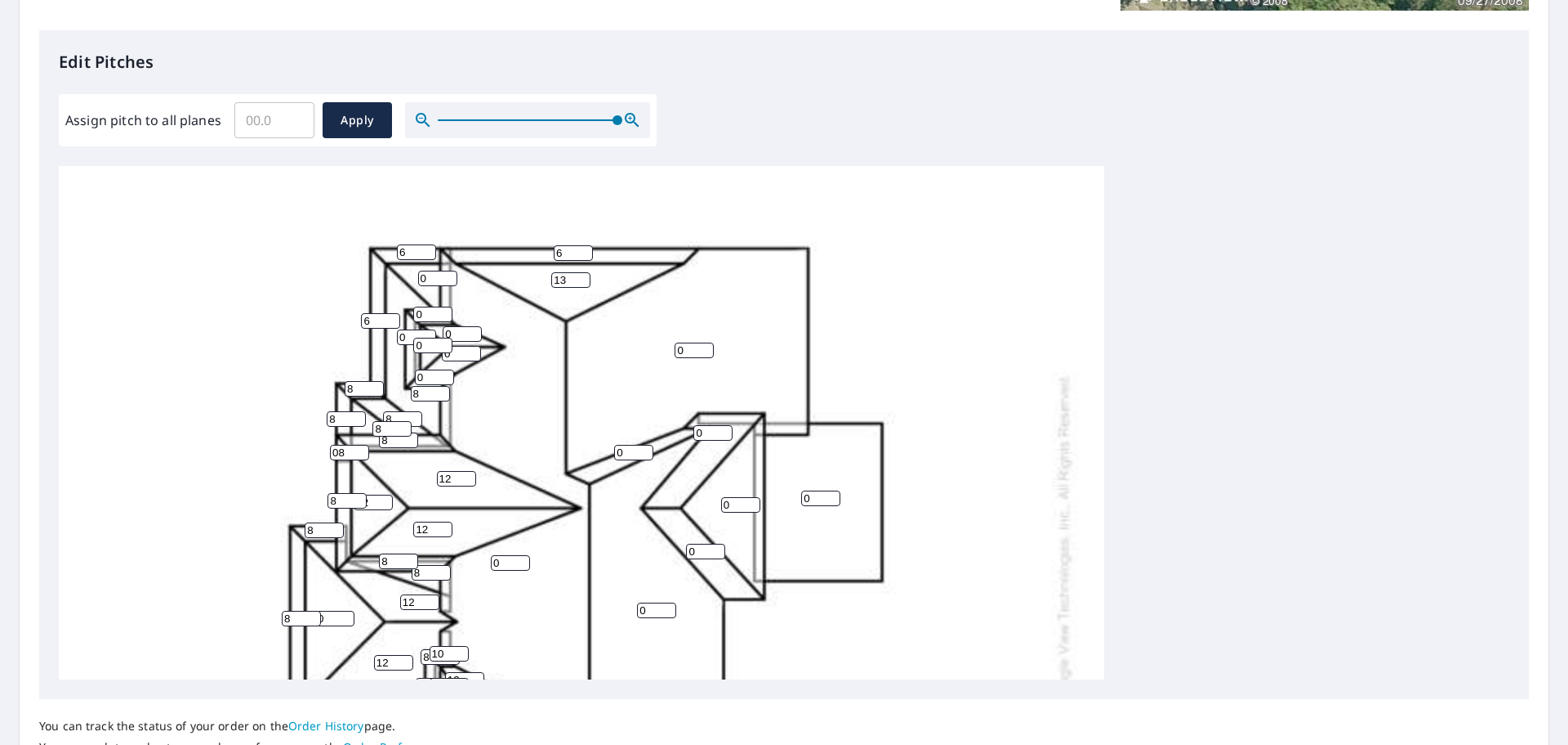
type input "14"
drag, startPoint x: 434, startPoint y: 376, endPoint x: 410, endPoint y: 373, distance: 24.2
click at [410, 373] on div "0 0 0 0 0 0 12 0 12 12 13 0 8 12 0 14 0 6 12 8 14 8 08 8 6 0 0 8 8 14 8 8 8 8 8…" at bounding box center [581, 558] width 1046 height 1026
type input "1"
drag, startPoint x: 425, startPoint y: 398, endPoint x: 401, endPoint y: 393, distance: 24.5
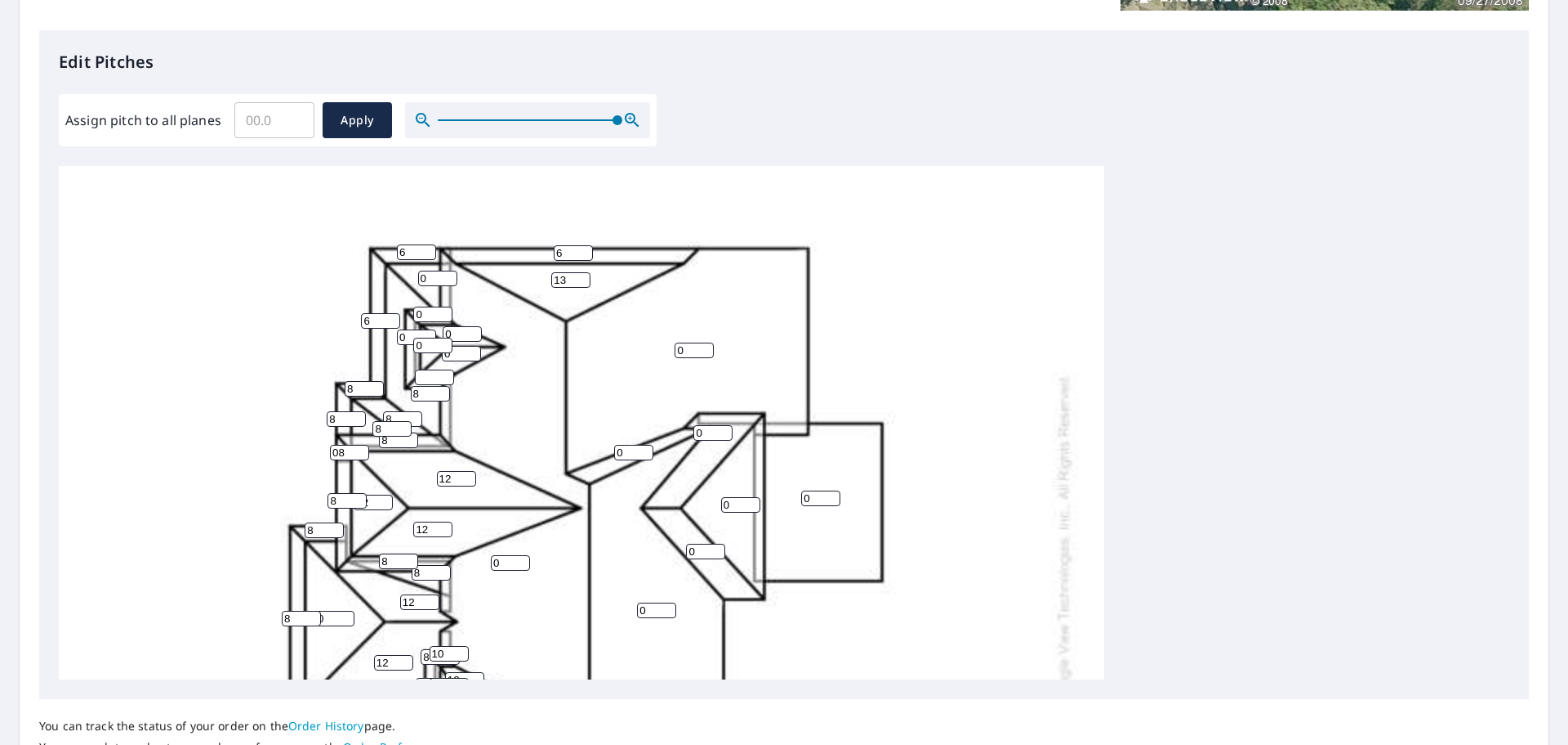
click at [402, 393] on div "0 0 0 0 0 0 12 0 12 12 13 0 8 12 0 14 0 6 12 8 14 8 08 8 6 0 0 8 8 14 8 8 8 8 8…" at bounding box center [581, 558] width 1046 height 1026
drag, startPoint x: 428, startPoint y: 376, endPoint x: 398, endPoint y: 378, distance: 30.1
click at [398, 378] on div "0 0 0 0 0 0 12 0 12 12 13 0 8 12 0 14 0 6 12 8 14 8 08 8 6 0 0 8 8 14 8 8 8 8 8…" at bounding box center [581, 558] width 1046 height 1026
type input "6"
drag, startPoint x: 409, startPoint y: 340, endPoint x: 397, endPoint y: 338, distance: 12.2
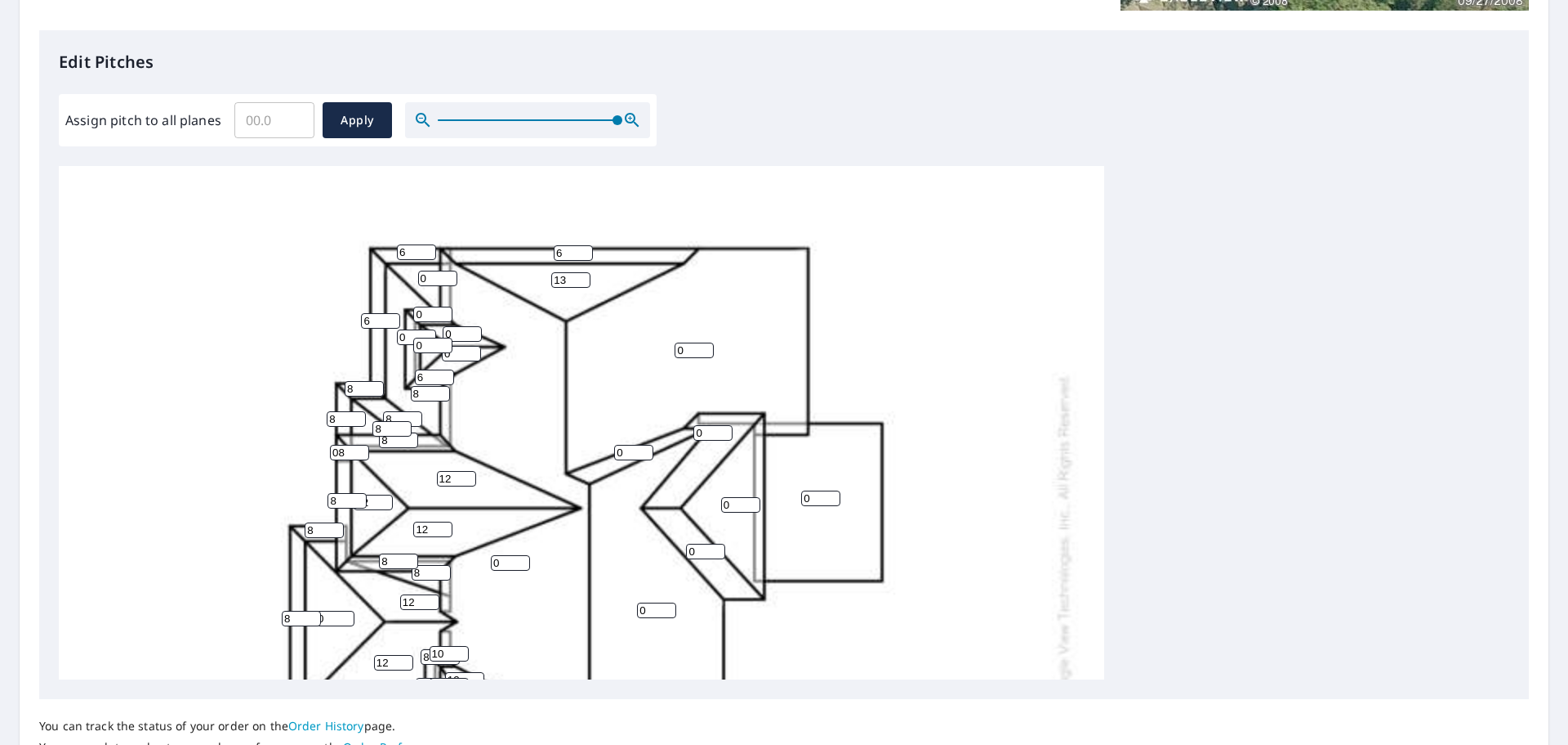
click at [397, 338] on input "0" at bounding box center [417, 337] width 39 height 16
type input "6"
drag, startPoint x: 423, startPoint y: 319, endPoint x: 413, endPoint y: 319, distance: 10.0
click at [413, 319] on input "0" at bounding box center [432, 314] width 39 height 16
type input "6"
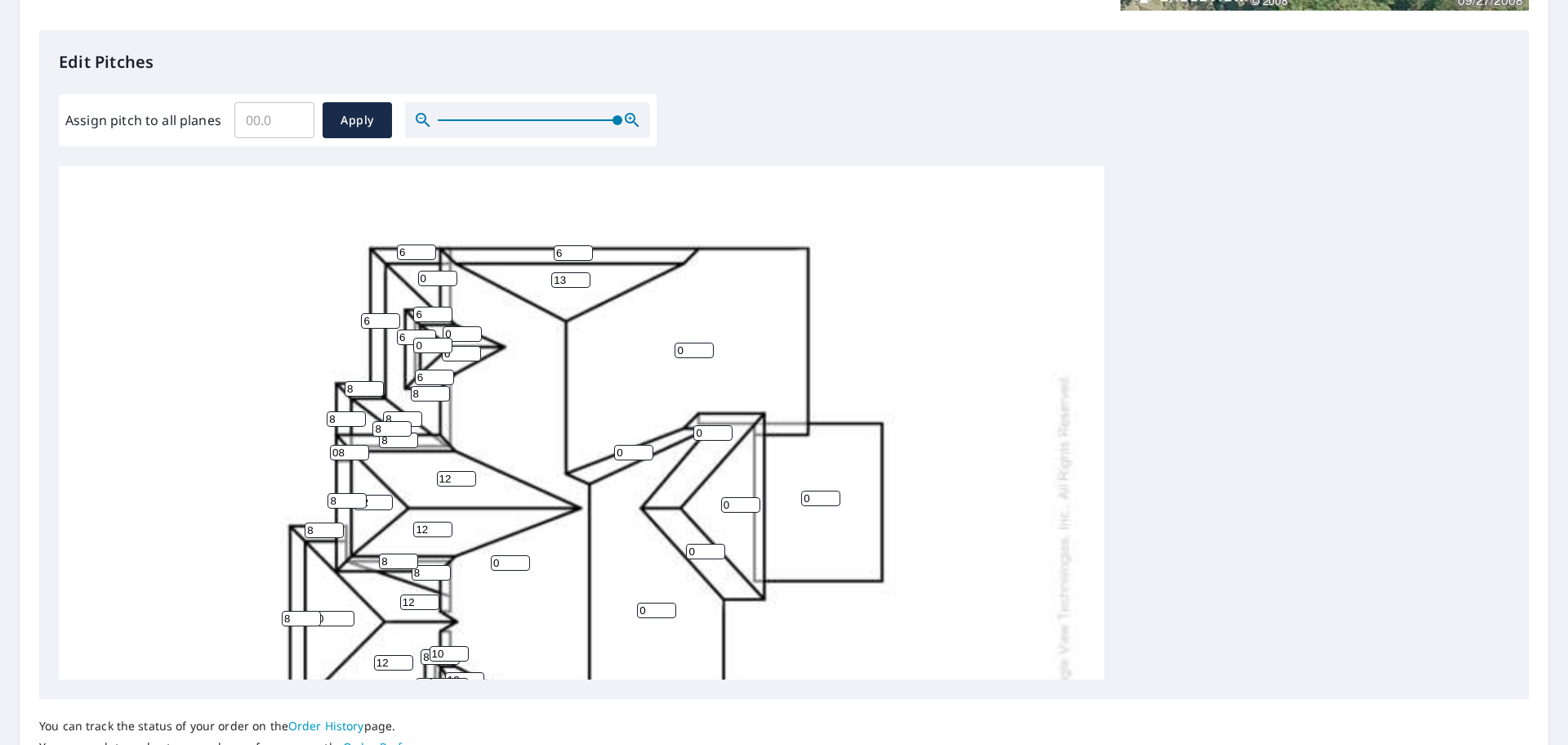
drag, startPoint x: 460, startPoint y: 335, endPoint x: 417, endPoint y: 338, distance: 43.1
click at [417, 338] on div "0 0 0 0 0 0 12 0 12 12 13 0 8 12 0 14 0 6 12 8 14 8 08 8 6 0 0 8 8 14 8 8 8 8 8…" at bounding box center [581, 558] width 1046 height 1026
type input "12"
drag, startPoint x: 453, startPoint y: 355, endPoint x: 441, endPoint y: 354, distance: 12.0
click at [442, 354] on input "0" at bounding box center [461, 353] width 39 height 16
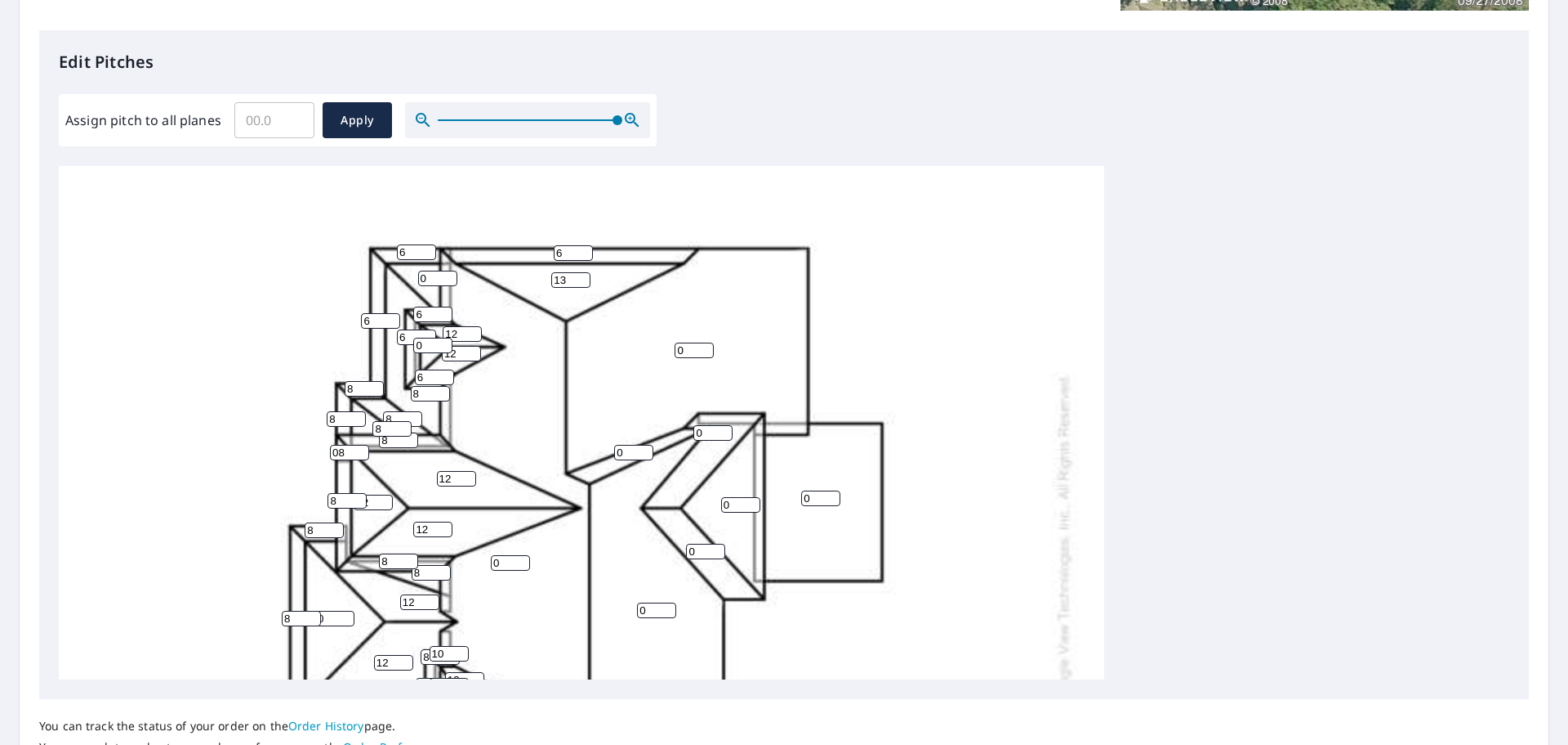
type input "12"
drag, startPoint x: 424, startPoint y: 341, endPoint x: 403, endPoint y: 346, distance: 21.6
click at [403, 346] on div "0 0 0 0 0 0 12 0 12 12 13 0 8 12 0 14 0 6 12 8 14 8 08 8 6 0 0 8 8 14 8 8 8 8 8…" at bounding box center [581, 558] width 1046 height 1026
type input "12"
drag, startPoint x: 429, startPoint y: 280, endPoint x: 410, endPoint y: 283, distance: 19.2
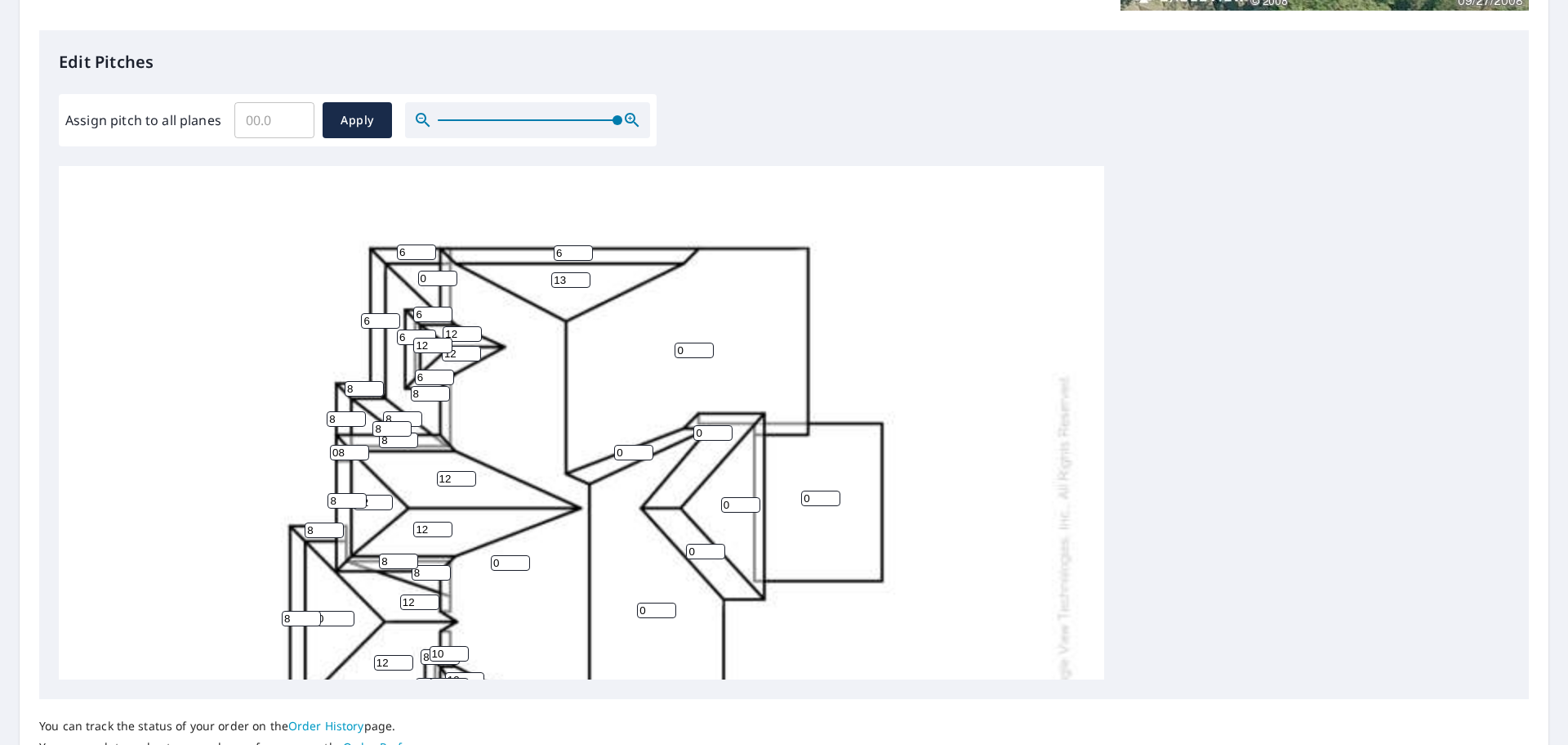
click at [411, 282] on div "0 0 0 0 0 0 12 0 12 12 13 0 8 12 0 14 0 6 12 8 14 8 08 8 6 0 0 8 8 14 8 8 8 8 8…" at bounding box center [581, 558] width 1046 height 1026
type input "8"
drag, startPoint x: 570, startPoint y: 283, endPoint x: 543, endPoint y: 286, distance: 27.2
click at [549, 284] on div "0 0 0 0 0 0 12 0 12 12 13 0 8 12 0 14 0 6 12 8 14 8 08 8 6 8 0 8 8 14 8 8 8 8 8…" at bounding box center [581, 558] width 1046 height 1026
type input "14"
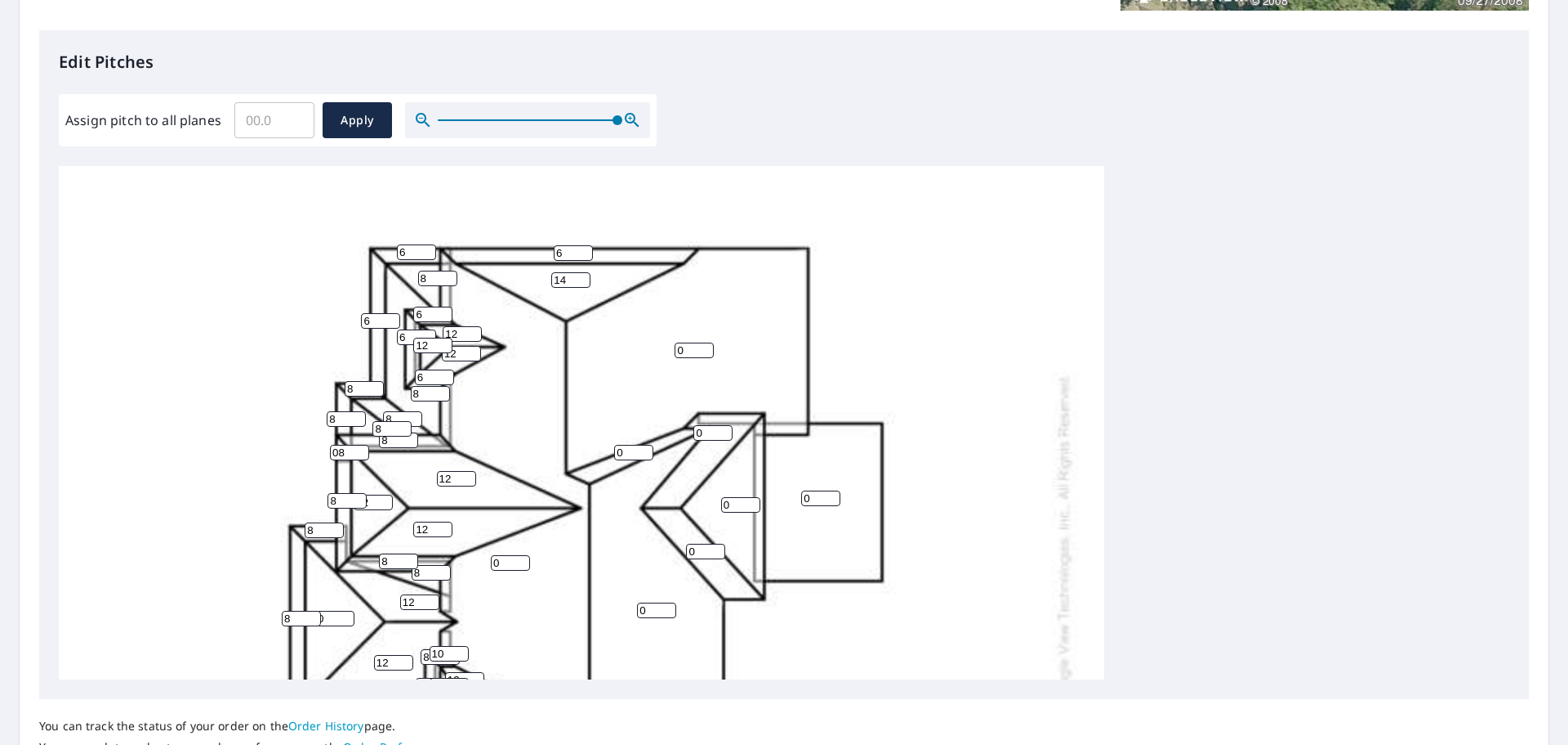
drag, startPoint x: 692, startPoint y: 350, endPoint x: 633, endPoint y: 350, distance: 59.0
click at [633, 350] on div "0 0 0 0 0 0 12 0 12 12 14 0 8 12 0 14 0 6 12 8 14 8 08 8 6 8 0 8 8 14 8 8 8 8 8…" at bounding box center [581, 558] width 1046 height 1026
type input "4"
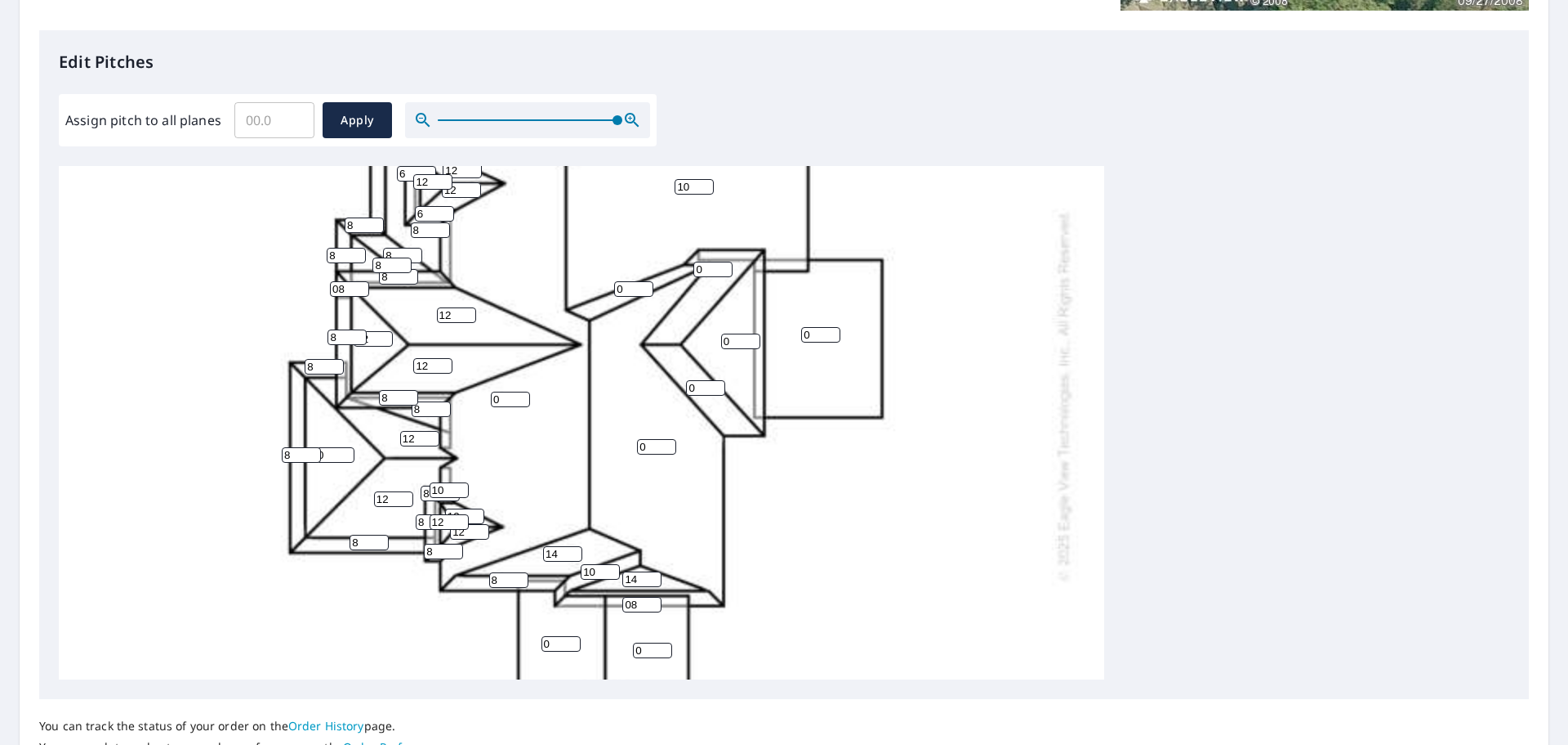
type input "10"
drag, startPoint x: 625, startPoint y: 286, endPoint x: 581, endPoint y: 295, distance: 44.9
click at [581, 295] on div "0 10 0 0 0 0 12 0 12 12 14 0 8 12 0 14 0 6 12 8 14 8 08 8 6 8 0 8 8 14 8 8 8 8 …" at bounding box center [581, 395] width 1046 height 1026
type input "10"
drag, startPoint x: 707, startPoint y: 272, endPoint x: 620, endPoint y: 285, distance: 88.0
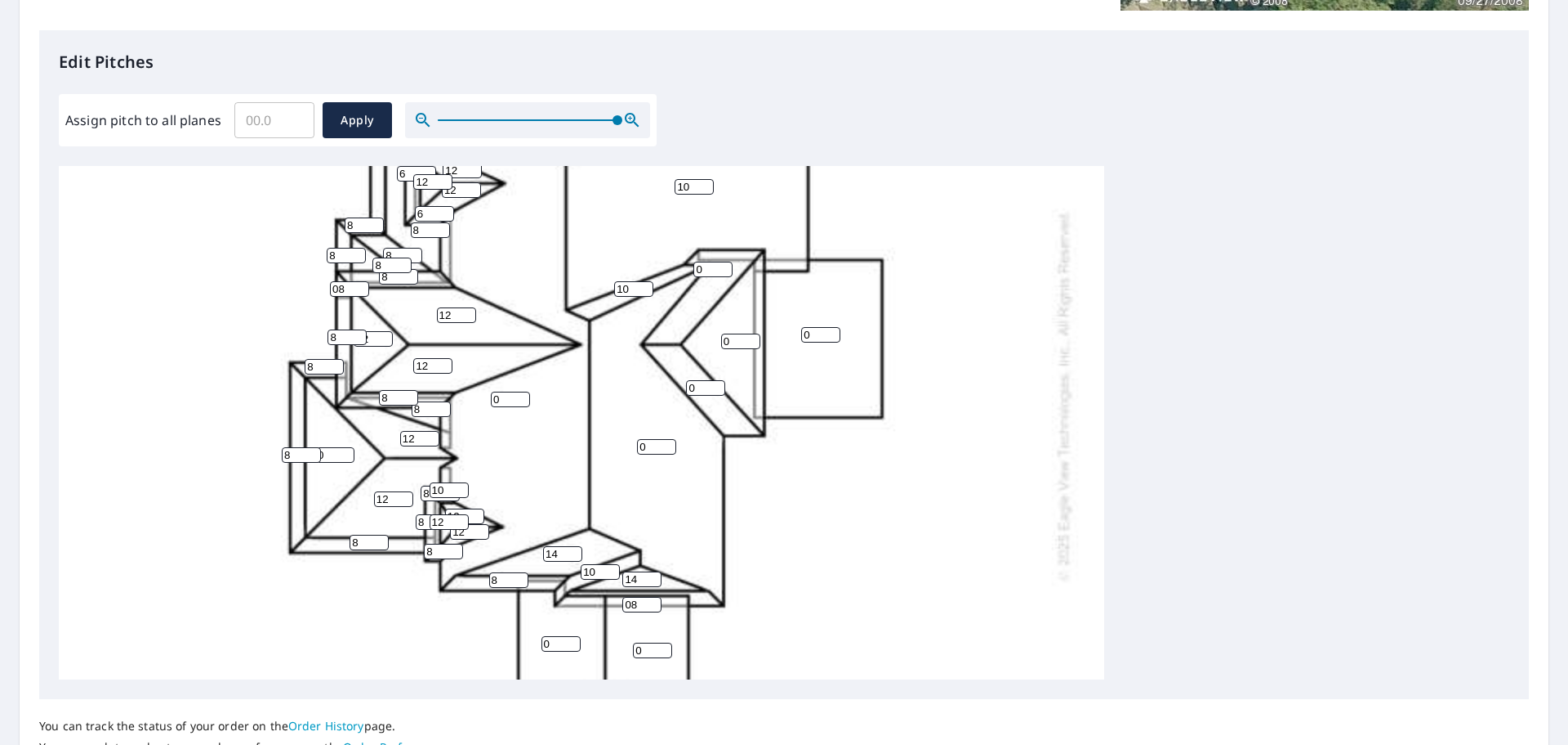
click at [620, 285] on div "0 10 0 0 0 0 12 0 12 12 14 0 8 12 0 14 0 6 12 8 14 8 08 8 6 8 10 8 8 14 8 8 8 8…" at bounding box center [581, 395] width 1046 height 1026
type input "12"
drag, startPoint x: 704, startPoint y: 384, endPoint x: 672, endPoint y: 385, distance: 32.0
click at [676, 385] on div "0 10 0 0 0 0 12 0 12 12 14 0 8 12 12 14 0 6 12 8 14 8 08 8 6 8 10 8 8 14 8 8 8 …" at bounding box center [581, 395] width 1046 height 1026
type input "12"
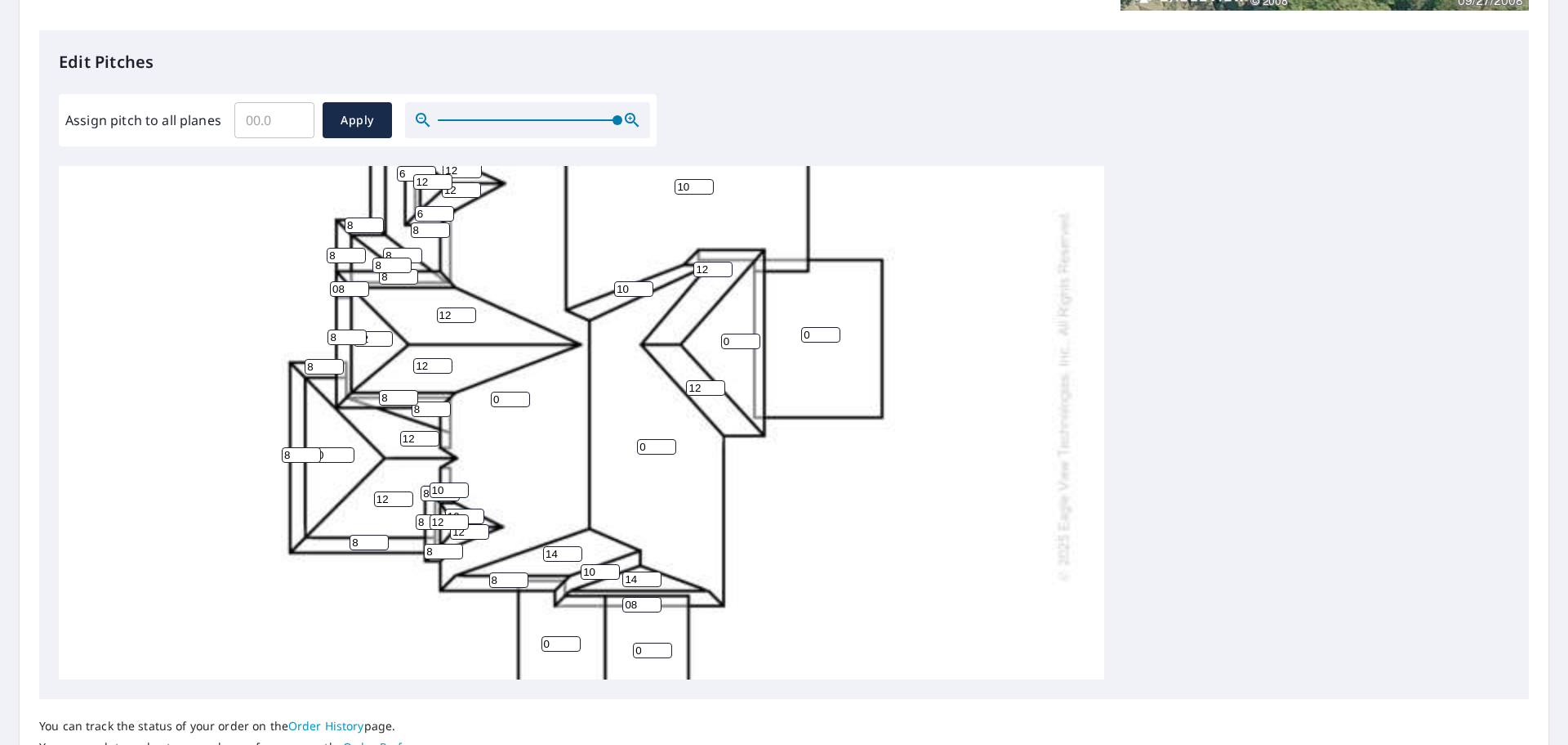
drag, startPoint x: 737, startPoint y: 338, endPoint x: 692, endPoint y: 337, distance: 45.0
click at [694, 338] on div "0 10 0 0 0 0 12 0 12 12 14 0 8 12 12 14 12 6 12 8 14 8 08 8 6 8 10 8 8 14 8 8 8…" at bounding box center [581, 395] width 1046 height 1026
type input "10"
drag, startPoint x: 646, startPoint y: 445, endPoint x: 579, endPoint y: 428, distance: 69.1
click at [580, 428] on div "0 10 0 0 0 0 12 10 12 12 14 0 8 12 12 14 12 6 12 8 14 8 08 8 6 8 10 8 8 14 8 8 …" at bounding box center [581, 395] width 1046 height 1026
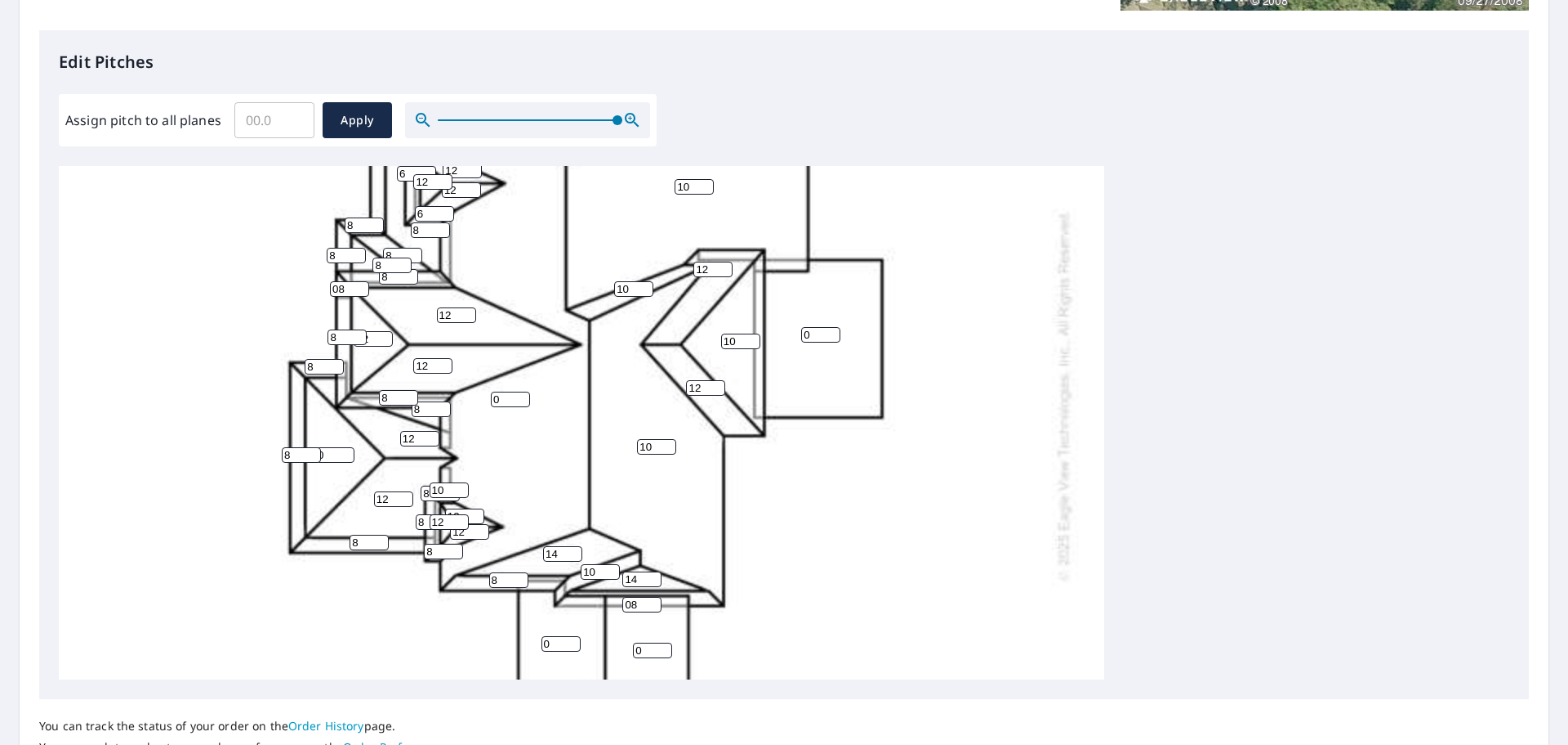
type input "10"
drag, startPoint x: 508, startPoint y: 397, endPoint x: 465, endPoint y: 398, distance: 43.0
click at [470, 398] on div "0 10 10 0 0 0 12 10 12 12 14 0 8 12 12 14 12 6 12 8 14 8 08 8 6 8 10 8 8 14 8 8…" at bounding box center [581, 395] width 1046 height 1026
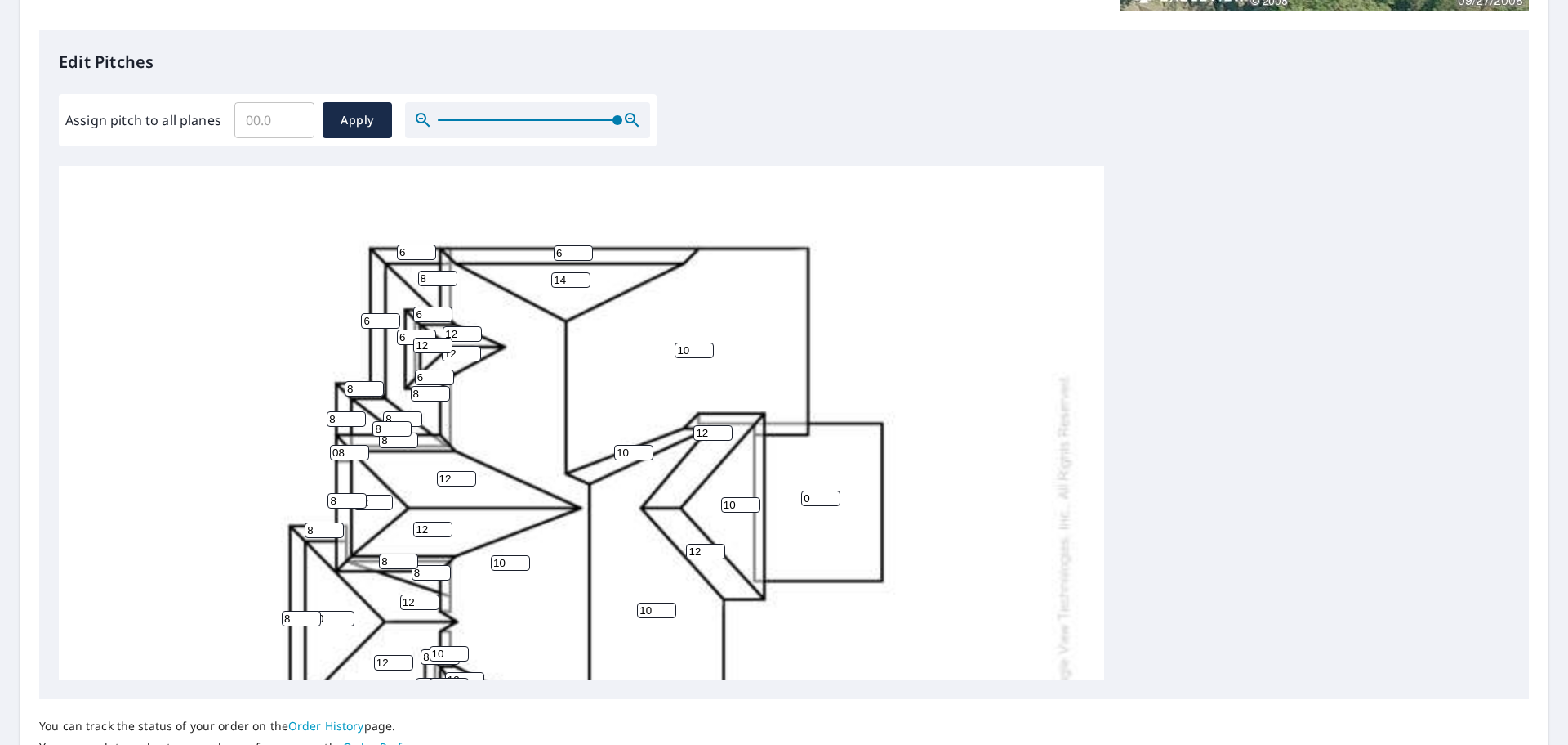
scroll to position [202, 0]
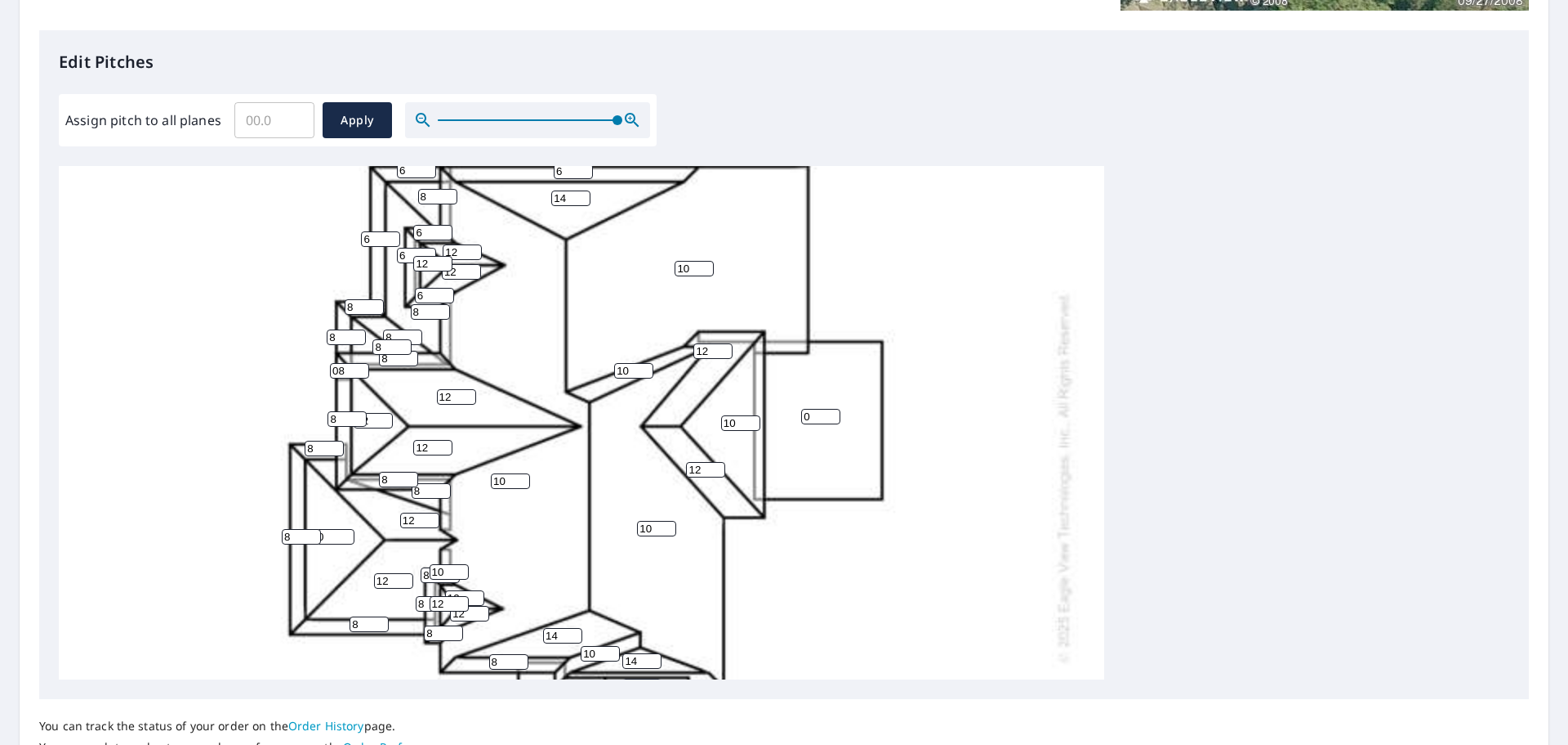
type input "10"
drag, startPoint x: 812, startPoint y: 412, endPoint x: 689, endPoint y: 412, distance: 123.0
click at [689, 412] on div "10 10 10 0 0 0 12 10 12 12 14 0 8 12 12 14 12 6 12 8 14 8 08 8 6 8 10 8 8 14 8 …" at bounding box center [581, 477] width 1046 height 1026
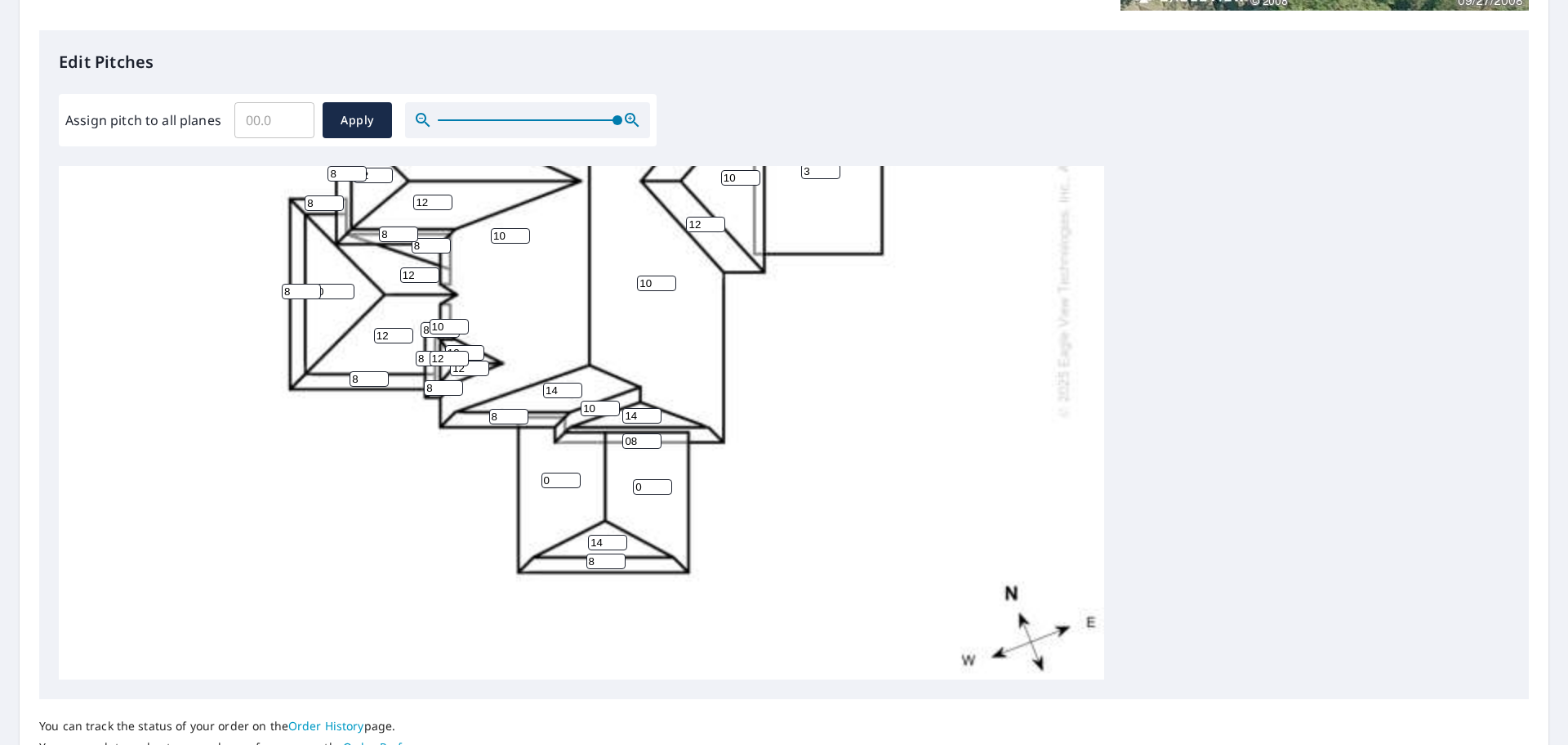
scroll to position [530, 0]
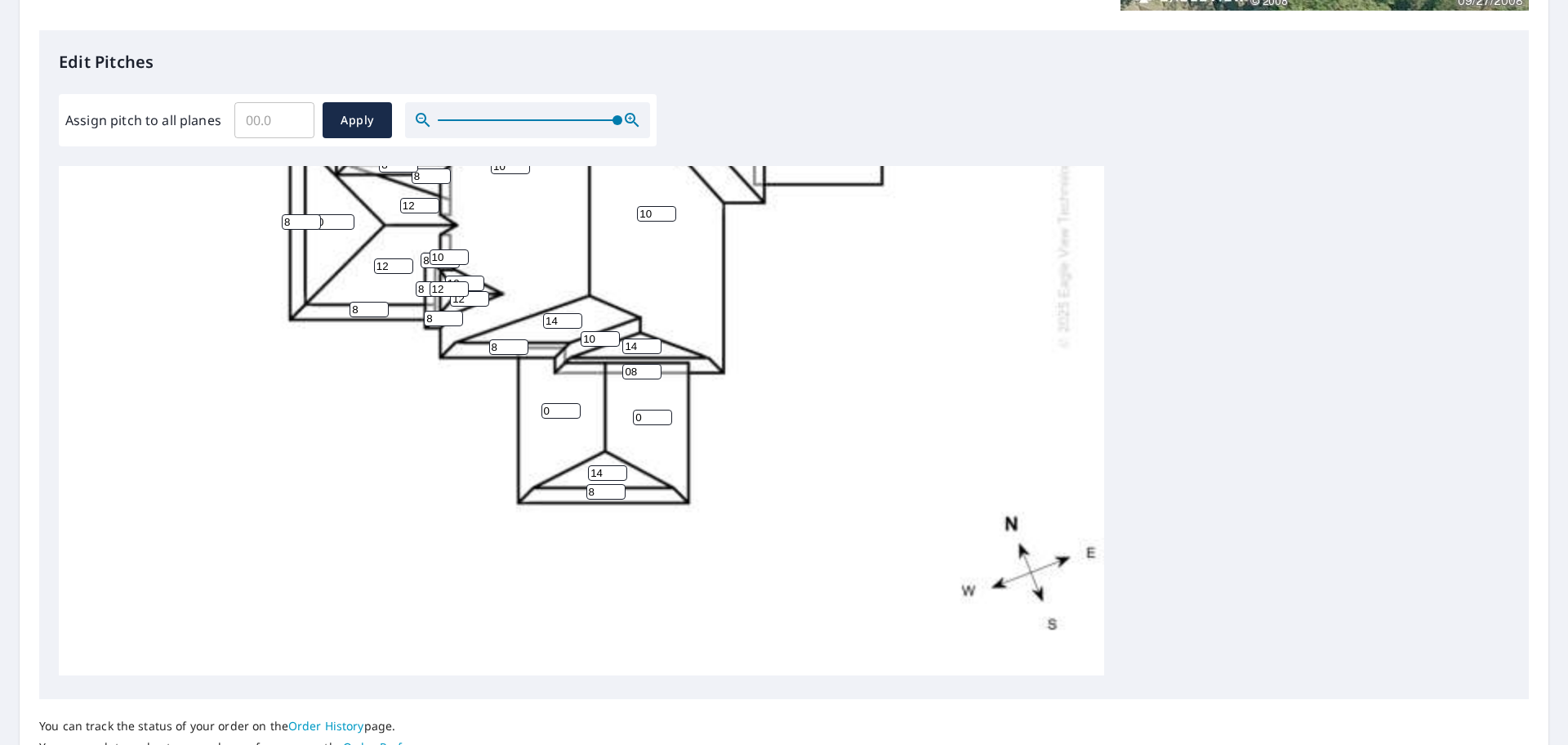
type input "3"
drag, startPoint x: 648, startPoint y: 403, endPoint x: 601, endPoint y: 412, distance: 47.9
click at [610, 407] on div "10 10 10 3 0 0 12 10 12 12 14 0 8 12 12 14 12 6 12 8 14 8 08 8 6 8 10 8 8 14 8 …" at bounding box center [581, 162] width 1046 height 1026
type input "7"
drag, startPoint x: 557, startPoint y: 398, endPoint x: 508, endPoint y: 397, distance: 49.0
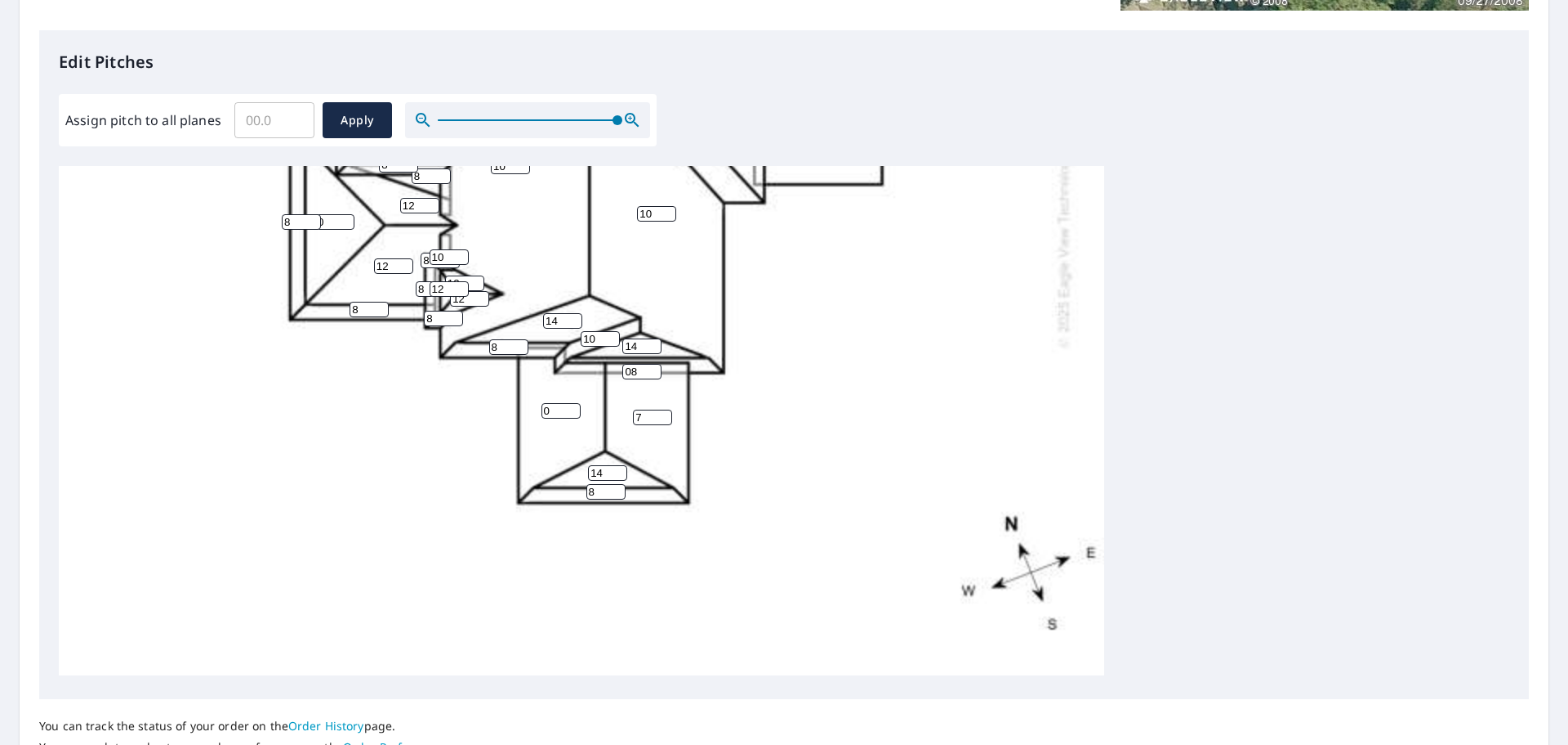
click at [508, 397] on div "10 10 10 3 0 7 12 10 12 12 14 0 8 12 12 14 12 6 12 8 14 8 08 8 6 8 10 8 8 14 8 …" at bounding box center [581, 162] width 1046 height 1026
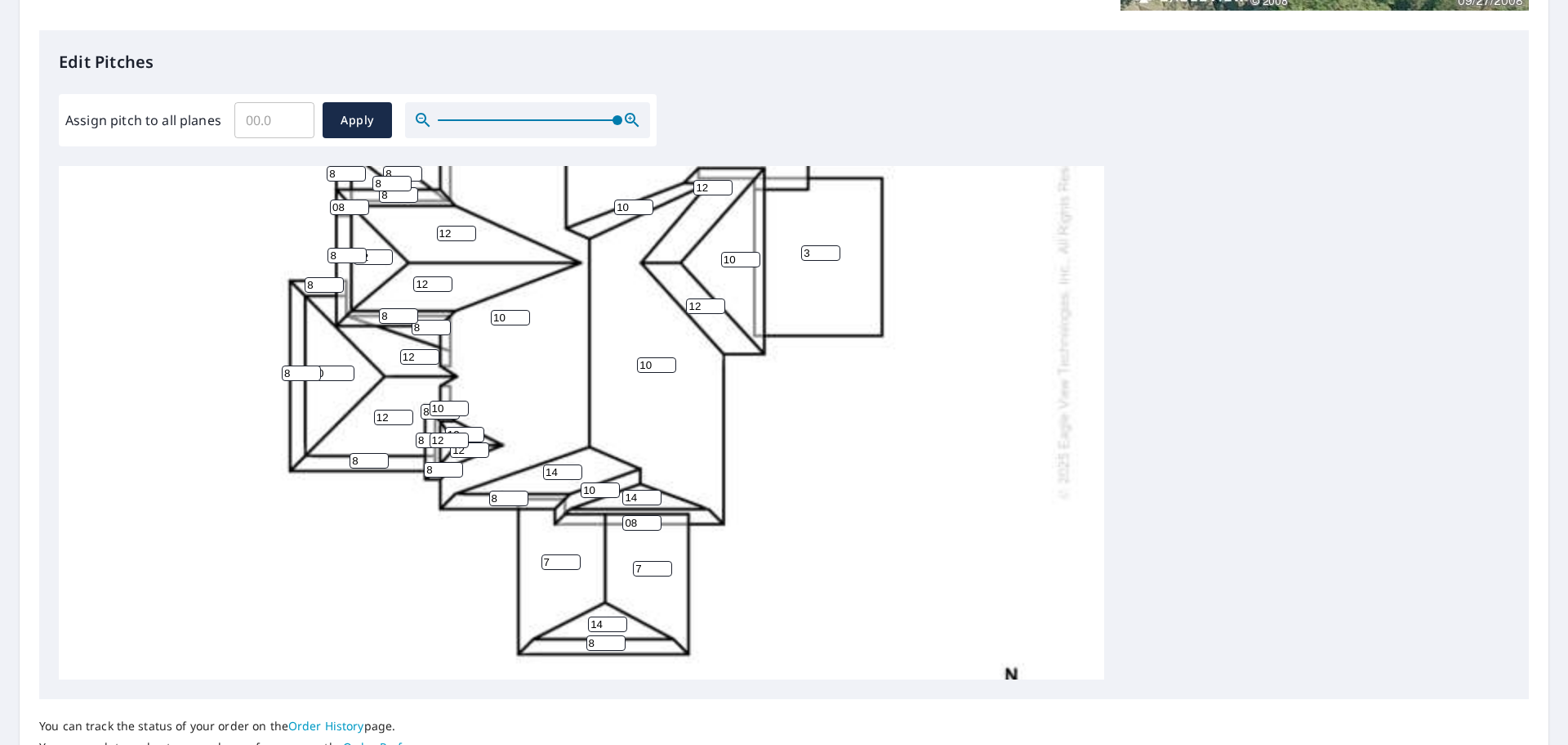
type input "7"
drag, startPoint x: 655, startPoint y: 364, endPoint x: 618, endPoint y: 368, distance: 37.2
click at [619, 367] on div "10 10 10 3 7 7 12 10 12 12 14 0 8 12 12 14 12 6 12 8 14 8 08 8 6 8 10 8 8 14 8 …" at bounding box center [581, 313] width 1046 height 1026
type input "7"
type input "8"
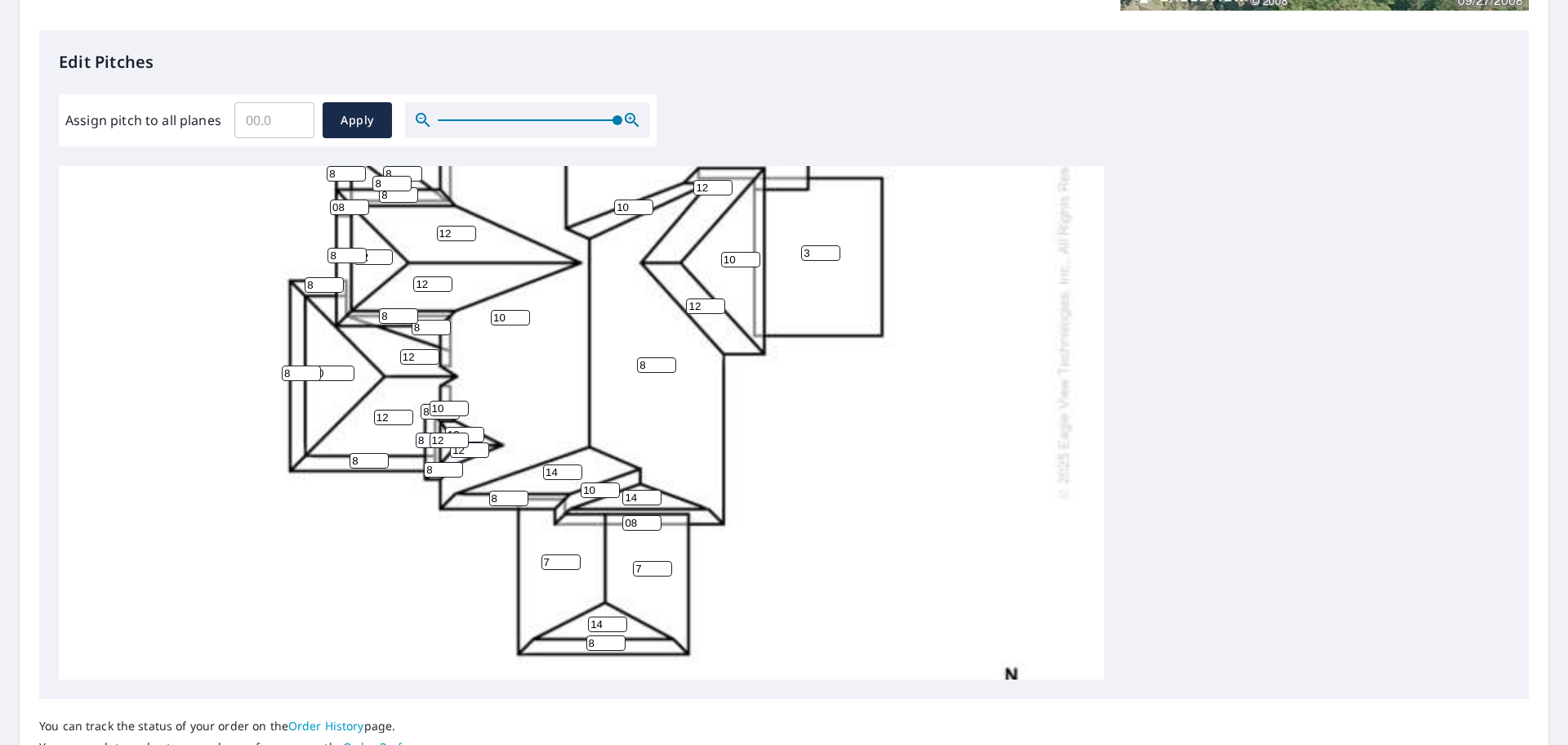
drag, startPoint x: 591, startPoint y: 560, endPoint x: 564, endPoint y: 511, distance: 55.9
click at [574, 525] on div "10 10 8 3 7 7 12 10 12 12 14 0 8 12 12 14 12 6 12 8 14 8 08 8 6 8 10 8 8 14 8 8…" at bounding box center [581, 313] width 1046 height 1026
drag, startPoint x: 508, startPoint y: 317, endPoint x: 488, endPoint y: 319, distance: 20.1
click at [488, 319] on div "10 10 8 3 7 7 12 10 12 12 14 0 8 12 12 14 12 6 12 8 14 8 08 8 6 8 10 8 8 14 8 8…" at bounding box center [581, 313] width 1046 height 1026
type input "8"
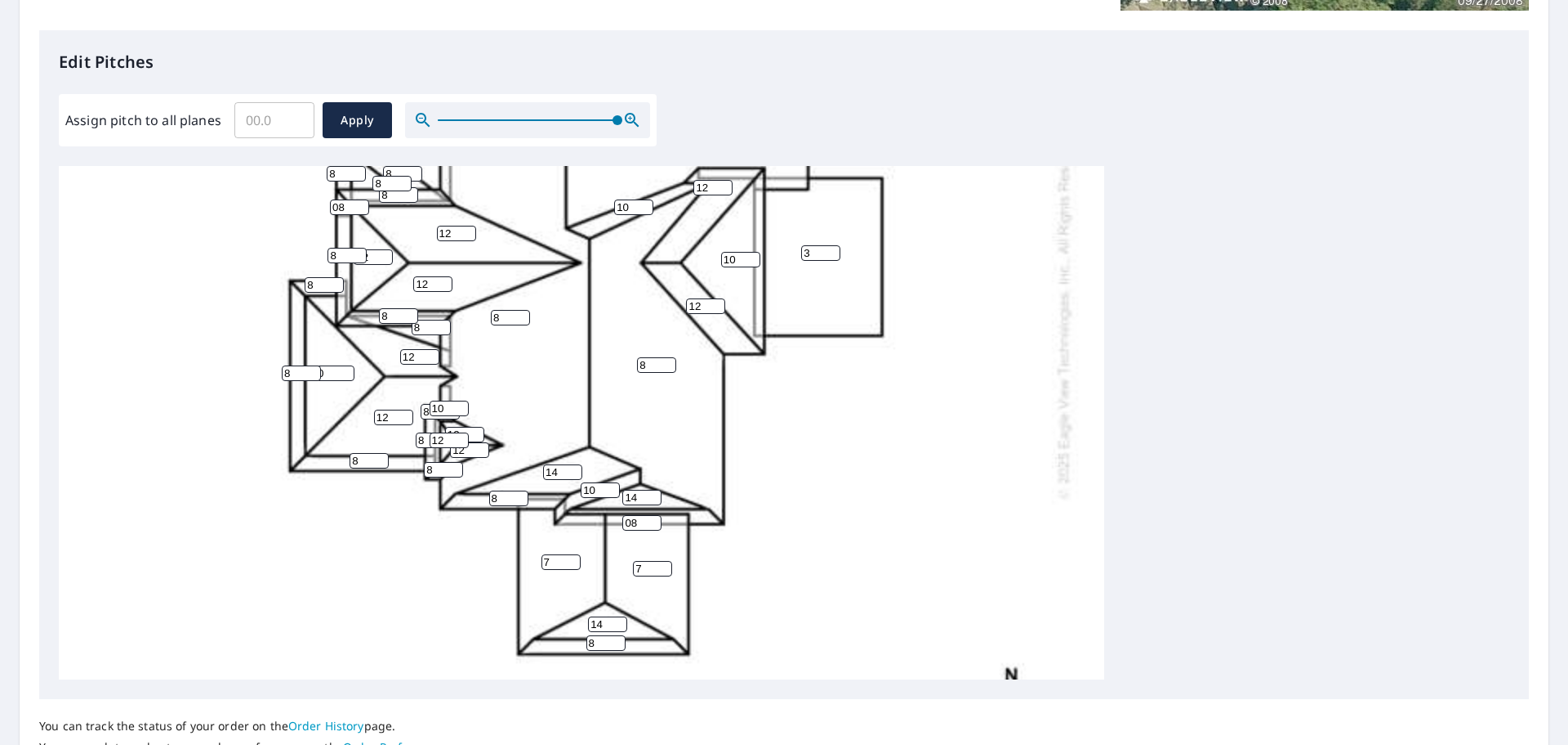
drag, startPoint x: 629, startPoint y: 207, endPoint x: 614, endPoint y: 211, distance: 15.5
click at [614, 211] on input "10" at bounding box center [633, 208] width 39 height 16
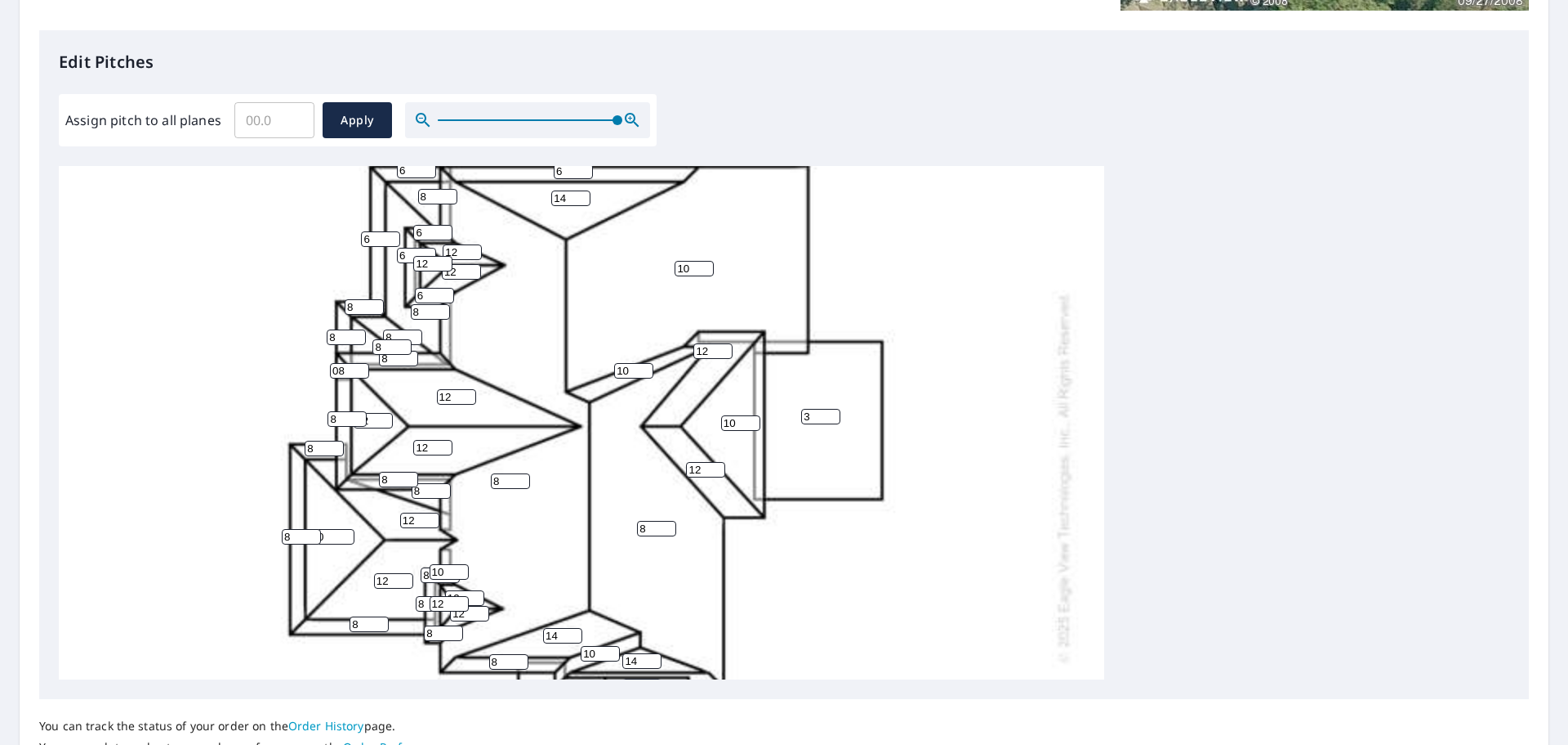
drag, startPoint x: 696, startPoint y: 272, endPoint x: 655, endPoint y: 273, distance: 41.0
click at [655, 273] on div "8 10 8 3 7 7 12 10 12 12 14 0 8 12 12 14 12 6 12 8 14 8 08 8 6 8 10 8 8 14 8 8 …" at bounding box center [581, 477] width 1046 height 1026
type input "8"
drag, startPoint x: 741, startPoint y: 424, endPoint x: 723, endPoint y: 424, distance: 18.0
click at [717, 424] on div "8 8 8 3 7 7 12 10 12 12 14 0 8 12 12 14 12 6 12 8 14 8 08 8 6 8 10 8 8 14 8 8 8…" at bounding box center [581, 477] width 1046 height 1026
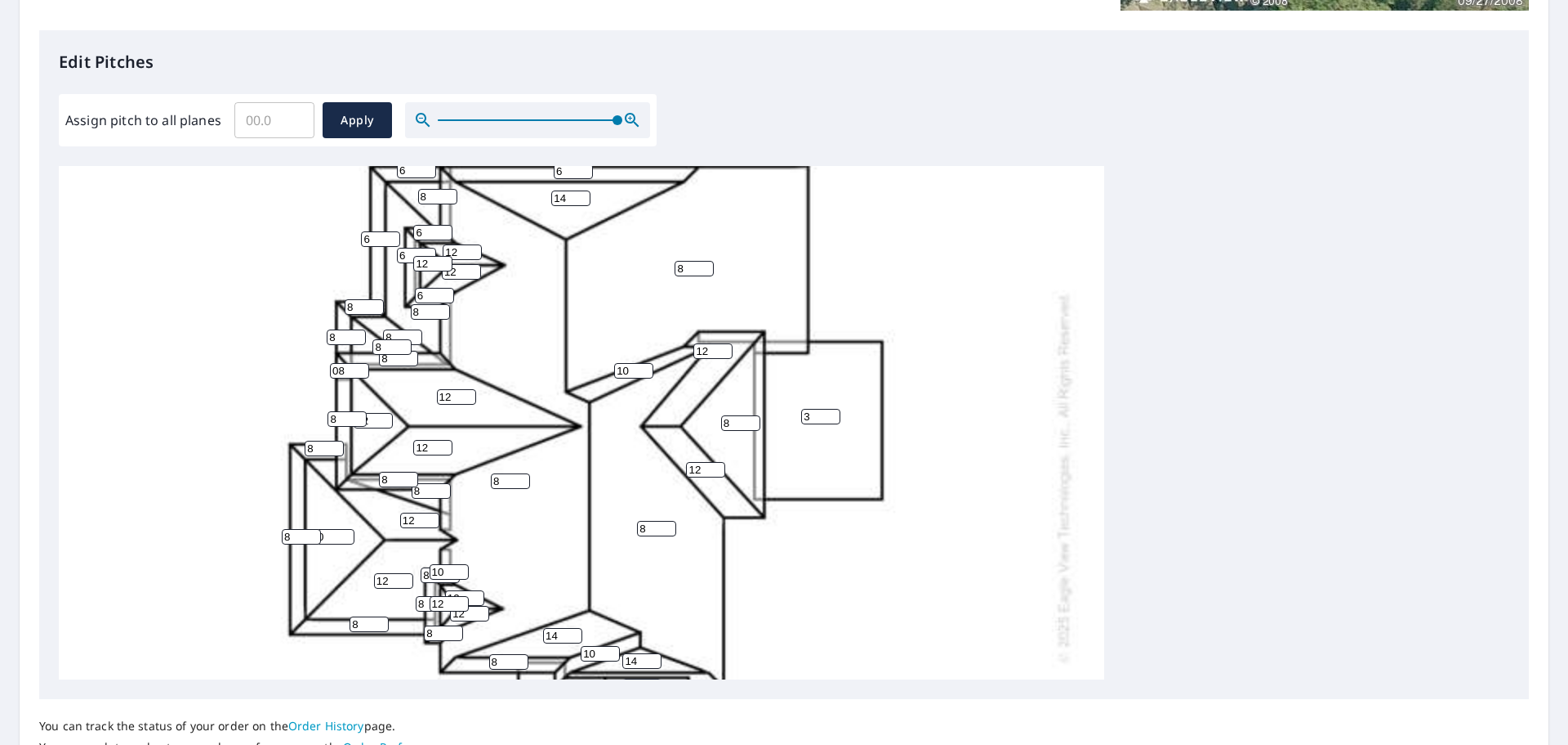
type input "8"
drag, startPoint x: 815, startPoint y: 415, endPoint x: 790, endPoint y: 412, distance: 25.2
click at [790, 412] on div "8 8 8 3 7 7 12 8 12 12 14 0 8 12 12 14 12 6 12 8 14 8 08 8 6 8 10 8 8 14 8 8 8 …" at bounding box center [581, 477] width 1046 height 1026
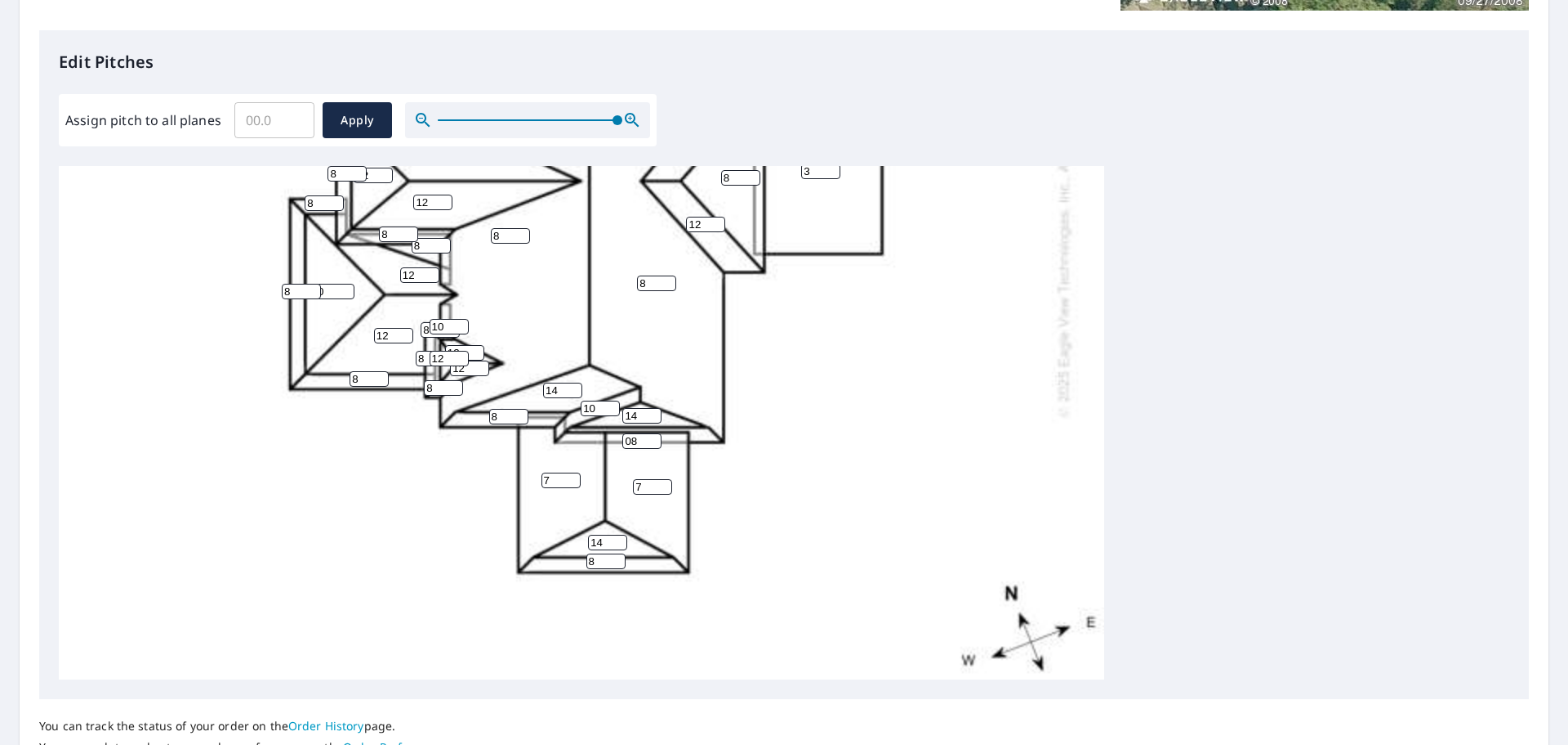
scroll to position [530, 0]
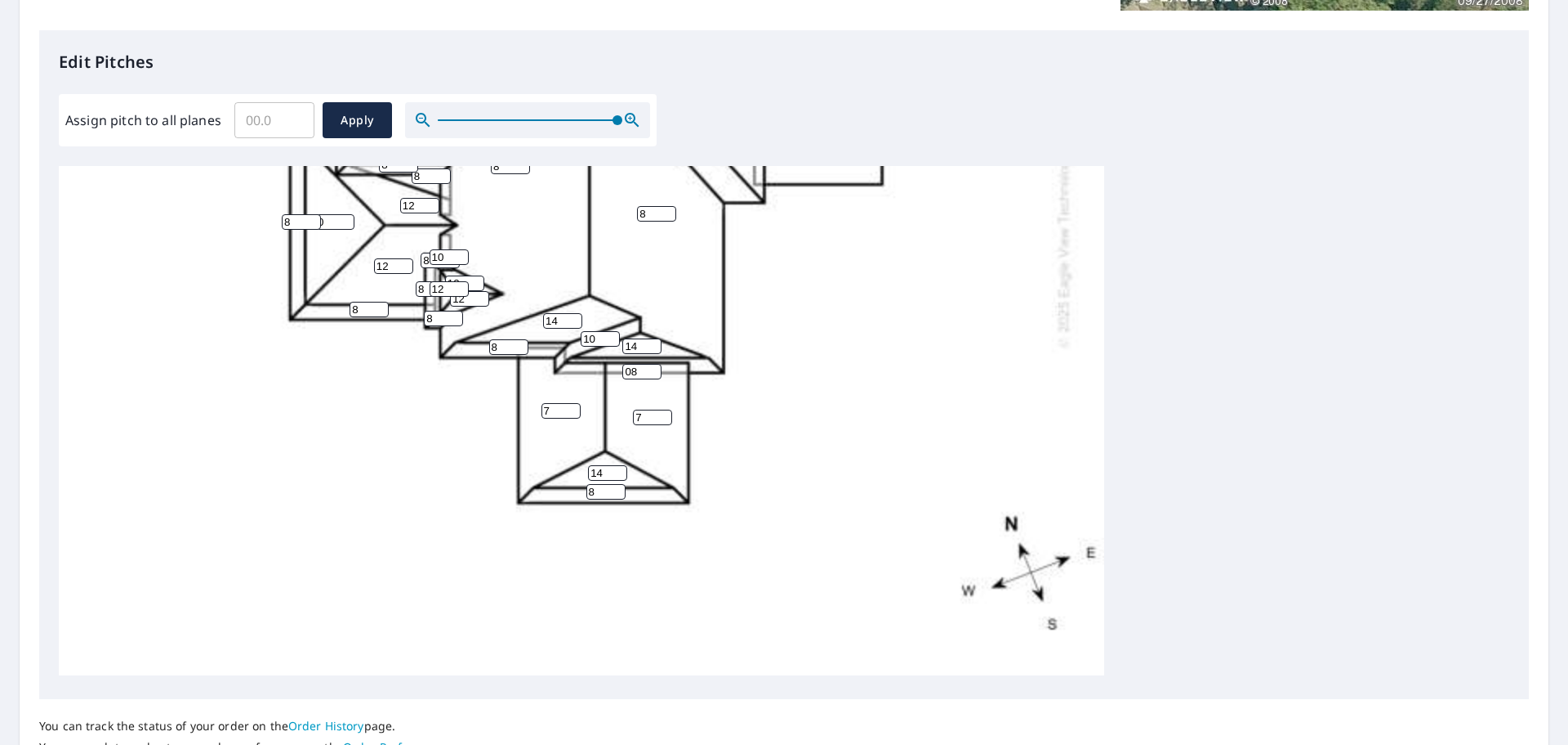
drag, startPoint x: 634, startPoint y: 359, endPoint x: 605, endPoint y: 362, distance: 29.2
click at [605, 362] on div "8 8 8 3 7 7 12 8 12 12 14 0 8 12 12 14 12 6 12 8 14 8 08 8 6 8 10 8 8 14 8 8 8 …" at bounding box center [581, 162] width 1046 height 1026
type input "6"
drag, startPoint x: 513, startPoint y: 336, endPoint x: 496, endPoint y: 339, distance: 17.3
click at [496, 340] on input "5" at bounding box center [508, 347] width 39 height 16
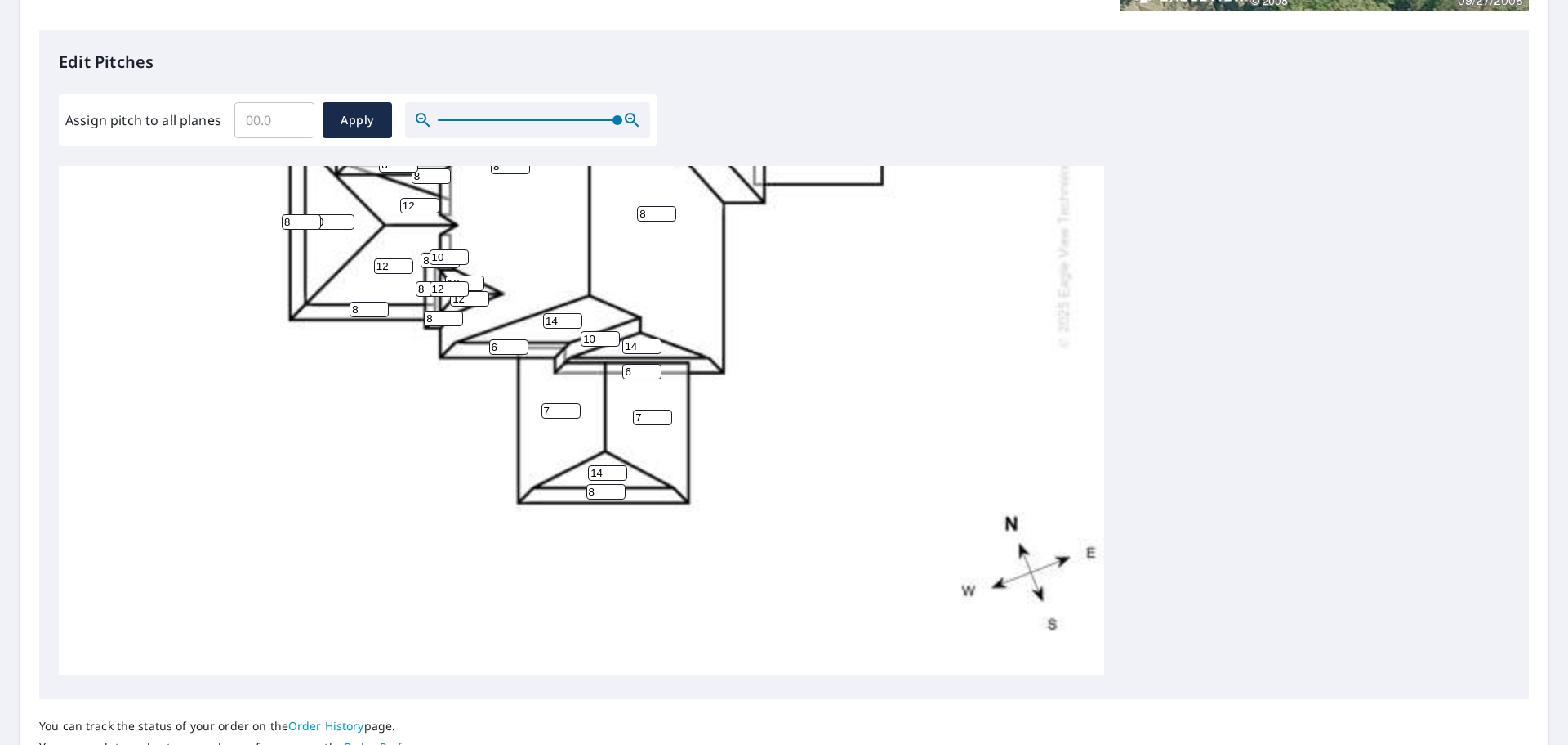
click at [517, 340] on input "6" at bounding box center [508, 347] width 39 height 16
type input "7"
click at [517, 340] on input "7" at bounding box center [508, 347] width 39 height 16
click at [455, 311] on input "9" at bounding box center [443, 319] width 39 height 16
click at [455, 311] on input "10" at bounding box center [443, 319] width 39 height 16
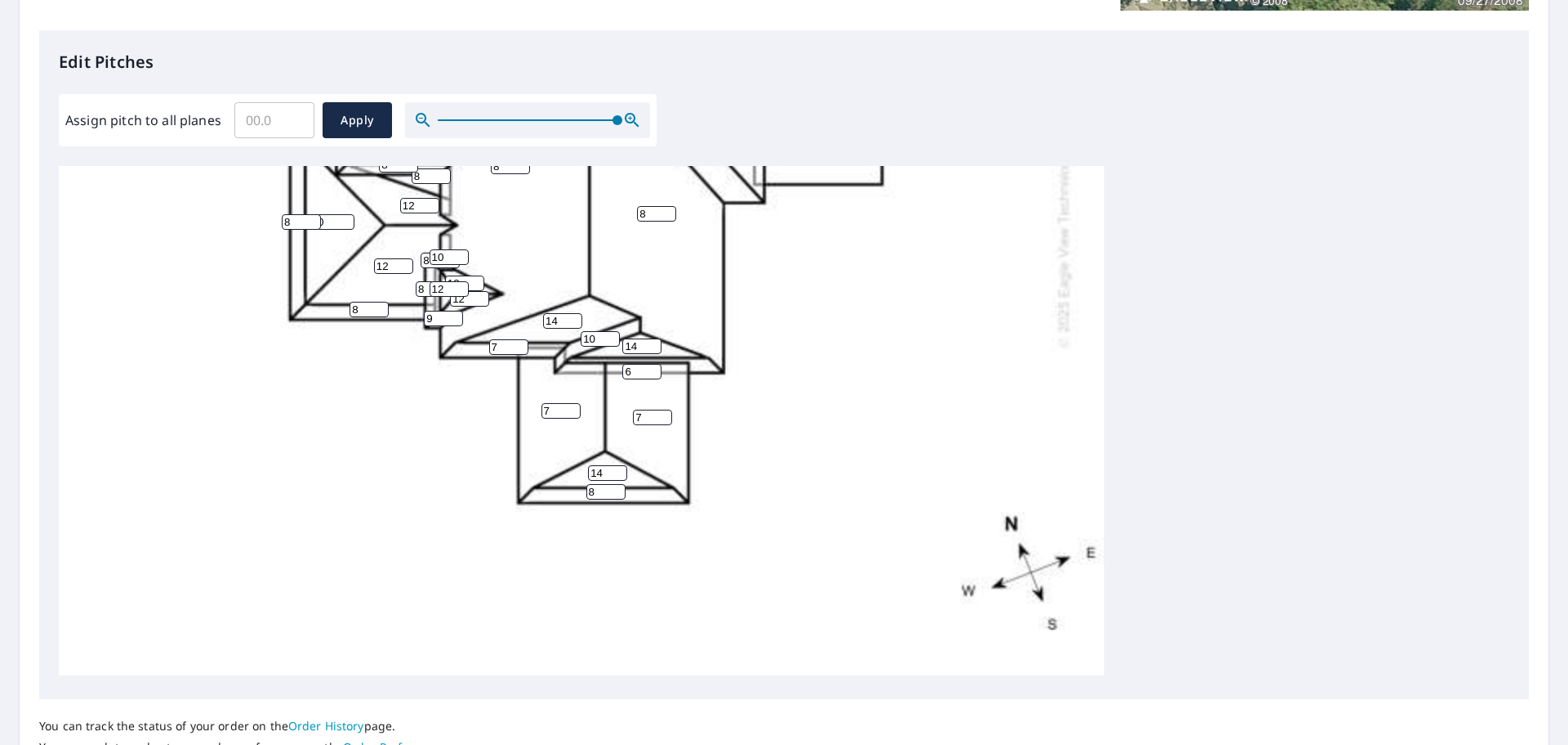
click at [452, 311] on input "9" at bounding box center [443, 319] width 39 height 16
type input "8"
click at [452, 311] on input "8" at bounding box center [443, 319] width 39 height 16
click at [382, 301] on input "7" at bounding box center [369, 309] width 39 height 16
type input "6"
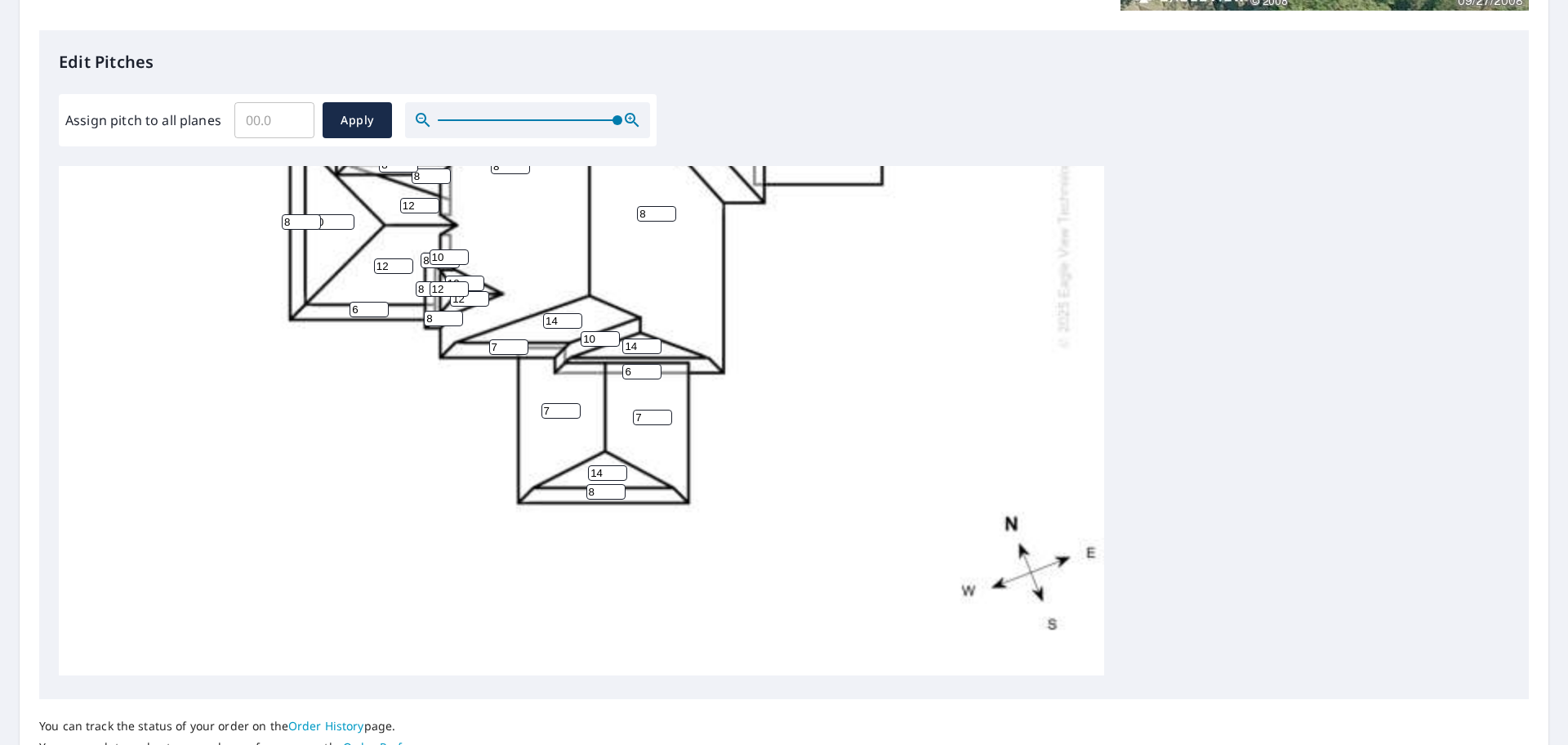
click at [382, 301] on input "6" at bounding box center [369, 309] width 39 height 16
click at [456, 311] on input "7" at bounding box center [443, 319] width 39 height 16
type input "6"
click at [456, 311] on input "6" at bounding box center [443, 319] width 39 height 16
click at [312, 214] on input "7" at bounding box center [301, 222] width 39 height 16
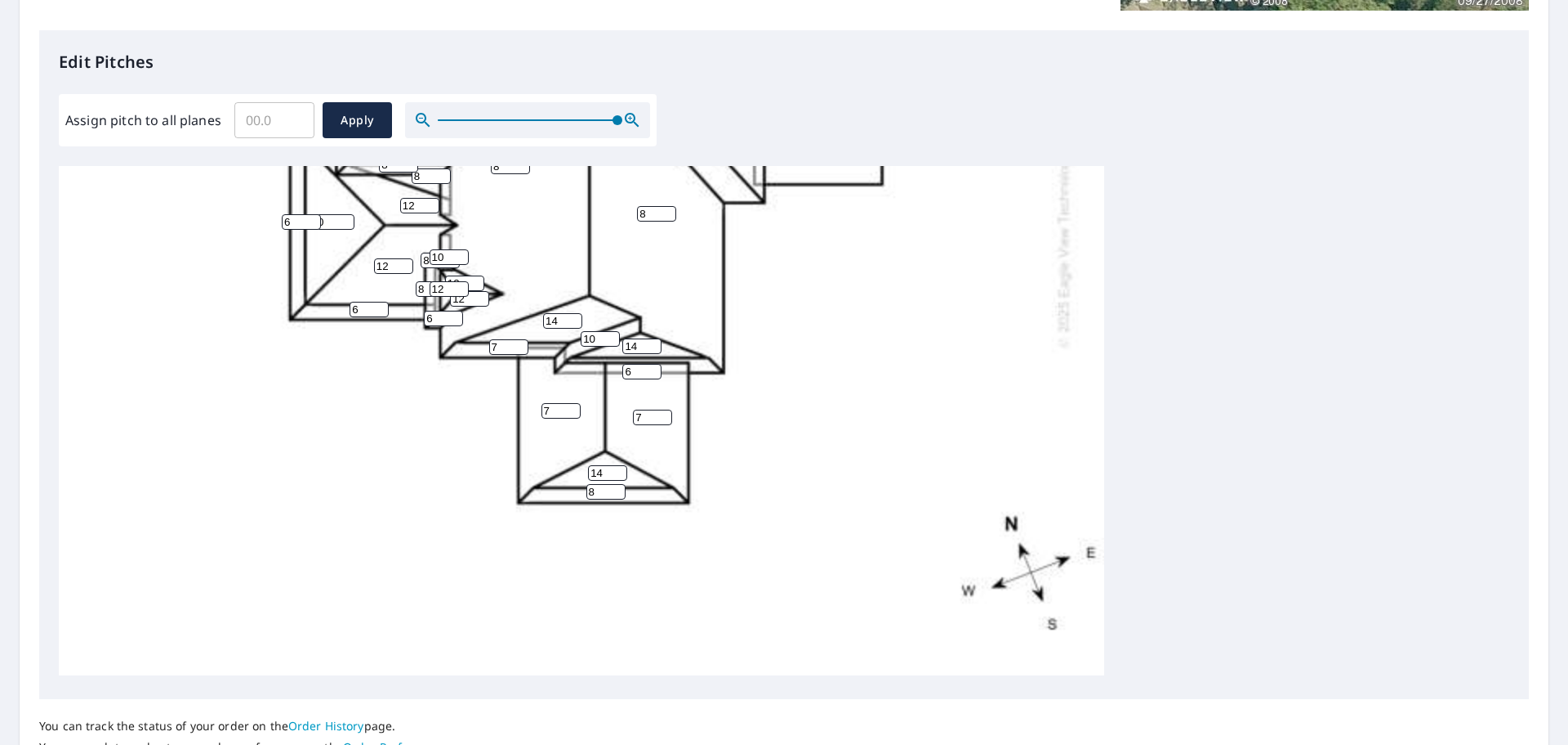
type input "6"
click at [312, 214] on input "6" at bounding box center [301, 222] width 39 height 16
click at [425, 281] on input "8" at bounding box center [435, 289] width 39 height 16
drag, startPoint x: 425, startPoint y: 276, endPoint x: 404, endPoint y: 277, distance: 21.0
click at [405, 277] on div "8 8 8 3 7 7 12 8 12 12 14 0 8 12 12 14 12 6 12 6 14 8 6 6 6 8 10 8 8 14 7 8 8 8…" at bounding box center [581, 162] width 1046 height 1026
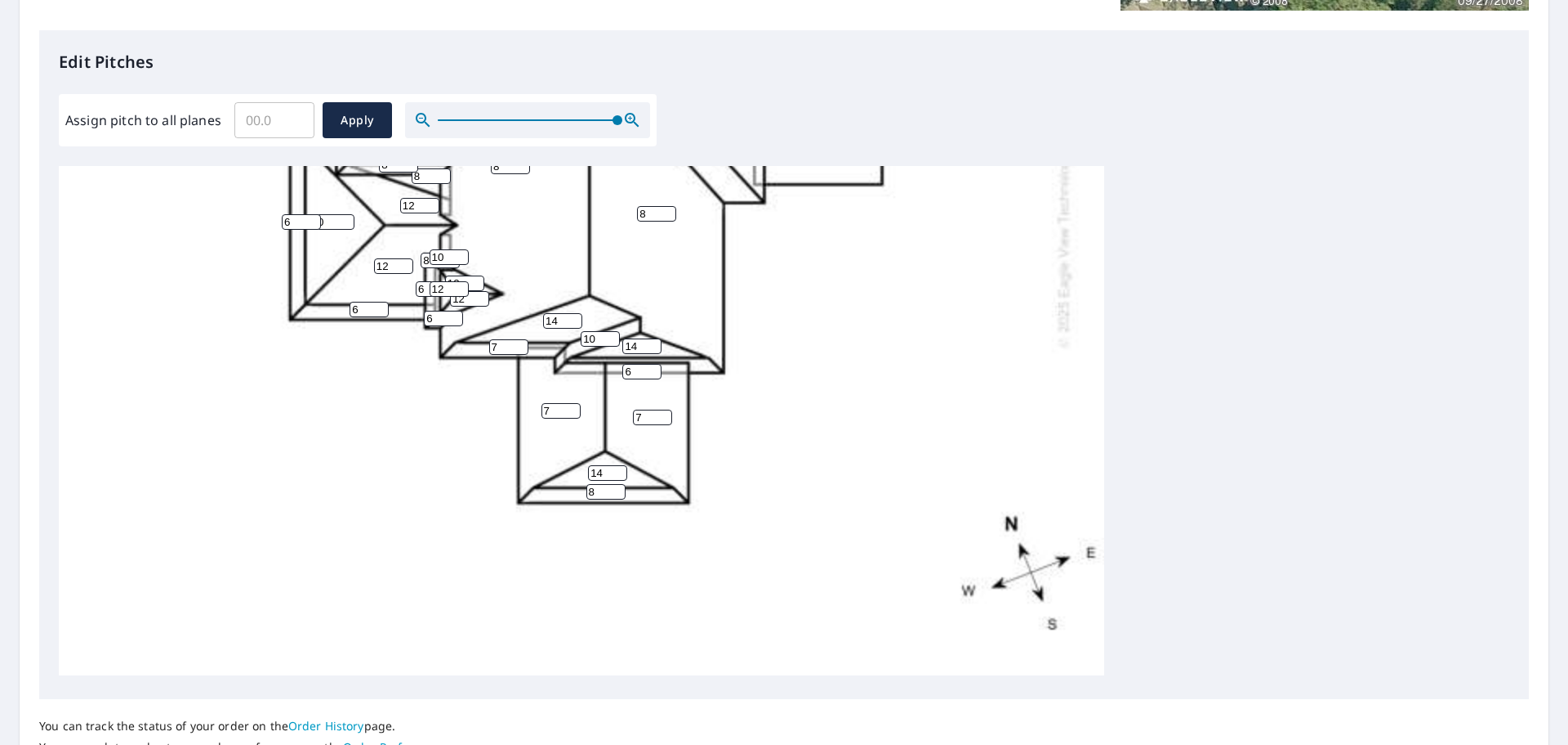
type input "6"
click at [426, 253] on input "8" at bounding box center [440, 260] width 39 height 16
click at [427, 253] on input "8" at bounding box center [440, 260] width 39 height 16
type input "6"
click at [517, 234] on div "8 8 8 3 7 7 12 8 12 12 14 0 8 12 12 14 12 6 12 6 14 8 6 6 6 8 10 8 8 14 7 8 8 8…" at bounding box center [581, 162] width 1046 height 1026
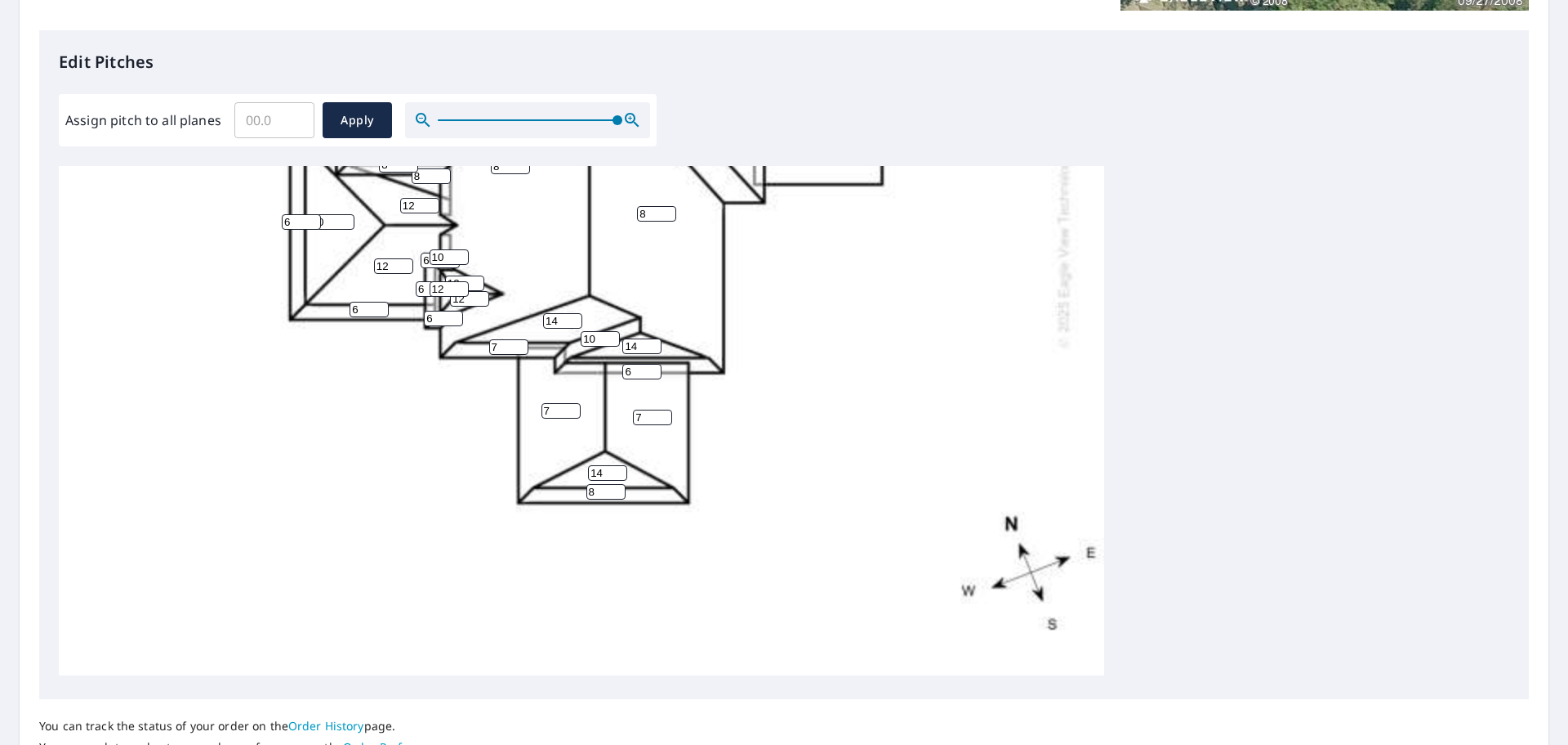
scroll to position [448, 0]
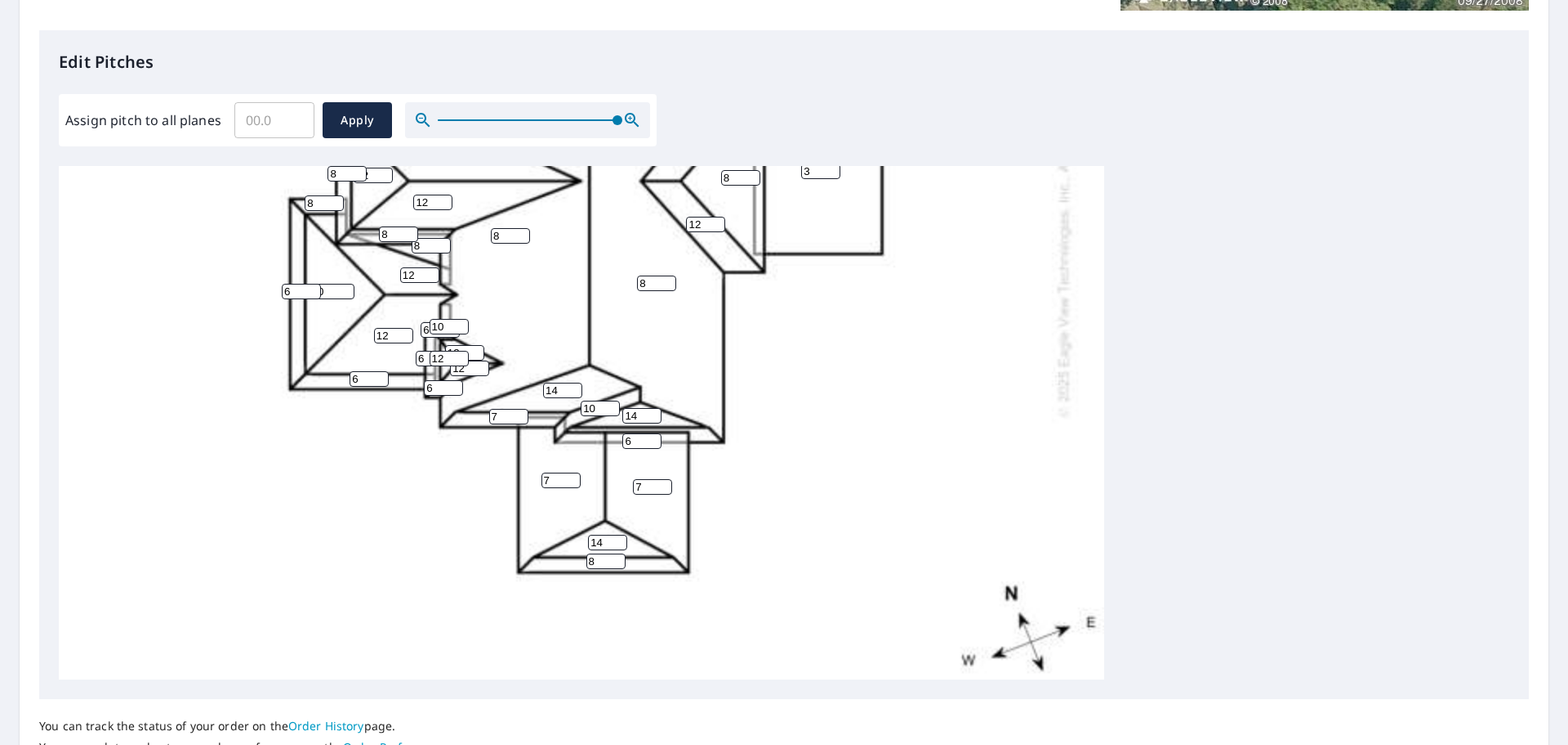
click at [323, 201] on input "8" at bounding box center [324, 203] width 39 height 16
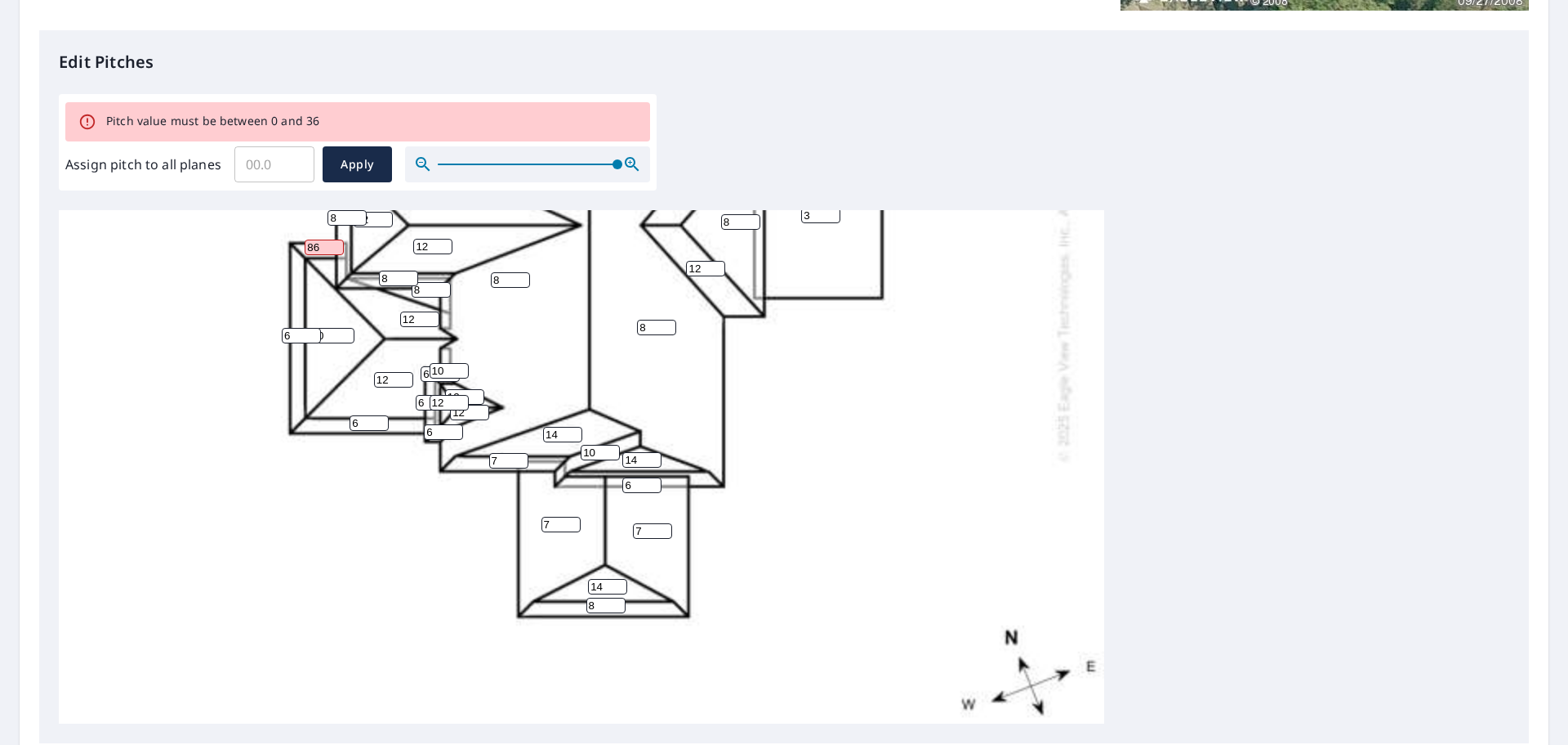
type input "8"
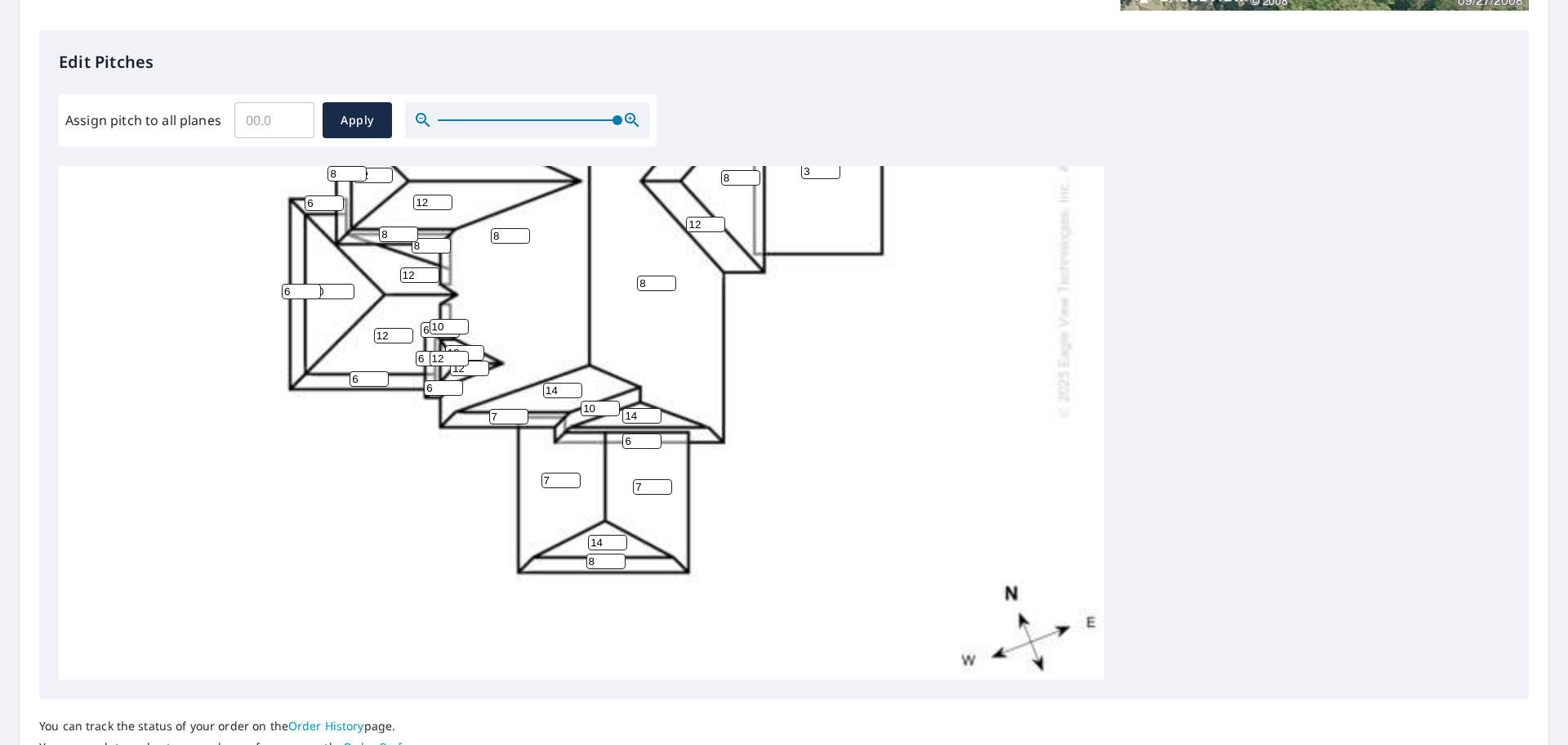
scroll to position [366, 0]
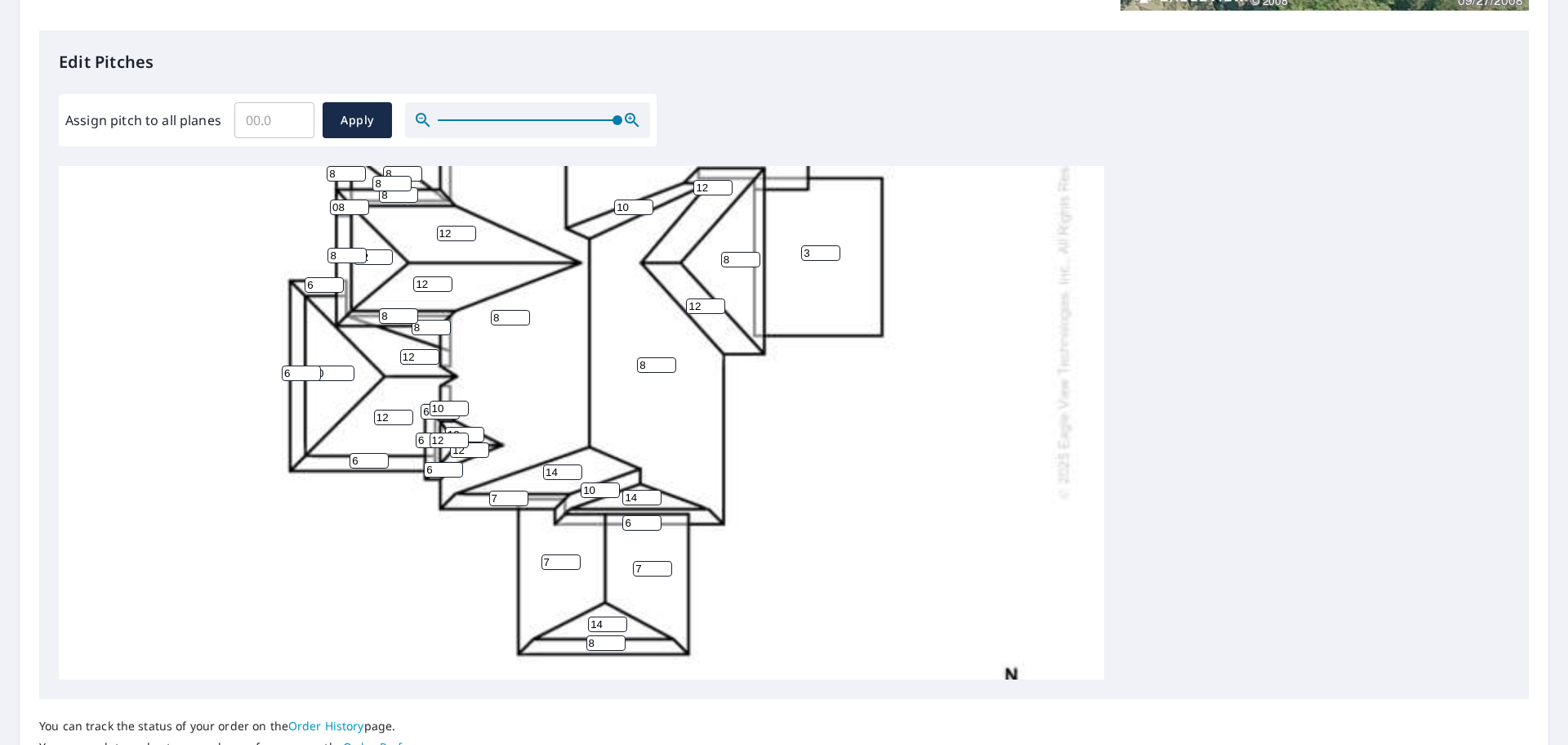
type input "6"
drag, startPoint x: 327, startPoint y: 257, endPoint x: 311, endPoint y: 258, distance: 16.0
click at [313, 257] on div "8 8 8 3 7 7 12 8 12 12 14 0 8 12 12 14 12 6 12 6 14 8 6 6 6 8 10 8 8 14 7 8 8 8…" at bounding box center [581, 313] width 1046 height 1026
type input "6"
drag, startPoint x: 345, startPoint y: 208, endPoint x: 305, endPoint y: 214, distance: 40.4
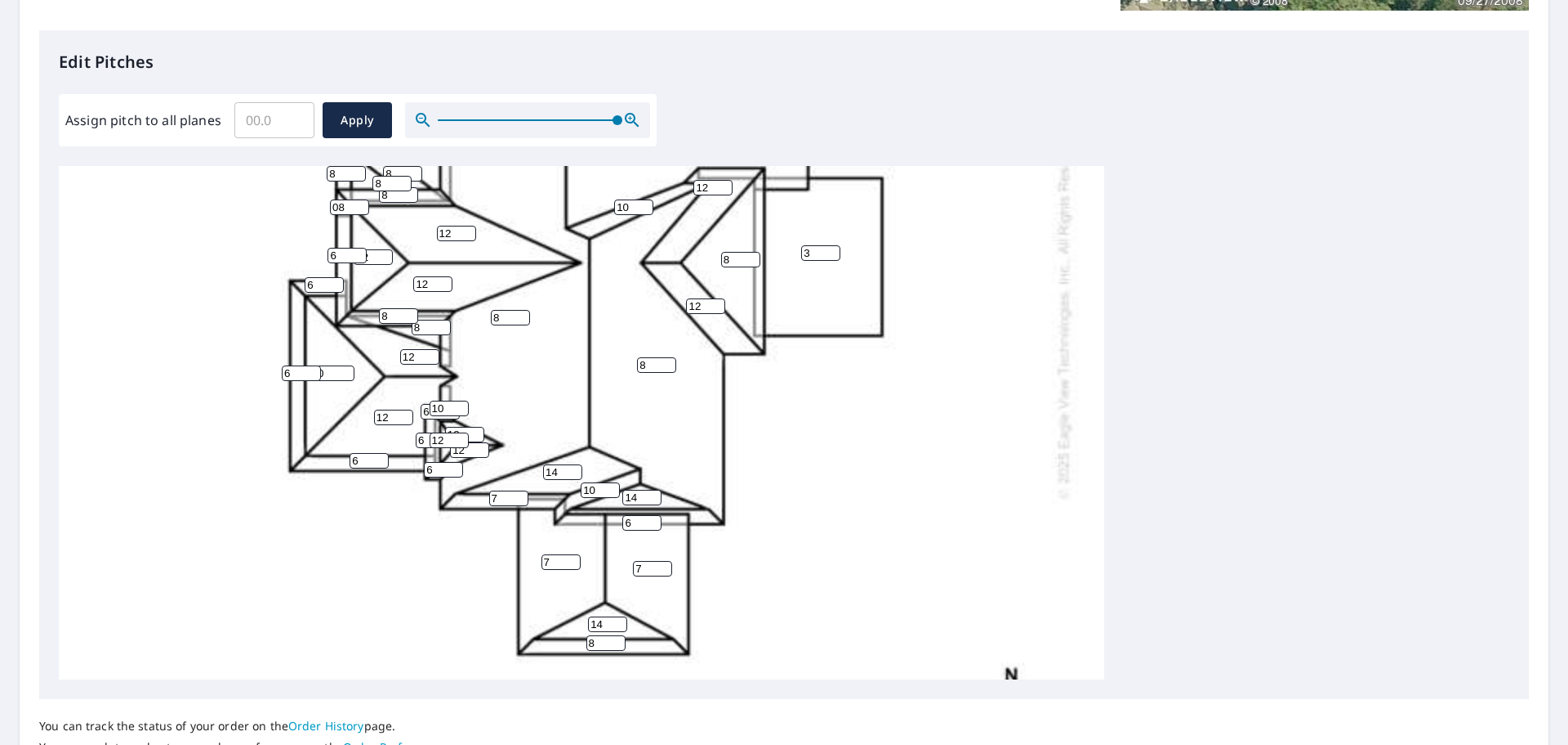
click at [305, 214] on div "8 8 8 3 7 7 12 8 12 12 14 0 8 12 12 14 12 6 12 6 14 8 6 6 6 8 10 8 6 14 7 8 8 8…" at bounding box center [581, 313] width 1046 height 1026
type input "6"
drag, startPoint x: 334, startPoint y: 175, endPoint x: 287, endPoint y: 183, distance: 47.7
click at [287, 183] on div "8 8 8 3 7 7 12 8 12 12 14 0 8 12 12 14 12 6 12 6 14 8 6 6 6 8 10 8 6 14 7 8 8 8…" at bounding box center [581, 313] width 1046 height 1026
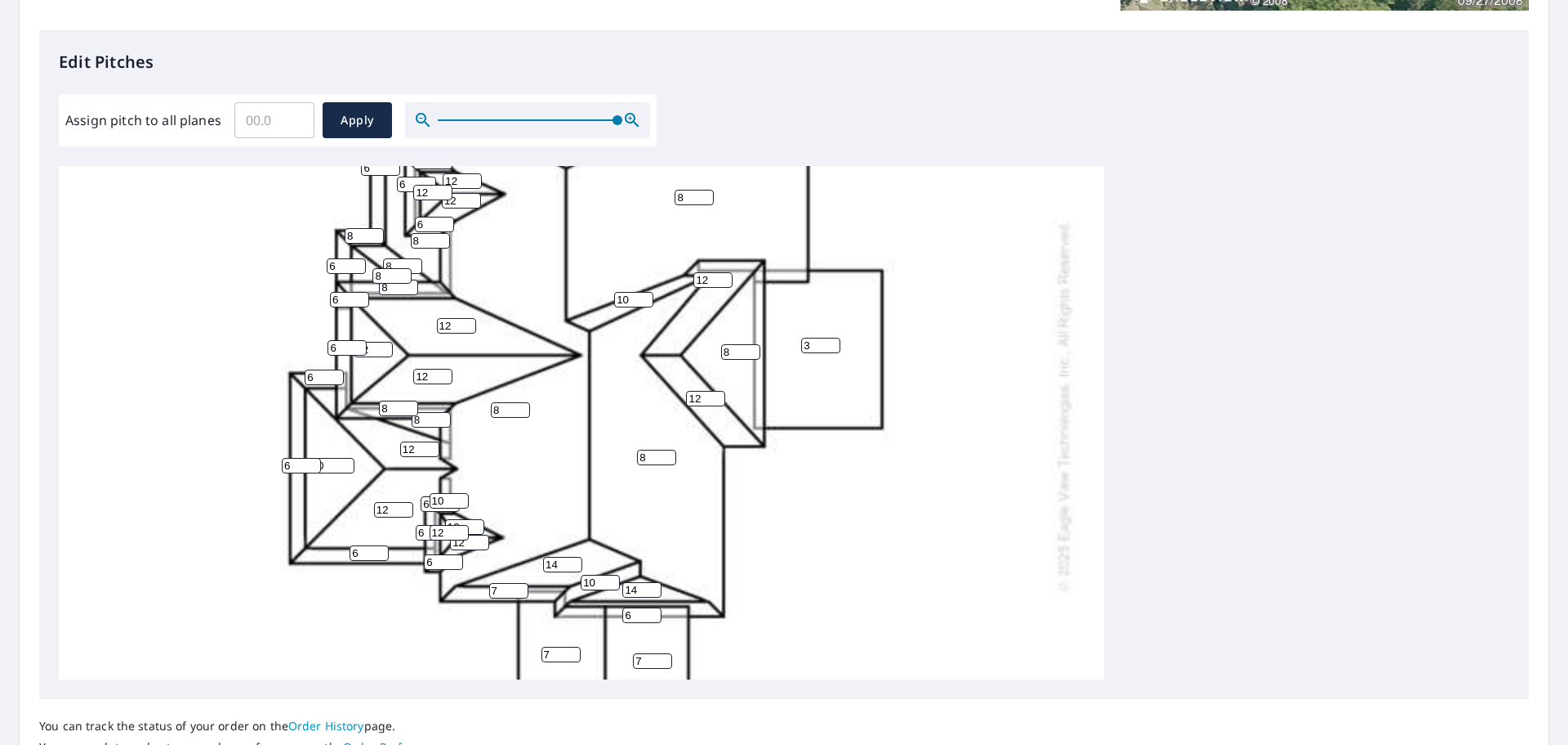
scroll to position [192, 0]
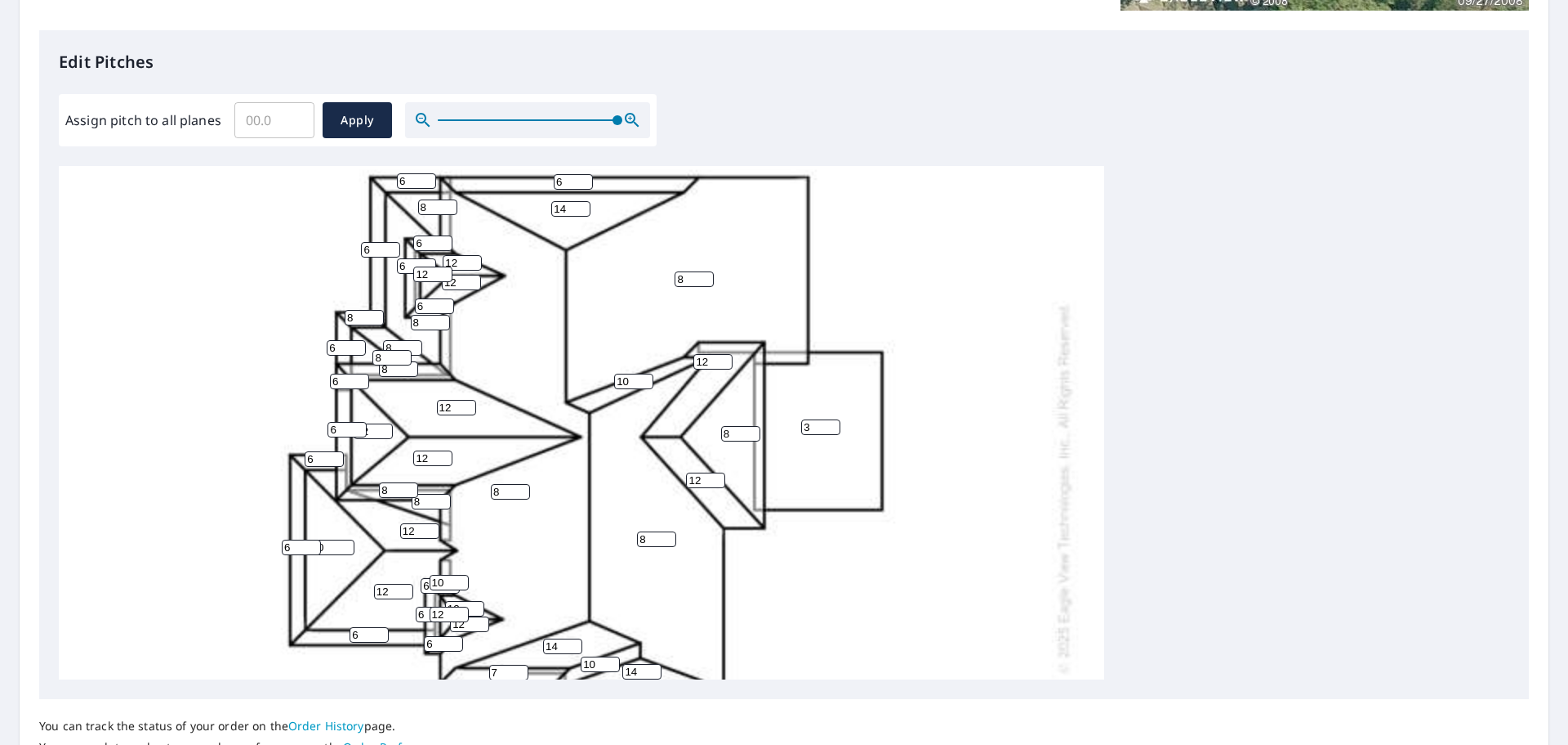
type input "6"
drag, startPoint x: 362, startPoint y: 313, endPoint x: 304, endPoint y: 316, distance: 58.1
click at [305, 317] on div "8 8 8 3 7 7 12 8 12 12 14 0 8 12 12 14 12 6 12 6 14 8 6 6 6 8 10 8 6 14 7 8 8 8…" at bounding box center [581, 487] width 1046 height 1026
type input "6"
drag, startPoint x: 398, startPoint y: 370, endPoint x: 353, endPoint y: 366, distance: 45.2
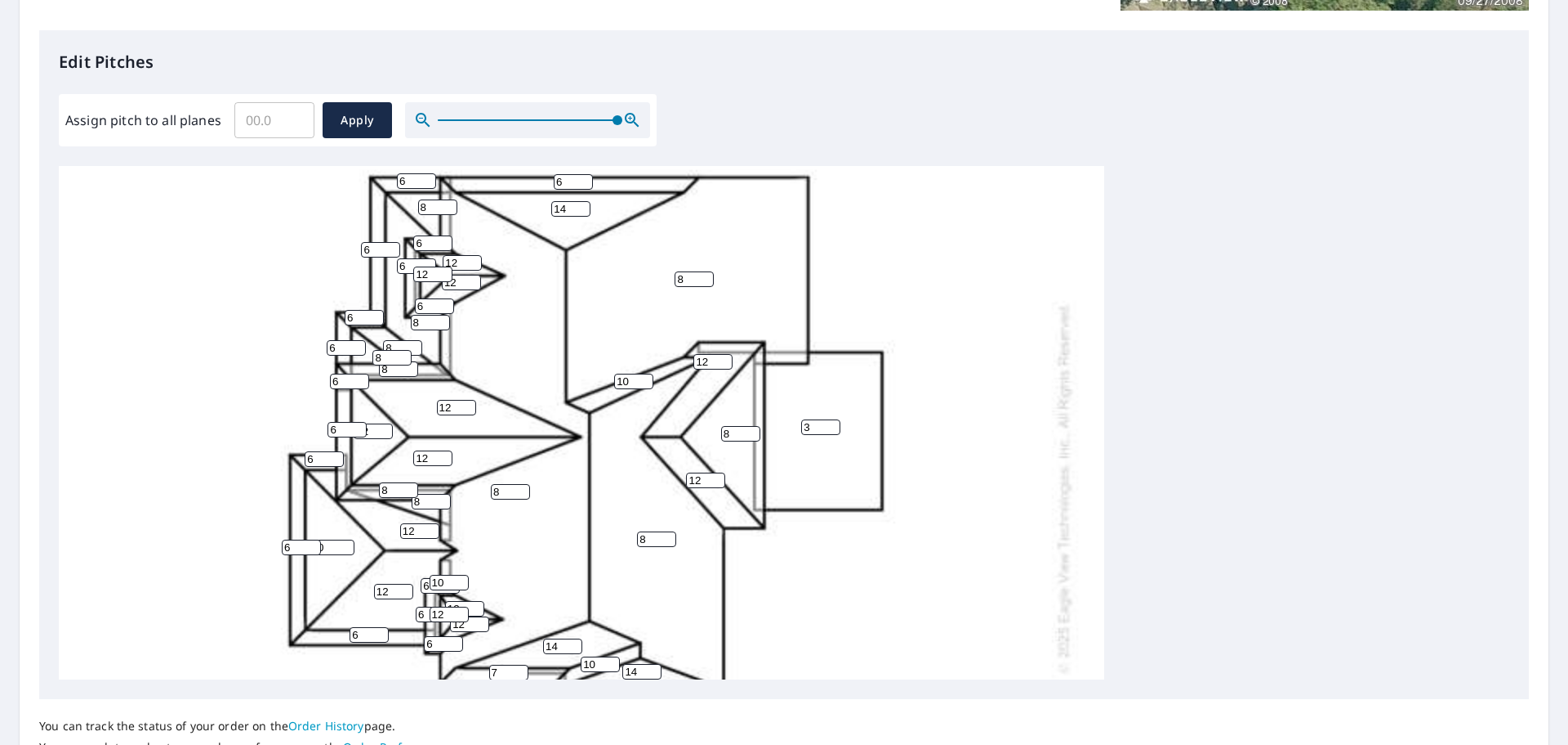
click at [357, 366] on div "8 8 8 3 7 7 12 8 12 12 14 0 8 12 12 14 12 6 12 6 14 8 6 6 6 8 10 8 6 14 7 8 8 8…" at bounding box center [581, 487] width 1046 height 1026
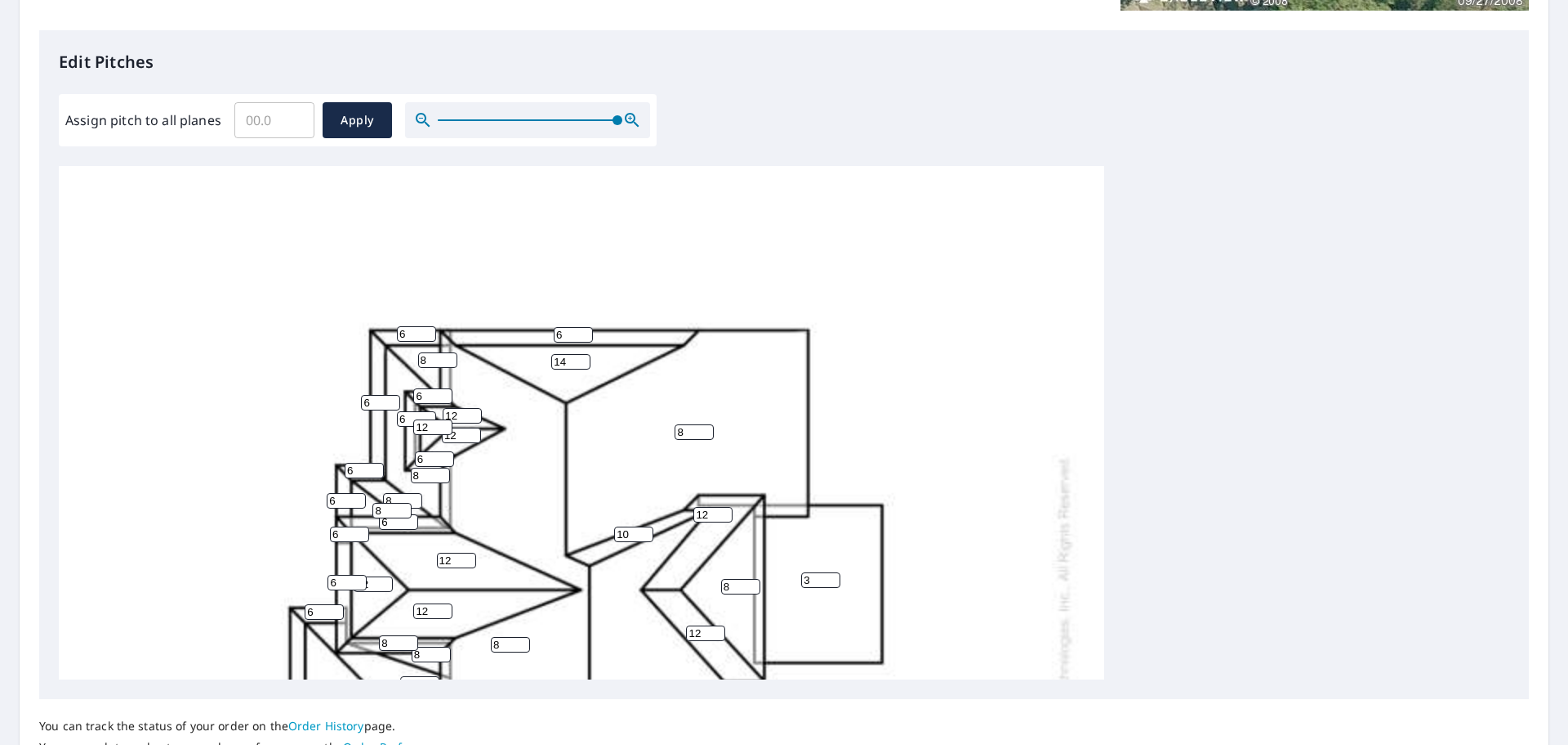
scroll to position [530, 0]
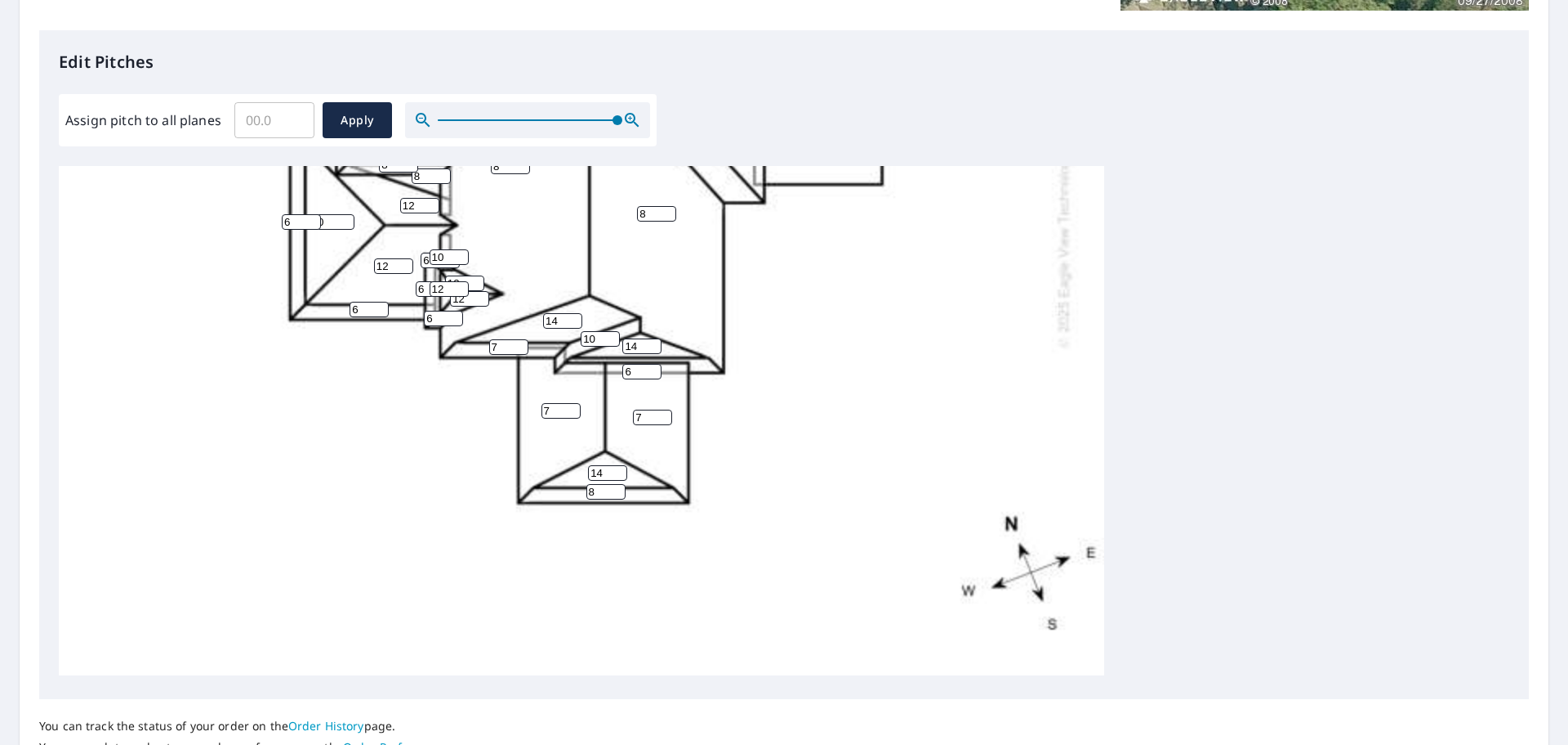
type input "6"
drag, startPoint x: 643, startPoint y: 410, endPoint x: 584, endPoint y: 409, distance: 59.0
click at [584, 409] on div "8 8 8 3 7 7 12 8 12 12 14 0 8 12 12 14 12 6 12 6 14 8 6 6 6 8 10 8 6 14 7 6 8 8…" at bounding box center [581, 162] width 1046 height 1026
type input "8"
drag, startPoint x: 555, startPoint y: 396, endPoint x: 477, endPoint y: 393, distance: 78.1
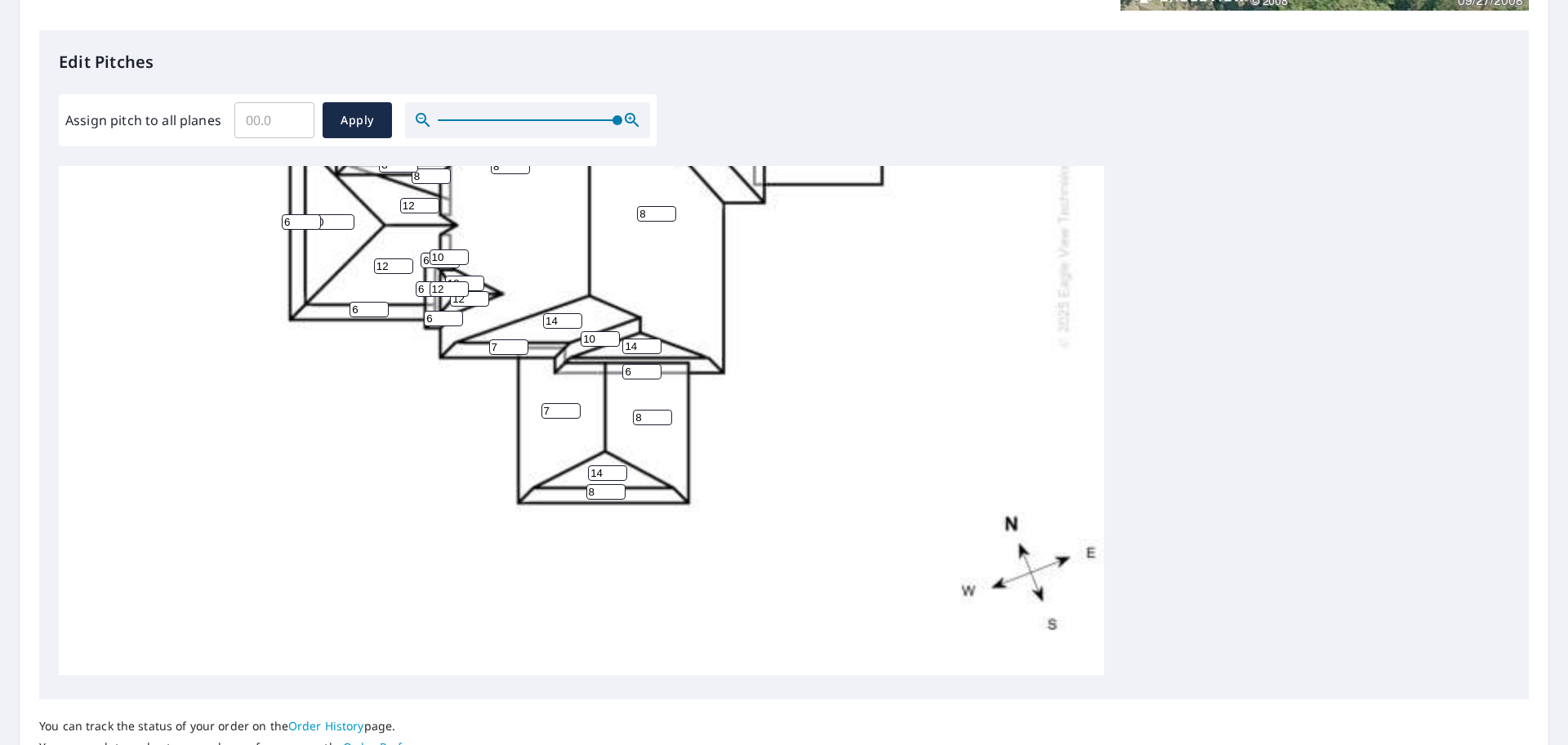
click at [477, 393] on div "8 8 8 3 7 8 12 8 12 12 14 0 8 12 12 14 12 6 12 6 14 8 6 6 6 8 10 8 6 14 7 6 8 8…" at bounding box center [581, 162] width 1046 height 1026
type input "8"
drag, startPoint x: 500, startPoint y: 331, endPoint x: 465, endPoint y: 337, distance: 35.5
click at [465, 337] on div "8 8 8 3 8 8 12 8 12 12 14 0 8 12 12 14 12 6 12 6 14 8 6 6 6 8 10 8 6 14 7 6 8 8…" at bounding box center [581, 162] width 1046 height 1026
type input "6"
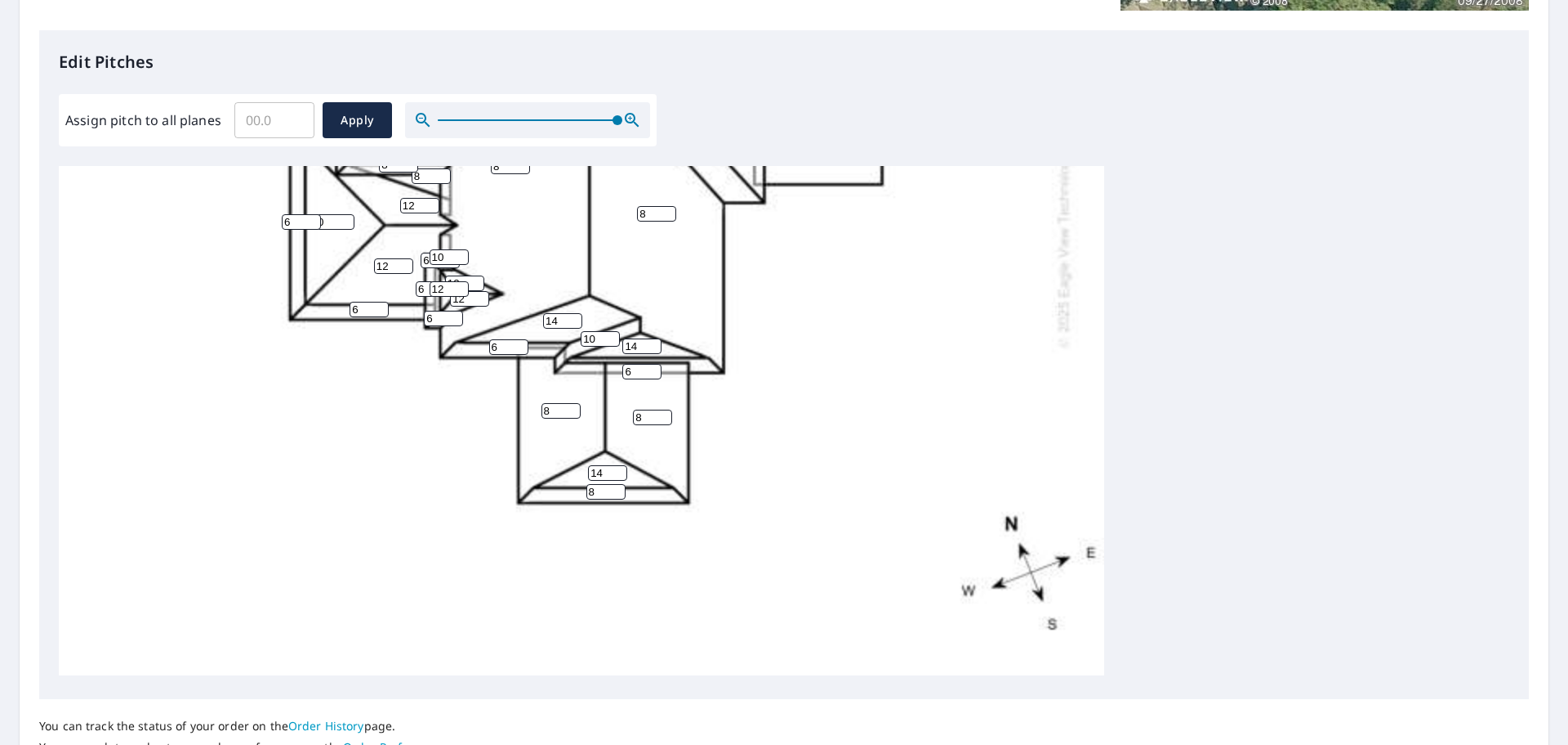
click at [826, 349] on div "8 8 8 3 8 8 12 8 12 12 14 0 8 12 12 14 12 6 12 6 14 8 6 6 6 8 10 8 6 14 6 6 8 8…" at bounding box center [581, 162] width 1046 height 1026
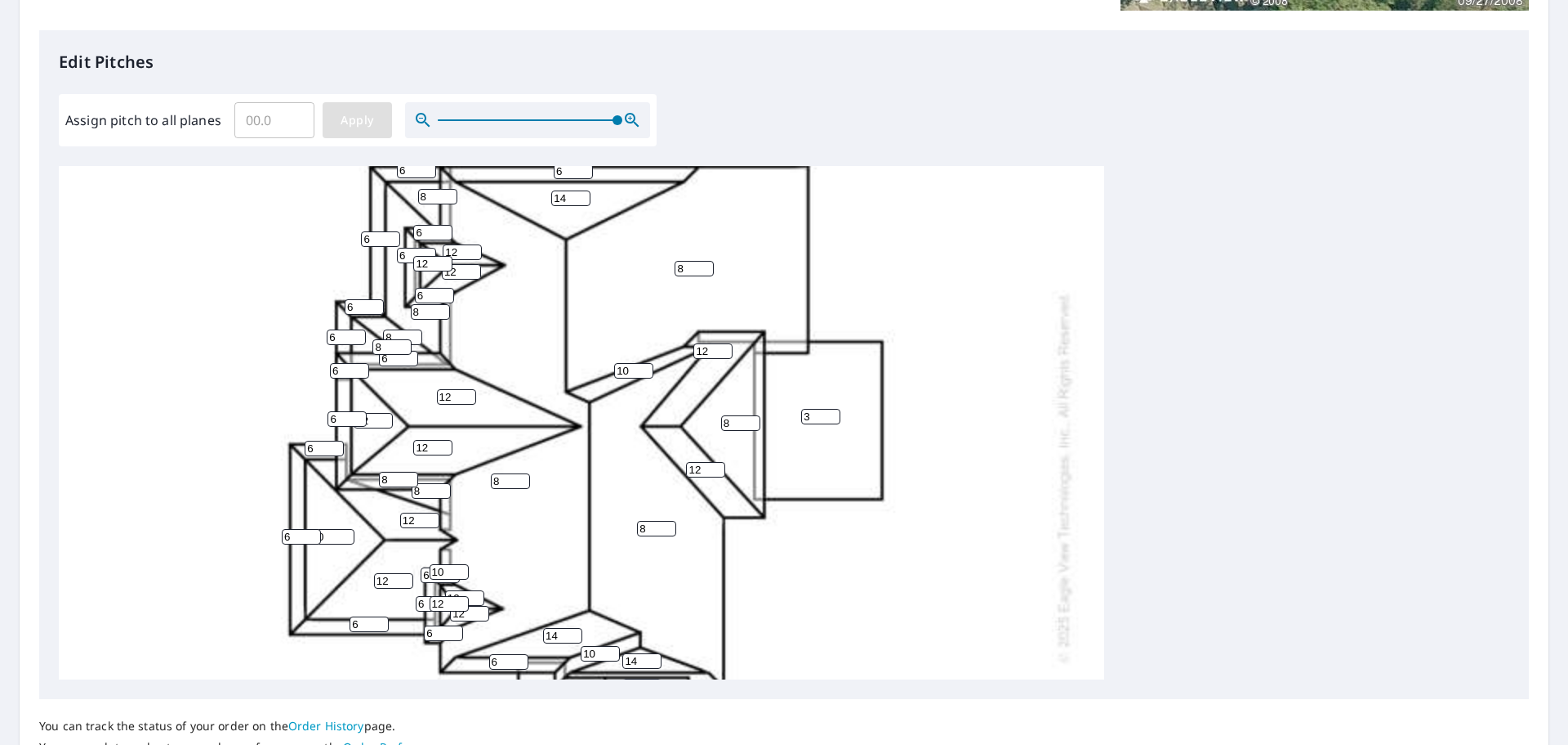
click at [368, 122] on span "Apply" at bounding box center [358, 121] width 43 height 21
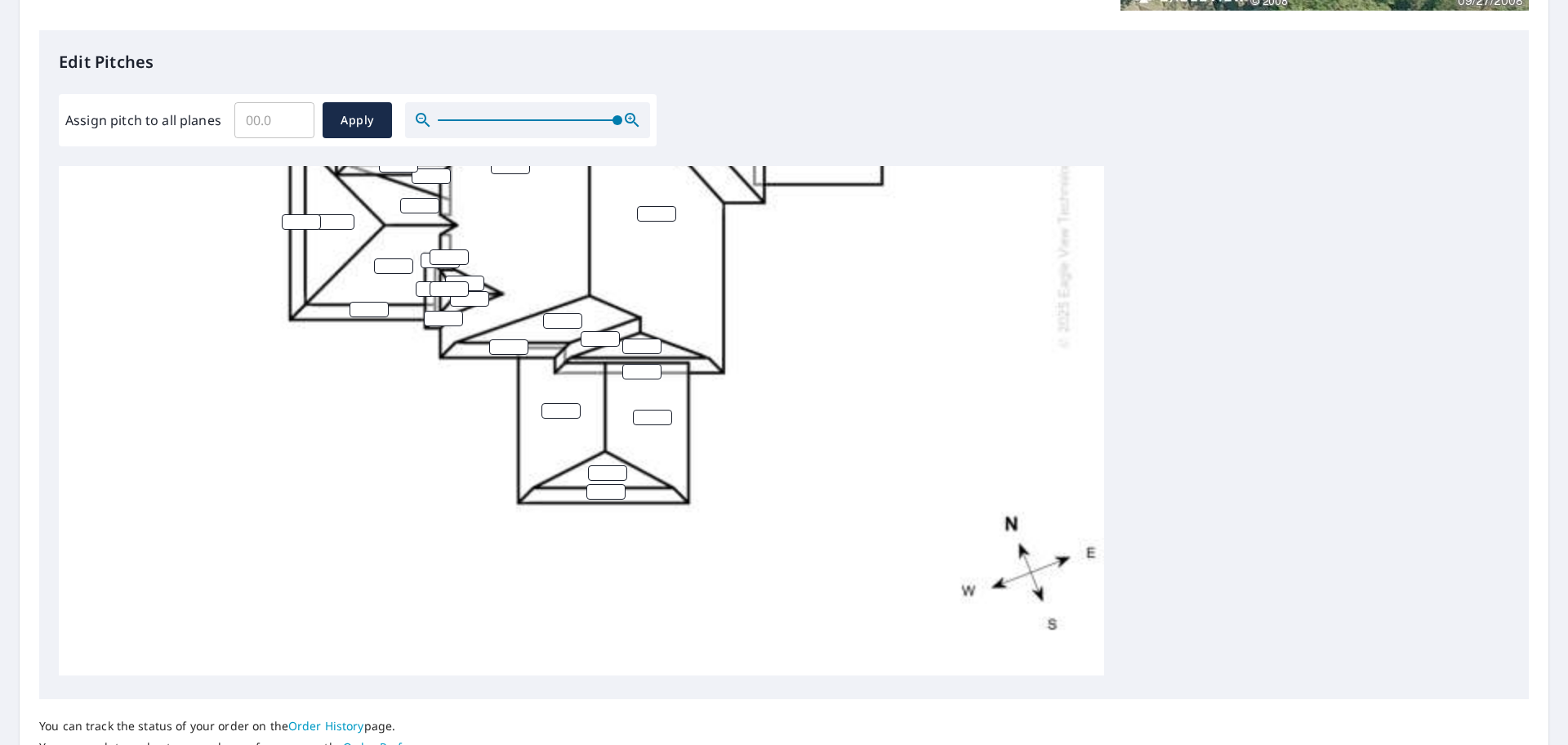
scroll to position [550, 0]
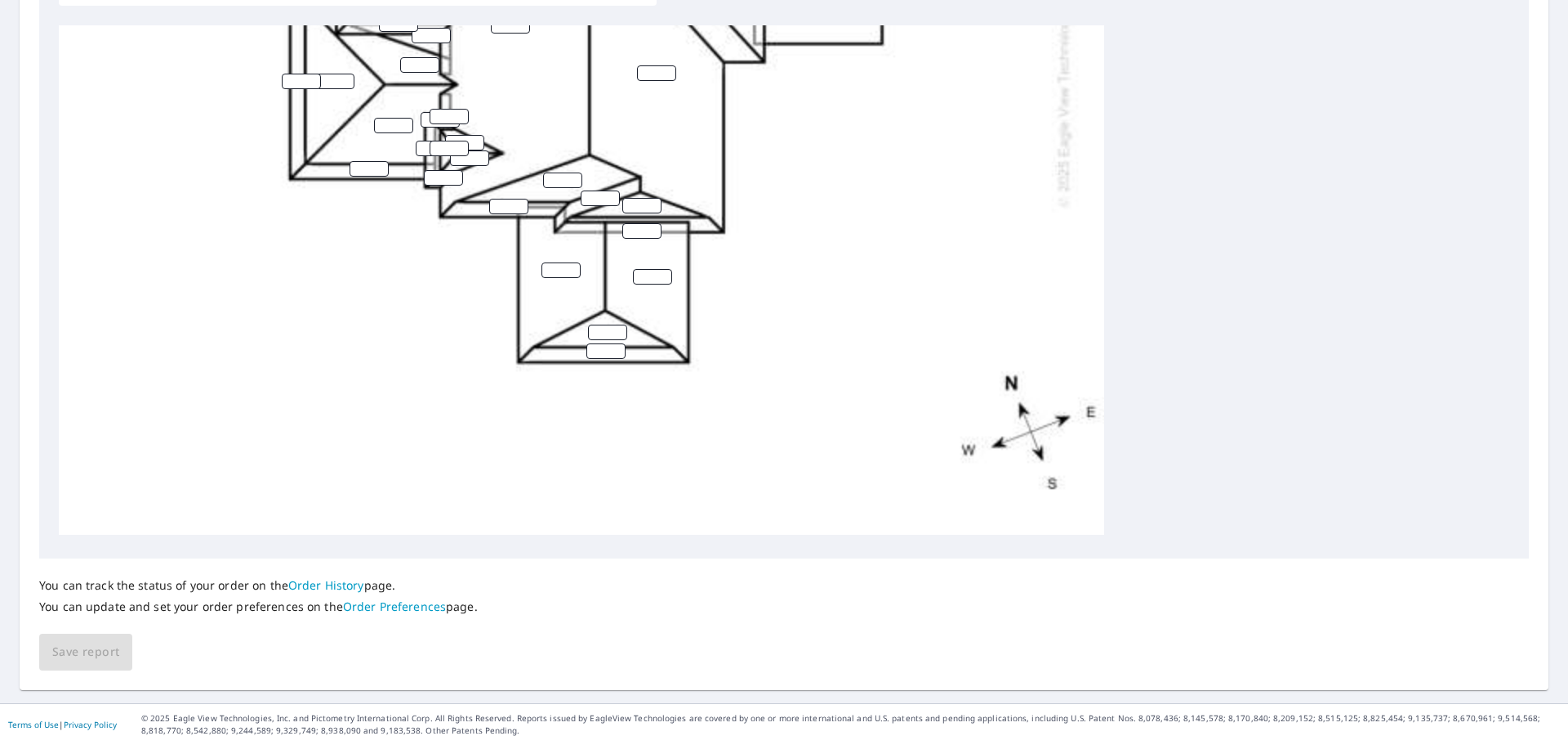
click at [98, 654] on div "You can track the status of your order on the Order History page. You can updat…" at bounding box center [784, 614] width 1490 height 112
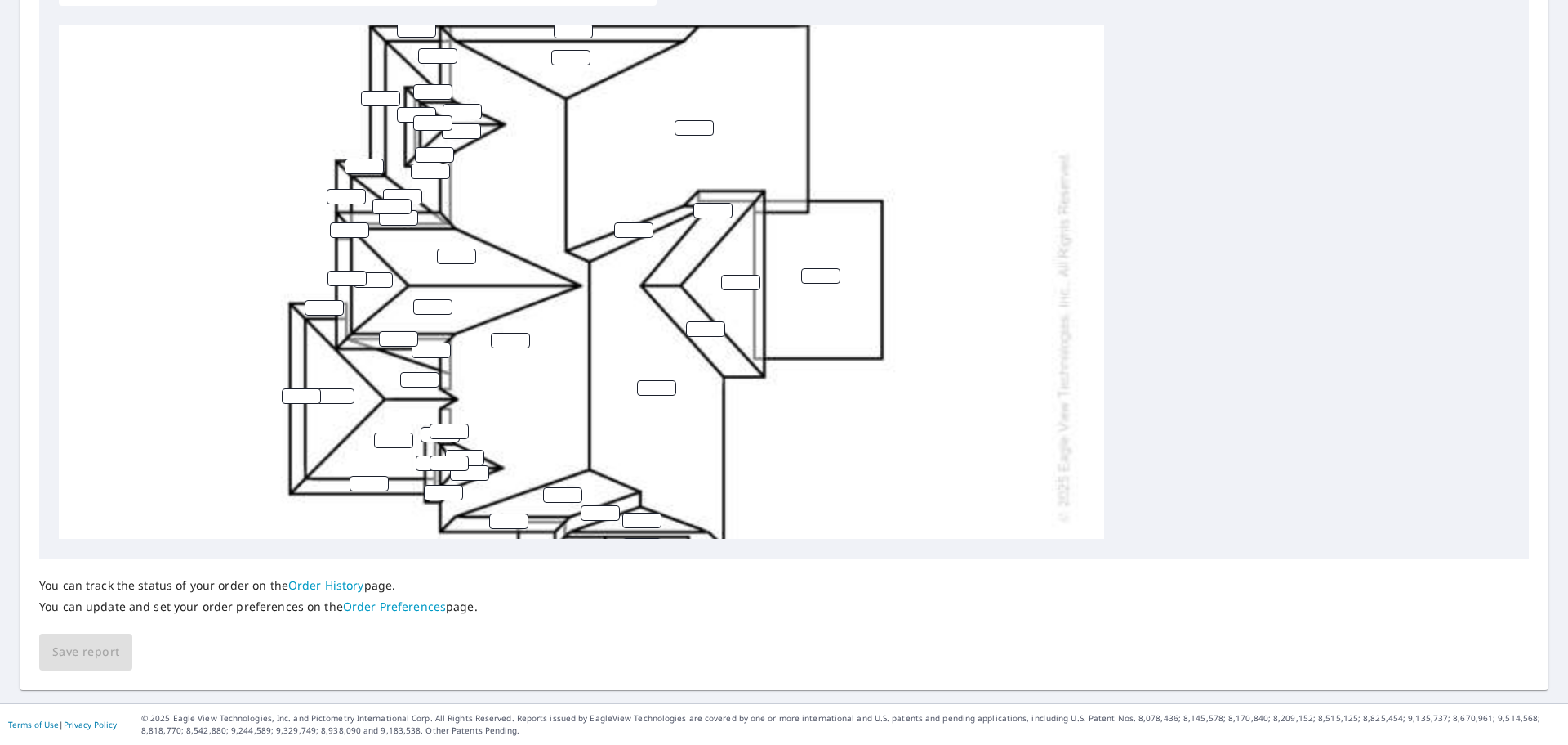
scroll to position [121, 0]
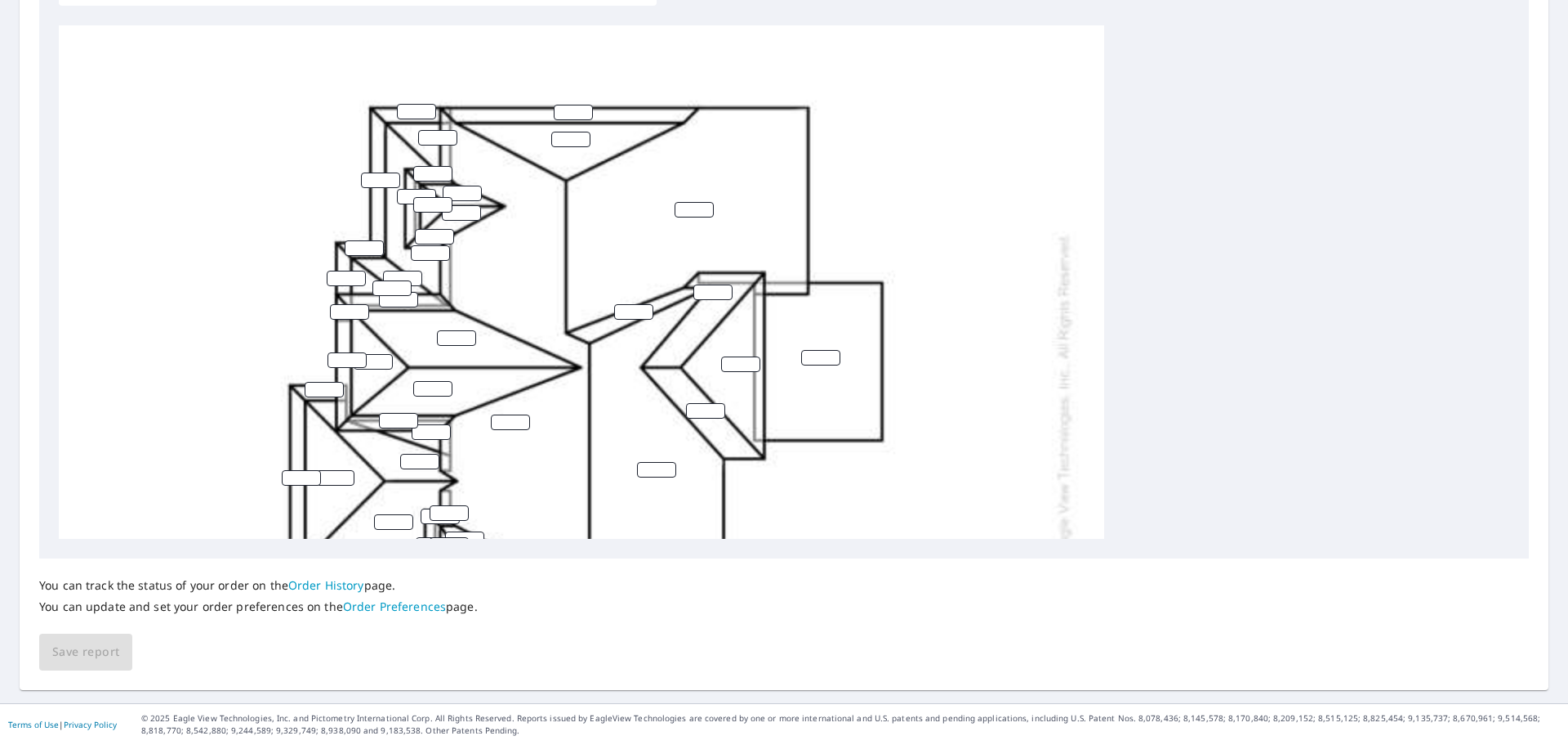
click at [418, 109] on input "number" at bounding box center [417, 112] width 39 height 16
click at [418, 109] on input "number" at bounding box center [417, 112] width 39 height 16
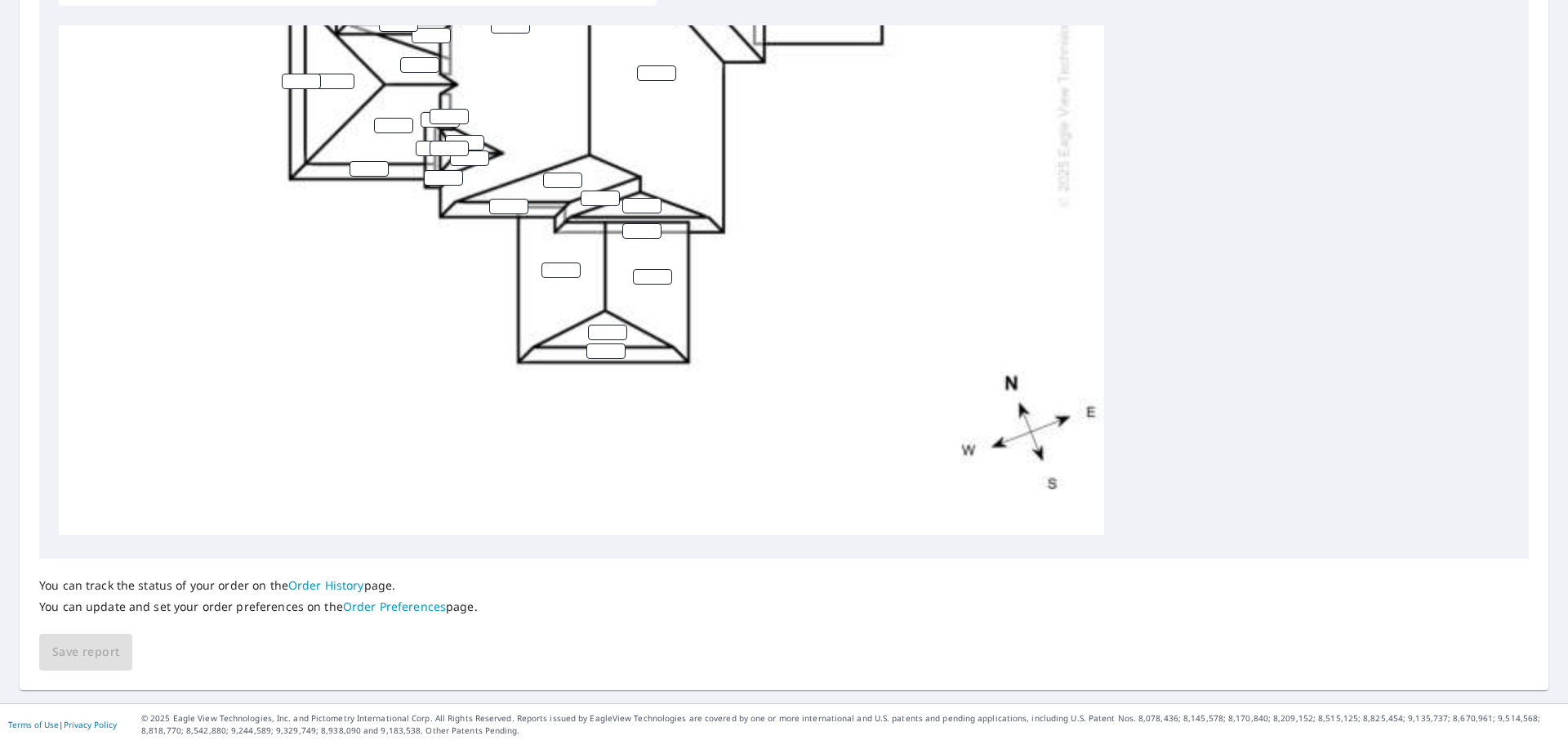
click at [76, 660] on div "You can track the status of your order on the Order History page. You can updat…" at bounding box center [784, 614] width 1490 height 112
drag, startPoint x: 76, startPoint y: 660, endPoint x: 111, endPoint y: 658, distance: 35.1
click at [78, 657] on div "You can track the status of your order on the Order History page. You can updat…" at bounding box center [784, 614] width 1490 height 112
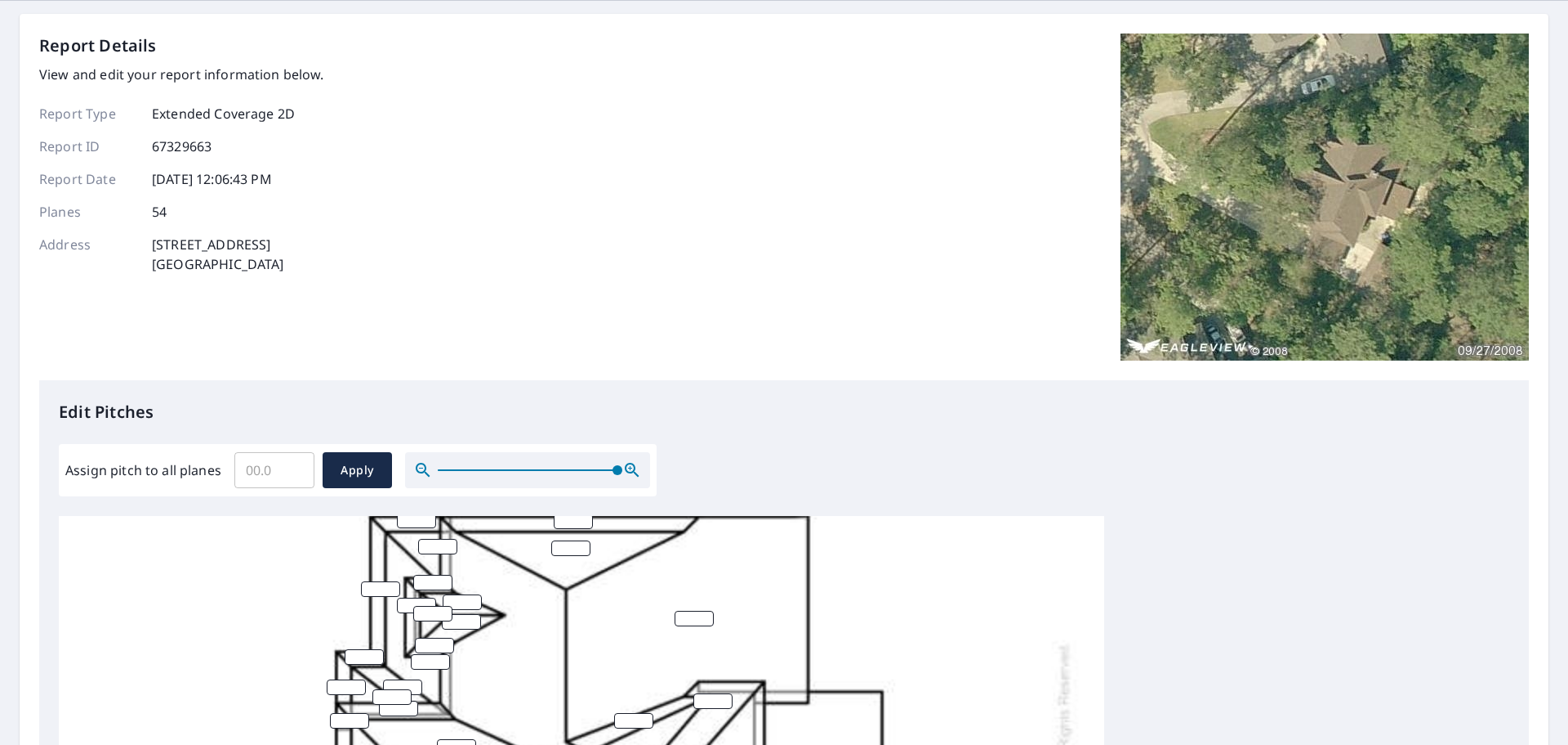
scroll to position [121, 0]
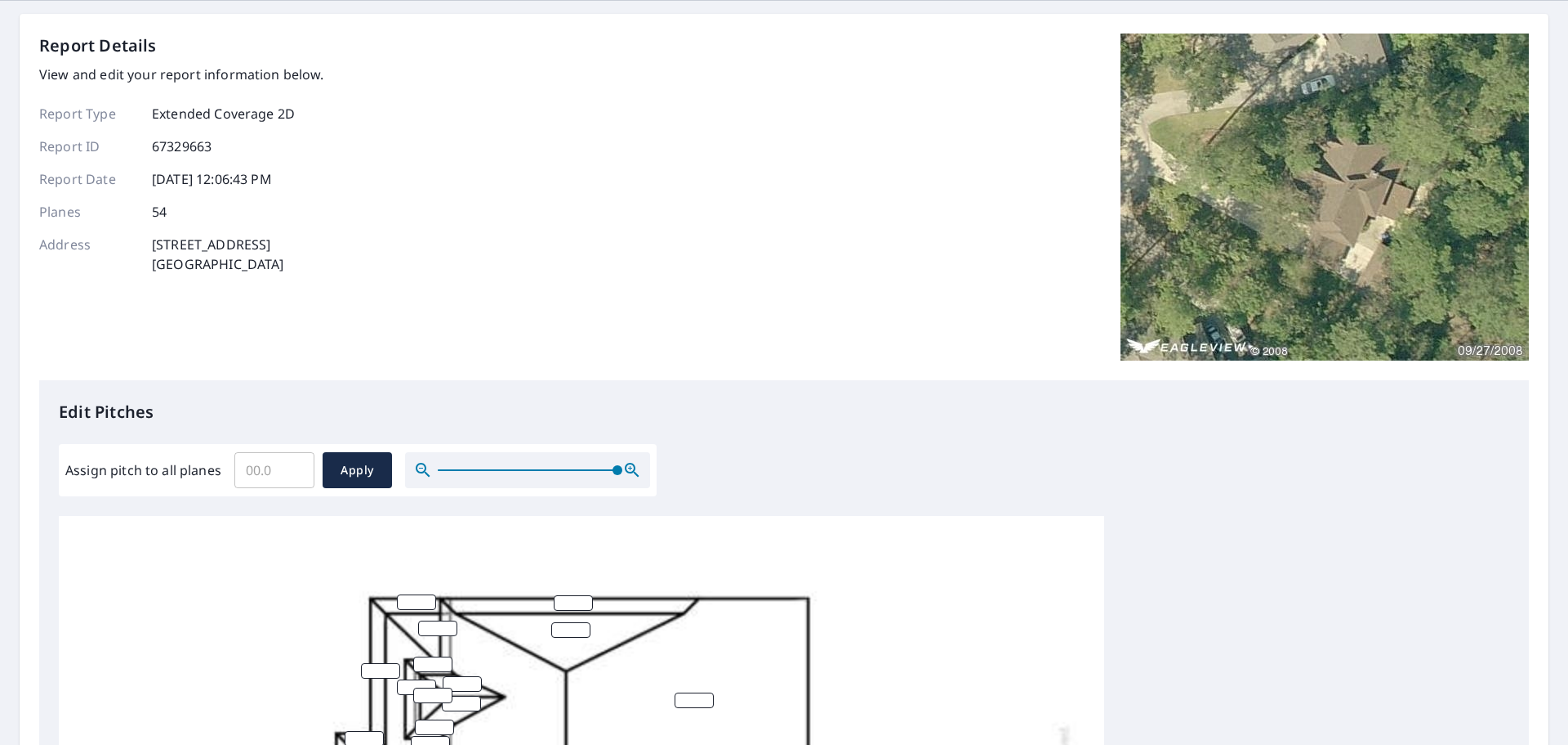
click at [564, 599] on input "number" at bounding box center [573, 603] width 39 height 16
type input "6"
drag, startPoint x: 414, startPoint y: 600, endPoint x: 371, endPoint y: 596, distance: 43.2
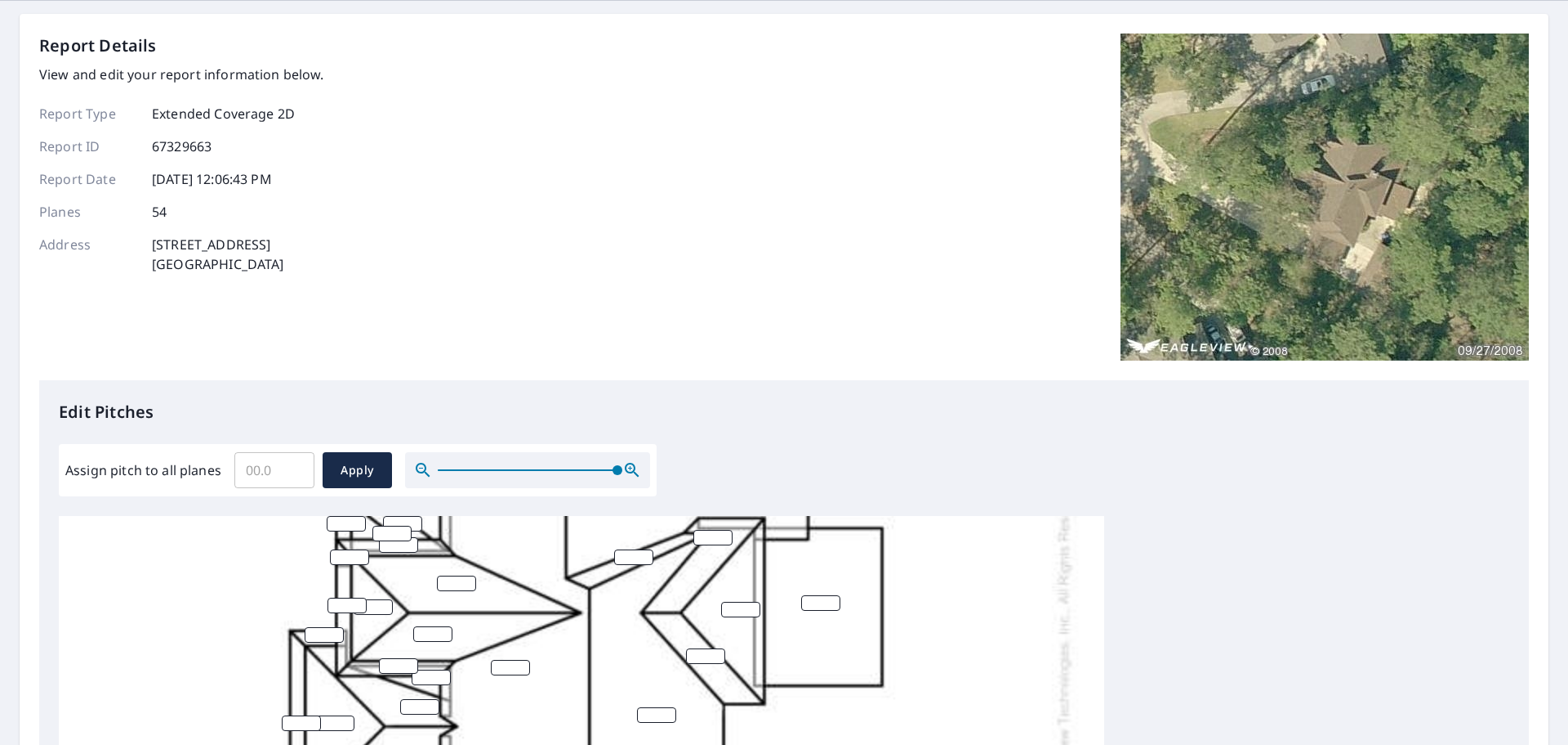
scroll to position [530, 0]
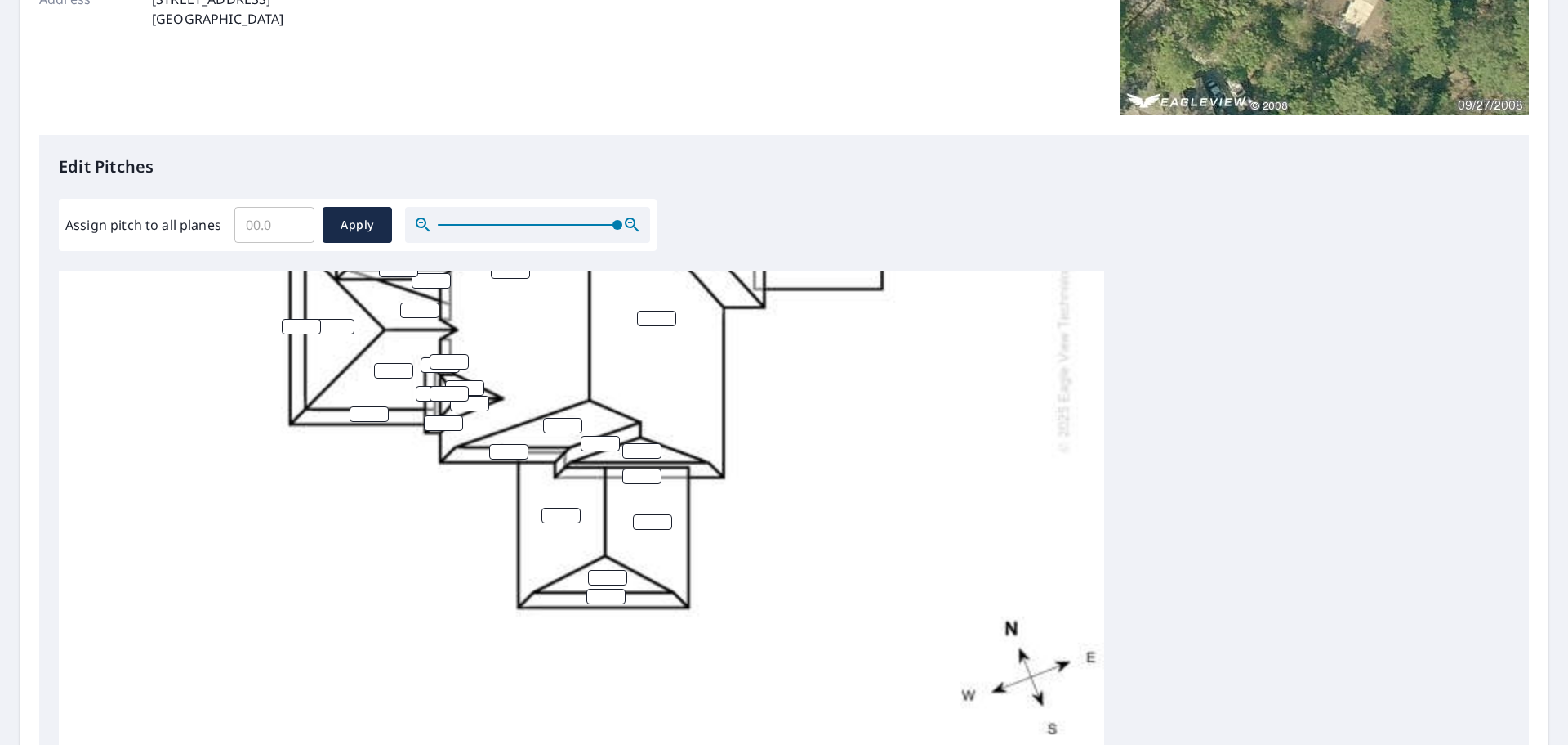
type input "6"
drag, startPoint x: 599, startPoint y: 584, endPoint x: 549, endPoint y: 580, distance: 50.2
click at [550, 581] on div "6 6" at bounding box center [581, 267] width 1046 height 1026
type input "6"
drag, startPoint x: 639, startPoint y: 462, endPoint x: 578, endPoint y: 461, distance: 61.0
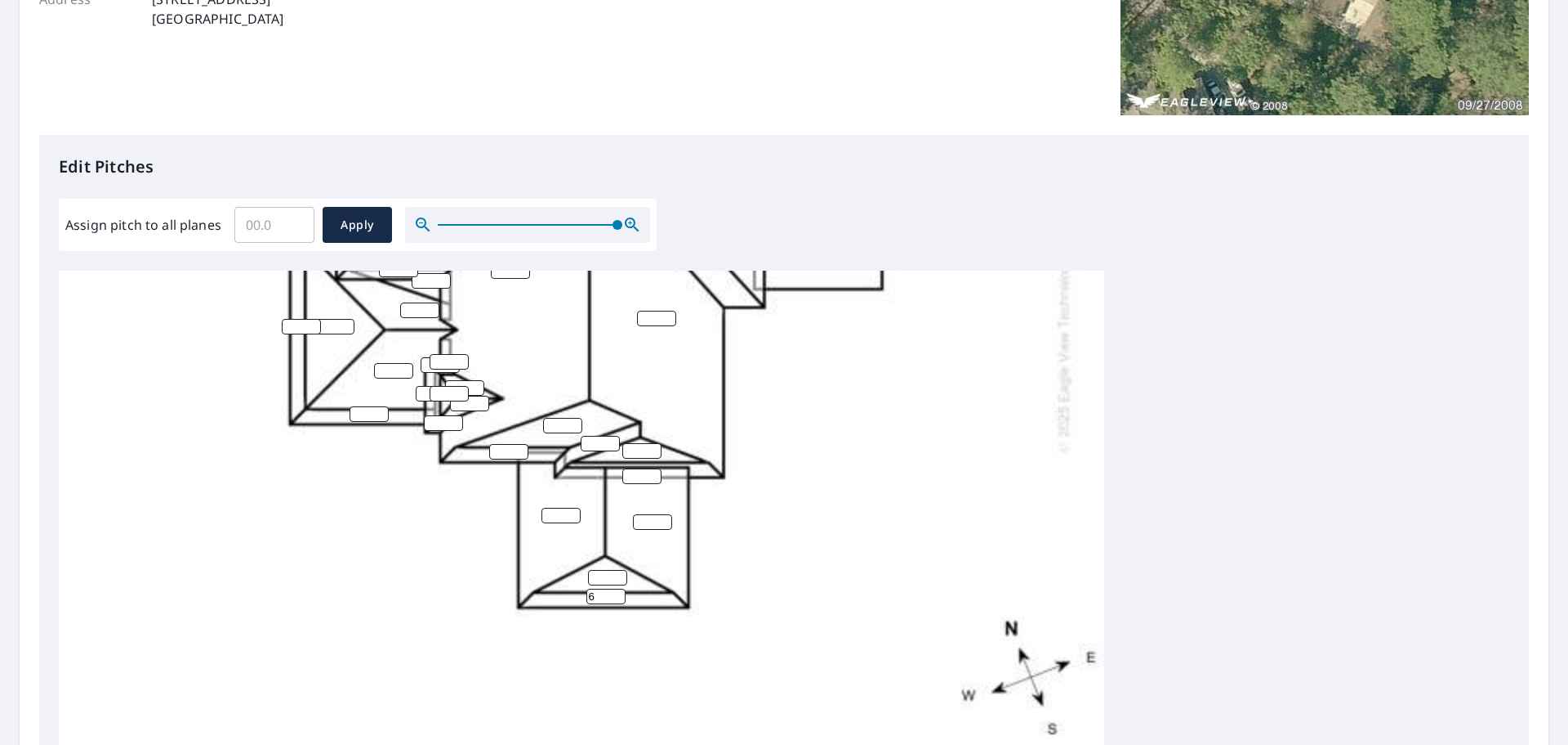
click at [578, 462] on div "6 6 6" at bounding box center [581, 267] width 1046 height 1026
type input "6"
drag, startPoint x: 505, startPoint y: 432, endPoint x: 439, endPoint y: 437, distance: 66.2
click at [444, 437] on div "6 6 6 6" at bounding box center [581, 267] width 1046 height 1026
type input "6"
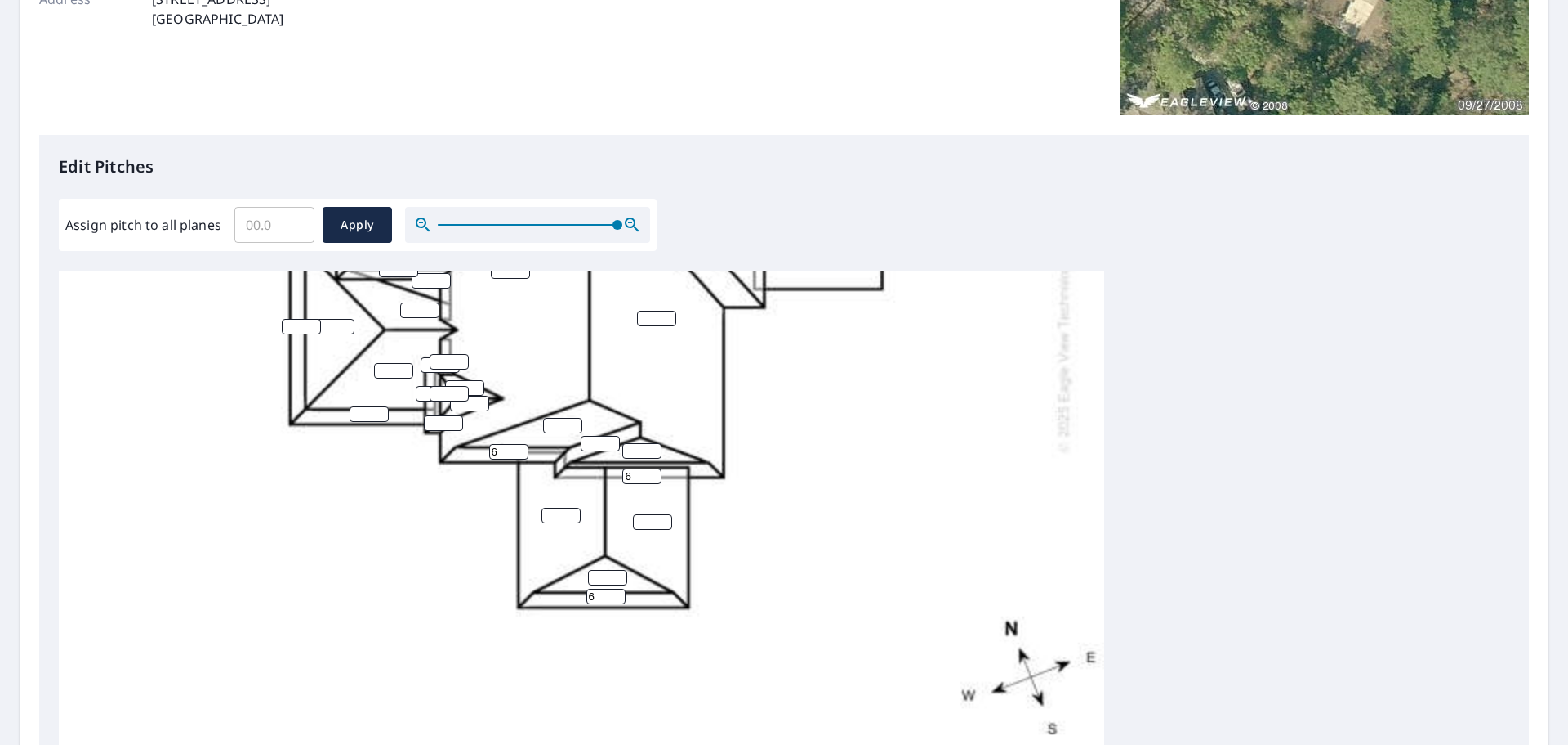
drag, startPoint x: 440, startPoint y: 412, endPoint x: 414, endPoint y: 410, distance: 26.1
click at [414, 411] on div "6 6 6 6 6" at bounding box center [581, 267] width 1046 height 1026
type input "6"
click at [425, 386] on input "number" at bounding box center [435, 393] width 39 height 16
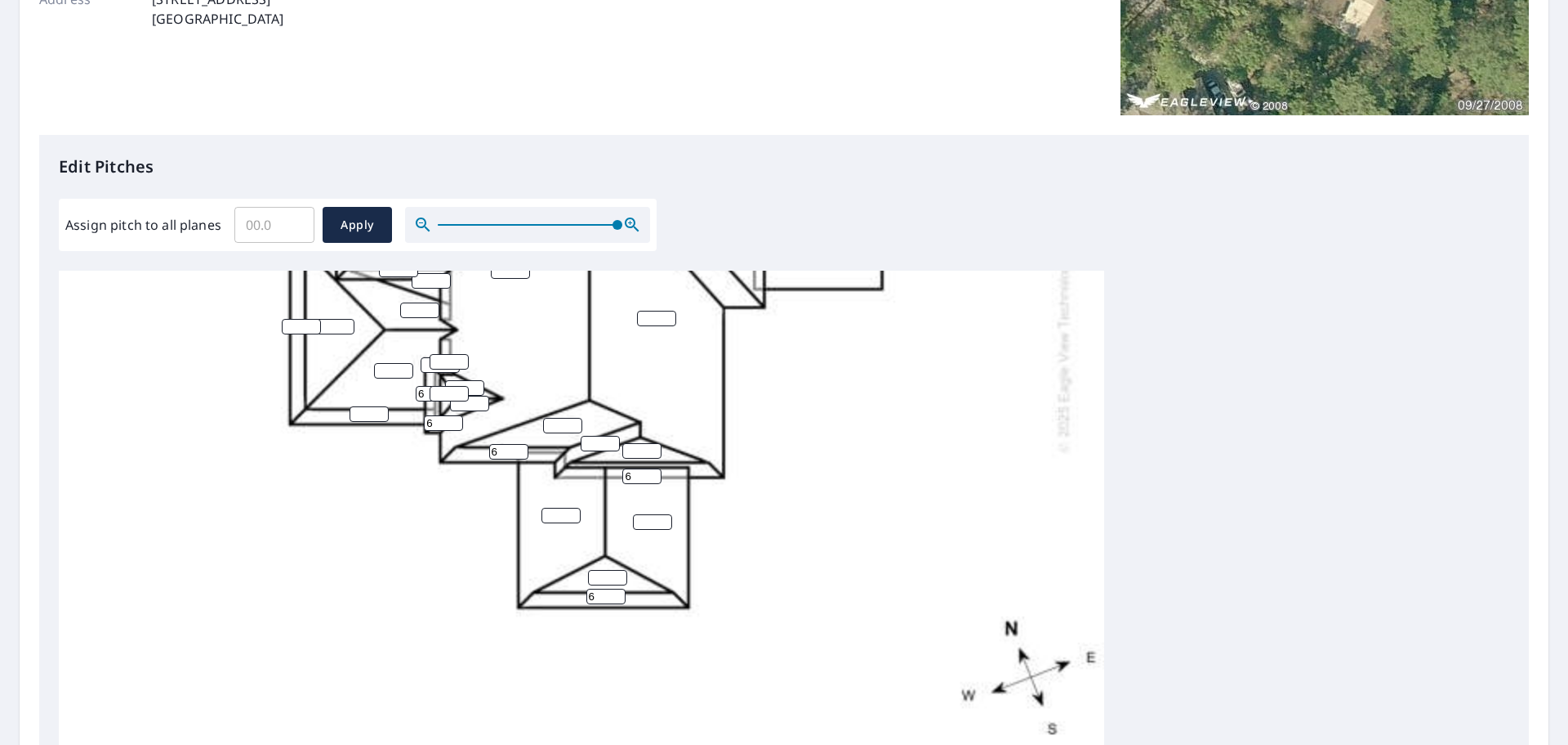
type input "6"
click at [423, 357] on input "number" at bounding box center [440, 365] width 39 height 16
type input "6"
click at [362, 406] on input "number" at bounding box center [369, 414] width 39 height 16
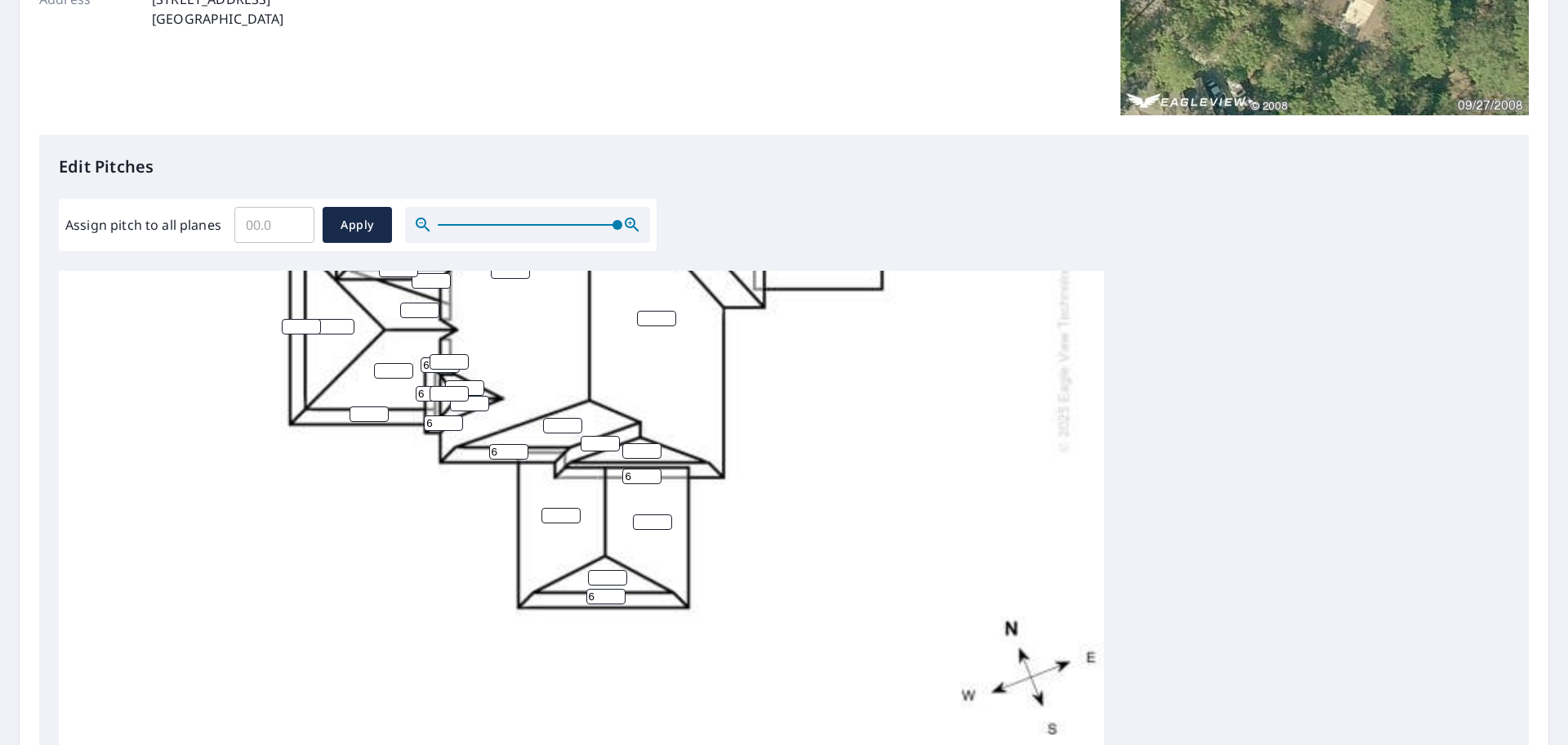
click at [362, 406] on input "number" at bounding box center [369, 414] width 39 height 16
type input "6"
click at [299, 319] on input "number" at bounding box center [301, 326] width 39 height 16
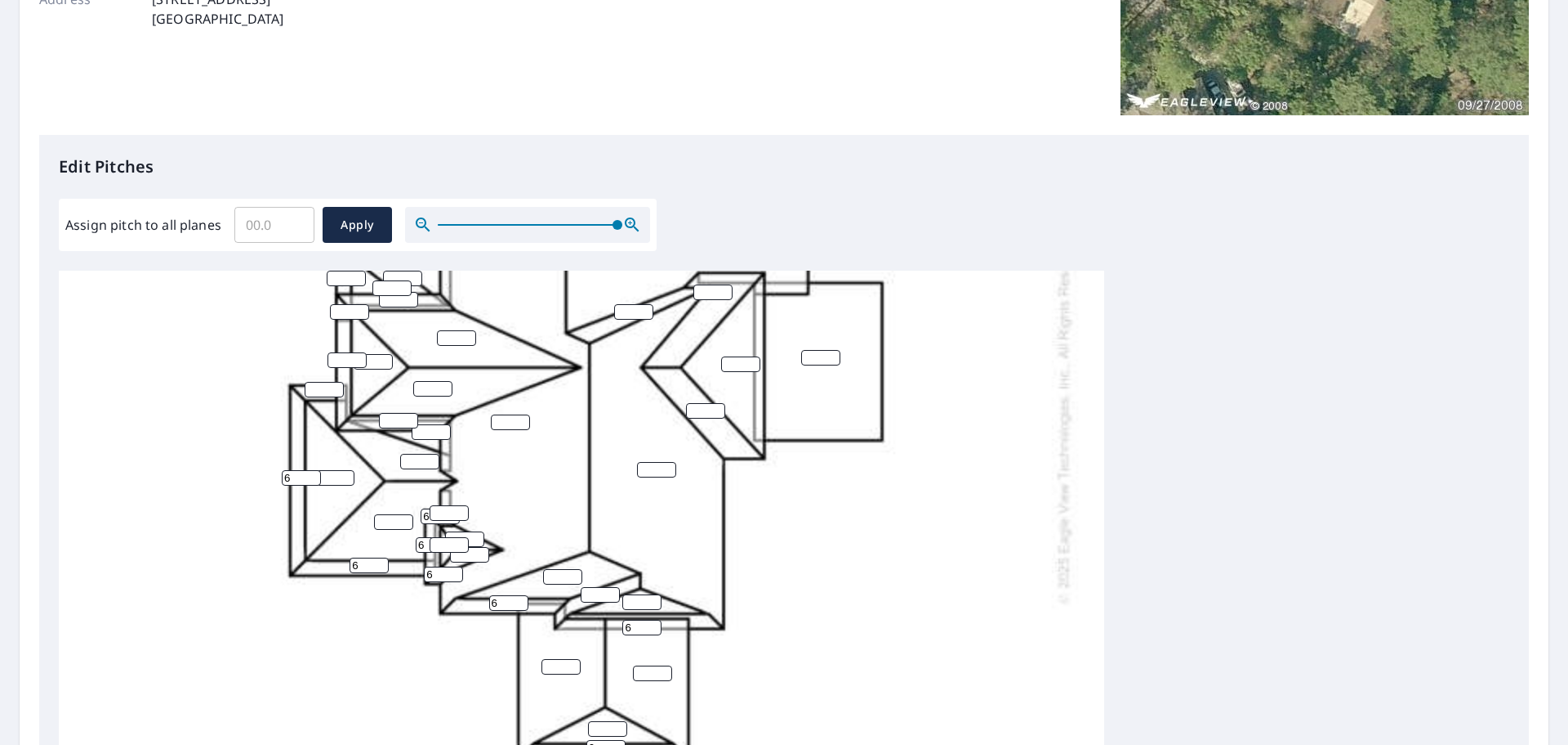
type input "6"
click at [314, 391] on input "number" at bounding box center [324, 390] width 39 height 16
click at [314, 390] on input "number" at bounding box center [324, 390] width 39 height 16
type input "6"
click at [336, 357] on input "number" at bounding box center [346, 360] width 39 height 16
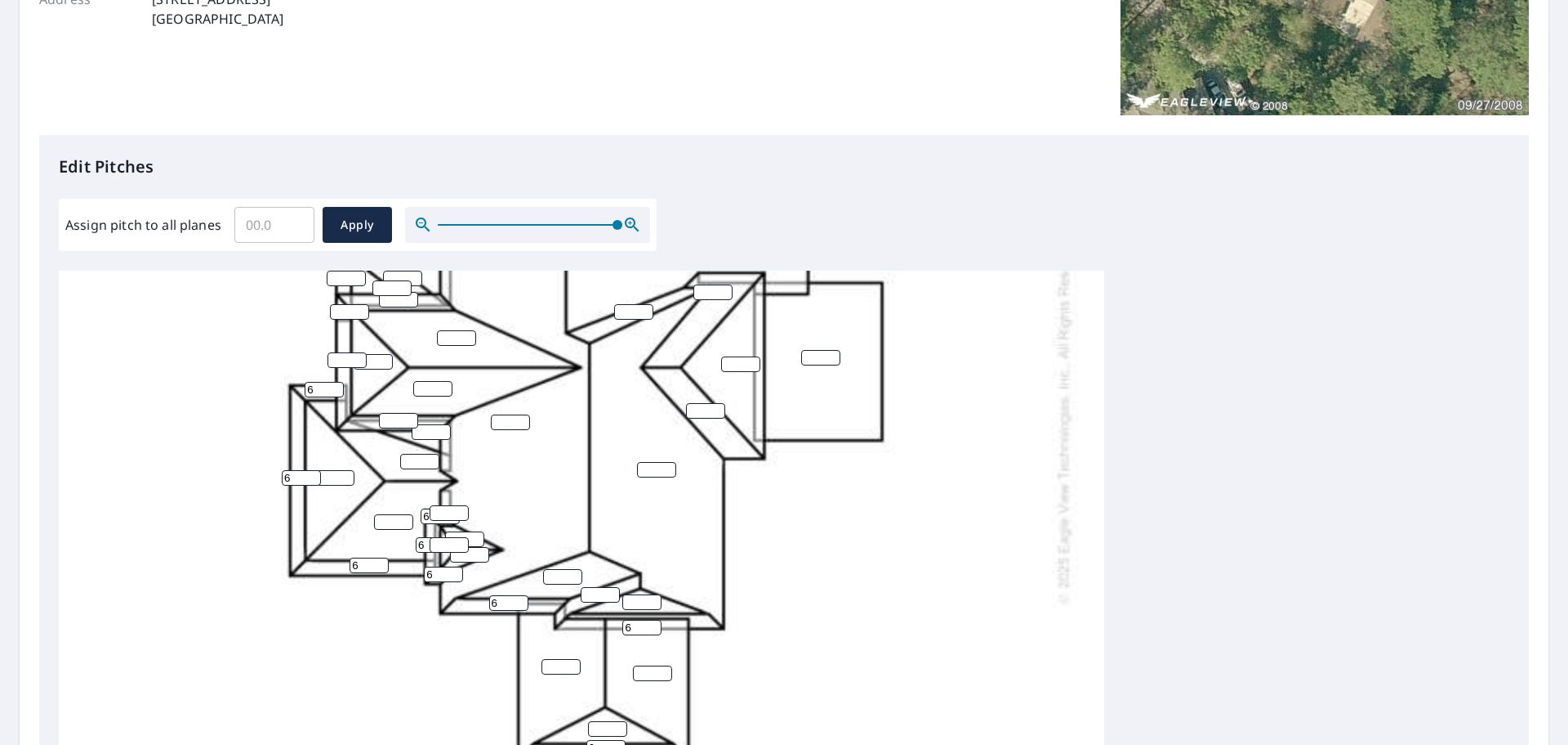
click at [336, 357] on input "number" at bounding box center [346, 360] width 39 height 16
type input "6"
click at [337, 313] on input "number" at bounding box center [349, 312] width 39 height 16
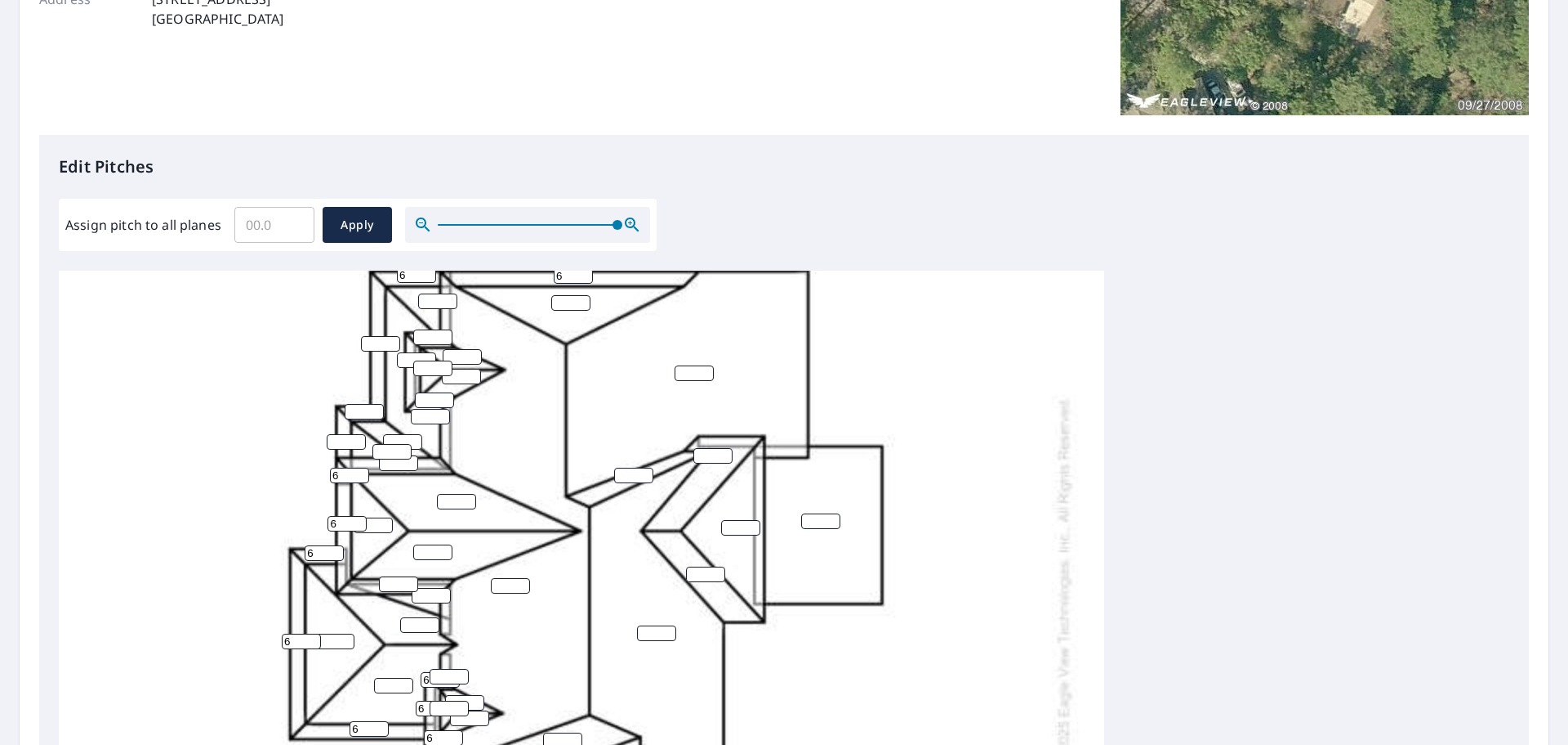
type input "6"
click at [393, 465] on input "number" at bounding box center [398, 463] width 39 height 16
type input "6"
click at [390, 589] on input "number" at bounding box center [398, 584] width 39 height 16
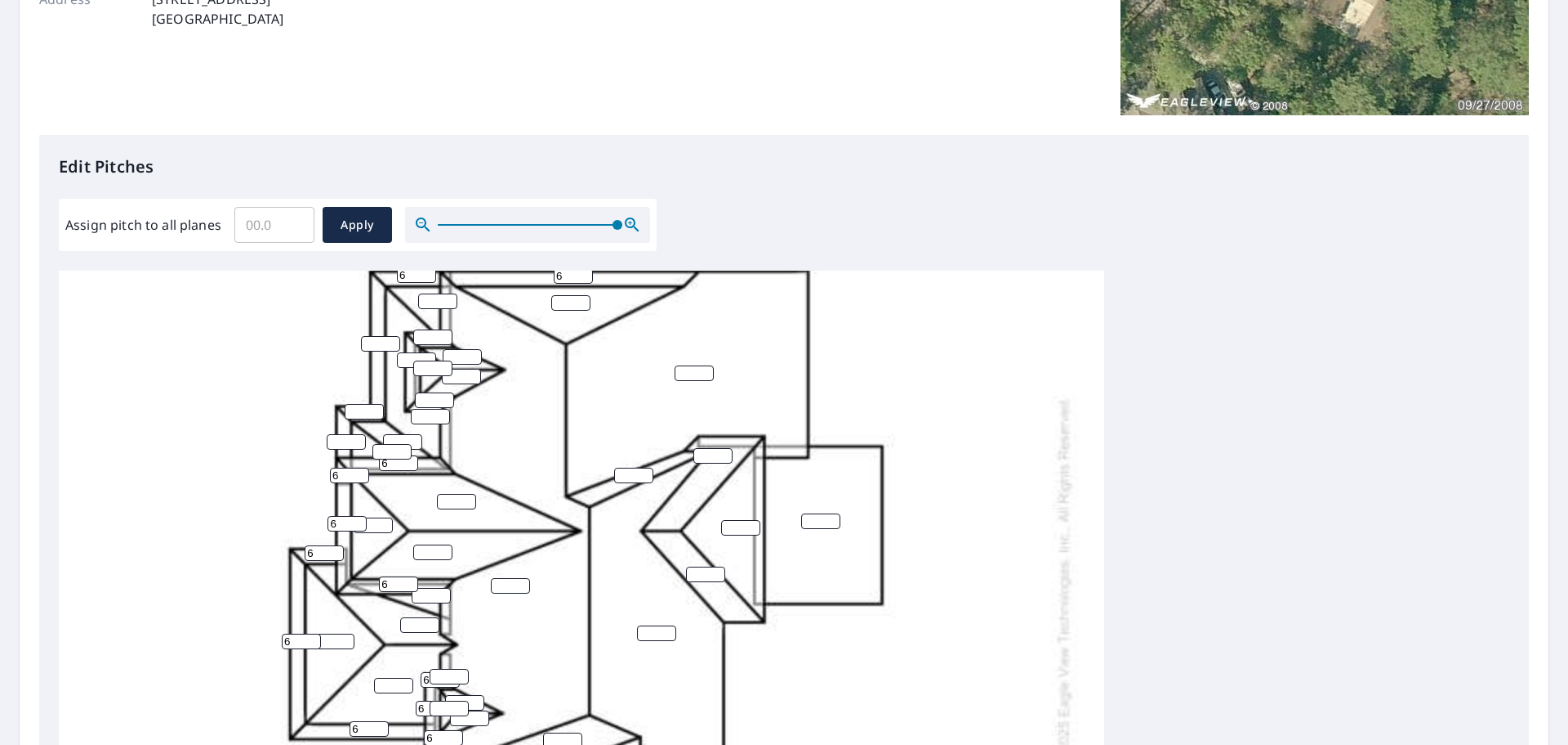
type input "6"
click at [341, 435] on input "number" at bounding box center [346, 442] width 39 height 16
type input "6"
click at [354, 412] on input "number" at bounding box center [364, 412] width 39 height 16
type input "6"
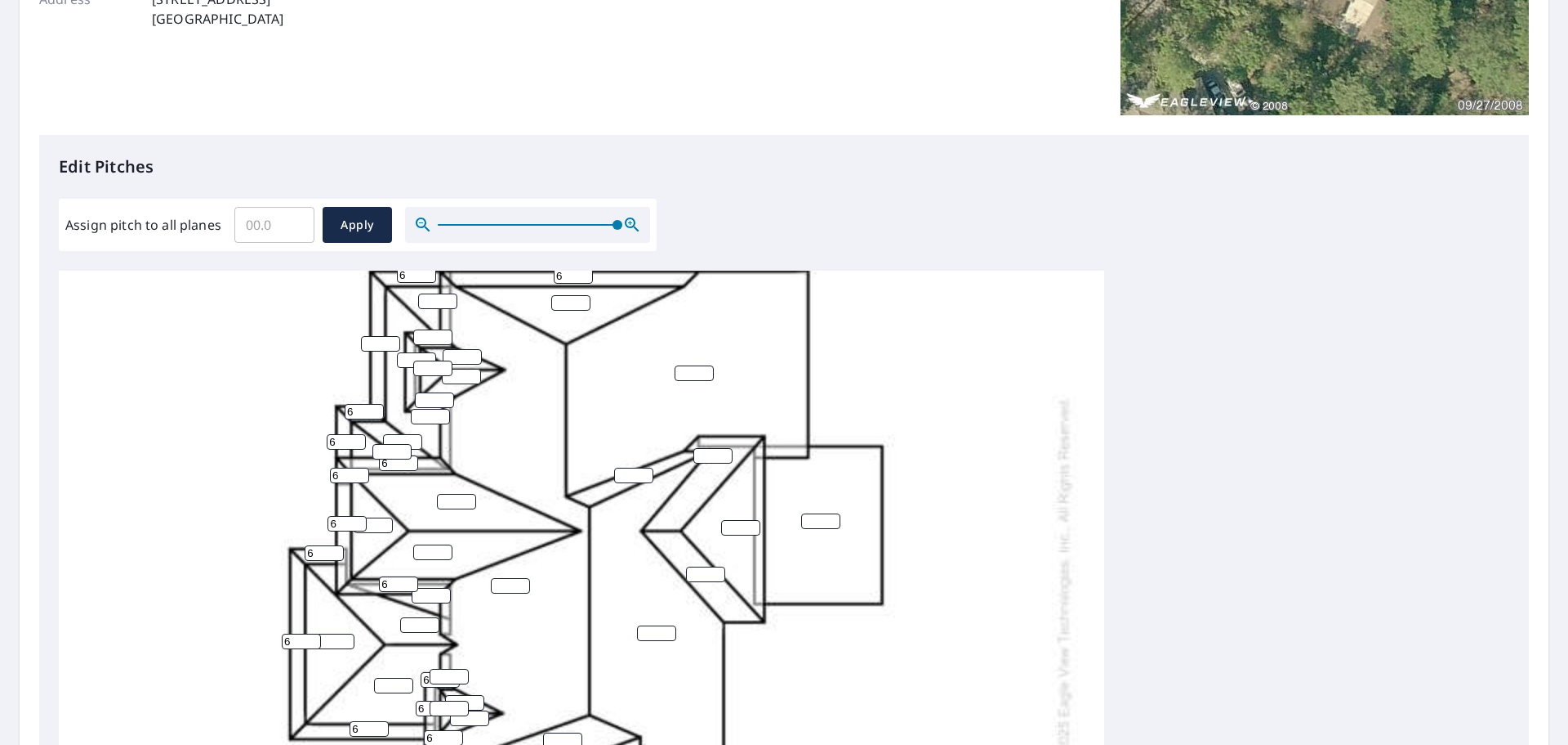
click at [370, 346] on input "number" at bounding box center [380, 344] width 39 height 16
type input "6"
drag, startPoint x: 425, startPoint y: 304, endPoint x: 403, endPoint y: 305, distance: 22.0
click at [405, 305] on div "6 6 6 6 6 6 6 6 6 6 6 6 6 6 6 6 6 6" at bounding box center [581, 581] width 1046 height 1026
drag, startPoint x: 428, startPoint y: 338, endPoint x: 417, endPoint y: 338, distance: 11.0
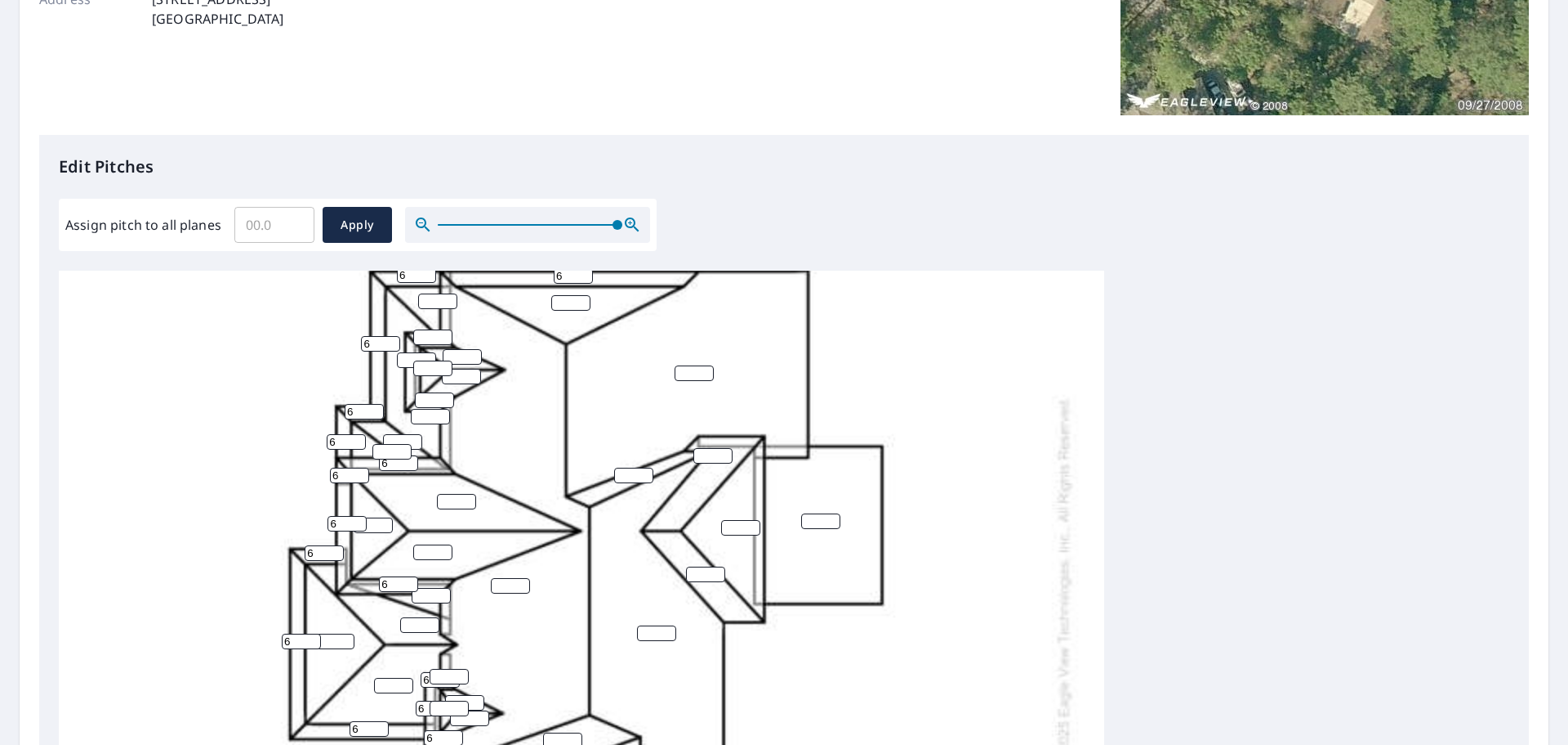
click at [418, 338] on input "number" at bounding box center [432, 337] width 39 height 16
type input "6"
click at [405, 359] on input "number" at bounding box center [417, 360] width 39 height 16
type input "6"
click at [423, 401] on input "number" at bounding box center [434, 400] width 39 height 16
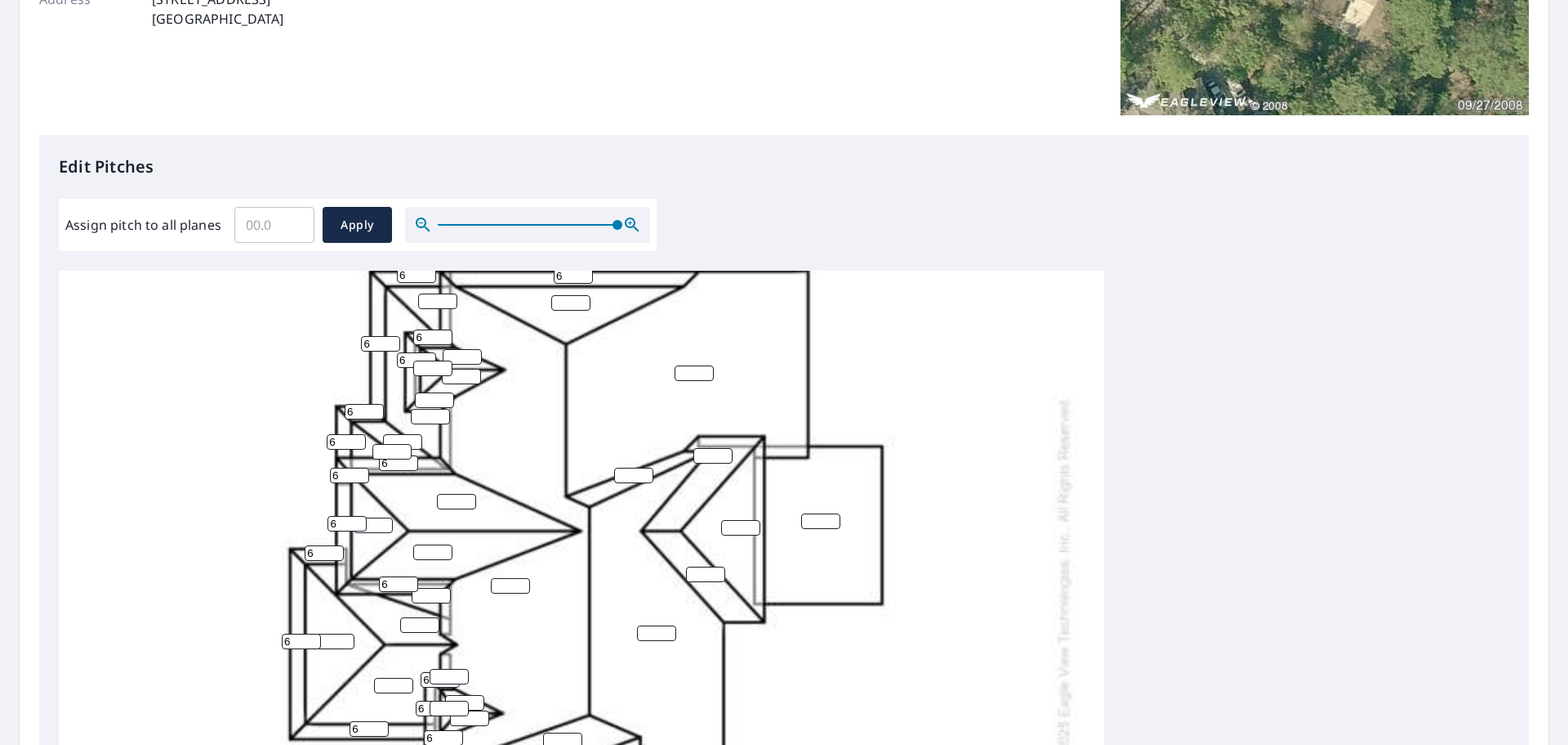
click at [422, 412] on input "number" at bounding box center [430, 417] width 39 height 16
click at [422, 419] on input "number" at bounding box center [430, 417] width 39 height 16
type input "8"
click at [423, 401] on input "number" at bounding box center [434, 400] width 39 height 16
type input "6"
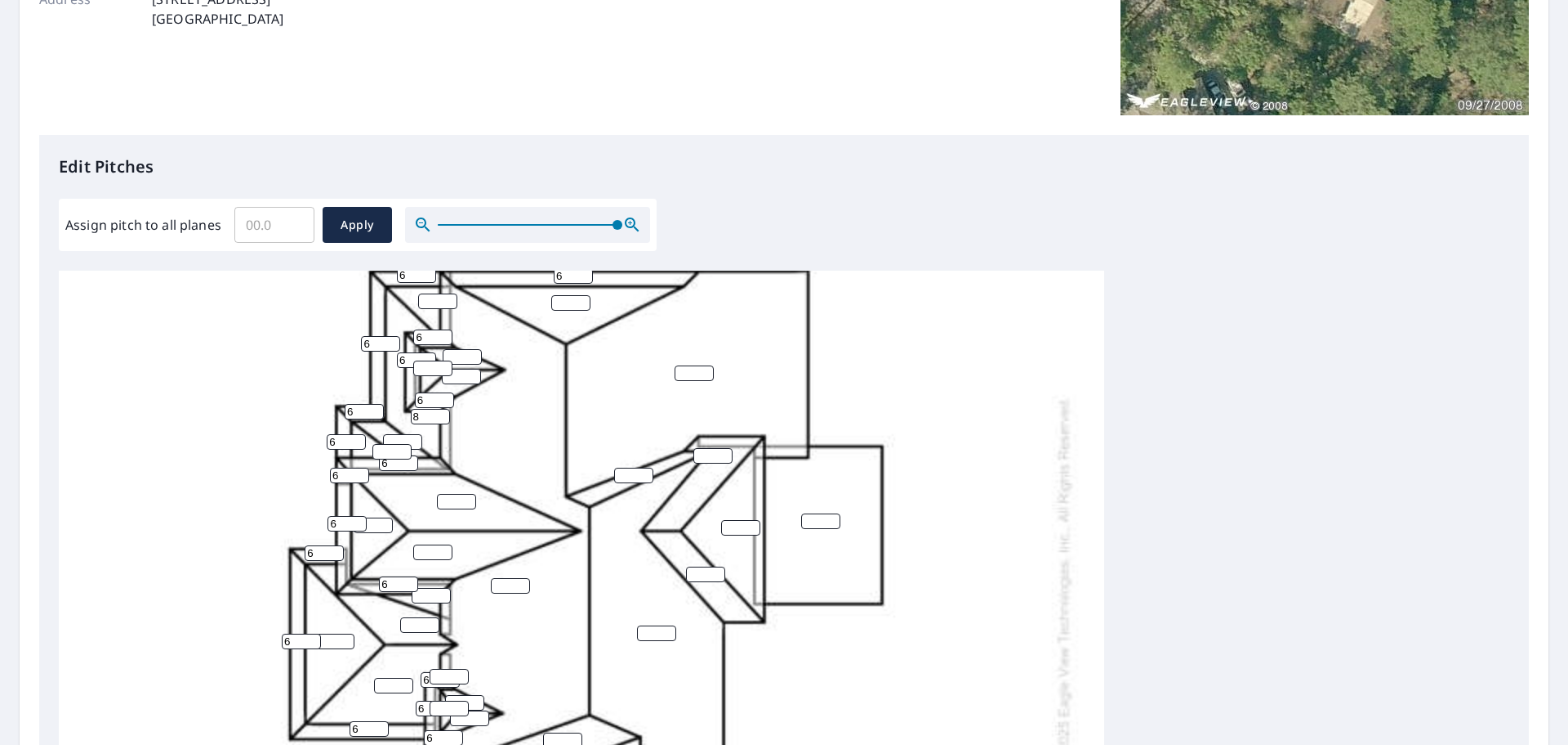
click at [397, 439] on input "number" at bounding box center [402, 442] width 39 height 16
type input "8"
click at [388, 451] on input "number" at bounding box center [391, 452] width 39 height 16
type input "8"
click at [430, 370] on input "number" at bounding box center [432, 368] width 39 height 16
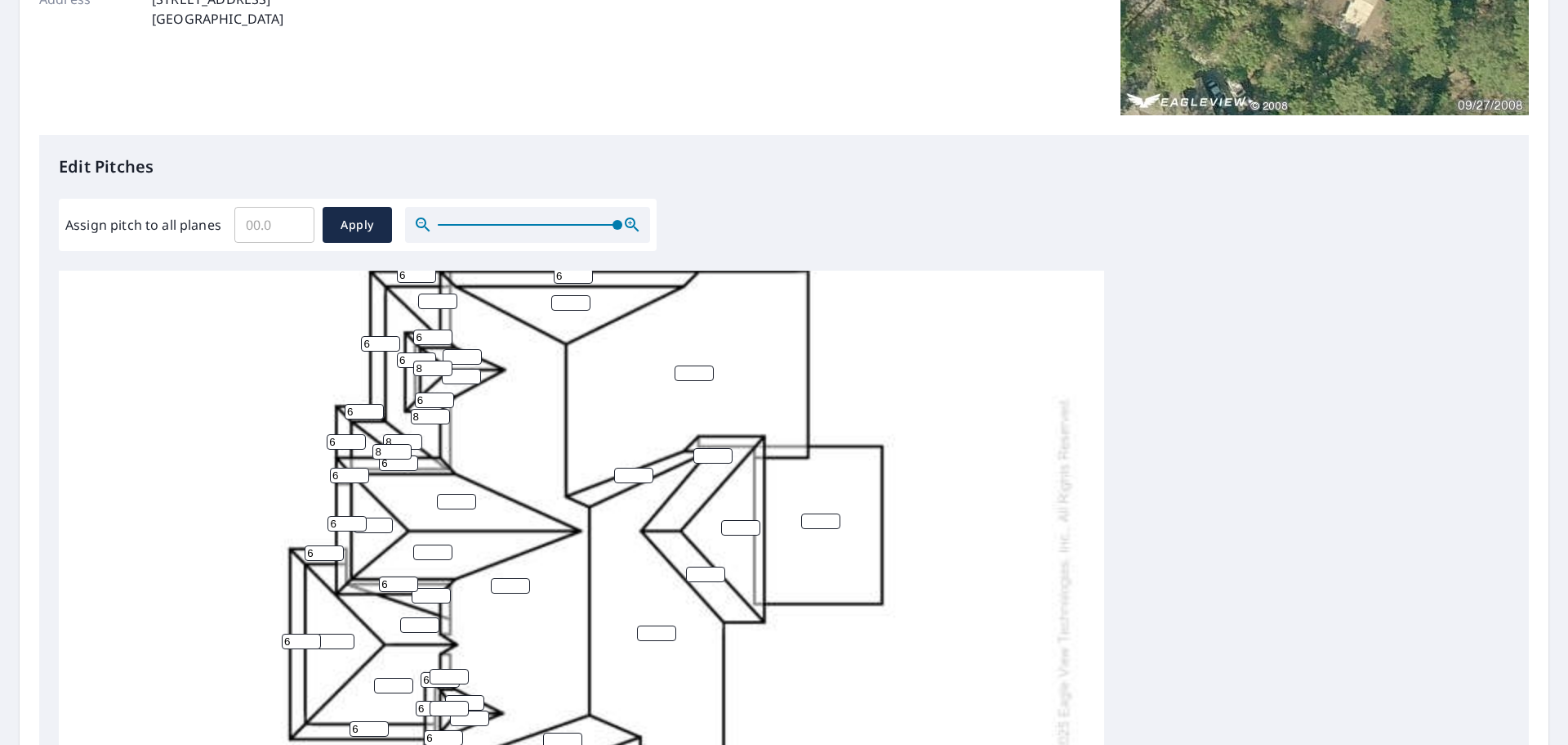
type input "8"
drag, startPoint x: 459, startPoint y: 378, endPoint x: 445, endPoint y: 378, distance: 14.0
click at [445, 378] on input "number" at bounding box center [461, 377] width 39 height 16
type input "12"
click at [453, 358] on input "number" at bounding box center [462, 357] width 39 height 16
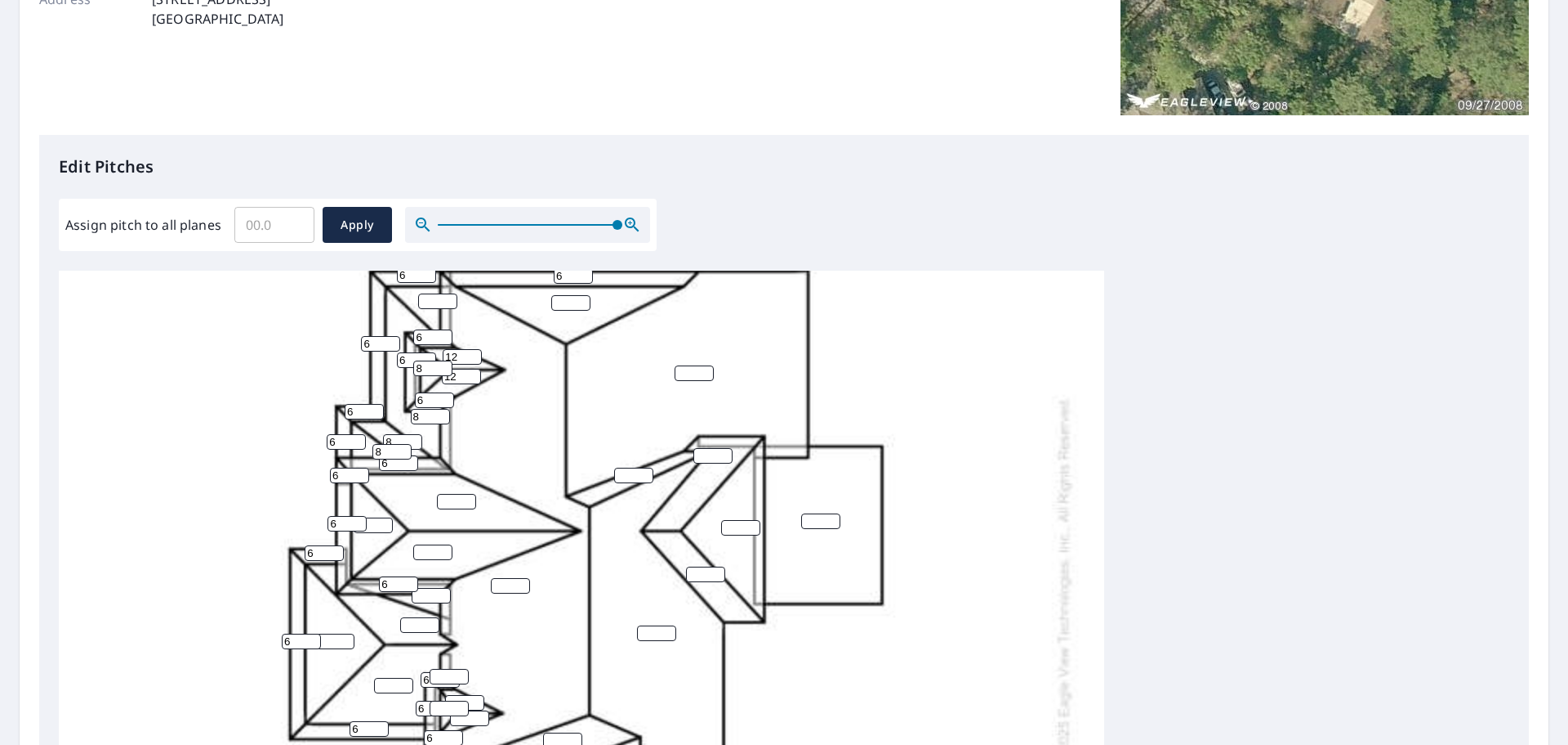
type input "12"
drag, startPoint x: 456, startPoint y: 505, endPoint x: 439, endPoint y: 503, distance: 17.1
click at [439, 503] on input "number" at bounding box center [456, 502] width 39 height 16
type input "12"
click at [427, 554] on input "number" at bounding box center [432, 552] width 39 height 16
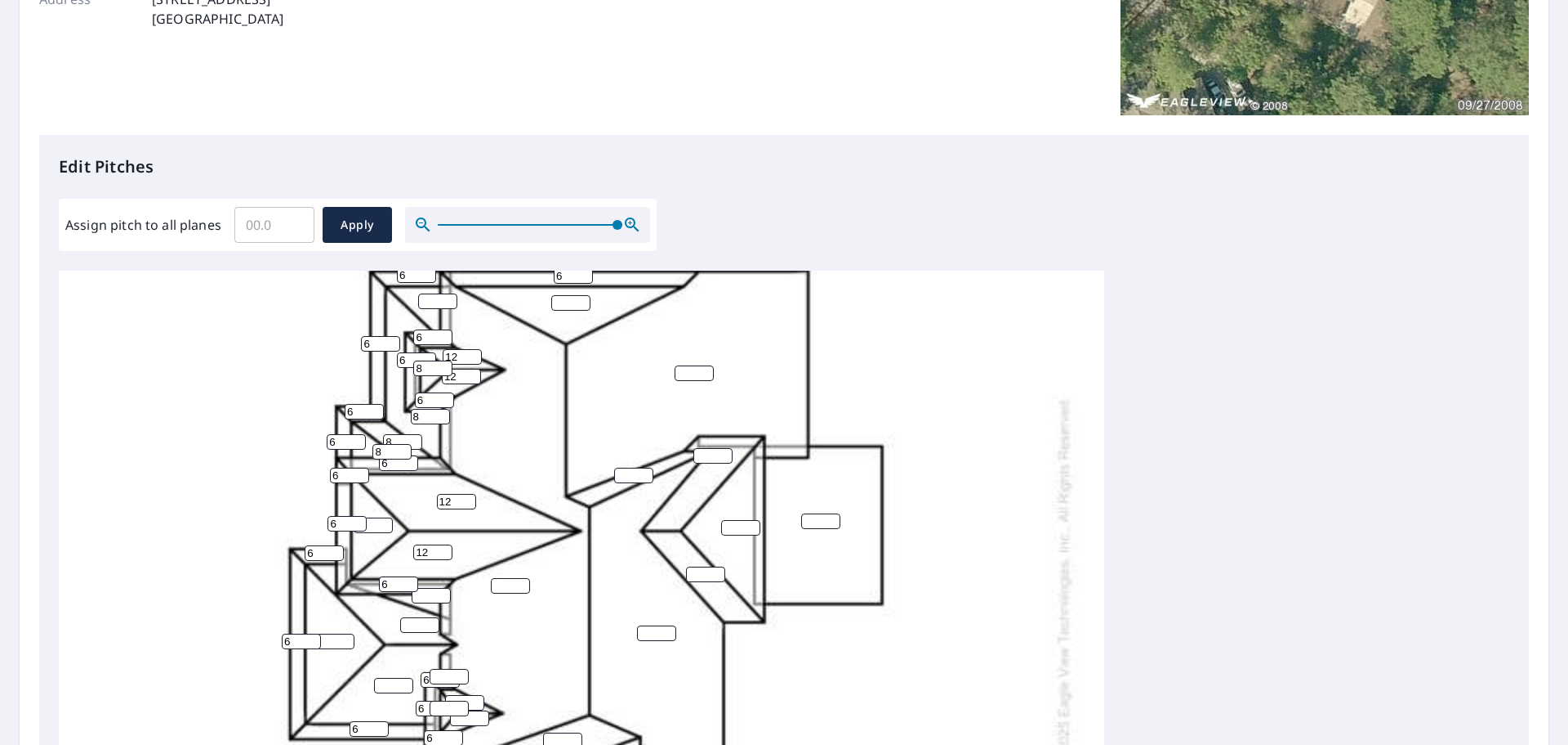
type input "12"
click at [369, 525] on input "number" at bounding box center [373, 525] width 39 height 16
click at [369, 524] on input "number" at bounding box center [373, 525] width 39 height 16
type input "8"
click at [423, 592] on input "number" at bounding box center [430, 596] width 39 height 16
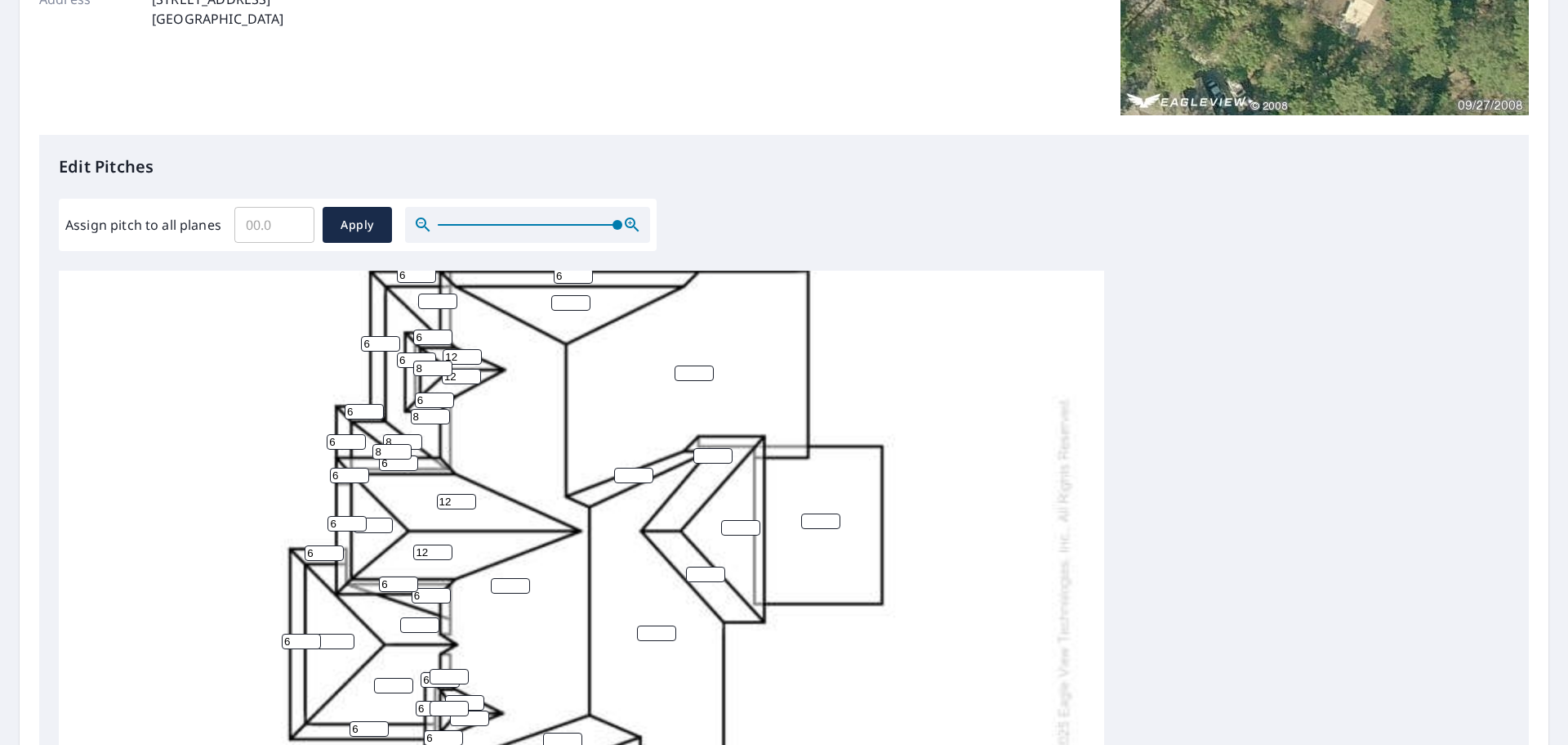
type input "6"
drag, startPoint x: 410, startPoint y: 625, endPoint x: 384, endPoint y: 620, distance: 26.5
click at [384, 621] on div "12 12 8 6 8 6 6 6 6 6 6 6 6 6 8 6 8 12 6 12 6 6 6 6 8 6 6 6 6 6 6" at bounding box center [581, 581] width 1046 height 1026
type input "12"
click at [391, 680] on input "number" at bounding box center [393, 685] width 39 height 16
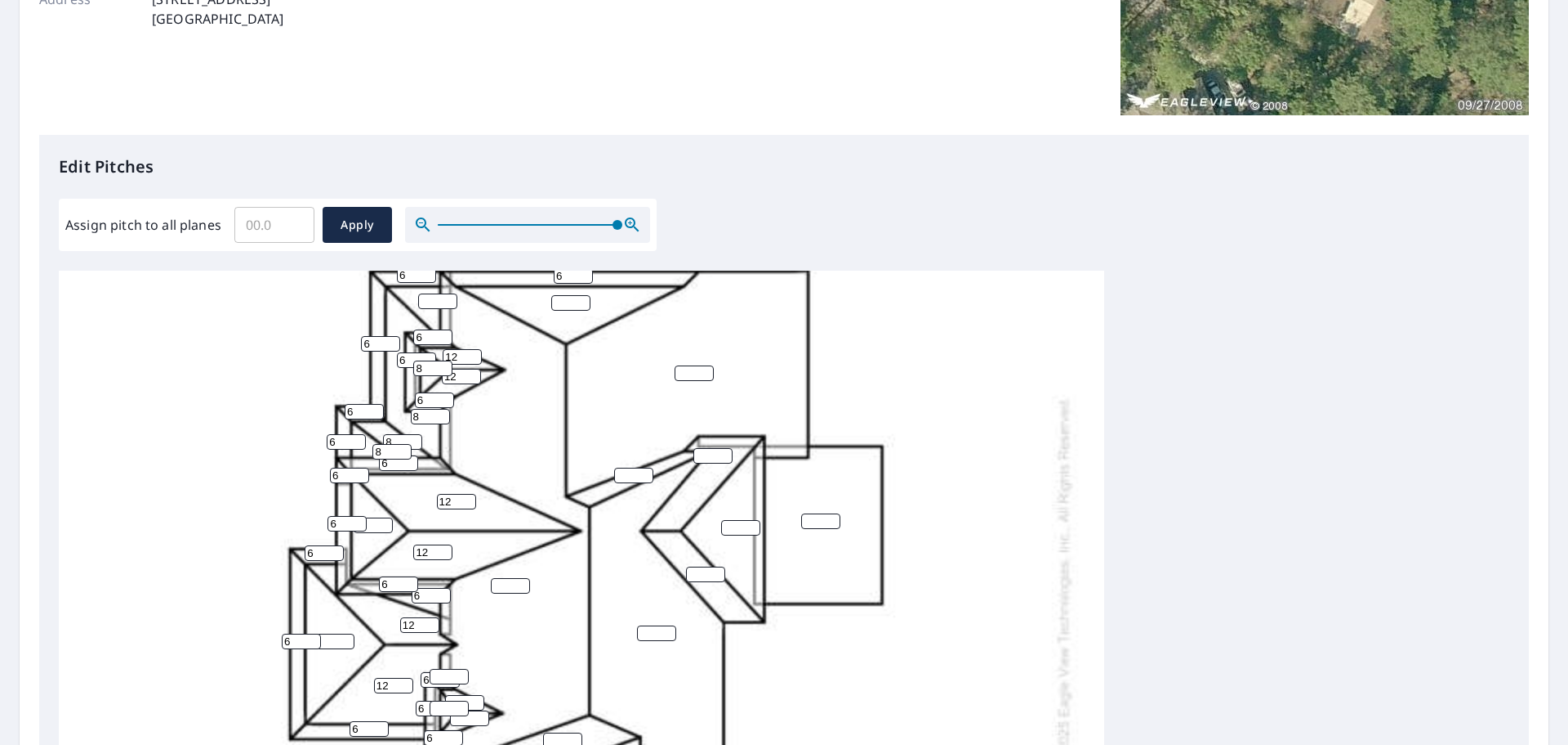
type input "12"
click at [327, 641] on input "number" at bounding box center [334, 642] width 39 height 16
type input "8"
drag, startPoint x: 500, startPoint y: 588, endPoint x: 524, endPoint y: 518, distance: 74.0
click at [500, 587] on input "number" at bounding box center [510, 586] width 39 height 16
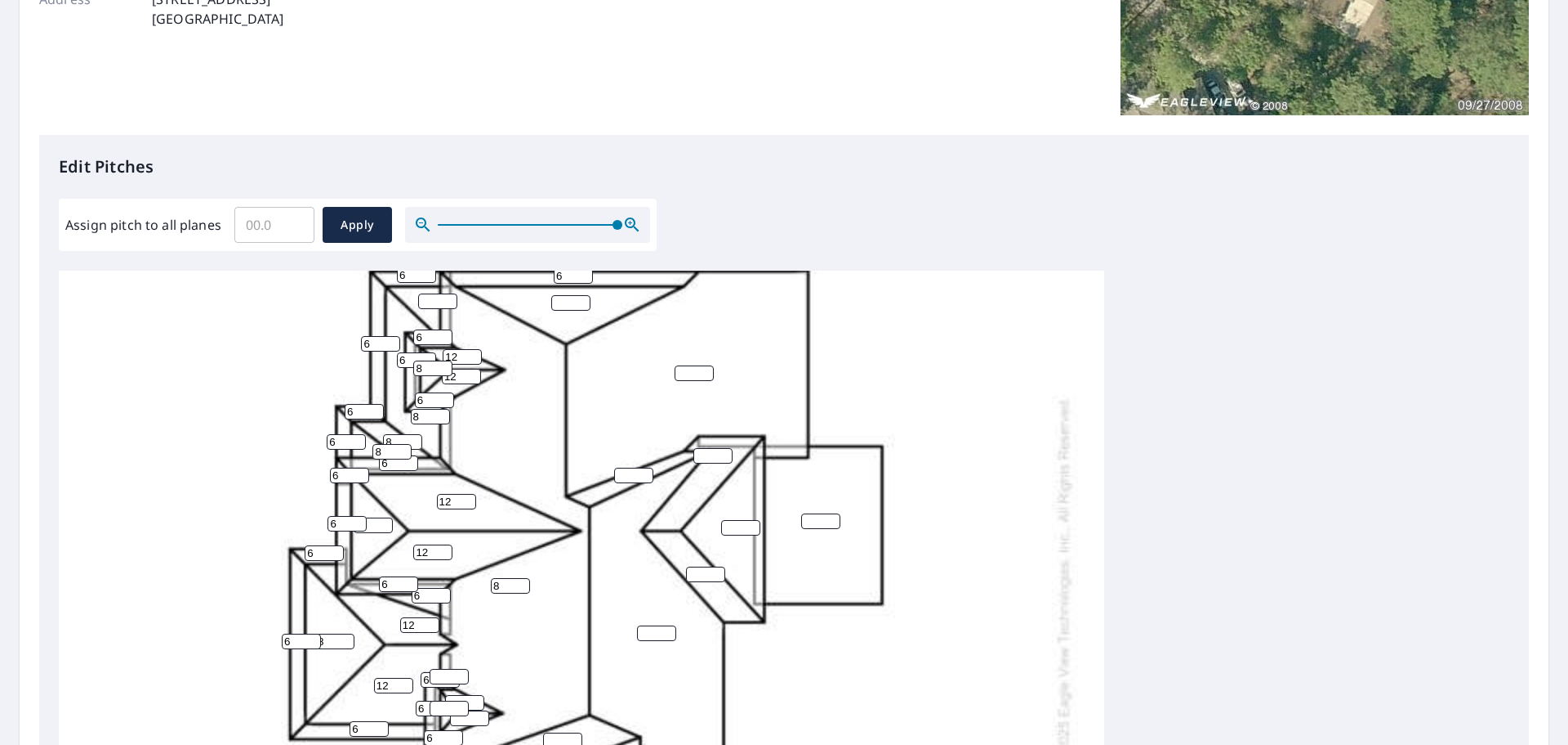
type input "8"
click at [621, 471] on input "number" at bounding box center [633, 475] width 39 height 16
type input "12"
click at [643, 632] on input "number" at bounding box center [656, 633] width 39 height 16
type input "8"
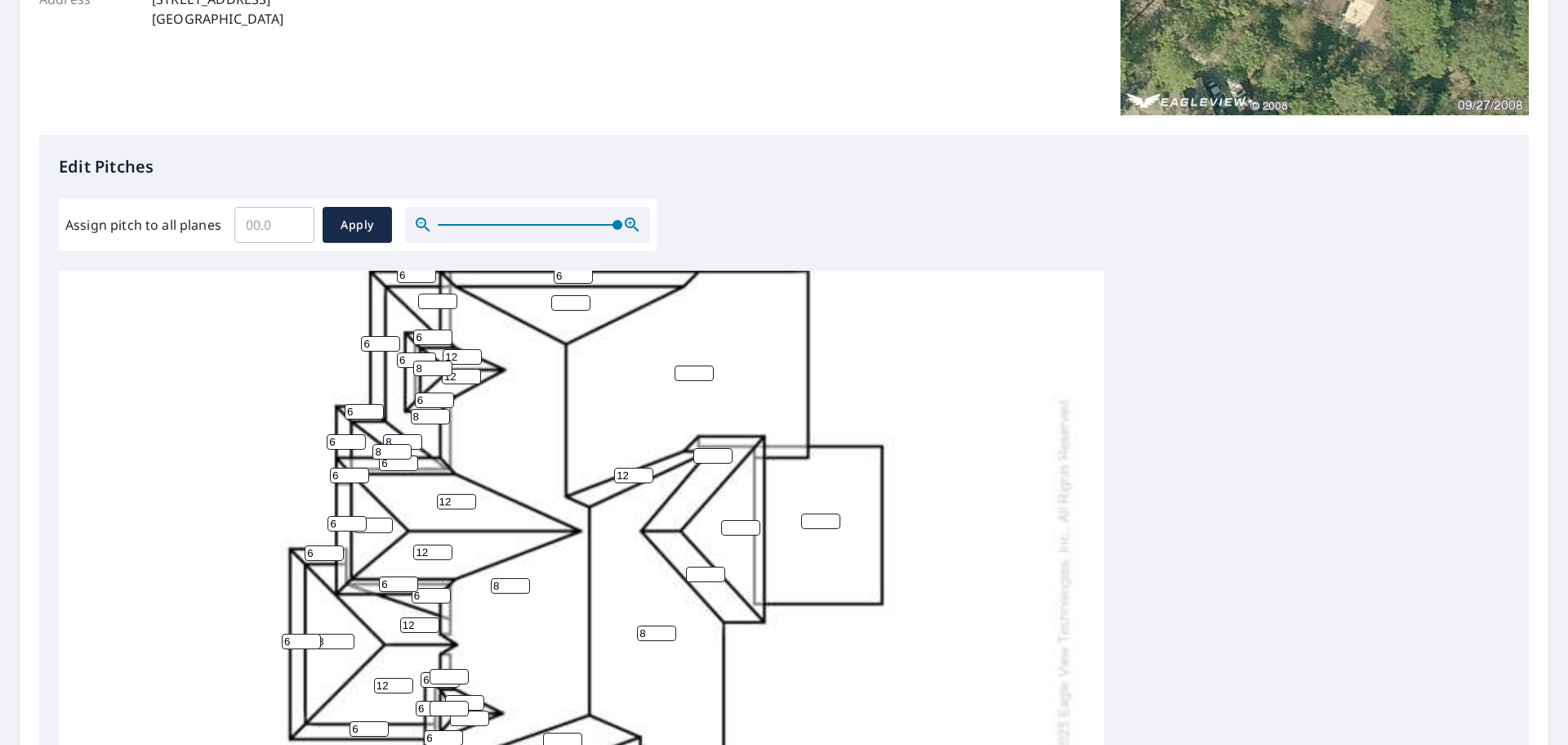
click at [697, 575] on input "number" at bounding box center [705, 574] width 39 height 16
type input "12"
click at [704, 458] on input "number" at bounding box center [712, 456] width 39 height 16
type input "12"
click at [735, 525] on input "number" at bounding box center [740, 528] width 39 height 16
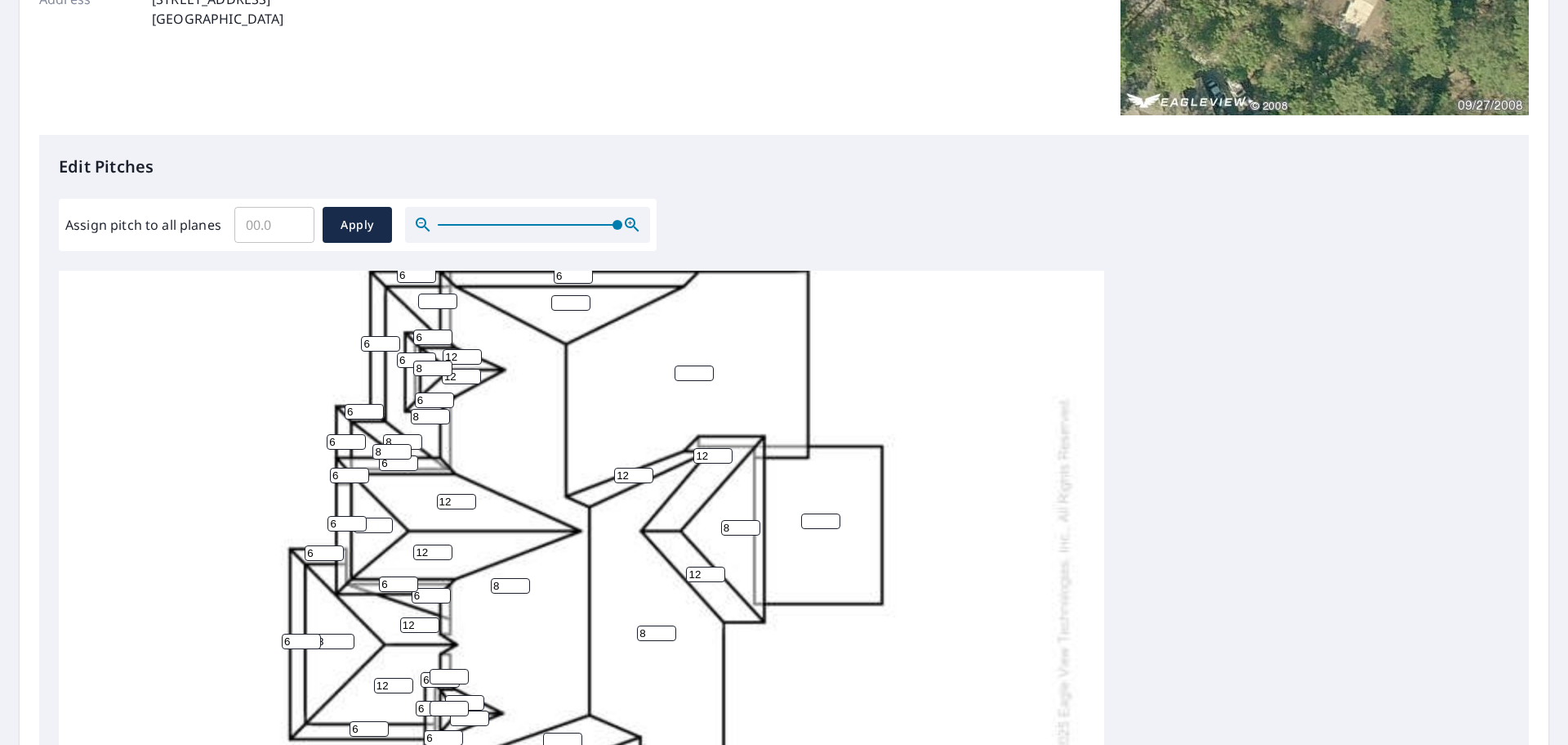
type input "8"
click at [812, 521] on input "number" at bounding box center [820, 521] width 39 height 16
type input "3"
click at [691, 372] on input "number" at bounding box center [694, 373] width 39 height 16
type input "8"
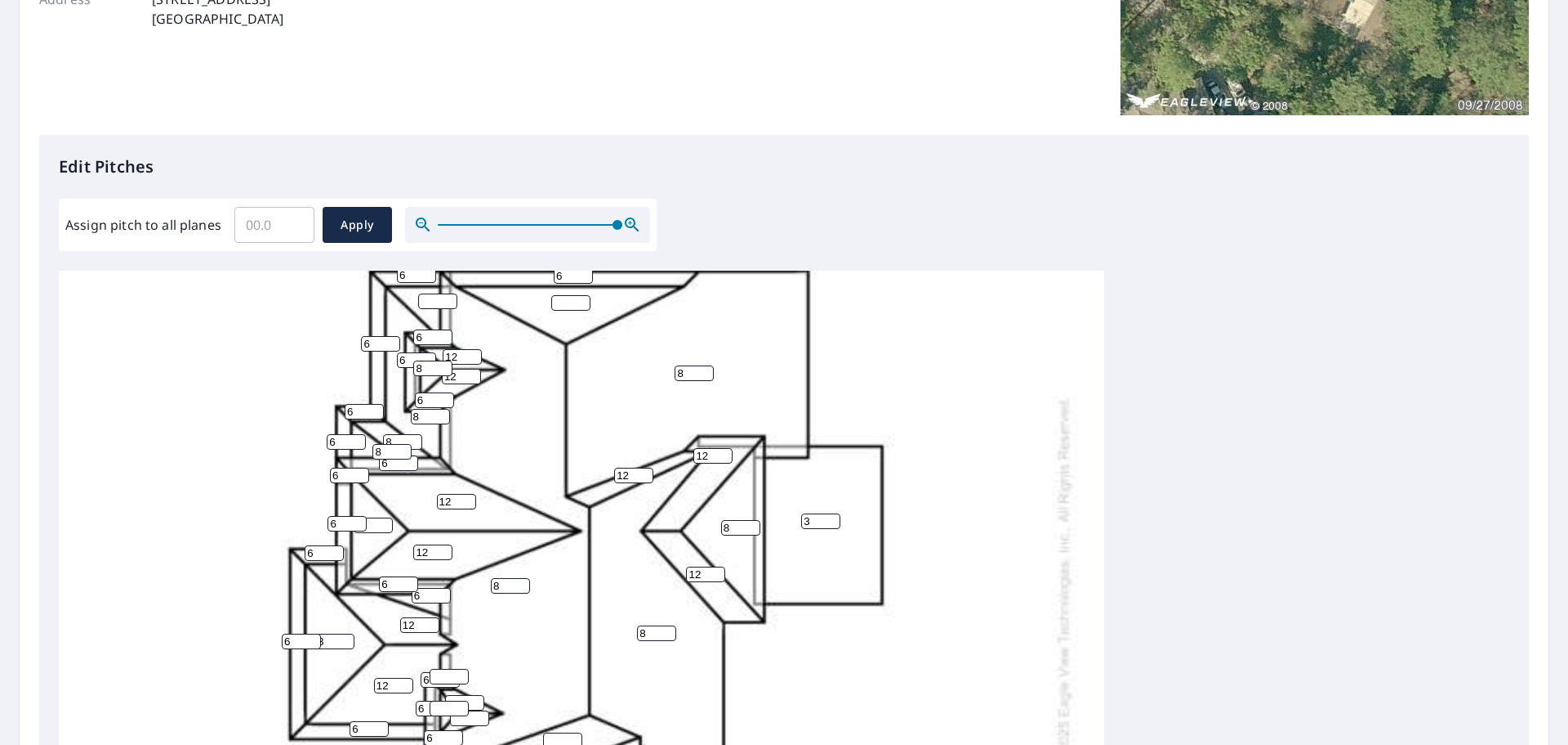
click at [569, 302] on input "number" at bounding box center [570, 303] width 39 height 16
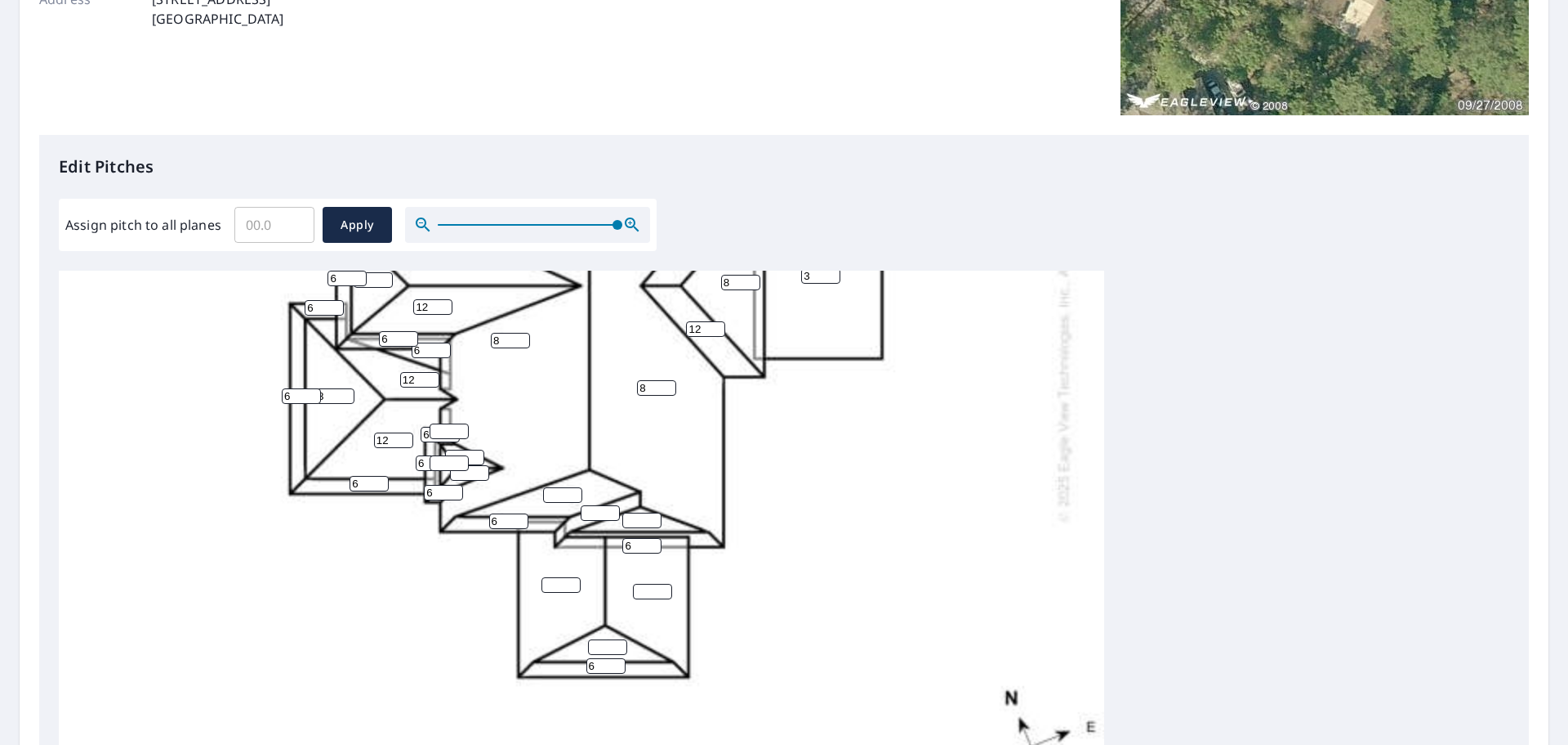
scroll to position [530, 0]
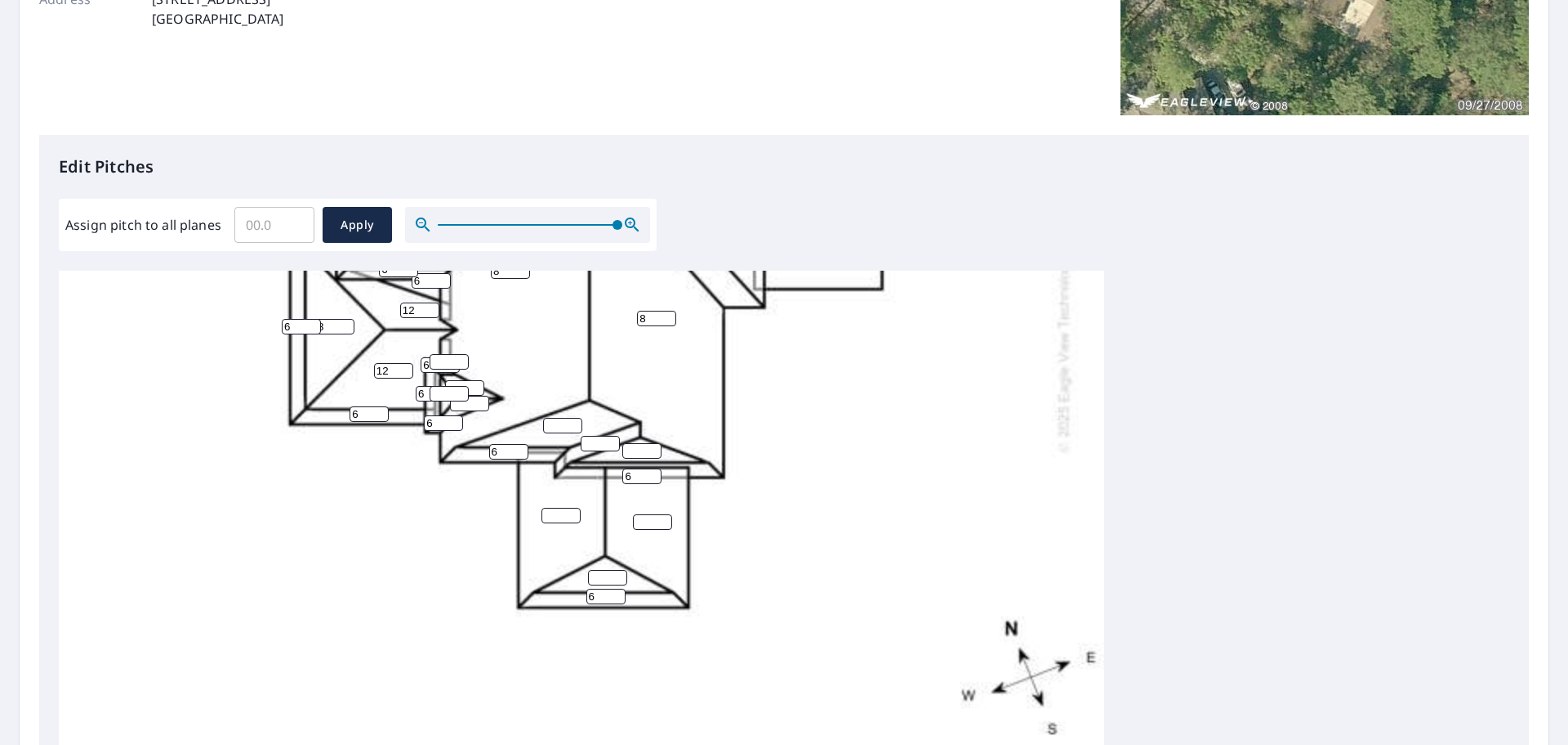
type input "14"
click at [559, 418] on input "number" at bounding box center [562, 425] width 39 height 16
type input "0"
type input "14"
click at [595, 436] on input "number" at bounding box center [600, 444] width 39 height 16
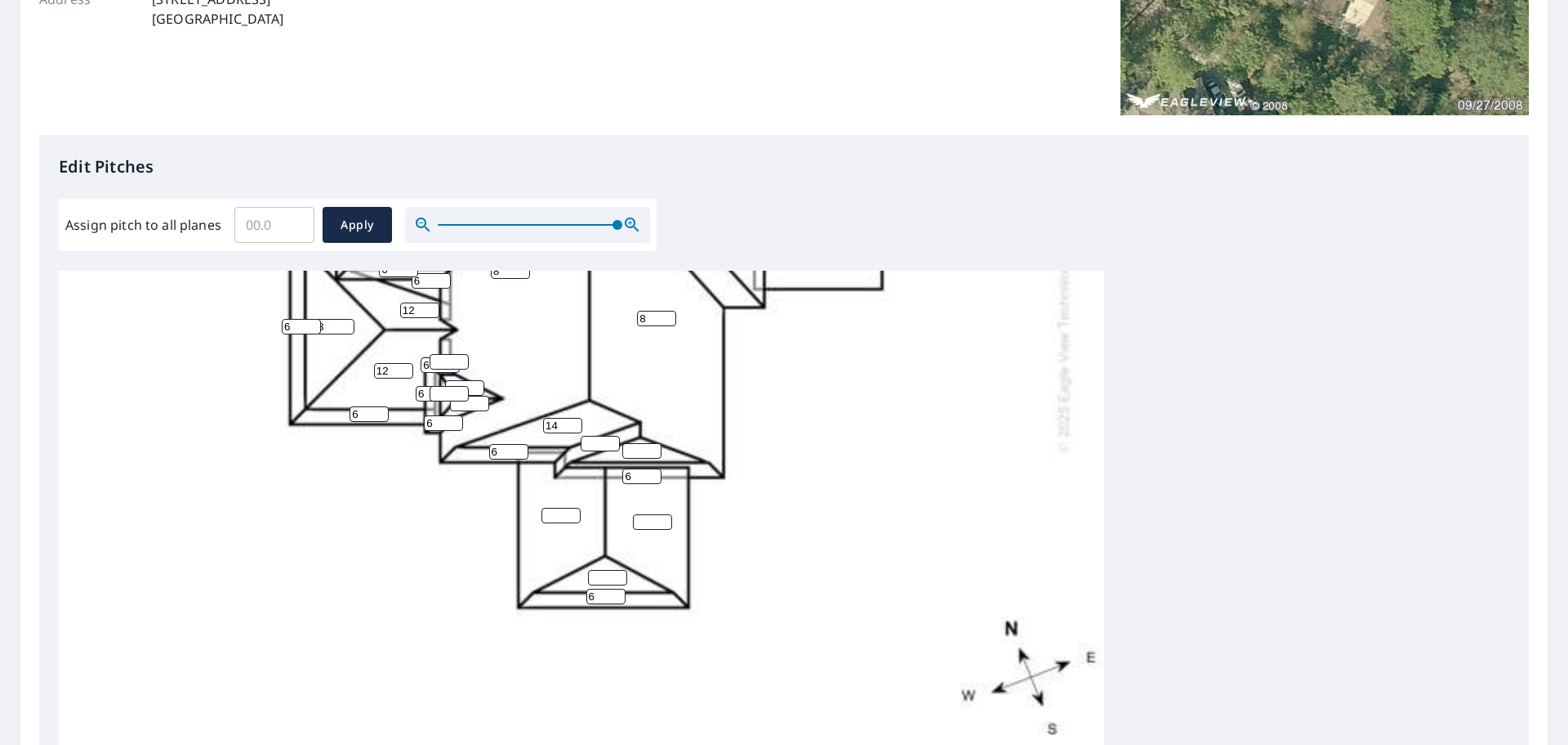
scroll to position [386, 0]
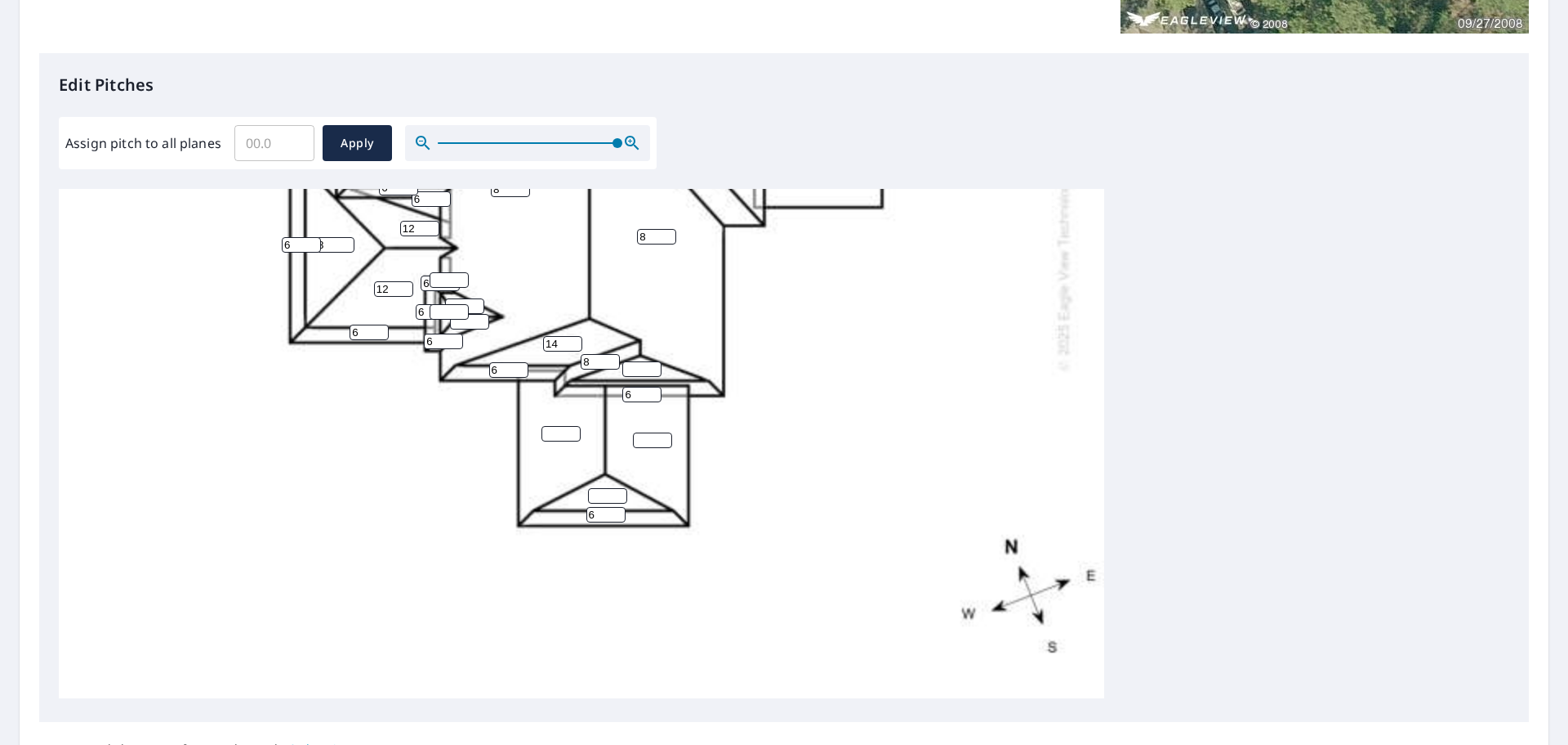
type input "8"
click at [634, 363] on input "number" at bounding box center [641, 369] width 39 height 16
type input "14"
click at [645, 432] on input "number" at bounding box center [653, 440] width 39 height 16
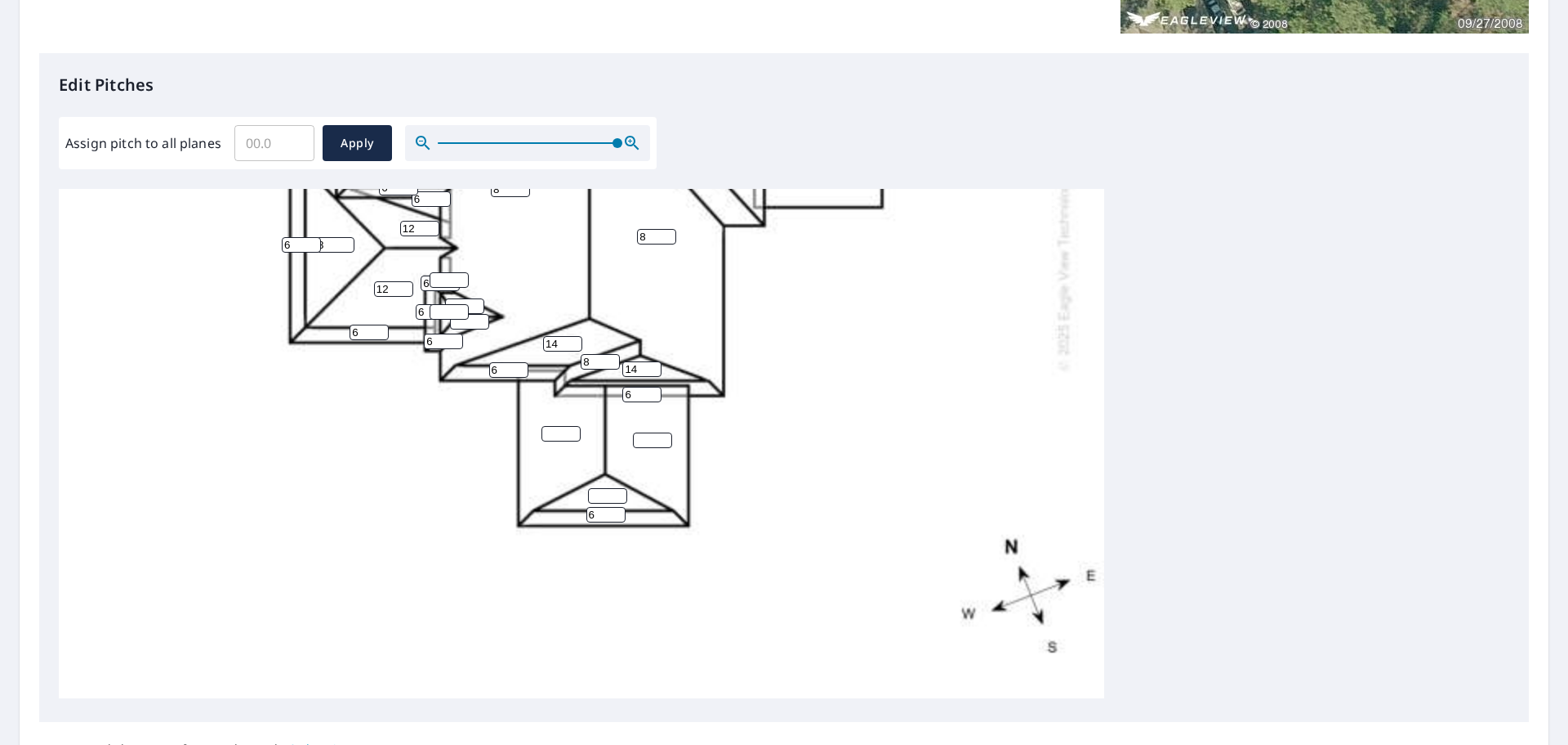
click at [645, 432] on input "number" at bounding box center [653, 440] width 39 height 16
type input "8"
click at [550, 425] on input "number" at bounding box center [561, 433] width 39 height 16
type input "8"
click at [607, 488] on input "number" at bounding box center [607, 496] width 39 height 16
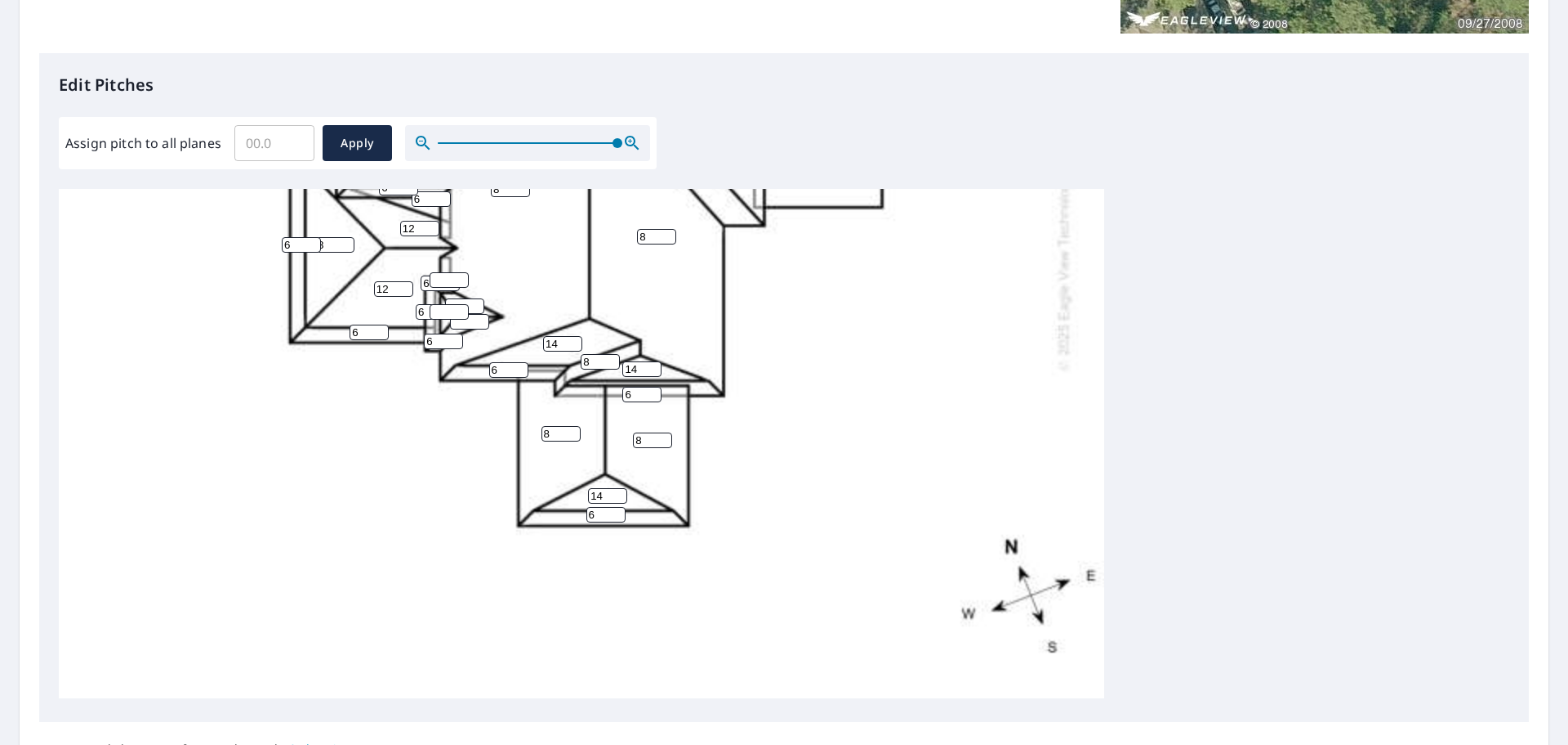
scroll to position [285, 0]
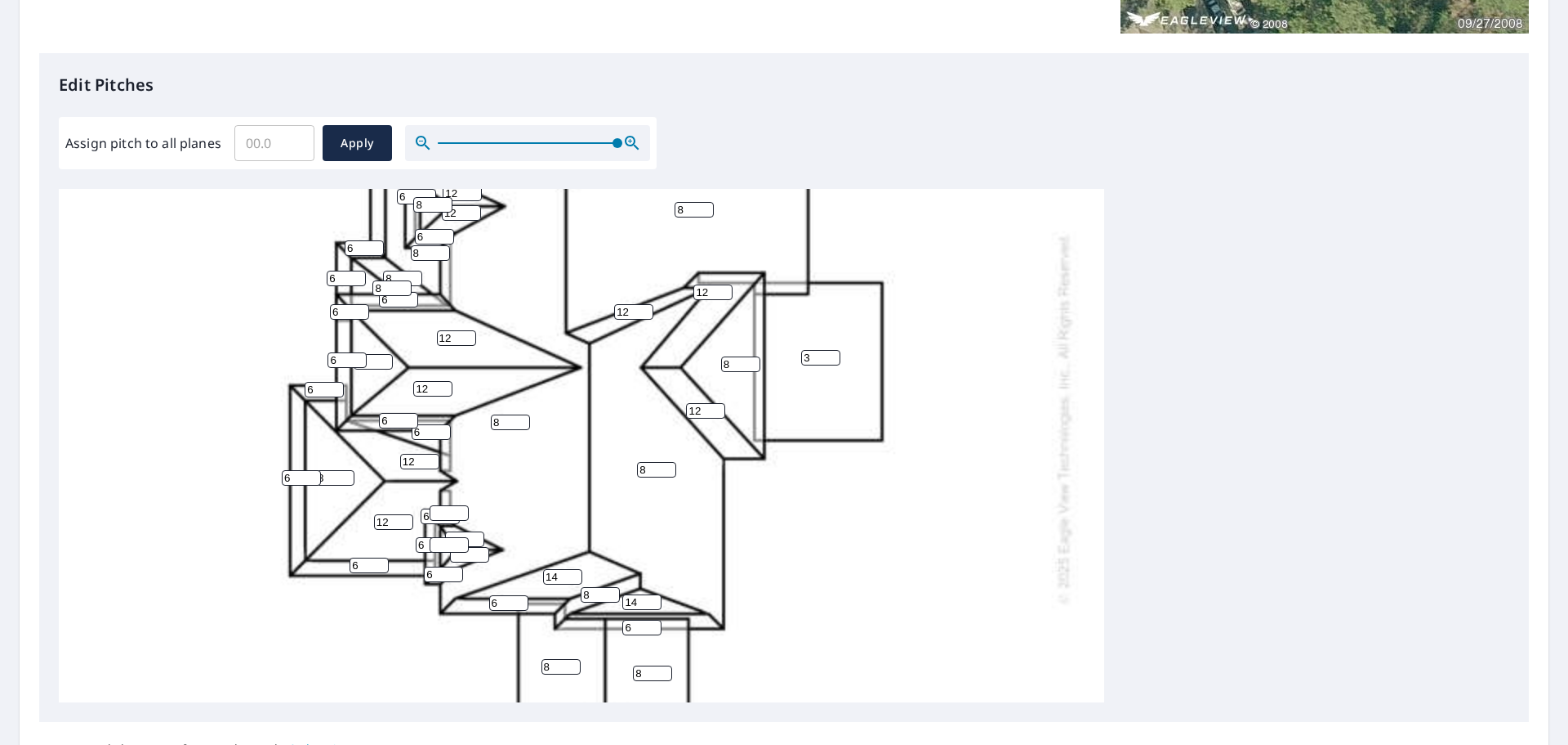
type input "14"
click at [443, 509] on input "number" at bounding box center [449, 513] width 39 height 16
type input "8"
click at [446, 541] on input "number" at bounding box center [449, 544] width 39 height 16
type input "8"
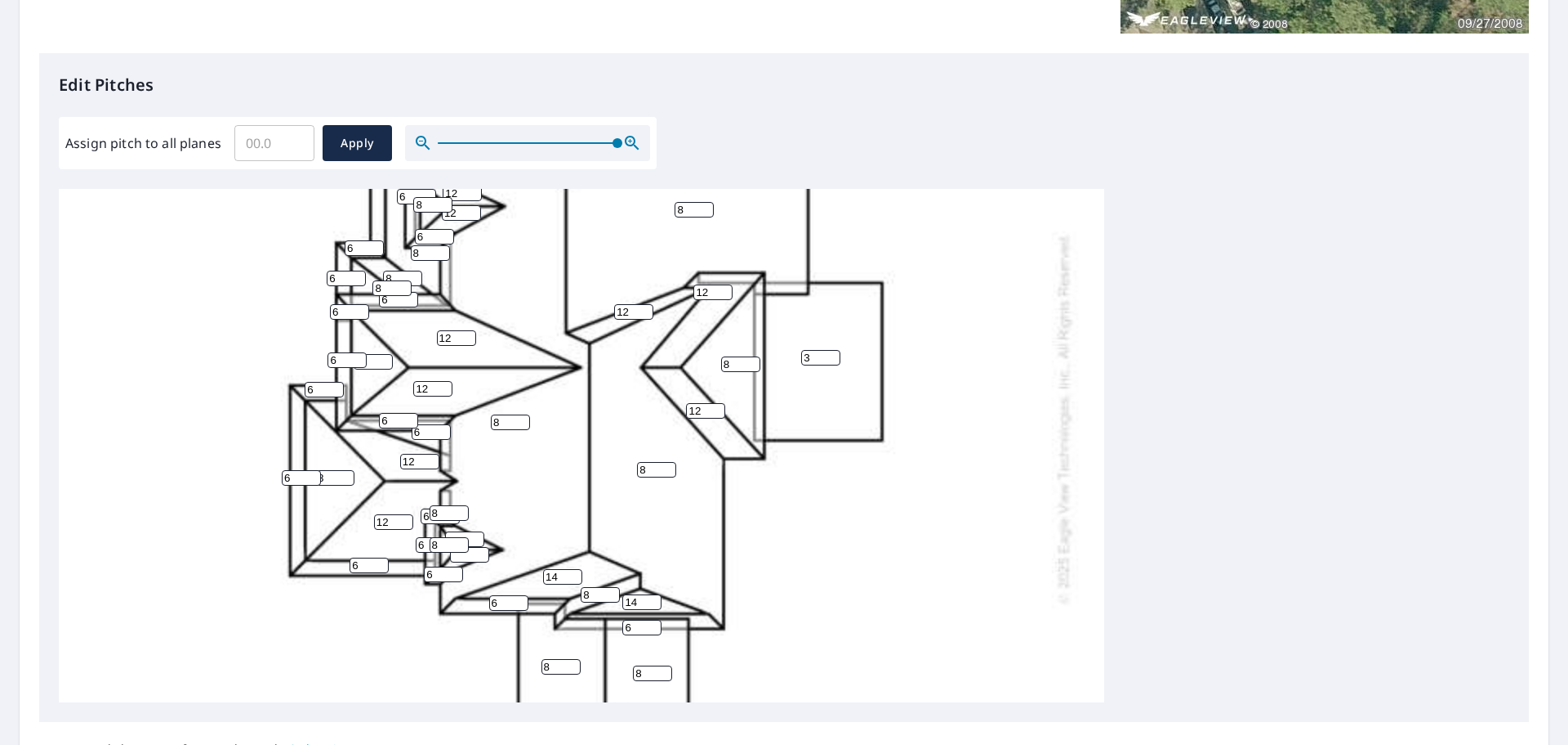
click at [464, 535] on input "number" at bounding box center [464, 539] width 39 height 16
type input "12"
click at [467, 556] on input "number" at bounding box center [469, 555] width 39 height 16
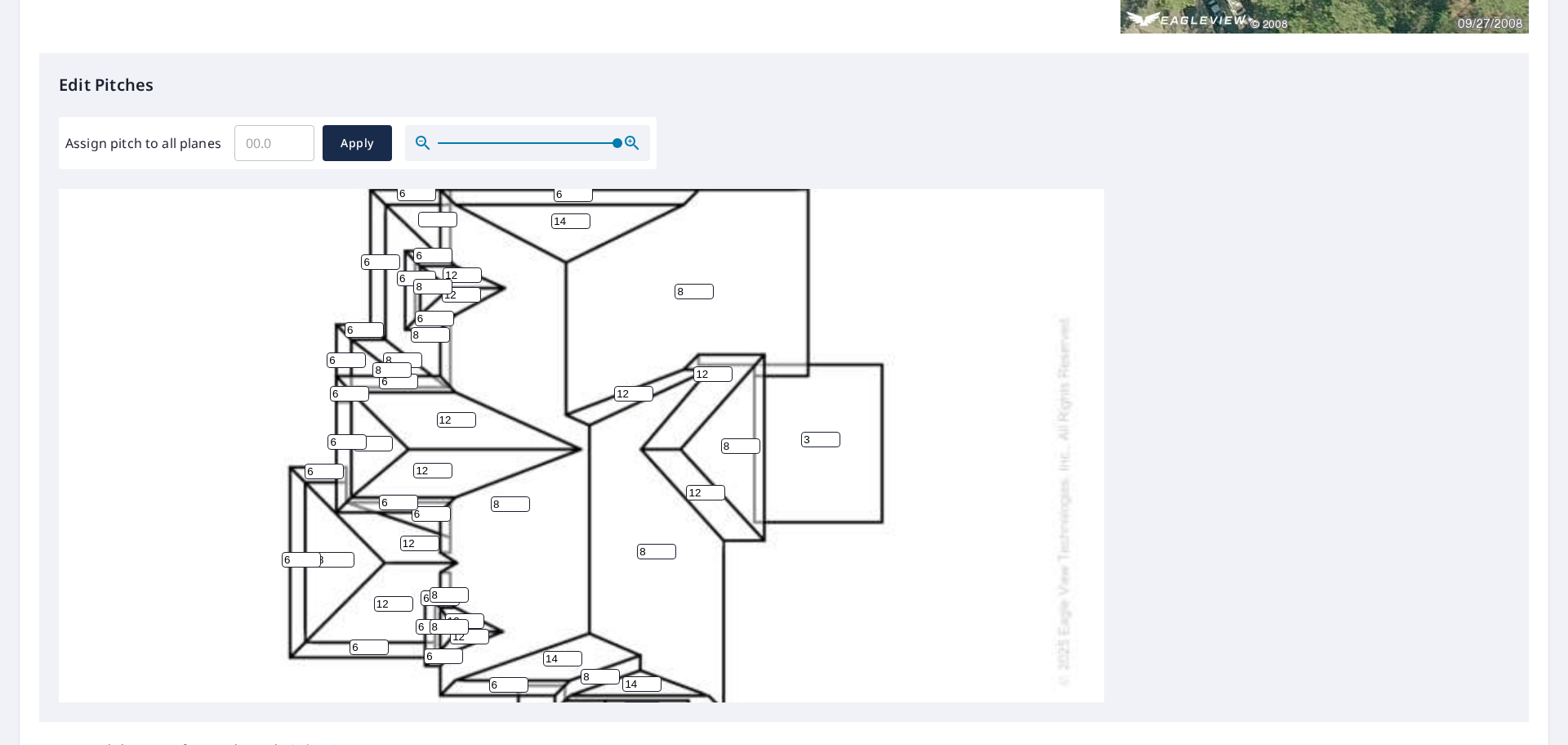
type input "12"
click at [372, 439] on input "8" at bounding box center [373, 444] width 39 height 16
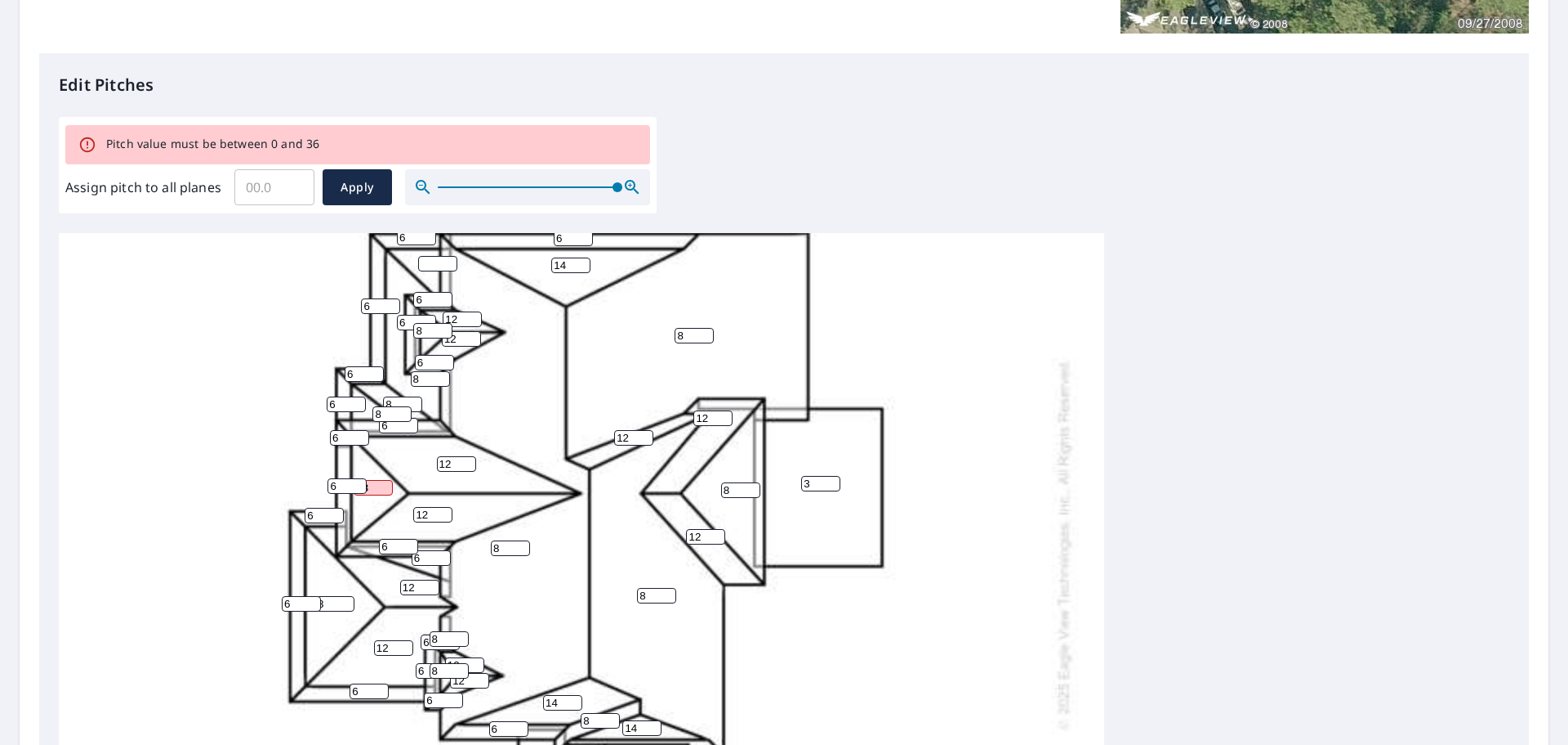
type input "8"
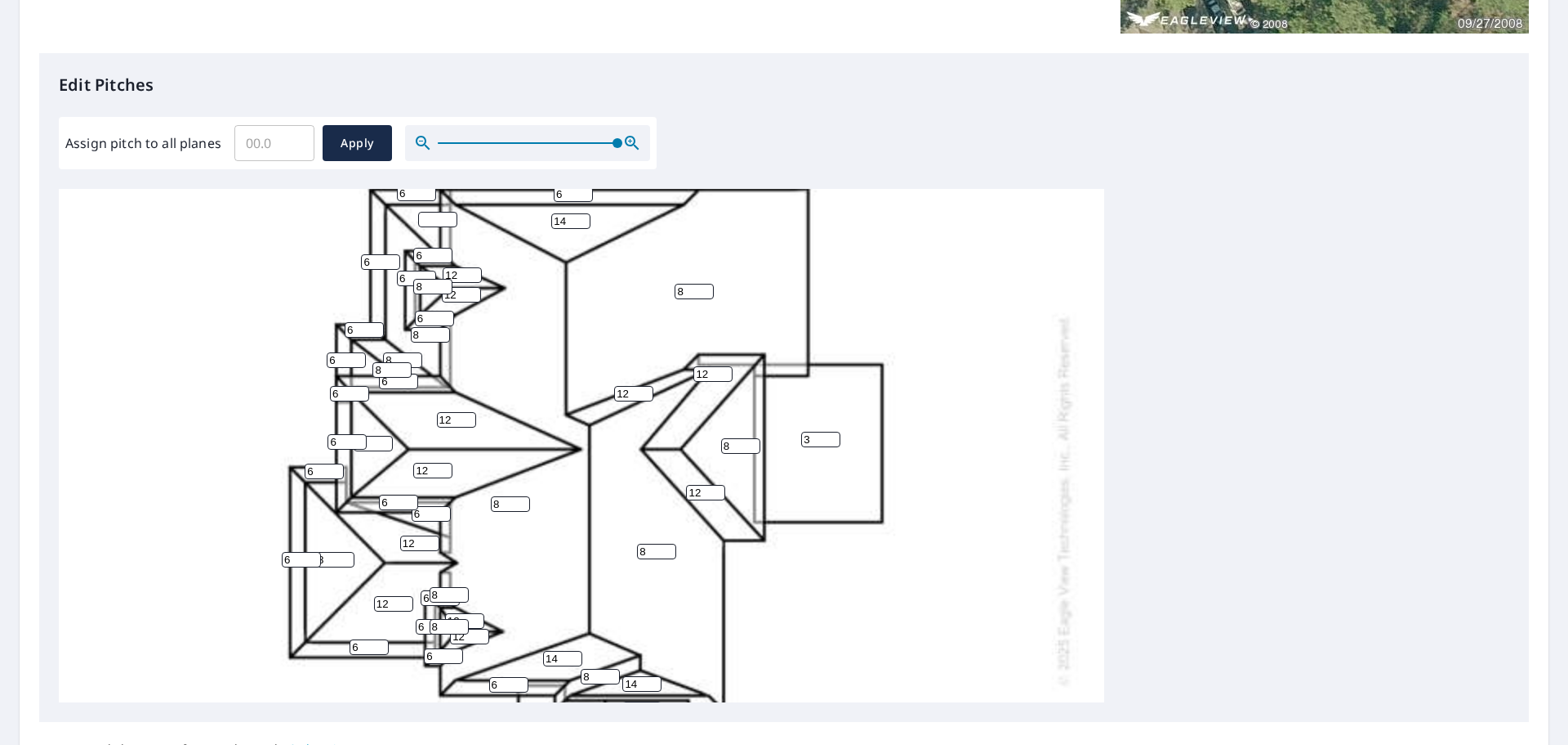
click at [432, 217] on input "number" at bounding box center [437, 220] width 39 height 16
type input "8"
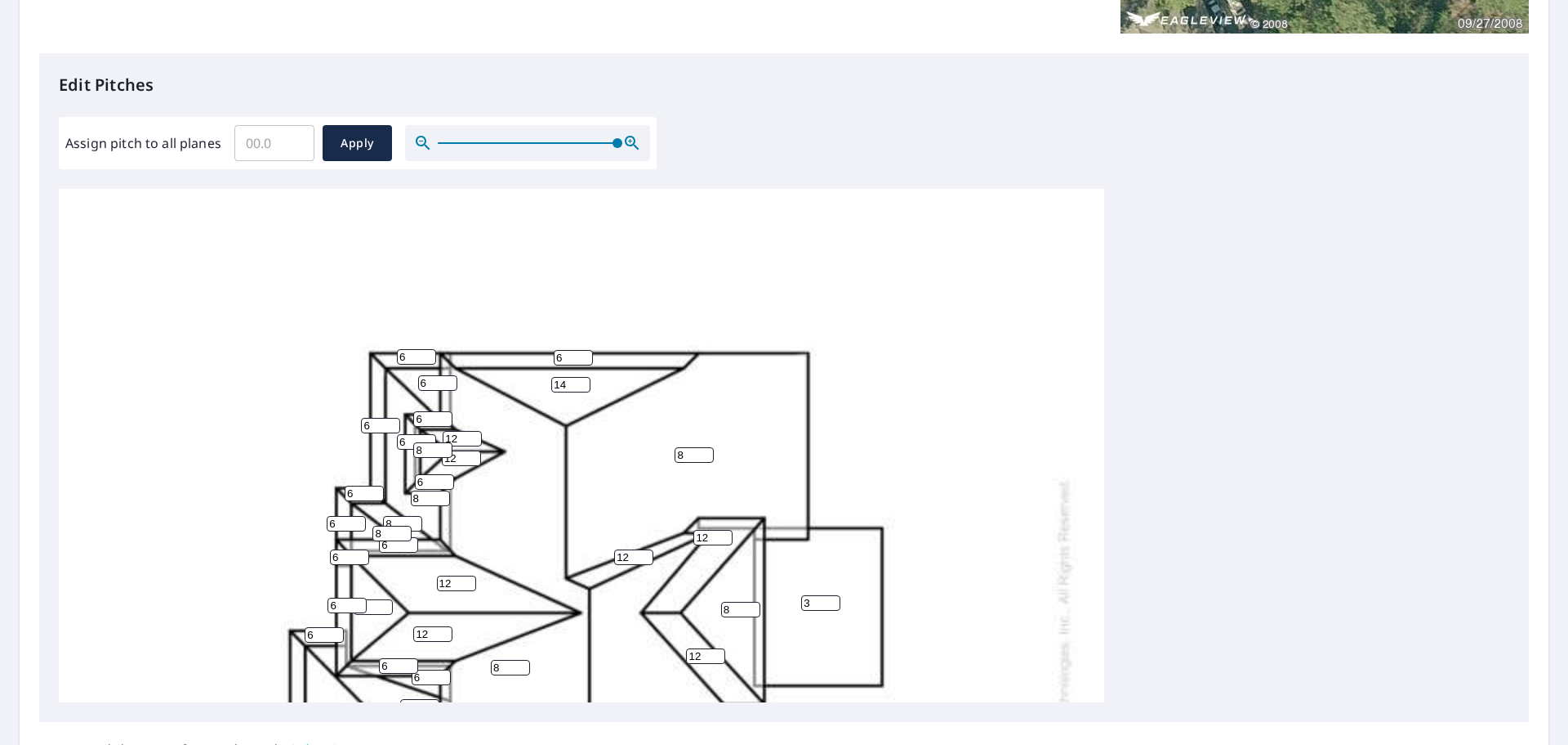
scroll to position [530, 0]
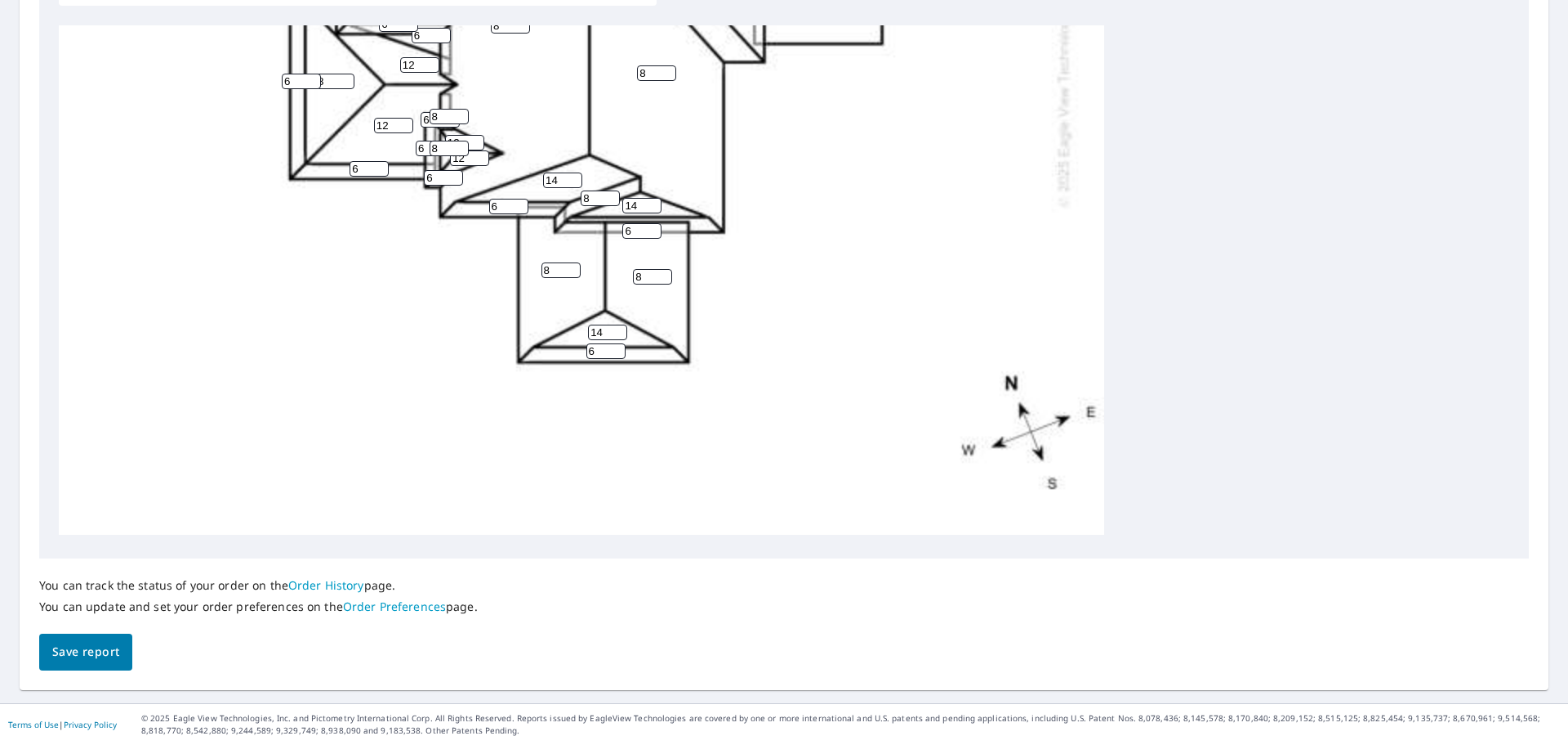
type input "6"
click at [76, 653] on span "Save report" at bounding box center [85, 652] width 67 height 21
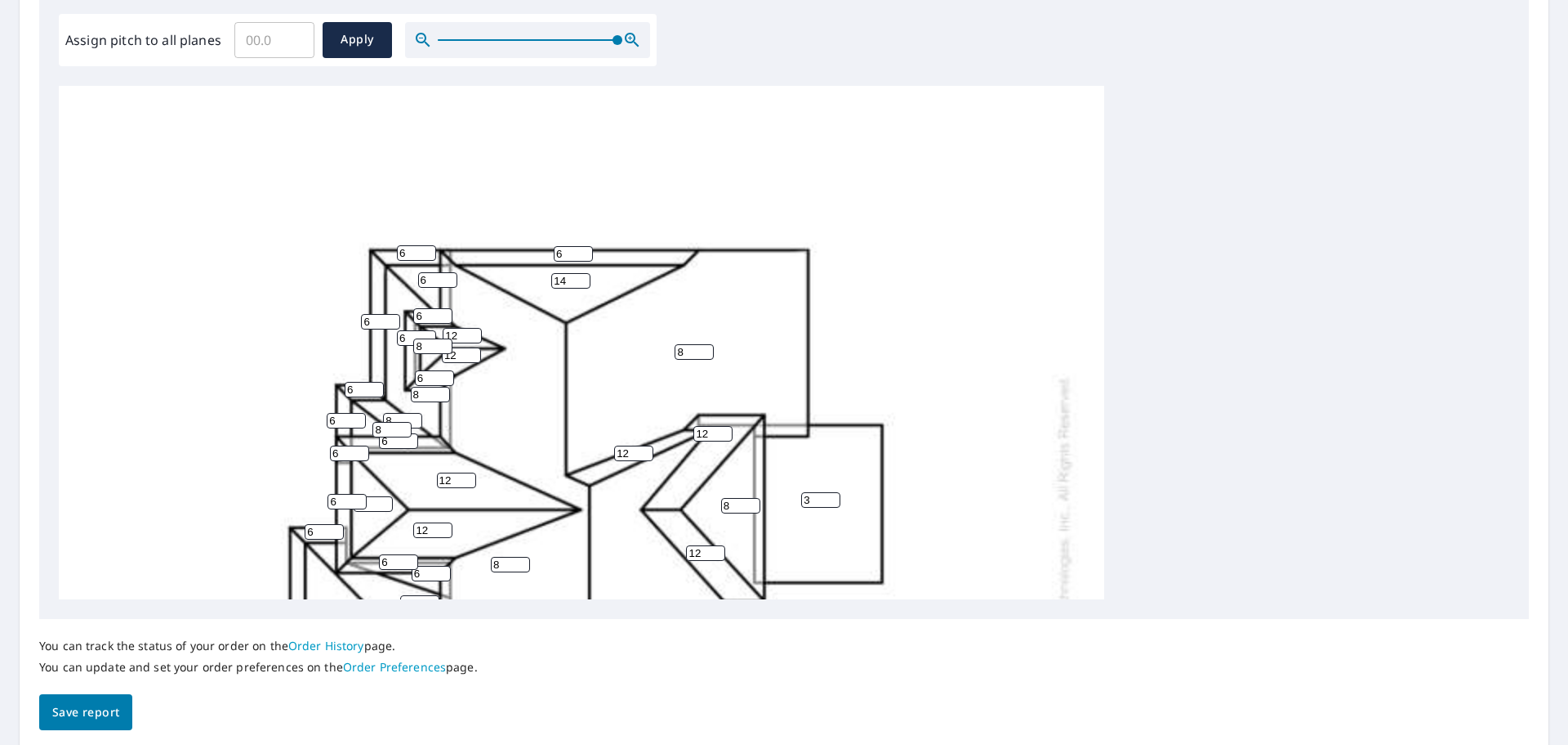
scroll to position [0, 0]
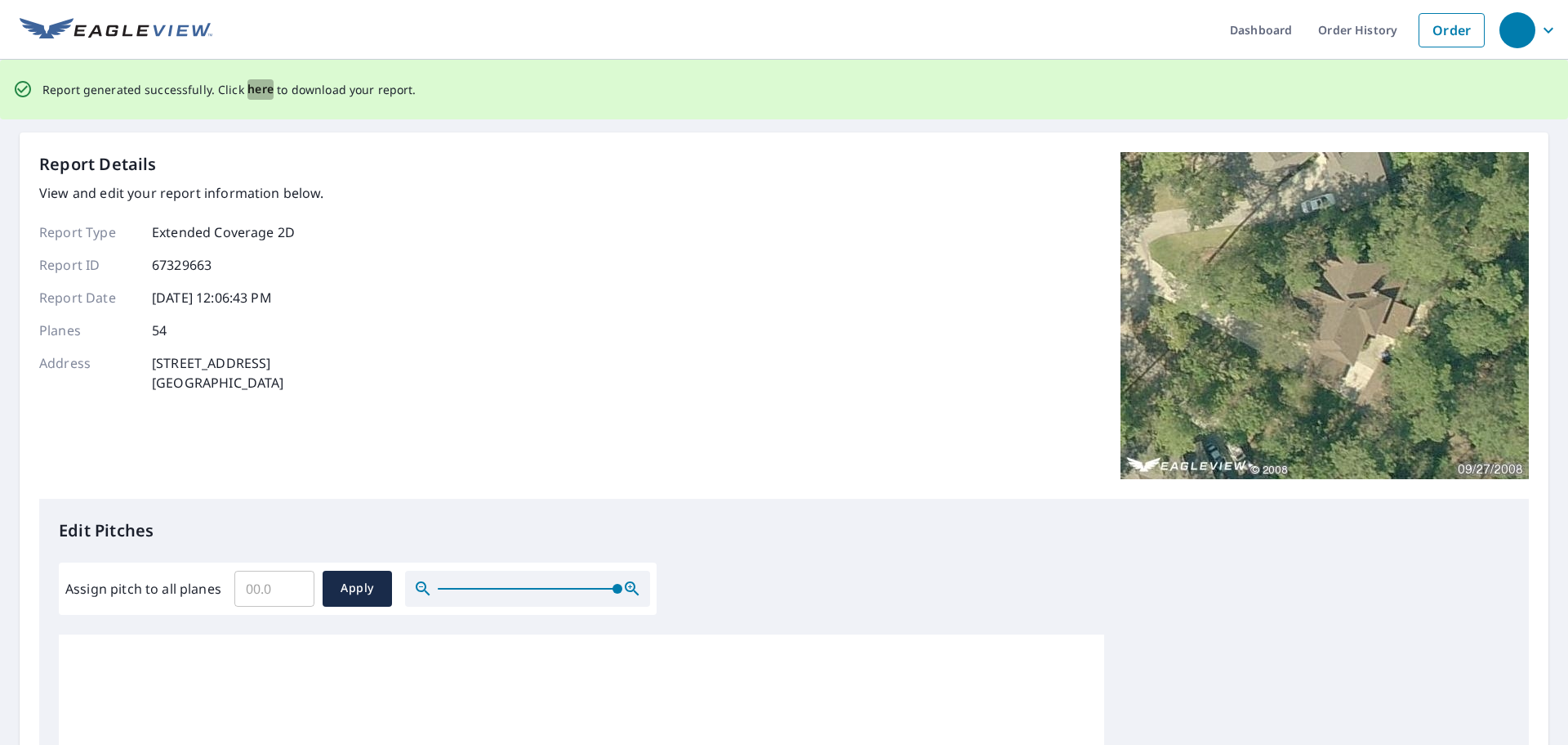
click at [267, 87] on span "here" at bounding box center [260, 89] width 27 height 21
